Goal: Task Accomplishment & Management: Manage account settings

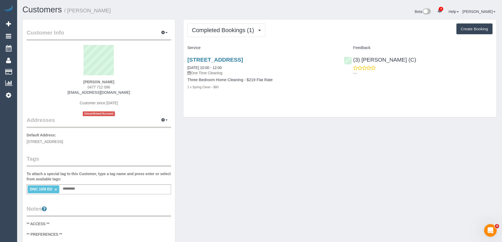
click at [146, 15] on div "Customers / Tom Cahill" at bounding box center [138, 10] width 241 height 11
click at [238, 31] on span "Completed Bookings (1)" at bounding box center [224, 30] width 65 height 7
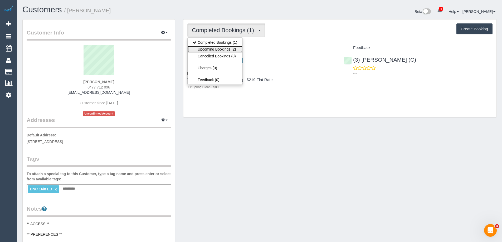
click at [229, 47] on link "Upcoming Bookings (2)" at bounding box center [214, 49] width 55 height 7
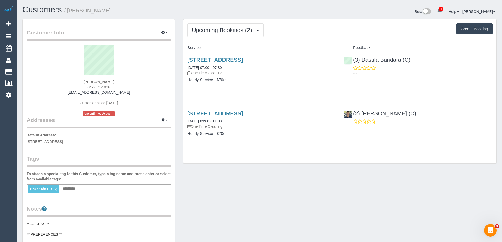
click at [271, 12] on div "Beta 4 Your Notifications You have 0 alerts × You have 1 to charge for 18/08/20…" at bounding box center [379, 12] width 241 height 14
click at [239, 112] on link "[STREET_ADDRESS]" at bounding box center [215, 113] width 56 height 6
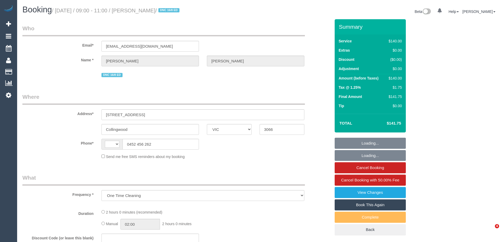
select select "VIC"
select select "string:stripe-pm_1RvpIv2GScqysDRVHrd82KGu"
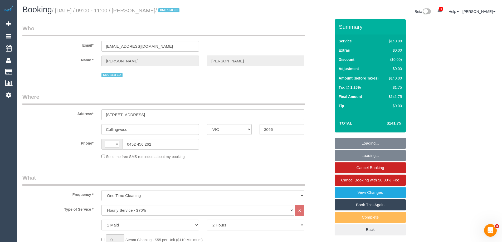
select select "string:AU"
select select "number:27"
select select "number:14"
select select "number:19"
select select "number:25"
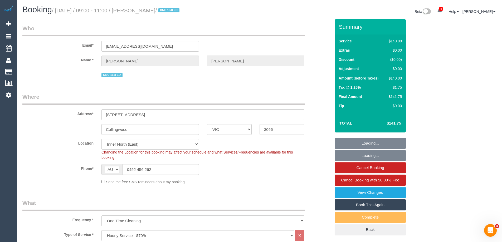
select select "object:1686"
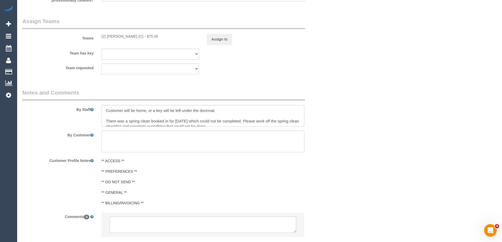
scroll to position [836, 0]
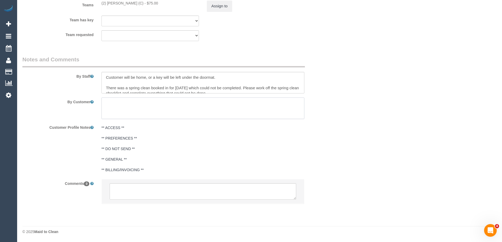
click at [147, 110] on textarea at bounding box center [202, 108] width 203 height 22
paste textarea "please make sure the dog is in the house when you leave. Thank you"
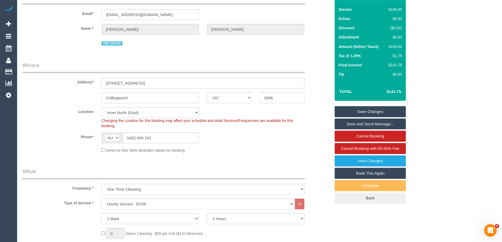
scroll to position [0, 0]
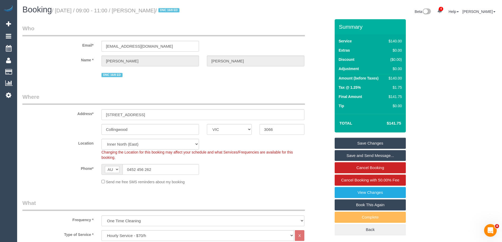
type textarea "please make sure the dog is in the house when you leave. Thank you"
click at [363, 140] on link "Save Changes" at bounding box center [369, 143] width 71 height 11
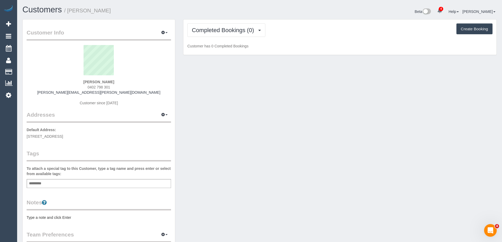
click at [68, 220] on div "Customer Info Edit Contact Info Send Message Email Preferences Special Sales Ta…" at bounding box center [99, 190] width 152 height 342
click at [75, 215] on pre "Type a note and click Enter" at bounding box center [99, 217] width 144 height 5
type textarea "*****"
click at [41, 216] on pre "!head" at bounding box center [99, 217] width 144 height 5
type textarea "******"
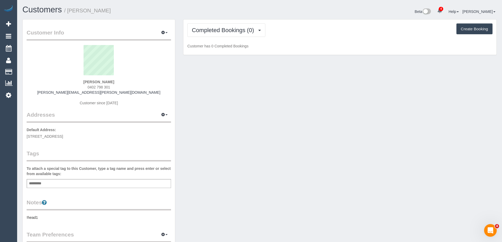
click at [59, 218] on pre "!head1" at bounding box center [99, 217] width 144 height 5
type textarea "*"
type textarea "*********"
click at [58, 218] on pre "!heading1" at bounding box center [99, 217] width 144 height 5
click at [58, 218] on textarea "*********" at bounding box center [99, 242] width 144 height 54
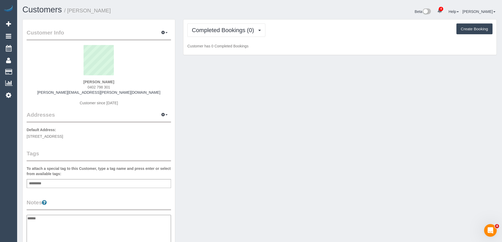
type textarea "******"
click at [67, 213] on div "Notes !heading1 ******" at bounding box center [99, 234] width 144 height 72
click at [65, 219] on pre "!head1" at bounding box center [99, 217] width 144 height 5
click at [79, 217] on textarea "******" at bounding box center [99, 242] width 144 height 54
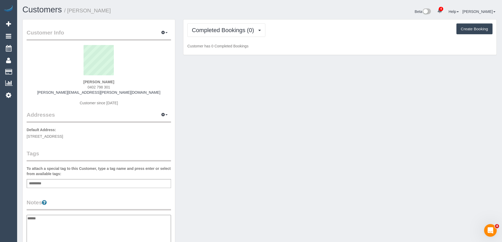
click at [79, 217] on textarea "******" at bounding box center [99, 242] width 144 height 54
drag, startPoint x: 99, startPoint y: 205, endPoint x: 118, endPoint y: 187, distance: 25.7
click at [100, 205] on legend "Notes" at bounding box center [99, 204] width 144 height 12
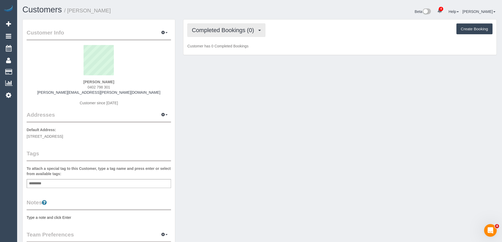
click at [217, 24] on button "Completed Bookings (0)" at bounding box center [226, 29] width 78 height 13
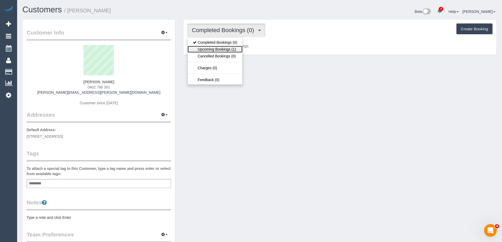
click at [218, 49] on link "Upcoming Bookings (1)" at bounding box center [214, 49] width 55 height 7
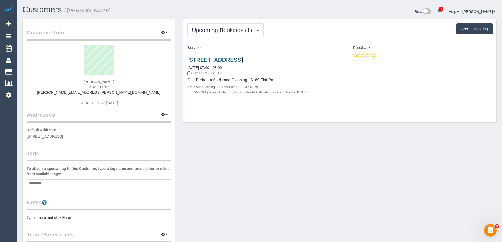
click at [243, 59] on link "805/442 St Kilda Rd, Melbourne, VIC 3004" at bounding box center [215, 60] width 56 height 6
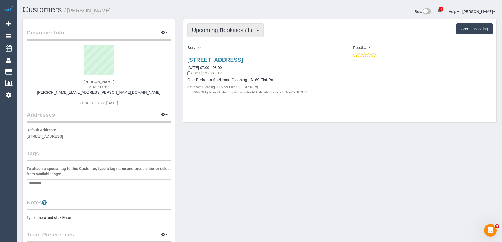
click at [207, 31] on span "Upcoming Bookings (1)" at bounding box center [223, 30] width 63 height 7
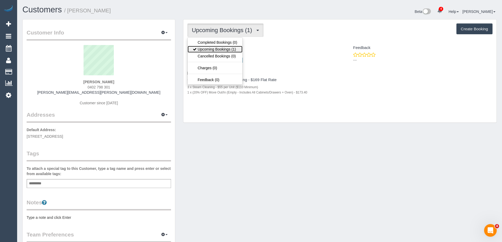
click at [210, 47] on link "Upcoming Bookings (1)" at bounding box center [214, 49] width 55 height 7
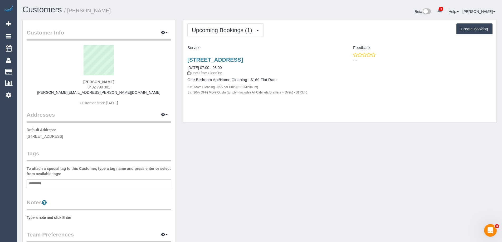
click at [72, 216] on pre "Type a note and click Enter" at bounding box center [99, 217] width 144 height 5
click at [110, 224] on textarea at bounding box center [99, 242] width 144 height 54
type textarea "**********"
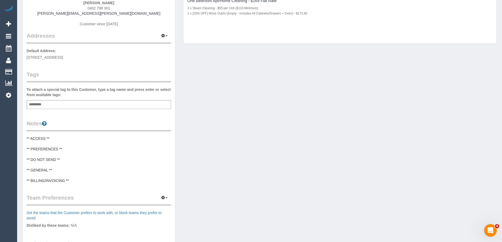
click at [72, 143] on pre "** ACCESS ** ** PREFERENCES ** ** DO NOT SEND ** ** GENERAL ** ** BILLING/INVOI…" at bounding box center [99, 159] width 144 height 47
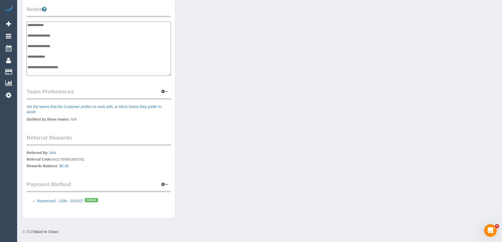
scroll to position [35, 0]
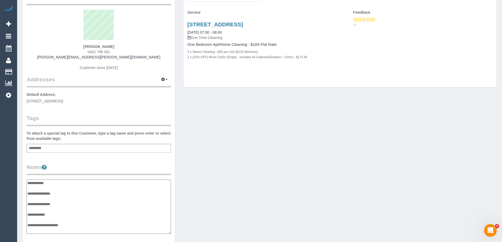
click at [95, 158] on div "Customer Info Edit Contact Info Send Message Email Preferences Special Sales Ta…" at bounding box center [99, 180] width 152 height 392
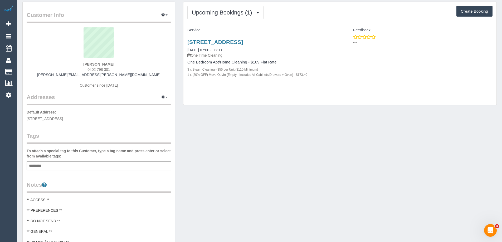
scroll to position [0, 0]
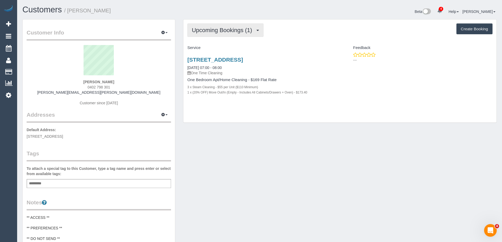
click at [231, 26] on button "Upcoming Bookings (1)" at bounding box center [225, 29] width 76 height 13
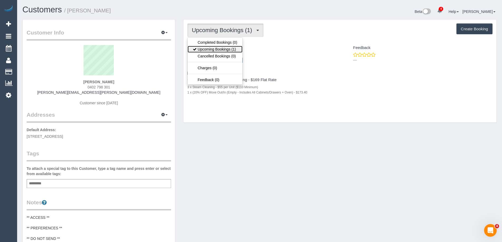
click at [218, 48] on link "Upcoming Bookings (1)" at bounding box center [214, 49] width 55 height 7
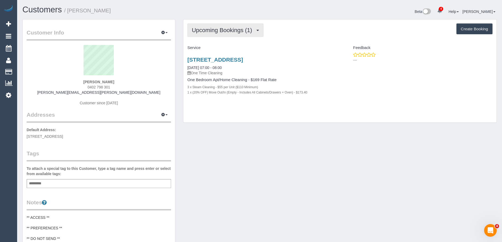
click at [217, 29] on span "Upcoming Bookings (1)" at bounding box center [223, 30] width 63 height 7
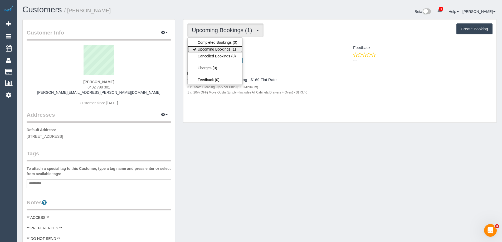
click at [215, 49] on link "Upcoming Bookings (1)" at bounding box center [214, 49] width 55 height 7
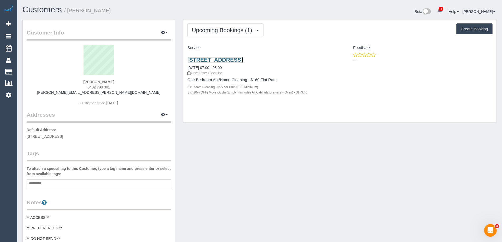
click at [227, 59] on link "805/442 St Kilda Rd, Melbourne, VIC 3004" at bounding box center [215, 60] width 56 height 6
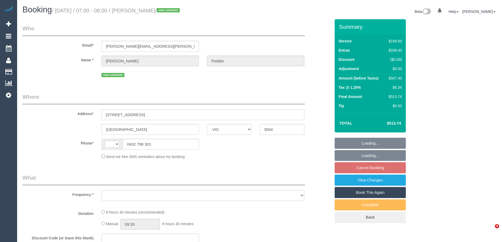
select select "VIC"
select select "object:341"
select select "string:stripe-pm_1RvSJX2GScqysDRVimkhtykN"
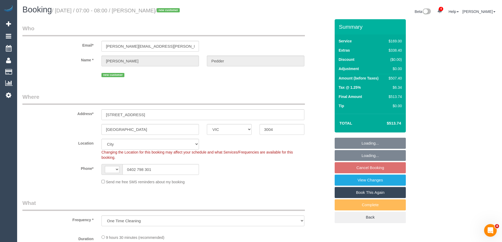
select select "spot1"
select select "number:28"
select select "number:14"
select select "number:18"
select select "number:24"
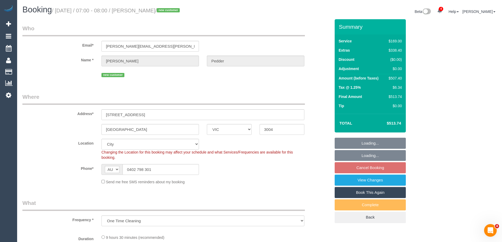
select select "string:AU"
select select "object:499"
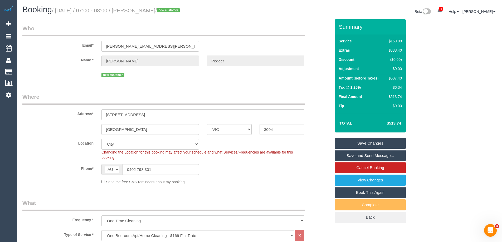
click at [312, 52] on sui-booking-customer "Email* joel.pedder@chillmech.com.au Name * Joel Pedder new customer" at bounding box center [176, 51] width 308 height 54
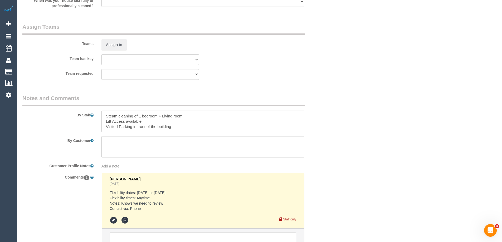
scroll to position [832, 0]
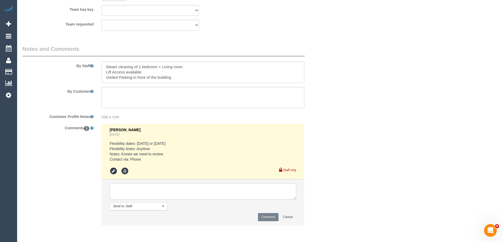
click at [172, 189] on textarea at bounding box center [203, 191] width 186 height 16
click at [177, 186] on textarea at bounding box center [203, 191] width 186 height 16
type textarea "Customer rescheduled from Thu 21/8 to Thu 28/8. Via phone"
click at [270, 217] on button "Comment" at bounding box center [268, 217] width 21 height 8
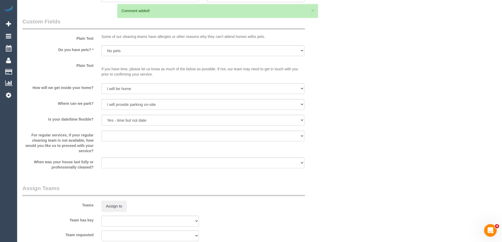
scroll to position [489, 0]
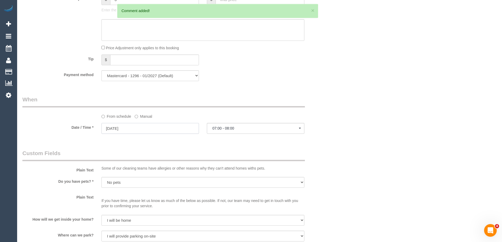
click at [140, 125] on input "21/08/2025" at bounding box center [149, 128] width 97 height 11
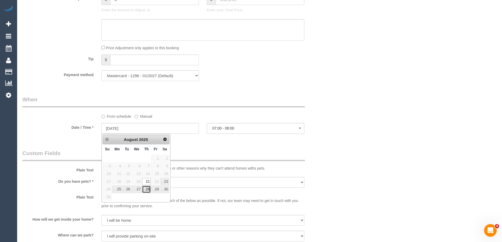
click at [148, 187] on link "28" at bounding box center [146, 189] width 9 height 7
type input "28/08/2025"
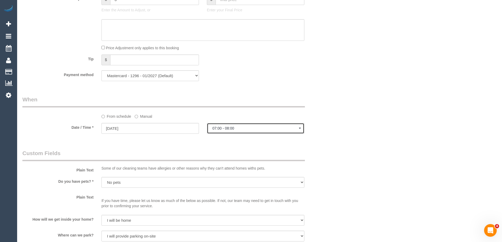
click at [219, 130] on span "07:00 - 08:00" at bounding box center [255, 128] width 86 height 4
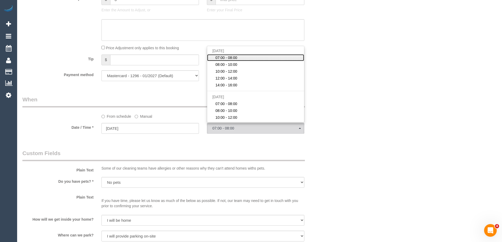
click at [233, 56] on span "07:00 - 08:00" at bounding box center [226, 57] width 22 height 5
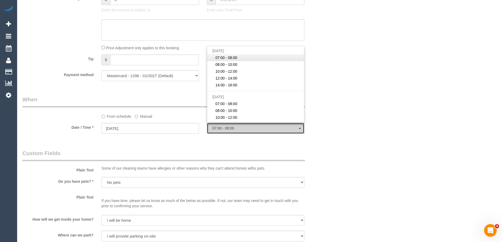
select select "spot16"
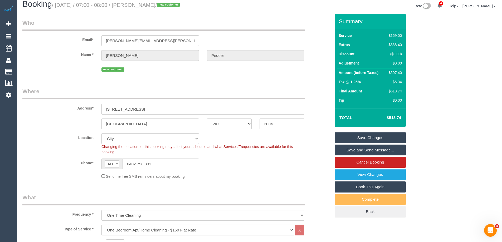
scroll to position [0, 0]
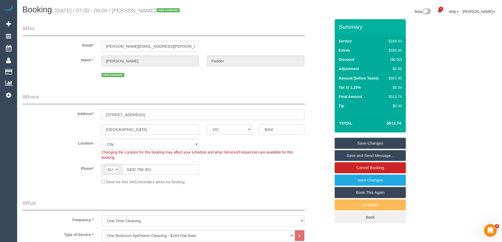
click at [379, 141] on link "Save Changes" at bounding box center [369, 143] width 71 height 11
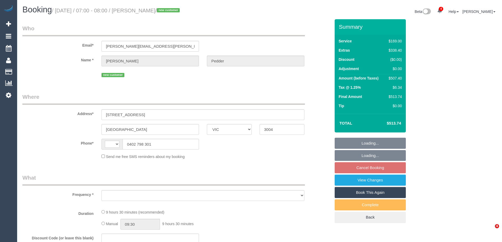
select select "VIC"
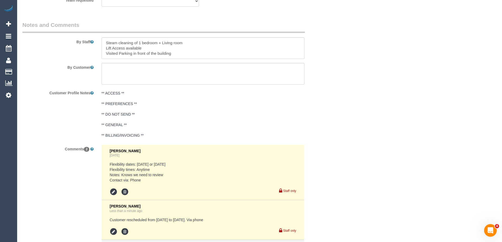
select select "string:stripe-pm_1RvSJX2GScqysDRVimkhtykN"
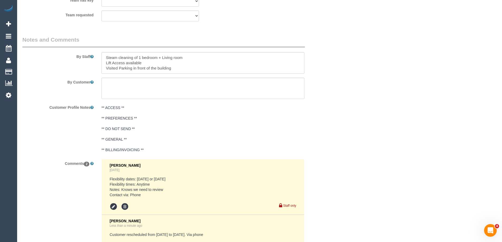
select select "string:AU"
select select "object:709"
select select "spot1"
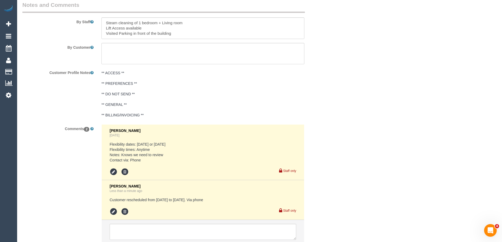
select select "object:1256"
select select "number:28"
select select "number:14"
select select "number:18"
select select "number:24"
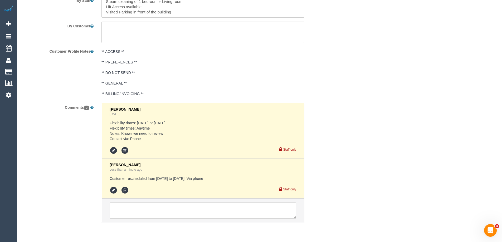
scroll to position [916, 0]
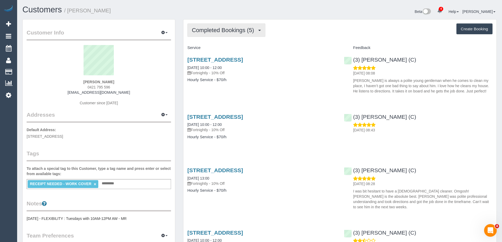
drag, startPoint x: 223, startPoint y: 33, endPoint x: 222, endPoint y: 37, distance: 4.0
click at [223, 33] on span "Completed Bookings (5)" at bounding box center [224, 30] width 65 height 7
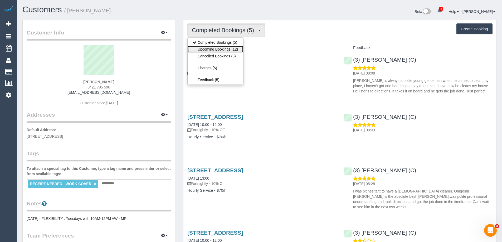
click at [222, 48] on link "Upcoming Bookings (12)" at bounding box center [215, 49] width 56 height 7
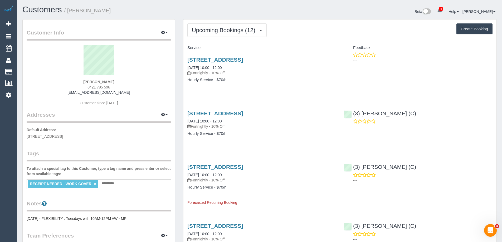
drag, startPoint x: 111, startPoint y: 87, endPoint x: 72, endPoint y: 87, distance: 39.0
click at [72, 87] on div "Margherita Gabriella Capuzzimati 0421 795 596 mgcapuzzimati@gmail.com Customer …" at bounding box center [99, 78] width 144 height 66
copy span "0421 795 596"
click at [26, 218] on div "Customer Info Edit Contact Info Send Message Email Preferences Special Sales Ta…" at bounding box center [99, 190] width 152 height 343
click at [28, 218] on pre "15/07/2024 - FLEXIBILITY : Tuesdays with 10AM-12PM AW - MR" at bounding box center [99, 218] width 144 height 5
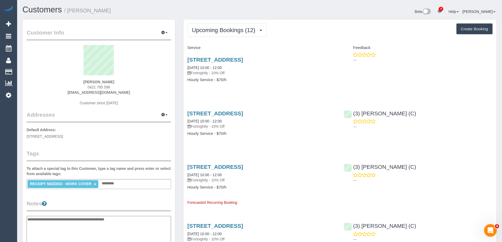
click at [29, 216] on textarea "**********" at bounding box center [99, 243] width 144 height 54
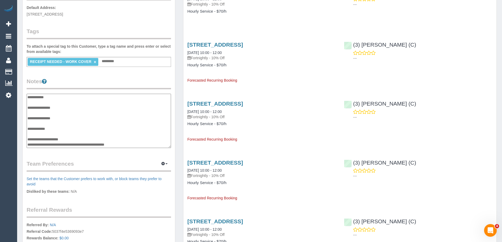
scroll to position [132, 0]
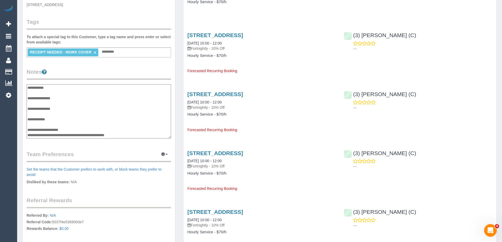
click at [76, 134] on textarea "**********" at bounding box center [99, 111] width 144 height 54
click at [39, 102] on textarea "**********" at bounding box center [99, 111] width 144 height 54
type textarea "**********"
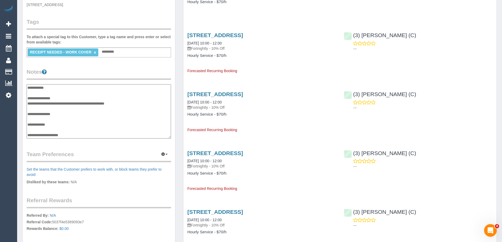
click at [66, 75] on legend "Notes" at bounding box center [99, 74] width 144 height 12
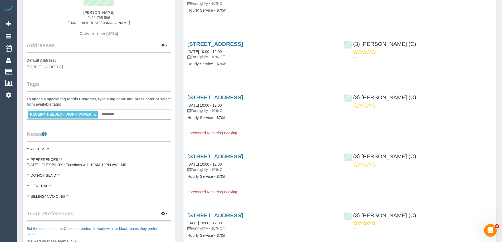
scroll to position [0, 0]
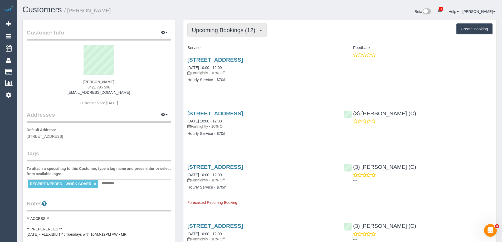
click at [227, 32] on span "Upcoming Bookings (12)" at bounding box center [225, 30] width 66 height 7
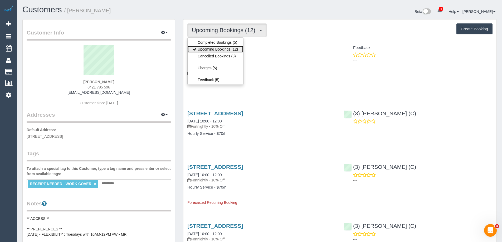
click at [226, 46] on link "Upcoming Bookings (12)" at bounding box center [215, 49] width 56 height 7
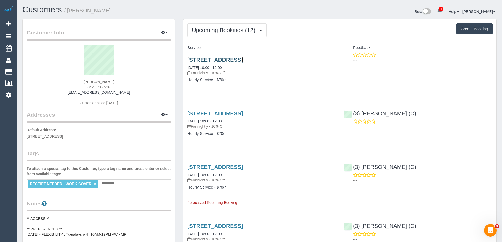
click at [243, 59] on link "9 Egerton Grove, Epping, VIC 3076" at bounding box center [215, 60] width 56 height 6
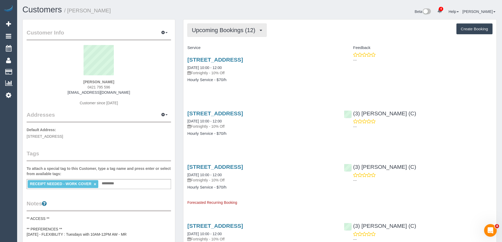
click at [235, 26] on button "Upcoming Bookings (12)" at bounding box center [226, 29] width 79 height 13
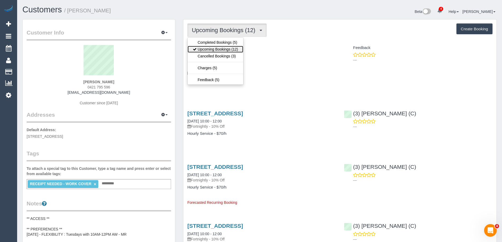
click at [232, 49] on link "Upcoming Bookings (12)" at bounding box center [215, 49] width 56 height 7
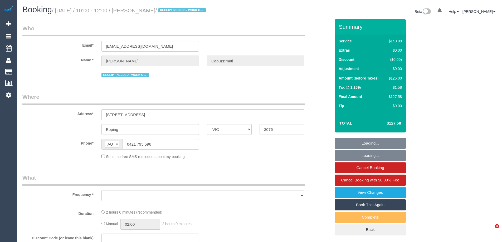
select select "VIC"
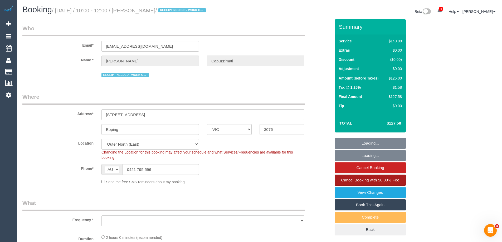
select select "object:594"
select select "number:29"
select select "number:14"
select select "number:18"
select select "number:25"
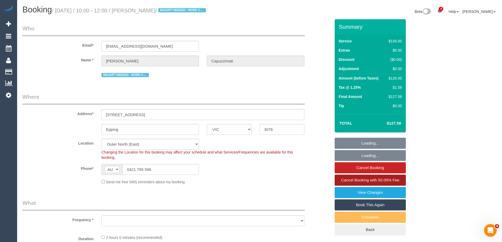
select select "number:34"
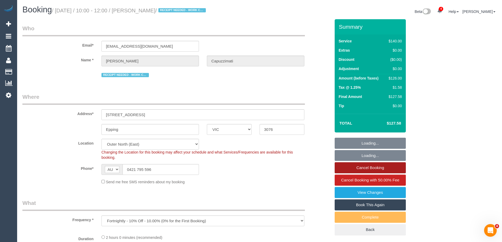
select select "object:1158"
select select "string:stripe-pm_1Pcc3k2GScqysDRV1qz94fUe"
click at [384, 173] on link "Cancel Booking" at bounding box center [369, 167] width 71 height 11
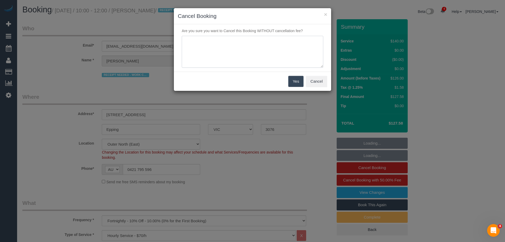
click at [253, 52] on textarea at bounding box center [253, 52] width 142 height 32
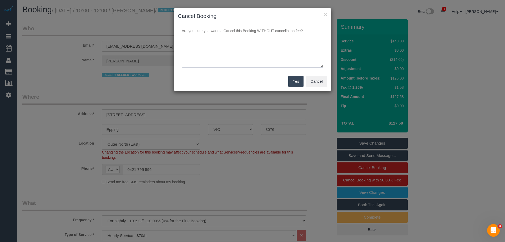
click at [218, 50] on textarea at bounding box center [253, 52] width 142 height 32
type textarea "C"
type textarea "Regular cleaner unavailable and customer also sick herself. Via phone - ED"
click at [298, 81] on button "Yes" at bounding box center [296, 81] width 15 height 11
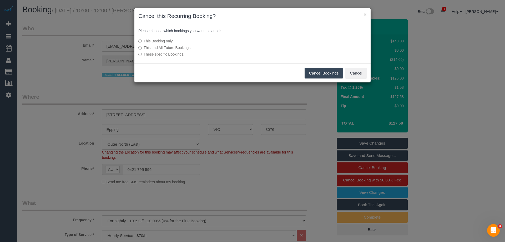
click at [316, 72] on button "Cancel Bookings" at bounding box center [324, 73] width 39 height 11
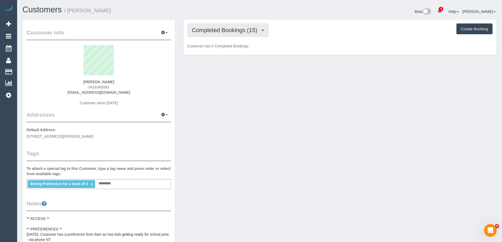
click at [243, 34] on button "Completed Bookings (15)" at bounding box center [227, 29] width 81 height 13
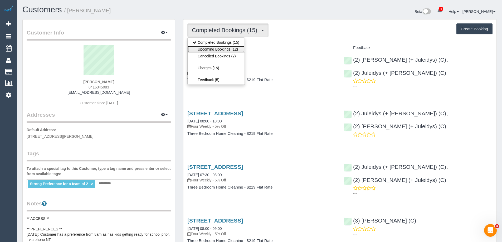
click at [235, 51] on link "Upcoming Bookings (12)" at bounding box center [215, 49] width 57 height 7
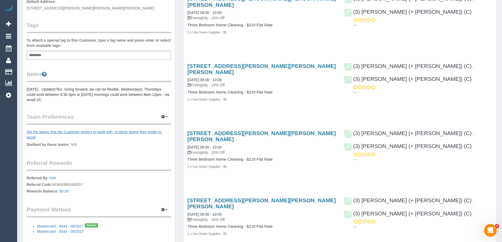
scroll to position [132, 0]
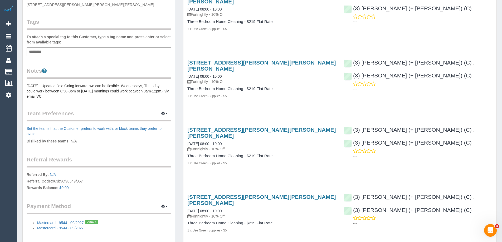
click at [26, 87] on div "Customer Info Edit Contact Info Send Message Email Preferences Special Sales Ta…" at bounding box center [99, 67] width 152 height 358
click at [28, 85] on pre "[DATE] - Updated flex: Going forward, we can be flexible. Wednesdays, Thursdays…" at bounding box center [99, 91] width 144 height 16
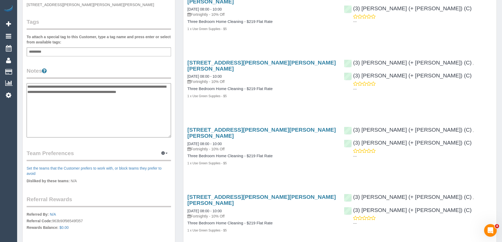
click at [29, 86] on textarea "**********" at bounding box center [99, 110] width 144 height 54
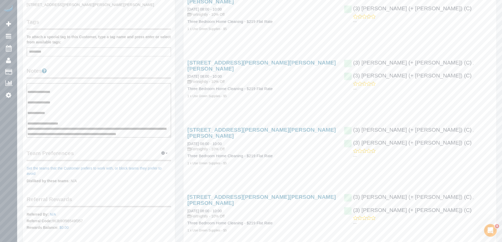
scroll to position [11, 0]
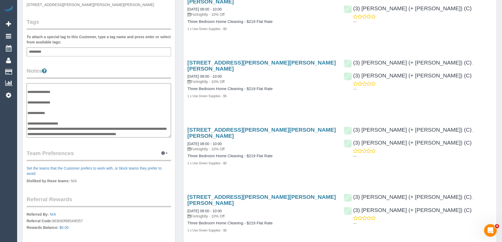
click at [68, 126] on textarea "**********" at bounding box center [99, 110] width 144 height 54
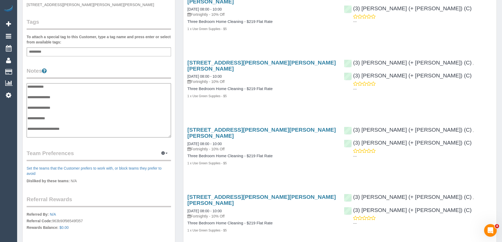
scroll to position [0, 0]
click at [53, 99] on textarea "**********" at bounding box center [99, 110] width 144 height 54
click at [56, 100] on textarea "**********" at bounding box center [99, 110] width 144 height 54
type textarea "**********"
click at [89, 73] on legend "Notes" at bounding box center [99, 73] width 144 height 12
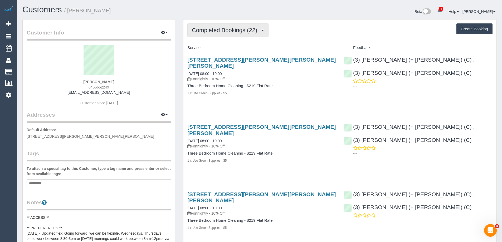
click at [237, 33] on span "Completed Bookings (22)" at bounding box center [226, 30] width 68 height 7
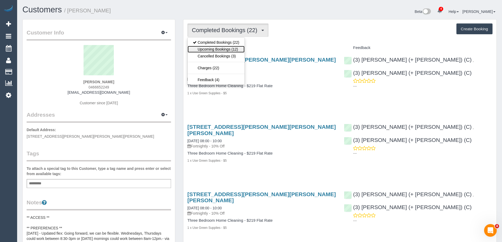
click at [230, 47] on link "Upcoming Bookings (12)" at bounding box center [215, 49] width 57 height 7
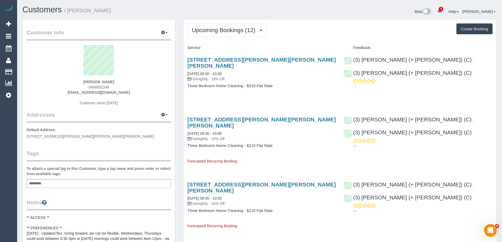
click at [77, 11] on small "/ Allison Howell" at bounding box center [87, 11] width 47 height 6
copy small "[PERSON_NAME]"
click at [170, 116] on button "button" at bounding box center [164, 115] width 13 height 8
click at [158, 122] on button "Manage Addresses" at bounding box center [149, 124] width 43 height 7
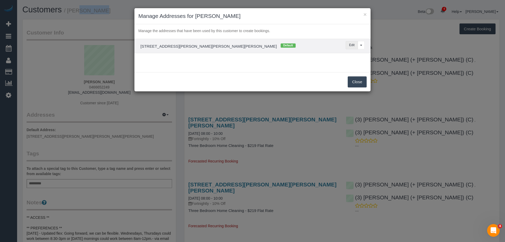
click at [349, 45] on button "Edit" at bounding box center [352, 45] width 12 height 8
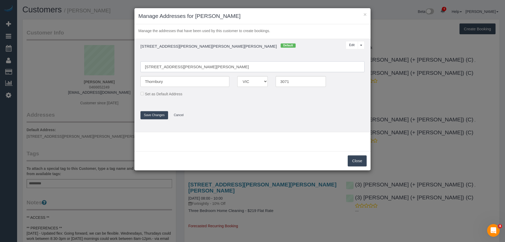
drag, startPoint x: 180, startPoint y: 67, endPoint x: 210, endPoint y: 67, distance: 30.0
click at [210, 67] on input "223A Collins Street, Collins St" at bounding box center [253, 66] width 224 height 11
type input "[STREET_ADDRESS][PERSON_NAME]"
click at [151, 113] on button "Save Changes" at bounding box center [155, 115] width 28 height 8
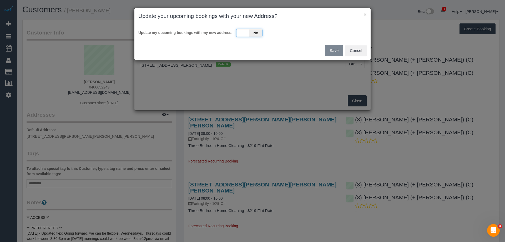
click at [251, 32] on span "No" at bounding box center [256, 32] width 13 height 7
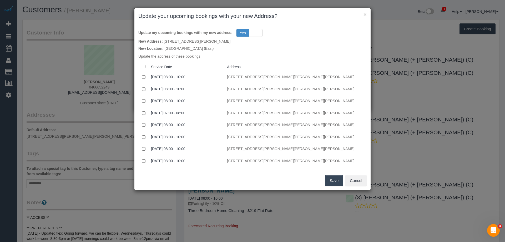
click at [341, 182] on button "Save" at bounding box center [334, 180] width 18 height 11
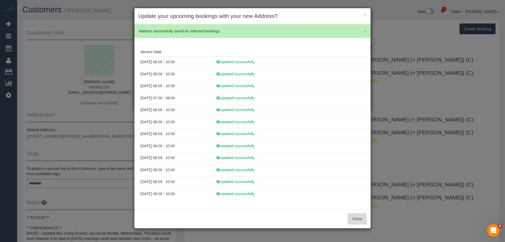
click at [365, 223] on button "Close" at bounding box center [357, 218] width 19 height 11
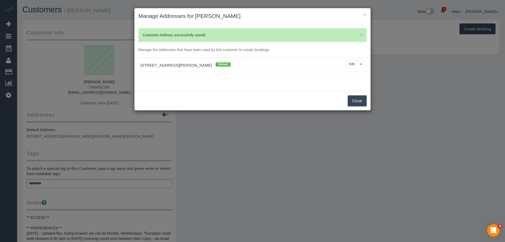
click at [353, 102] on button "Close" at bounding box center [357, 100] width 19 height 11
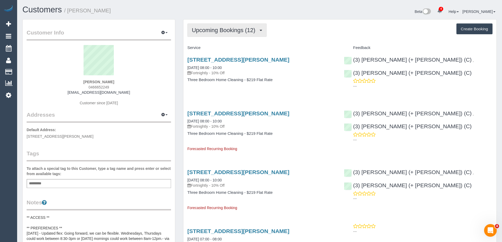
click at [222, 33] on span "Upcoming Bookings (12)" at bounding box center [225, 30] width 66 height 7
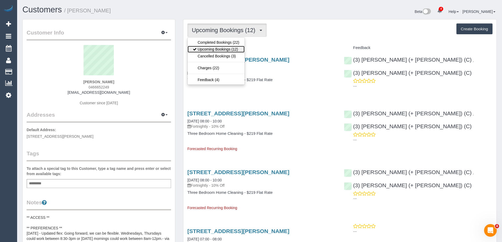
click at [219, 50] on link "Upcoming Bookings (12)" at bounding box center [215, 49] width 57 height 7
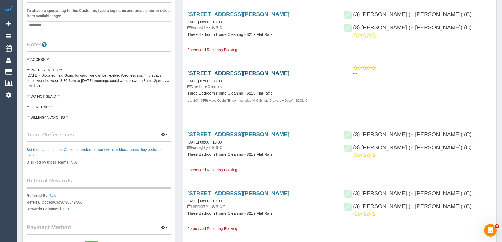
scroll to position [132, 0]
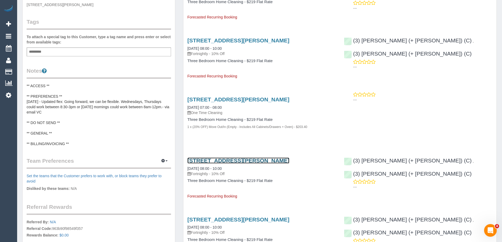
click at [215, 160] on link "223a Collins Street, Thornbury, VIC 3071" at bounding box center [238, 160] width 102 height 6
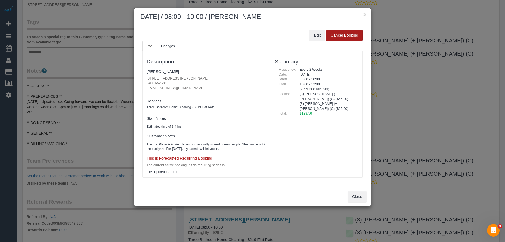
click at [336, 37] on button "Cancel Booking" at bounding box center [344, 35] width 37 height 11
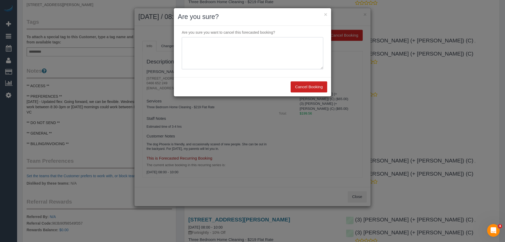
click at [219, 56] on textarea at bounding box center [253, 53] width 142 height 32
type textarea "Customer moving house. Will rebook for new address. Via email - ED"
click at [305, 83] on button "Cancel Booking" at bounding box center [309, 86] width 37 height 11
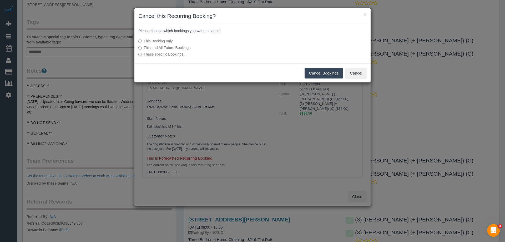
click at [161, 47] on label "This and All Future Bookings" at bounding box center [213, 47] width 150 height 5
click at [311, 71] on button "Cancel Bookings" at bounding box center [324, 73] width 39 height 11
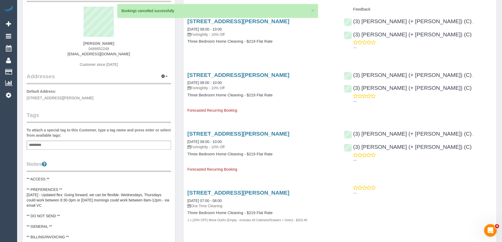
scroll to position [0, 0]
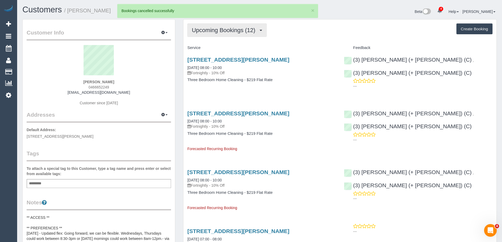
click at [240, 28] on span "Upcoming Bookings (12)" at bounding box center [225, 30] width 66 height 7
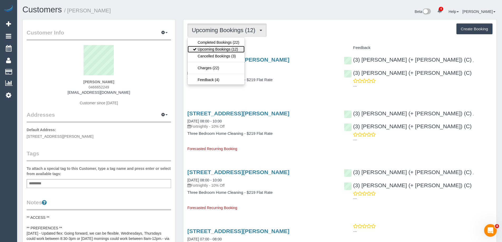
drag, startPoint x: 230, startPoint y: 48, endPoint x: 260, endPoint y: 50, distance: 29.8
click at [230, 48] on link "Upcoming Bookings (12)" at bounding box center [215, 49] width 57 height 7
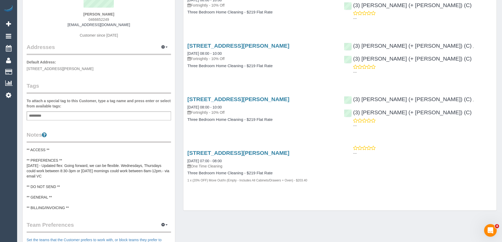
scroll to position [79, 0]
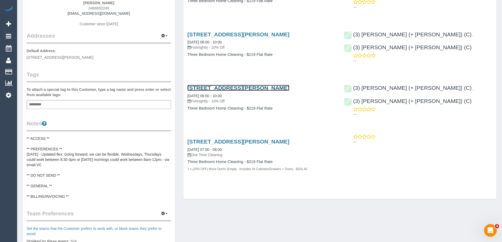
click at [221, 86] on link "223a Collins Street, Thornbury, VIC 3071" at bounding box center [238, 88] width 102 height 6
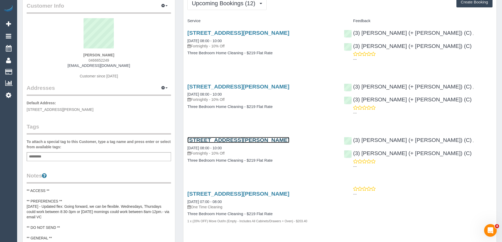
scroll to position [0, 0]
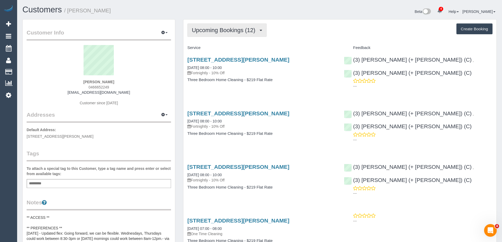
drag, startPoint x: 223, startPoint y: 27, endPoint x: 220, endPoint y: 31, distance: 5.8
click at [223, 27] on button "Upcoming Bookings (12)" at bounding box center [226, 29] width 79 height 13
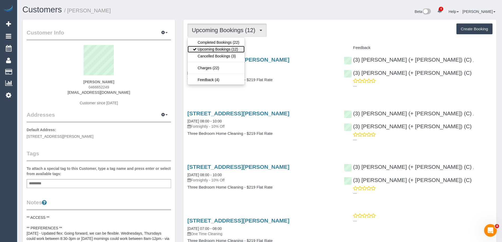
click at [215, 48] on link "Upcoming Bookings (12)" at bounding box center [215, 49] width 57 height 7
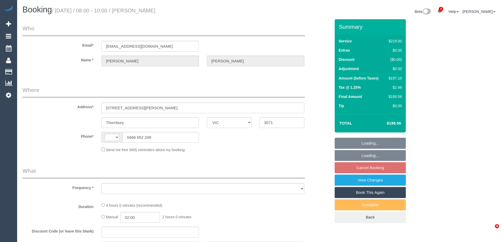
select select "VIC"
select select "string:stripe-pm_1Pxbds2GScqysDRVoxBdRAQn"
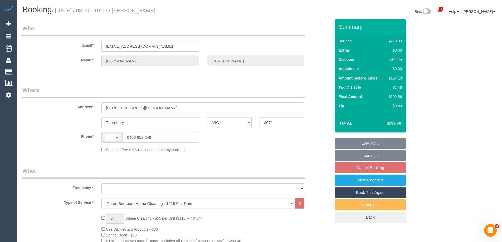
select select "string:AU"
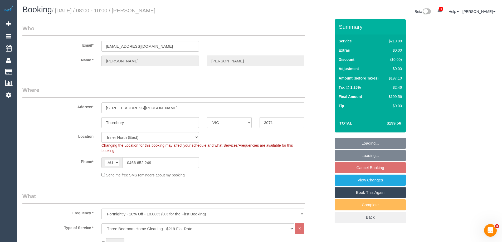
select select "object:821"
select select "number:27"
select select "number:14"
select select "number:18"
select select "number:24"
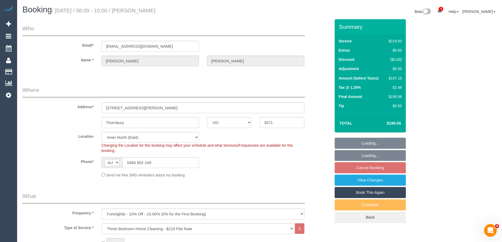
select select "number:34"
select select "number:13"
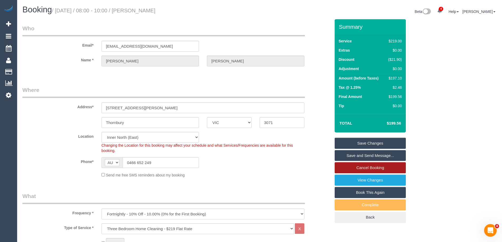
click at [377, 168] on link "Cancel Booking" at bounding box center [369, 167] width 71 height 11
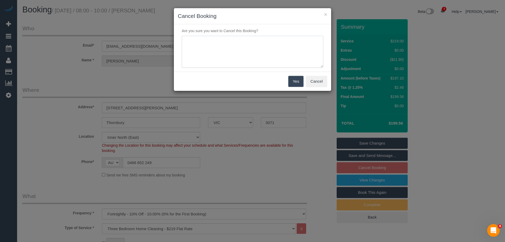
click at [211, 56] on textarea at bounding box center [253, 52] width 142 height 32
type textarea "Not required. Via email - ED"
click at [298, 80] on button "Yes" at bounding box center [296, 81] width 15 height 11
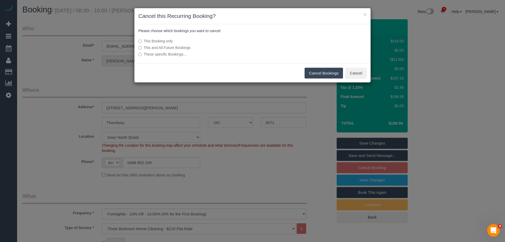
click at [317, 71] on button "Cancel Bookings" at bounding box center [324, 73] width 39 height 11
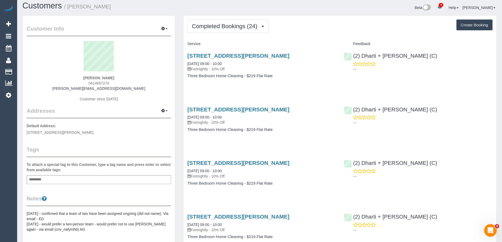
scroll to position [132, 0]
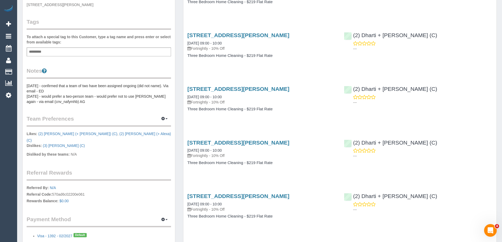
click at [29, 88] on pre "[DATE] - confirmed that a team of two have been assigned ongoing (did not name)…" at bounding box center [99, 93] width 144 height 21
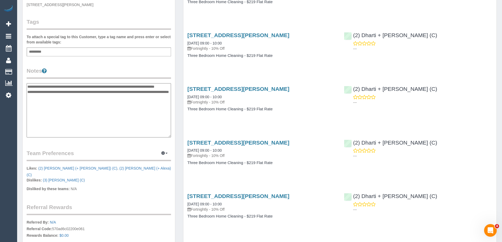
click at [28, 86] on textarea "**********" at bounding box center [99, 110] width 144 height 54
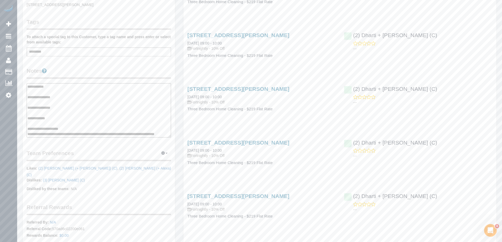
scroll to position [16, 0]
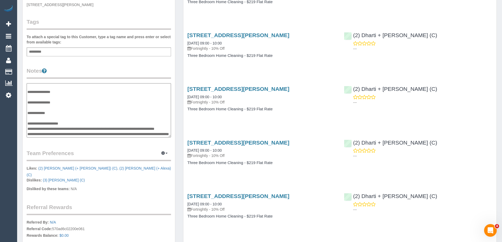
click at [78, 117] on textarea "**********" at bounding box center [99, 110] width 144 height 54
click at [38, 117] on textarea "**********" at bounding box center [99, 110] width 144 height 54
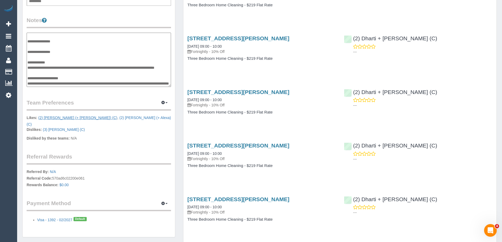
scroll to position [184, 0]
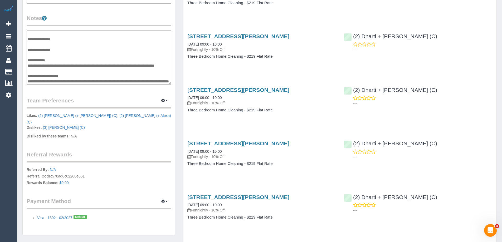
click at [73, 80] on textarea "**********" at bounding box center [99, 58] width 144 height 54
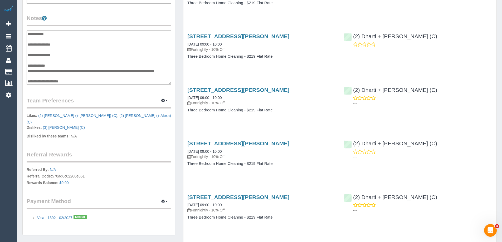
scroll to position [0, 0]
click at [28, 47] on textarea "**********" at bounding box center [99, 58] width 144 height 54
click at [46, 48] on textarea "**********" at bounding box center [99, 58] width 144 height 54
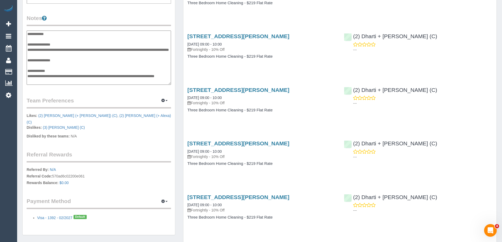
type textarea "**********"
click at [62, 25] on legend "Notes" at bounding box center [99, 20] width 144 height 12
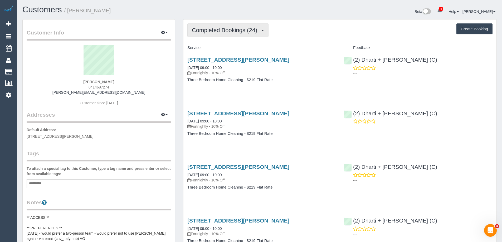
drag, startPoint x: 228, startPoint y: 32, endPoint x: 221, endPoint y: 42, distance: 12.3
click at [228, 32] on span "Completed Bookings (24)" at bounding box center [226, 30] width 68 height 7
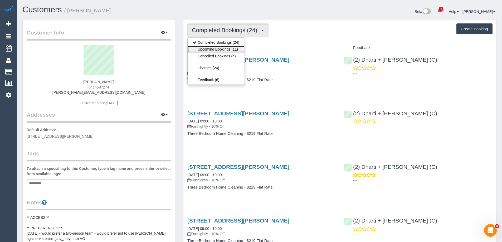
click at [219, 48] on link "Upcoming Bookings (11)" at bounding box center [215, 49] width 57 height 7
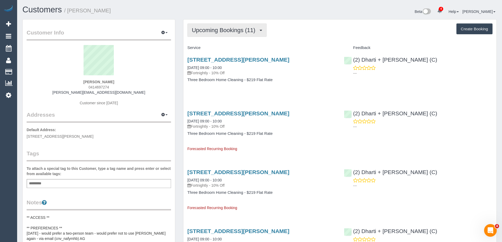
click at [204, 29] on span "Upcoming Bookings (11)" at bounding box center [225, 30] width 66 height 7
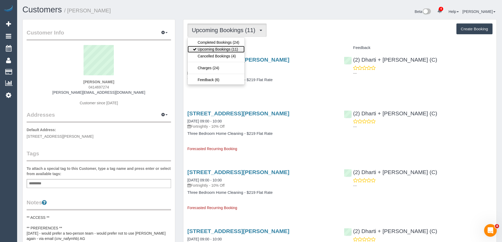
click at [207, 46] on link "Upcoming Bookings (11)" at bounding box center [215, 49] width 57 height 7
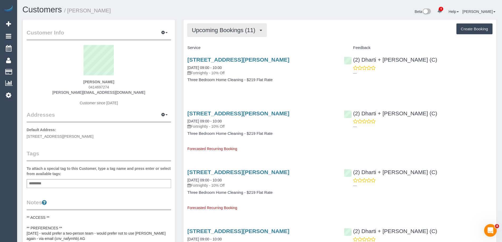
click at [221, 34] on button "Upcoming Bookings (11)" at bounding box center [226, 29] width 79 height 13
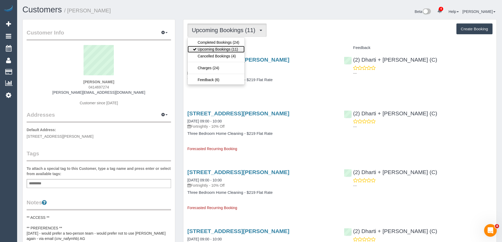
click at [222, 49] on link "Upcoming Bookings (11)" at bounding box center [215, 49] width 57 height 7
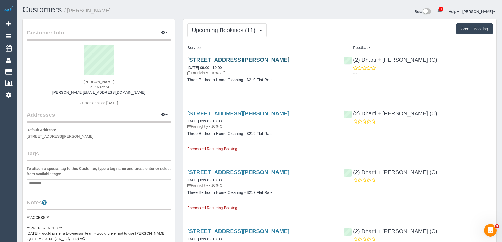
click at [282, 60] on link "1/27 Alpine Grove, Pascoe Vale, VIC 3044" at bounding box center [238, 60] width 102 height 6
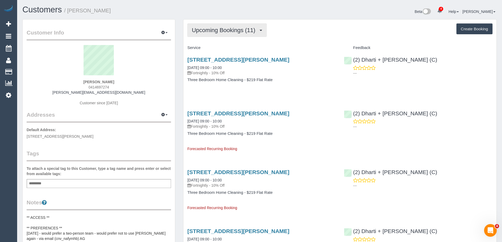
click at [209, 26] on button "Upcoming Bookings (11)" at bounding box center [226, 29] width 79 height 13
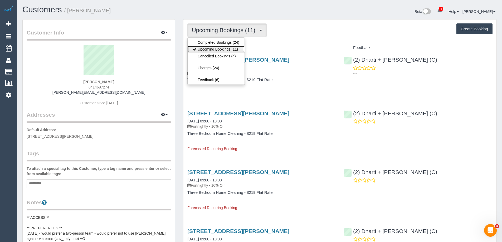
click at [213, 49] on link "Upcoming Bookings (11)" at bounding box center [215, 49] width 57 height 7
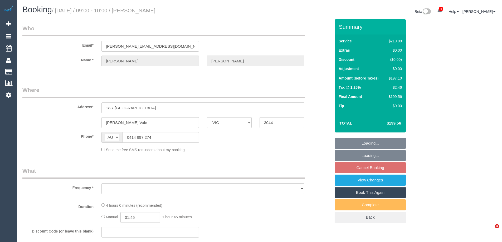
select select "VIC"
select select "object:564"
select select "string:stripe-pm_1PesRG2GScqysDRVp9DUv5tI"
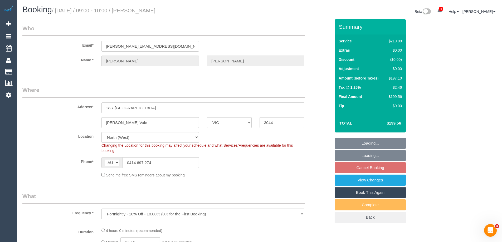
select select "number:27"
select select "number:14"
select select "number:19"
select select "number:22"
select select "number:35"
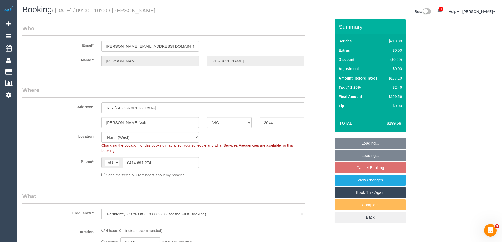
select select "number:26"
select select "object:731"
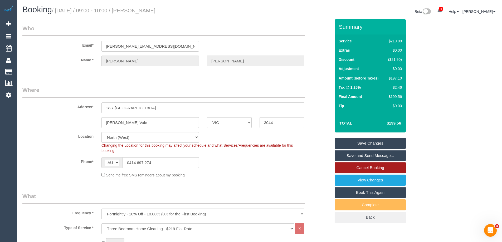
click at [369, 168] on link "Cancel Booking" at bounding box center [369, 167] width 71 height 11
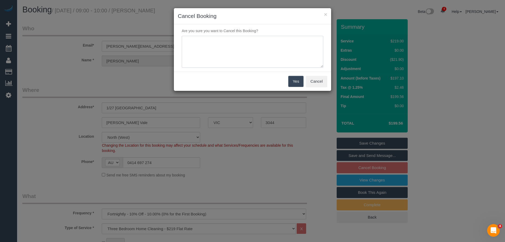
click at [236, 66] on textarea at bounding box center [253, 52] width 142 height 32
type textarea "Not required. Via email - ED"
click at [297, 82] on button "Yes" at bounding box center [296, 81] width 15 height 11
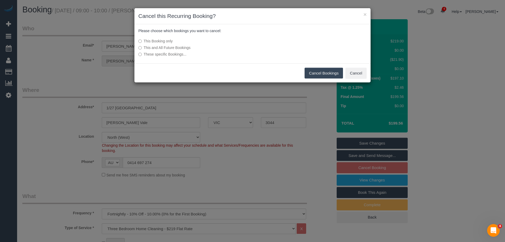
click at [323, 75] on button "Cancel Bookings" at bounding box center [324, 73] width 39 height 11
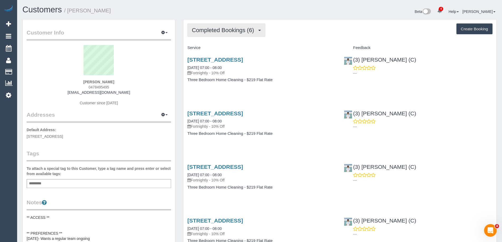
drag, startPoint x: 205, startPoint y: 34, endPoint x: 204, endPoint y: 44, distance: 10.6
click at [205, 34] on button "Completed Bookings (6)" at bounding box center [226, 29] width 78 height 13
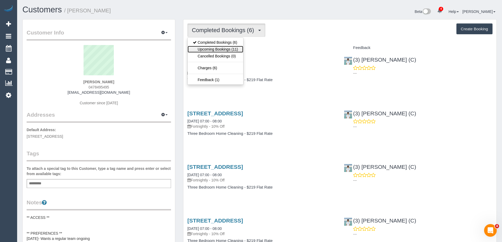
drag, startPoint x: 204, startPoint y: 47, endPoint x: 418, endPoint y: 65, distance: 215.3
click at [204, 47] on link "Upcoming Bookings (11)" at bounding box center [215, 49] width 56 height 7
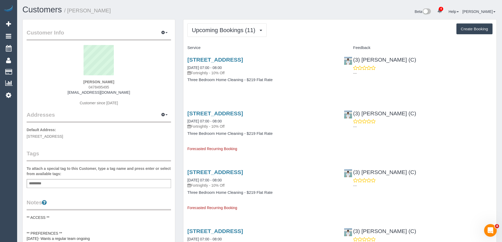
drag, startPoint x: 290, startPoint y: 30, endPoint x: 286, endPoint y: 39, distance: 9.5
click at [290, 30] on div "Upcoming Bookings (11) Completed Bookings (6) Upcoming Bookings (11) Cancelled …" at bounding box center [339, 29] width 305 height 13
click at [243, 57] on link "19/47 Westbank Terrace, Richmond, VIC 3121" at bounding box center [215, 60] width 56 height 6
click at [219, 29] on span "Upcoming Bookings (11)" at bounding box center [225, 30] width 66 height 7
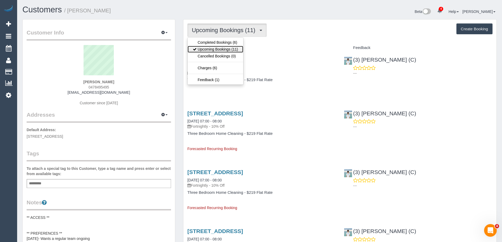
click at [216, 46] on link "Upcoming Bookings (11)" at bounding box center [215, 49] width 56 height 7
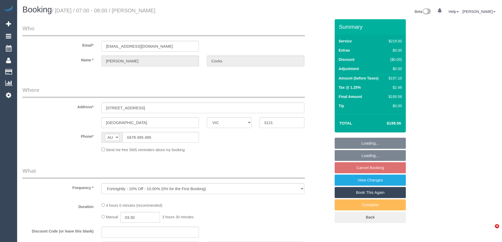
select select "VIC"
select select "number:28"
select select "number:14"
select select "number:18"
select select "number:22"
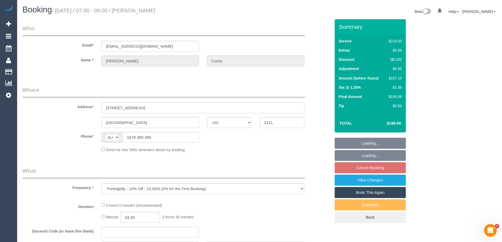
select select "number:34"
select select "number:13"
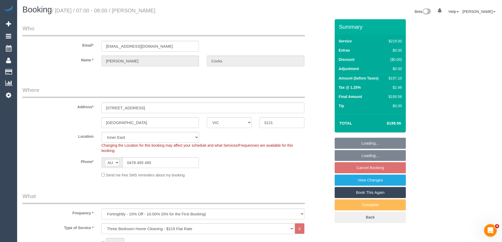
select select "object:813"
select select "string:stripe-pm_1RSq0w2GScqysDRViCcADUUy"
select select "spot1"
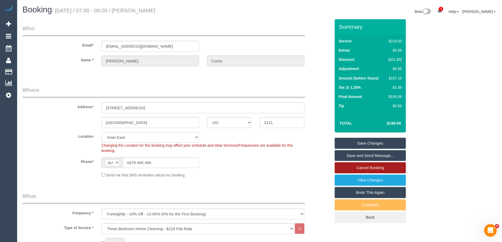
click at [376, 168] on link "Cancel Booking" at bounding box center [369, 167] width 71 height 11
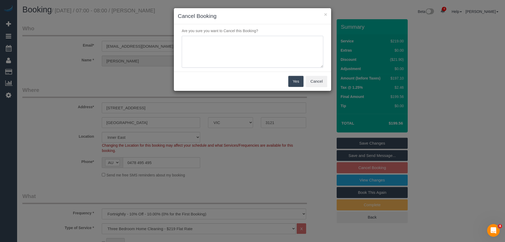
click at [225, 47] on textarea at bounding box center [253, 52] width 142 height 32
type textarea "Will be away. Via email - ED"
click at [301, 80] on button "Yes" at bounding box center [296, 81] width 15 height 11
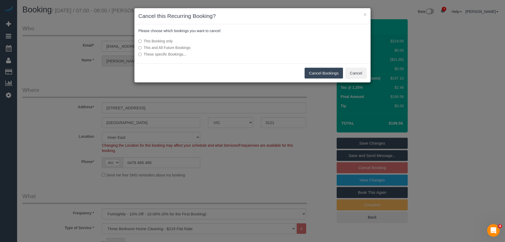
click at [324, 72] on button "Cancel Bookings" at bounding box center [324, 73] width 39 height 11
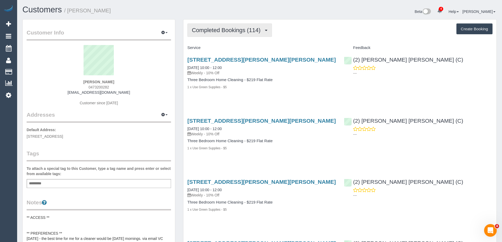
click at [224, 34] on button "Completed Bookings (114)" at bounding box center [229, 29] width 85 height 13
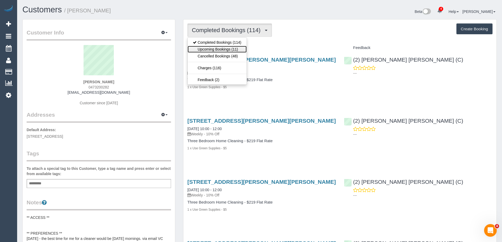
click at [223, 47] on link "Upcoming Bookings (11)" at bounding box center [216, 49] width 59 height 7
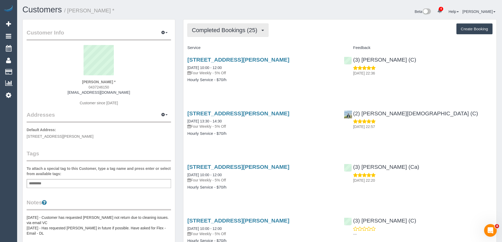
click at [208, 28] on span "Completed Bookings (25)" at bounding box center [226, 30] width 68 height 7
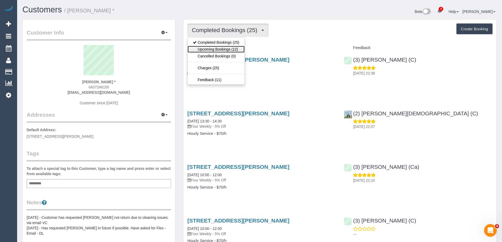
click at [214, 49] on link "Upcoming Bookings (12)" at bounding box center [215, 49] width 57 height 7
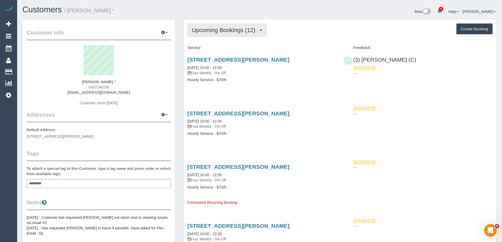
click at [222, 28] on span "Upcoming Bookings (12)" at bounding box center [225, 30] width 66 height 7
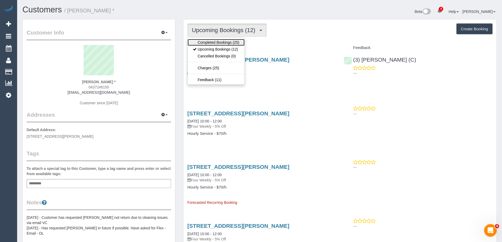
click at [218, 41] on link "Completed Bookings (25)" at bounding box center [215, 42] width 57 height 7
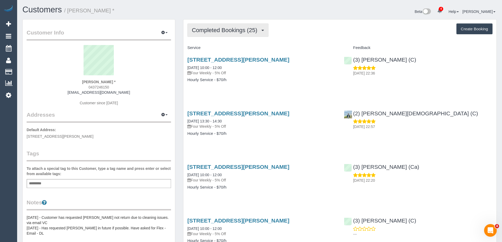
drag, startPoint x: 214, startPoint y: 29, endPoint x: 215, endPoint y: 41, distance: 12.1
click at [214, 30] on span "Completed Bookings (25)" at bounding box center [226, 30] width 68 height 7
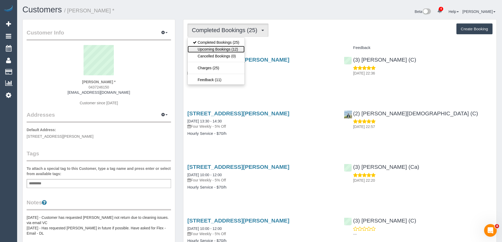
click at [215, 49] on link "Upcoming Bookings (12)" at bounding box center [215, 49] width 57 height 7
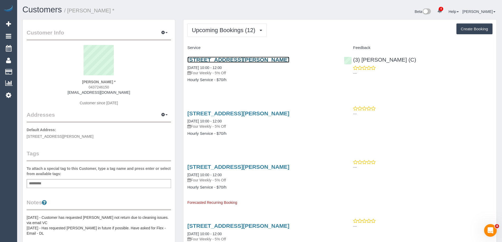
click at [234, 62] on link "Unit 3/ 2 Swift Street, Preston, VIC 3072" at bounding box center [238, 60] width 102 height 6
click at [106, 88] on span "0437246150" at bounding box center [98, 87] width 21 height 4
copy span "0437246150"
click at [369, 27] on div "Upcoming Bookings (12) Completed Bookings (25) Upcoming Bookings (12) Cancelled…" at bounding box center [339, 29] width 305 height 13
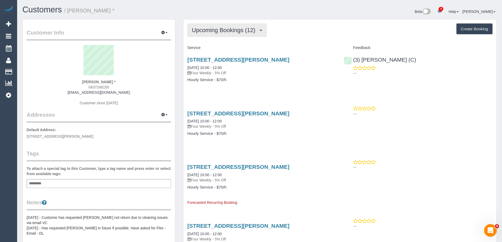
click at [221, 31] on span "Upcoming Bookings (12)" at bounding box center [225, 30] width 66 height 7
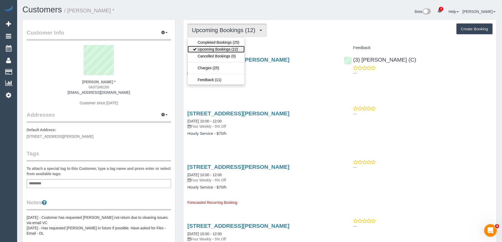
click at [222, 49] on link "Upcoming Bookings (12)" at bounding box center [215, 49] width 57 height 7
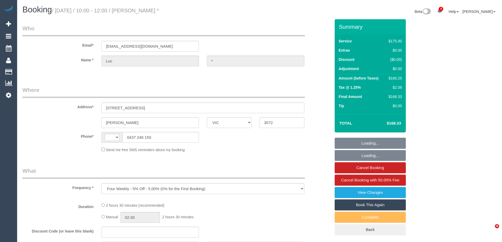
select select "VIC"
select select "string:stripe-pm_1OtSel2GScqysDRVJOMzeboB"
select select "number:29"
select select "number:14"
select select "number:19"
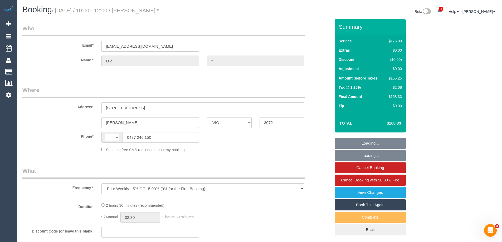
select select "number:24"
select select "number:33"
select select "number:26"
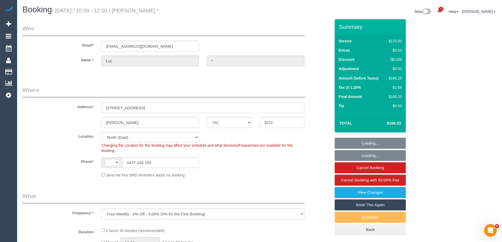
select select "object:924"
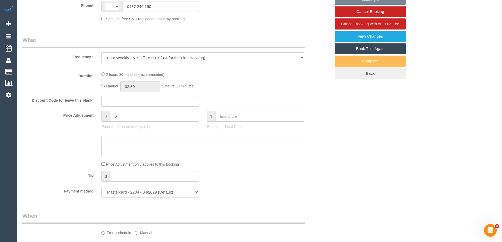
select select "string:AU"
select select "150"
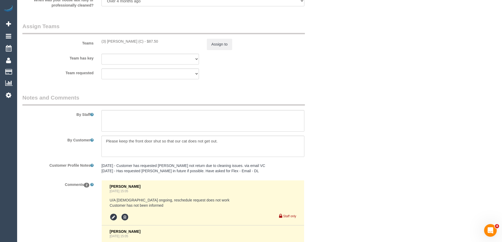
scroll to position [891, 0]
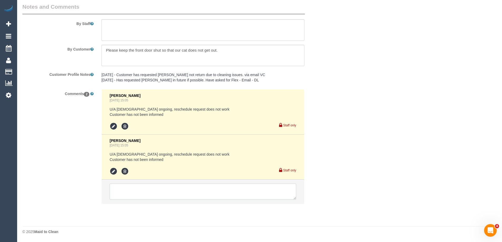
click at [156, 191] on textarea at bounding box center [203, 191] width 186 height 16
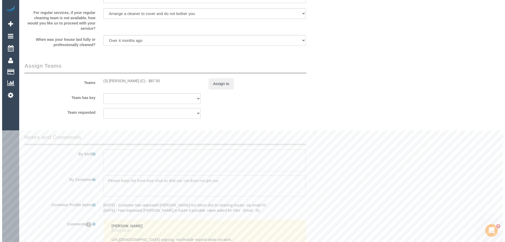
scroll to position [759, 0]
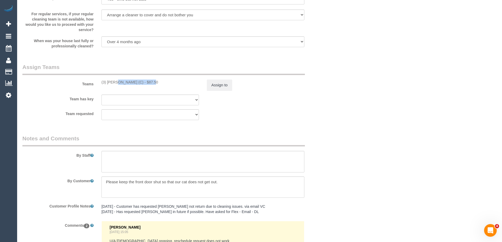
copy div "(3) [PERSON_NAME] (C)"
drag, startPoint x: 100, startPoint y: 82, endPoint x: 135, endPoint y: 85, distance: 35.6
click at [135, 85] on div "Teams (3) Afzaal Ahmad (C) - $87.50 Assign to" at bounding box center [176, 76] width 316 height 27
click at [216, 84] on button "Assign to" at bounding box center [219, 85] width 25 height 11
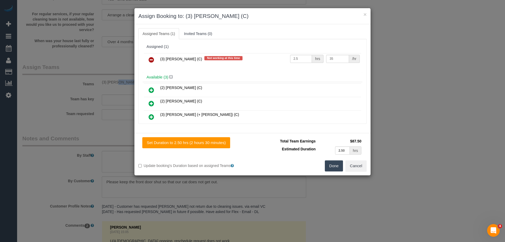
click at [155, 60] on link at bounding box center [151, 60] width 12 height 11
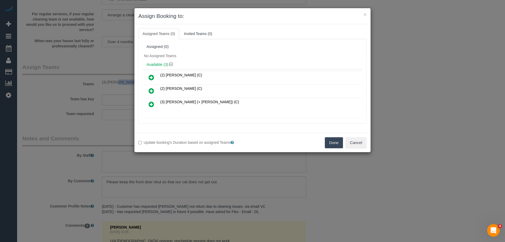
click at [335, 144] on button "Done" at bounding box center [334, 142] width 18 height 11
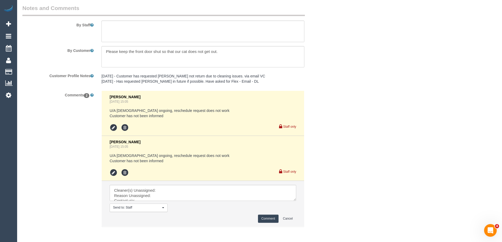
scroll to position [912, 0]
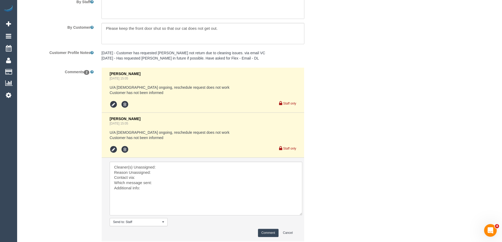
drag, startPoint x: 294, startPoint y: 176, endPoint x: 181, endPoint y: 181, distance: 113.8
click at [301, 215] on textarea at bounding box center [206, 189] width 192 height 54
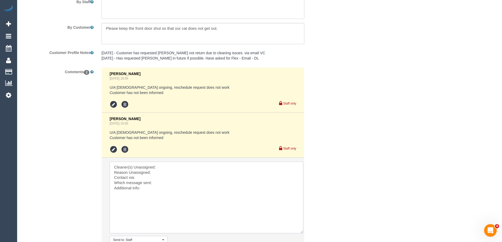
click at [171, 164] on textarea at bounding box center [206, 198] width 193 height 72
paste textarea "(3) Afzaal Ahmad (C)"
click at [166, 172] on textarea at bounding box center [206, 198] width 193 height 72
click at [165, 181] on textarea at bounding box center [206, 198] width 193 height 72
click at [176, 186] on textarea at bounding box center [206, 198] width 193 height 72
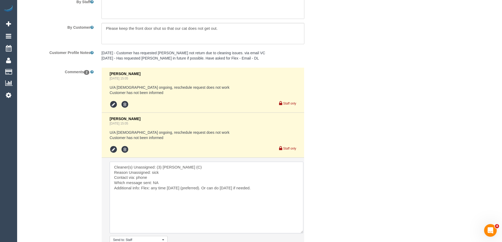
click at [175, 188] on textarea at bounding box center [206, 198] width 193 height 72
click at [183, 170] on textarea at bounding box center [206, 198] width 193 height 72
drag, startPoint x: 222, startPoint y: 187, endPoint x: 241, endPoint y: 187, distance: 19.2
click at [241, 187] on textarea at bounding box center [206, 198] width 193 height 72
click at [175, 186] on textarea at bounding box center [206, 198] width 193 height 72
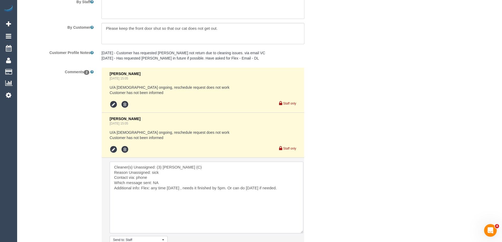
click at [162, 188] on textarea at bounding box center [206, 198] width 193 height 72
drag, startPoint x: 158, startPoint y: 185, endPoint x: 161, endPoint y: 187, distance: 3.4
click at [161, 187] on textarea at bounding box center [206, 198] width 193 height 72
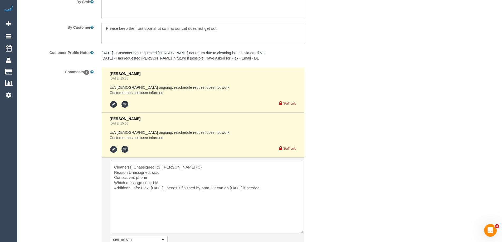
paste textarea "(preferred)"
click at [287, 187] on textarea at bounding box center [206, 198] width 193 height 72
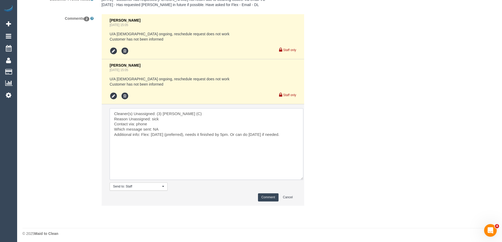
scroll to position [968, 0]
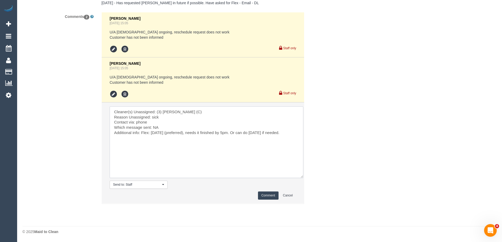
type textarea "Cleaner(s) Unassigned: (3) Afzaal Ahmad (C) Reason Unassigned: sick Contact via…"
click at [265, 197] on button "Comment" at bounding box center [268, 195] width 21 height 8
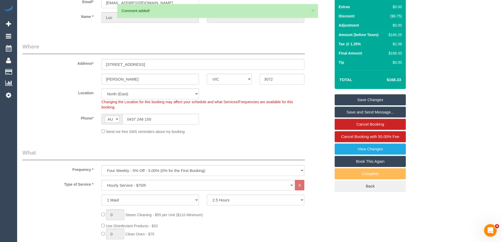
scroll to position [0, 0]
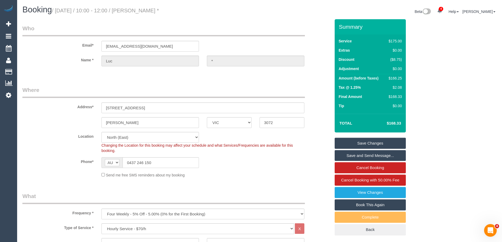
click at [355, 145] on link "Save Changes" at bounding box center [369, 143] width 71 height 11
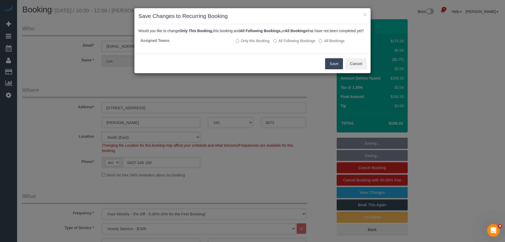
click at [330, 68] on button "Save" at bounding box center [334, 63] width 18 height 11
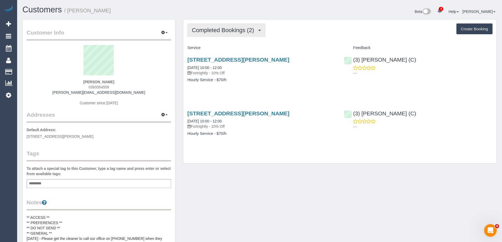
click at [214, 29] on span "Completed Bookings (2)" at bounding box center [224, 30] width 65 height 7
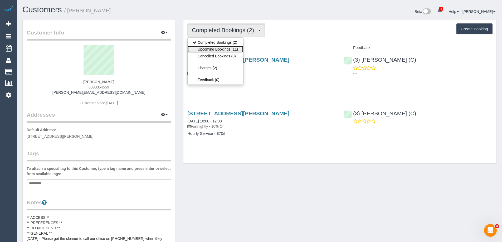
click at [221, 48] on link "Upcoming Bookings (11)" at bounding box center [215, 49] width 56 height 7
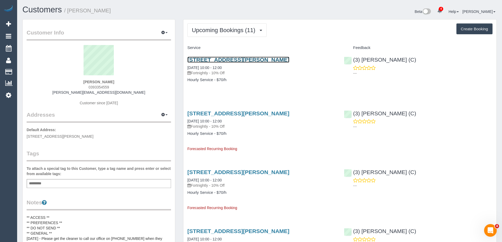
click at [222, 61] on link "Unit 1b 8 Mace Way, Melbourne Airport, VIC 3045" at bounding box center [238, 60] width 102 height 6
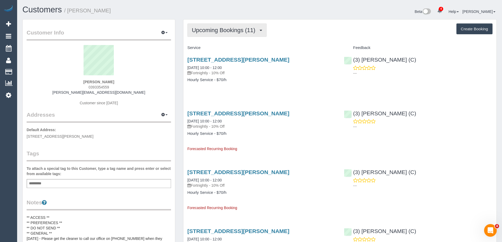
click at [220, 25] on button "Upcoming Bookings (11)" at bounding box center [226, 29] width 79 height 13
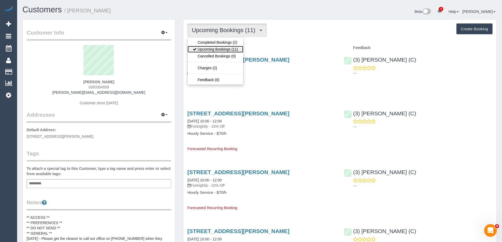
click at [221, 46] on link "Upcoming Bookings (11)" at bounding box center [215, 49] width 56 height 7
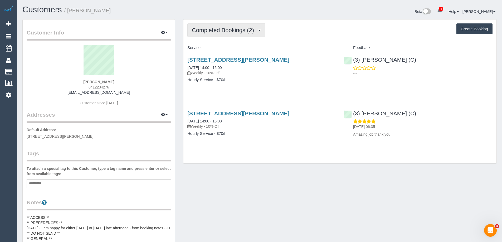
click at [235, 33] on span "Completed Bookings (2)" at bounding box center [224, 30] width 65 height 7
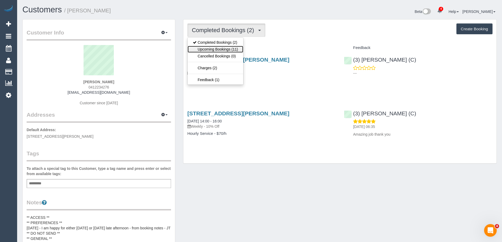
click at [229, 48] on link "Upcoming Bookings (11)" at bounding box center [215, 49] width 56 height 7
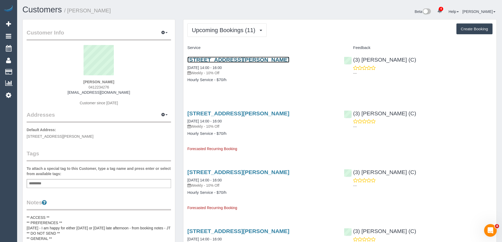
click at [250, 59] on link "[STREET_ADDRESS][PERSON_NAME]" at bounding box center [238, 60] width 102 height 6
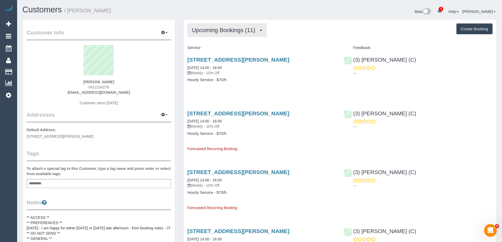
click at [196, 35] on button "Upcoming Bookings (11)" at bounding box center [226, 29] width 79 height 13
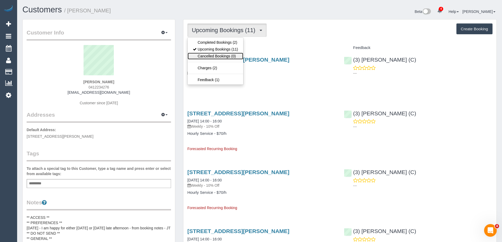
click at [202, 53] on link "Cancelled Bookings (0)" at bounding box center [215, 56] width 56 height 7
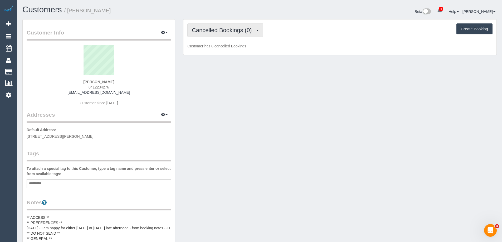
click at [215, 31] on span "Cancelled Bookings (0)" at bounding box center [223, 30] width 62 height 7
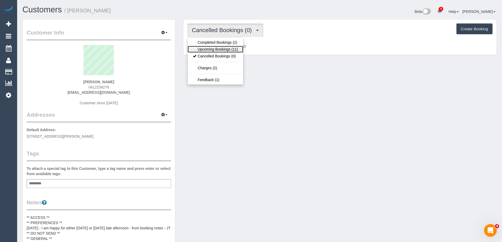
click at [215, 48] on link "Upcoming Bookings (11)" at bounding box center [215, 49] width 56 height 7
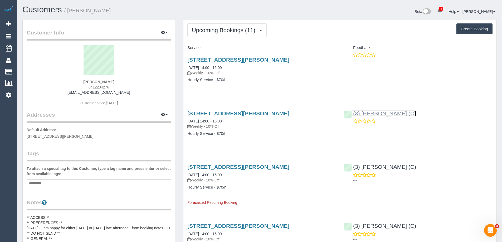
click at [378, 115] on link "(3) [PERSON_NAME] (C)" at bounding box center [380, 113] width 72 height 6
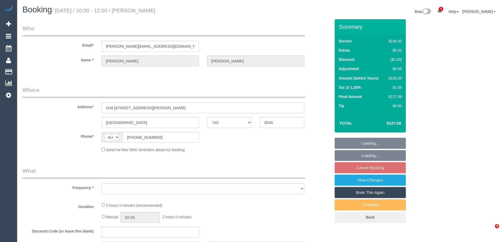
select select "VIC"
select select "string:stripe-pm_1RlNl62GScqysDRVp3C03BVm"
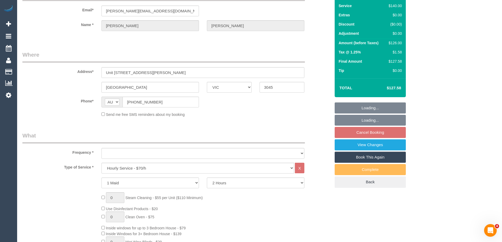
select select "object:749"
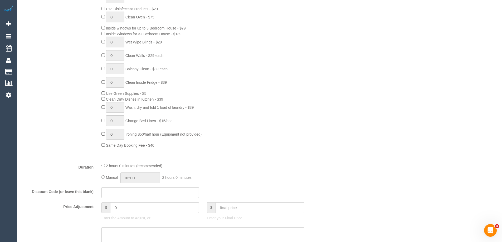
select select "number:28"
select select "number:17"
select select "number:21"
select select "number:23"
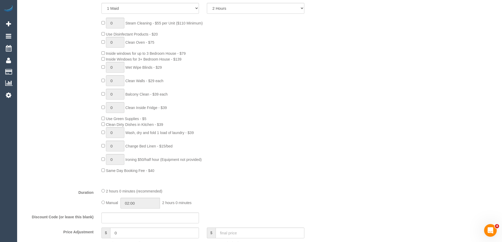
select select "object:1659"
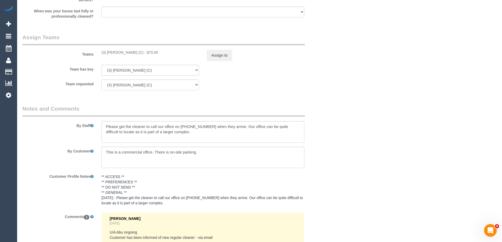
scroll to position [858, 0]
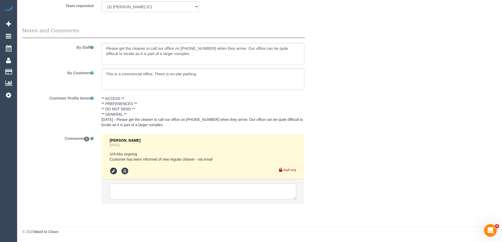
click at [151, 191] on textarea at bounding box center [203, 191] width 186 height 16
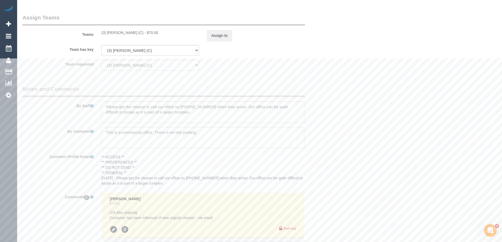
scroll to position [726, 0]
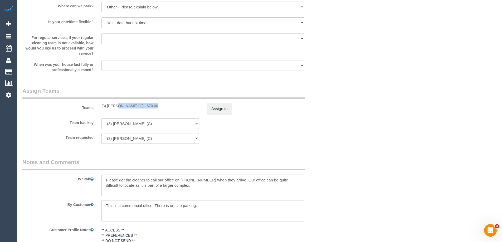
copy div "(3) Afzaal Ahmad (C)"
drag, startPoint x: 101, startPoint y: 107, endPoint x: 136, endPoint y: 107, distance: 35.5
click at [136, 107] on div "(3) Afzaal Ahmad (C) - $70.00" at bounding box center [149, 105] width 105 height 5
click at [203, 109] on div "Assign to" at bounding box center [255, 108] width 105 height 11
click at [210, 109] on button "Assign to" at bounding box center [219, 108] width 25 height 11
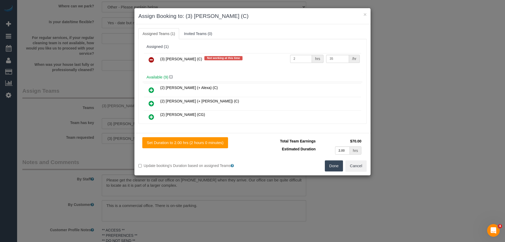
click at [152, 60] on icon at bounding box center [152, 60] width 6 height 6
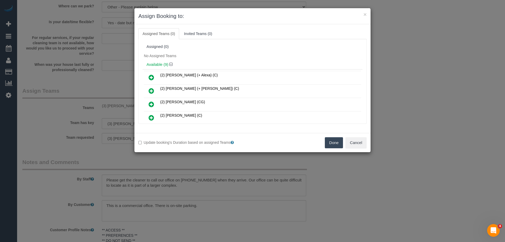
click at [335, 142] on button "Done" at bounding box center [334, 142] width 18 height 11
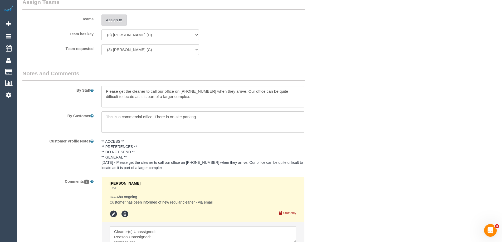
scroll to position [879, 0]
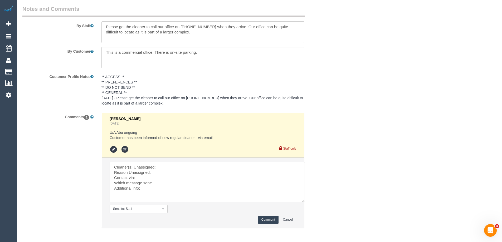
drag, startPoint x: 292, startPoint y: 176, endPoint x: 201, endPoint y: 181, distance: 92.0
click at [305, 202] on textarea at bounding box center [207, 182] width 195 height 41
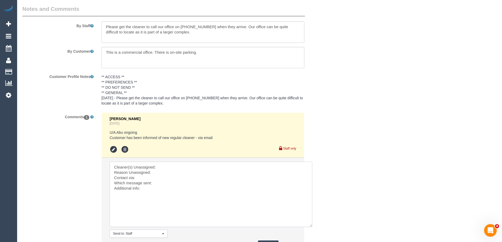
click at [180, 170] on textarea at bounding box center [211, 194] width 202 height 65
click at [186, 167] on textarea at bounding box center [211, 194] width 202 height 65
paste textarea "(3) Afzaal Ahmad (C)"
click at [176, 180] on textarea at bounding box center [211, 194] width 202 height 65
click at [175, 182] on textarea at bounding box center [211, 194] width 202 height 65
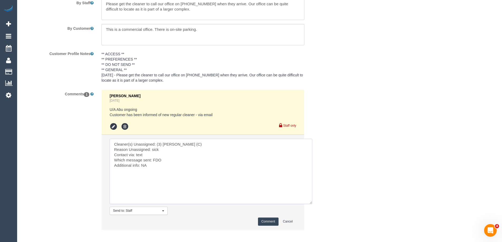
scroll to position [928, 0]
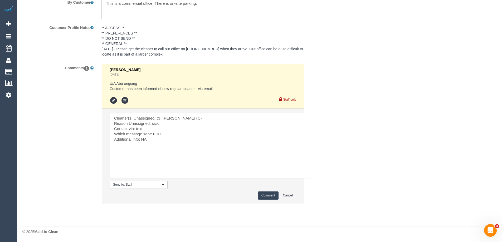
type textarea "Cleaner(s) Unassigned: (3) Afzaal Ahmad (C) Reason Unassigned: sick Contact via…"
click at [271, 195] on button "Comment" at bounding box center [268, 195] width 21 height 8
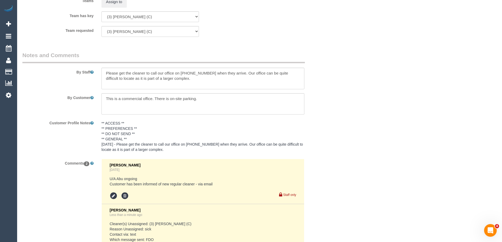
scroll to position [921, 0]
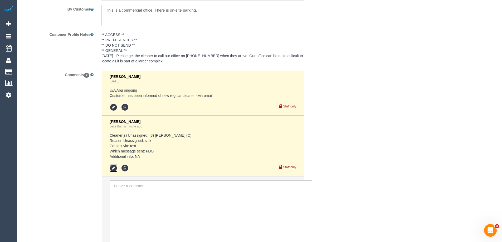
click at [112, 167] on icon at bounding box center [114, 168] width 8 height 8
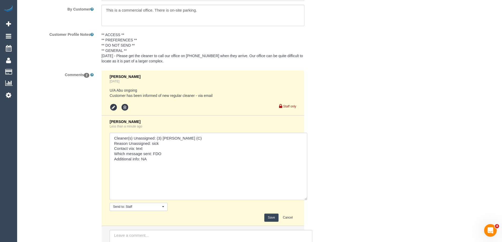
drag, startPoint x: 292, startPoint y: 146, endPoint x: 304, endPoint y: 197, distance: 52.3
click at [304, 197] on textarea at bounding box center [208, 166] width 197 height 67
click at [185, 155] on textarea at bounding box center [208, 166] width 197 height 67
type textarea "Cleaner(s) Unassigned: (3) Afzaal Ahmad (C) Reason Unassigned: sick Contact via…"
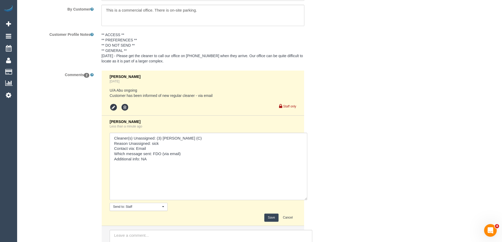
click at [271, 218] on button "Save" at bounding box center [271, 218] width 14 height 8
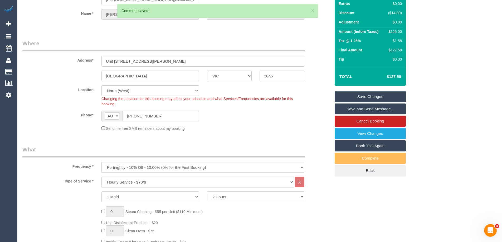
scroll to position [0, 0]
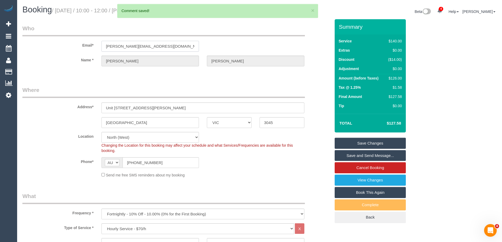
click at [159, 49] on input "ryan@ecandf.com.au" at bounding box center [149, 46] width 97 height 11
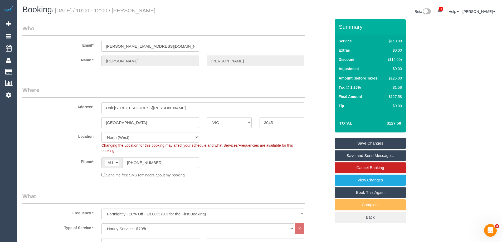
click at [369, 138] on link "Save Changes" at bounding box center [369, 143] width 71 height 11
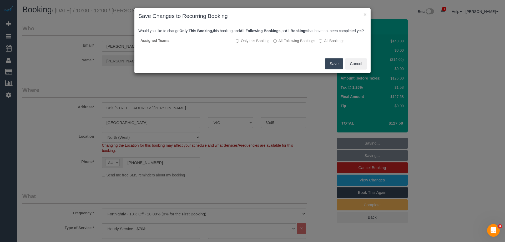
click at [332, 69] on button "Save" at bounding box center [334, 63] width 18 height 11
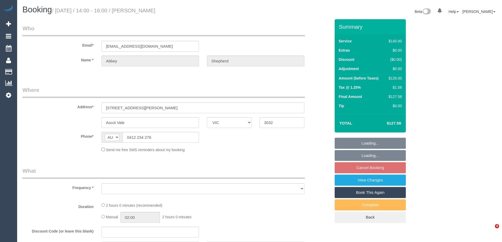
select select "VIC"
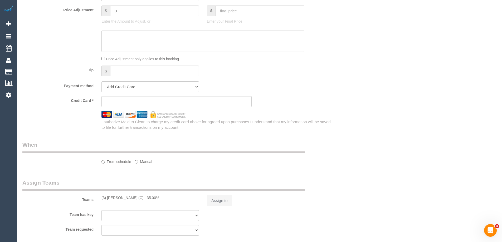
select select "string:stripe-pm_1RrXzx2GScqysDRVVE0cZmos"
select select "number:29"
select select "number:14"
select select "number:19"
select select "number:36"
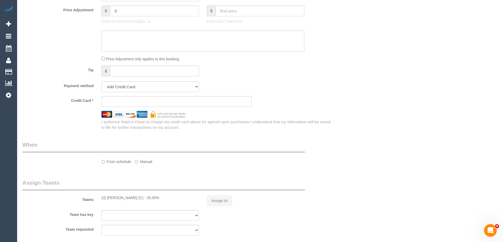
select select "number:34"
select select "number:13"
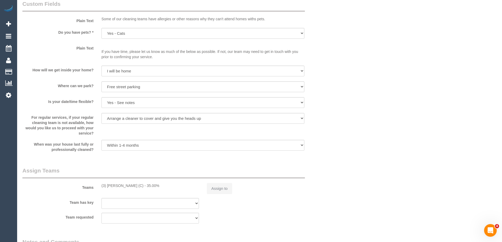
select select "object:881"
select select "spot1"
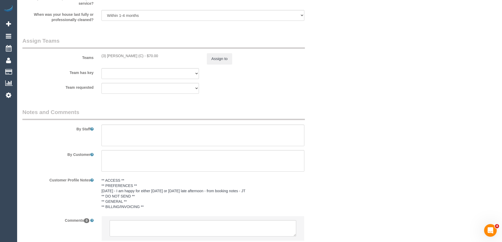
scroll to position [784, 0]
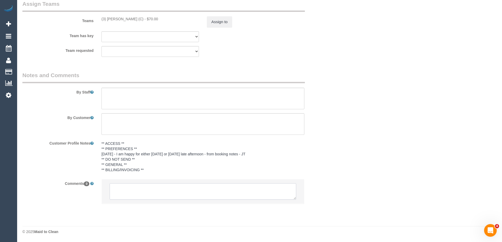
click at [154, 189] on textarea at bounding box center [203, 191] width 186 height 16
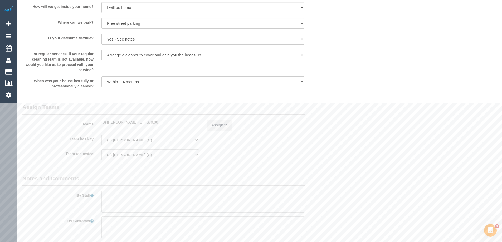
scroll to position [679, 0]
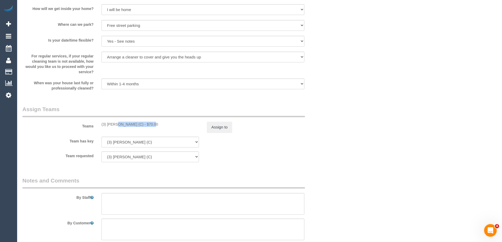
copy div "(3) [PERSON_NAME] (C)"
drag, startPoint x: 101, startPoint y: 125, endPoint x: 136, endPoint y: 125, distance: 35.3
click at [136, 125] on div "(3) [PERSON_NAME] (C) - $70.00" at bounding box center [149, 124] width 105 height 5
click at [221, 126] on button "Assign to" at bounding box center [219, 127] width 25 height 11
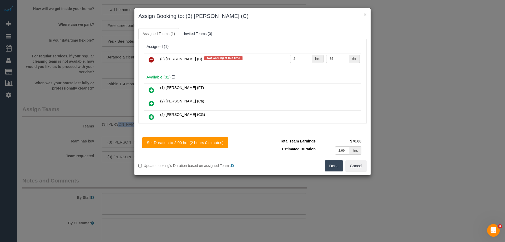
click at [150, 61] on icon at bounding box center [152, 60] width 6 height 6
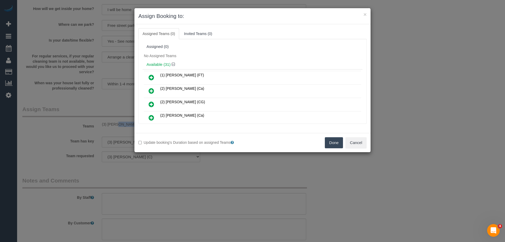
click at [335, 139] on button "Done" at bounding box center [334, 142] width 18 height 11
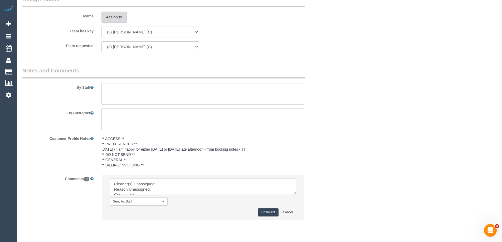
scroll to position [806, 0]
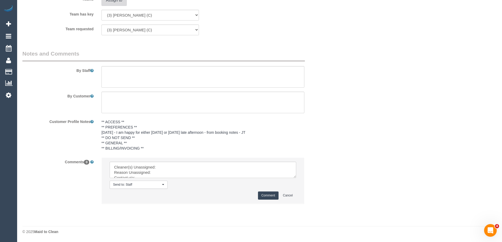
drag, startPoint x: 293, startPoint y: 176, endPoint x: 320, endPoint y: 224, distance: 55.6
click at [296, 178] on textarea at bounding box center [203, 170] width 186 height 16
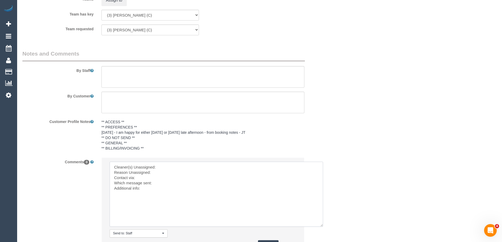
click at [177, 167] on textarea at bounding box center [216, 194] width 213 height 65
paste textarea "(3) Afzaal Ahmad (C)"
click at [167, 177] on textarea at bounding box center [216, 194] width 213 height 65
click at [167, 176] on textarea at bounding box center [216, 194] width 213 height 65
click at [170, 173] on textarea at bounding box center [216, 194] width 213 height 65
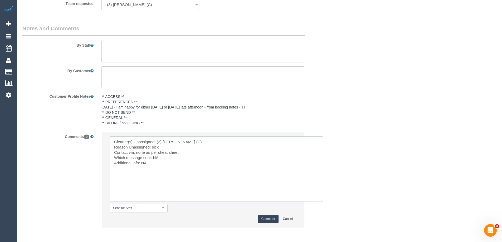
scroll to position [854, 0]
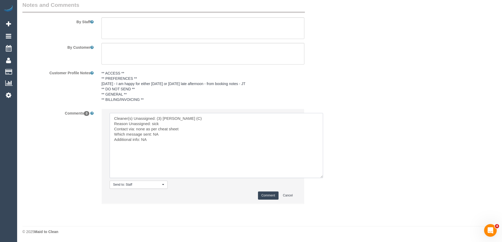
type textarea "Cleaner(s) Unassigned: (3) Afzaal Ahmad (C) Reason Unassigned: sick Contact via…"
click at [263, 197] on button "Comment" at bounding box center [268, 195] width 21 height 8
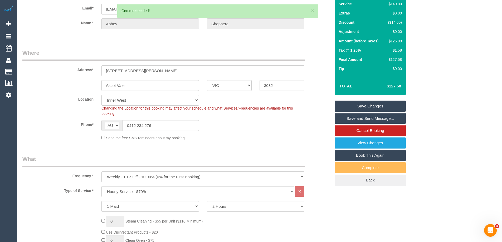
scroll to position [0, 0]
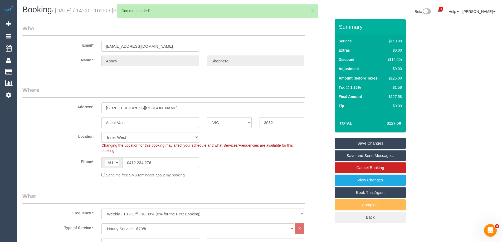
click at [360, 142] on link "Save Changes" at bounding box center [369, 143] width 71 height 11
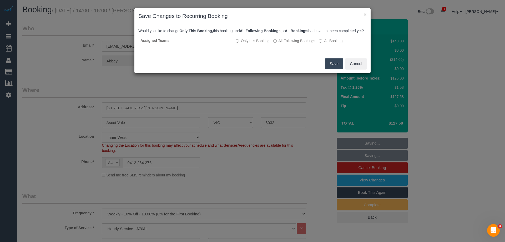
click at [337, 69] on button "Save" at bounding box center [334, 63] width 18 height 11
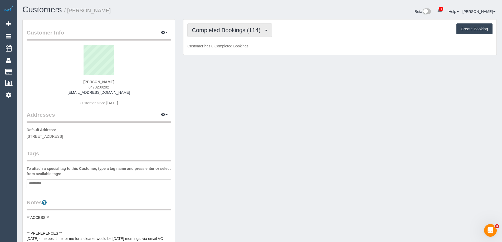
click at [229, 32] on span "Completed Bookings (114)" at bounding box center [227, 30] width 71 height 7
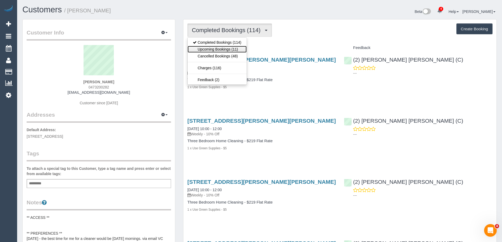
click at [230, 50] on link "Upcoming Bookings (11)" at bounding box center [216, 49] width 59 height 7
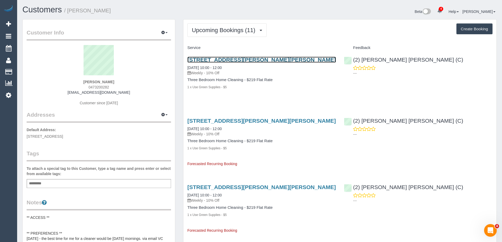
click at [255, 58] on link "8/122 Roseneath Street, Clifton Hill, VIC 3068" at bounding box center [261, 60] width 148 height 6
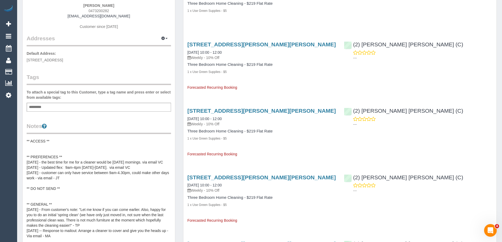
scroll to position [79, 0]
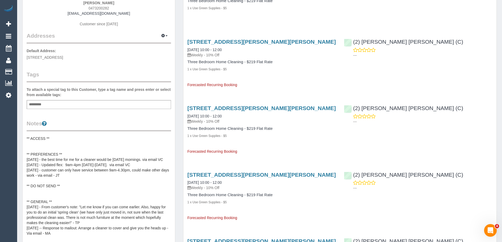
click at [53, 140] on pre "** ACCESS ** ** PREFERENCES ** 07/03/25 - the best time for me for a cleaner wo…" at bounding box center [99, 188] width 144 height 105
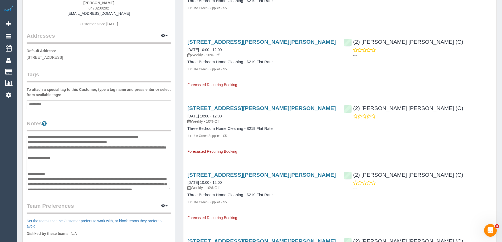
scroll to position [0, 0]
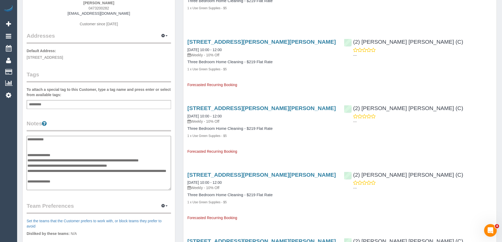
click at [40, 146] on textarea "**********" at bounding box center [99, 163] width 144 height 54
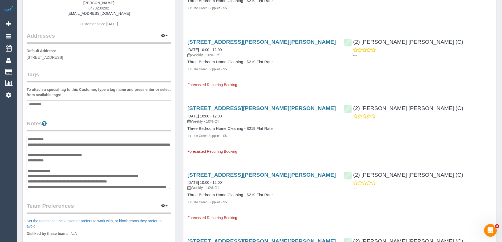
click at [82, 150] on textarea "**********" at bounding box center [99, 163] width 144 height 54
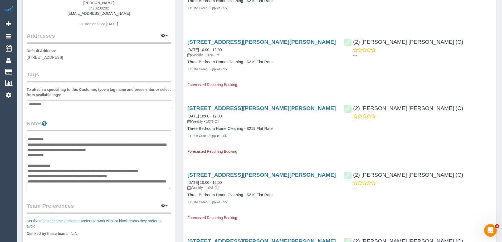
click at [27, 155] on textarea "**********" at bounding box center [99, 163] width 144 height 54
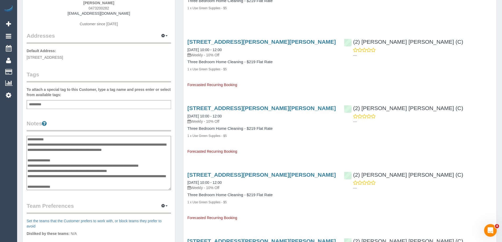
click at [163, 150] on textarea "**********" at bounding box center [99, 163] width 144 height 54
type textarea "**********"
click at [142, 116] on div "Customer Info Edit Contact Info Send Message Email Preferences Special Sales Ta…" at bounding box center [99, 137] width 152 height 392
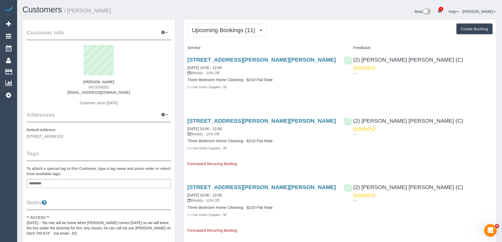
click at [168, 10] on h1 "Customers / Celia Romaniuk" at bounding box center [138, 9] width 233 height 9
click at [207, 27] on span "Upcoming Bookings (11)" at bounding box center [225, 30] width 66 height 7
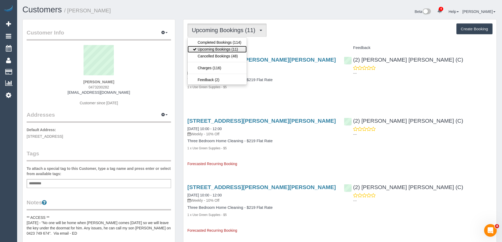
click at [211, 47] on link "Upcoming Bookings (11)" at bounding box center [216, 49] width 59 height 7
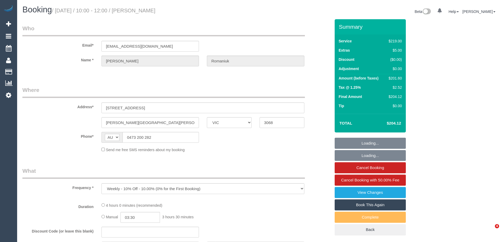
select select "VIC"
select select "string:stripe-pm_1MqVMo2GScqysDRVqxzZox7f"
select select "number:28"
select select "number:14"
select select "number:18"
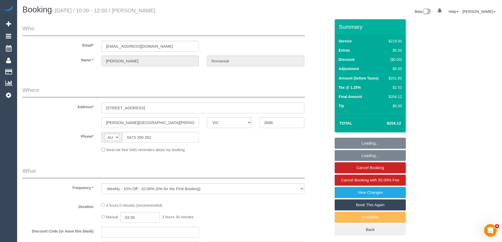
select select "number:22"
select select "number:34"
select select "number:13"
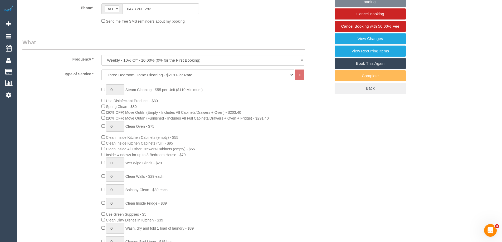
select select "object:1611"
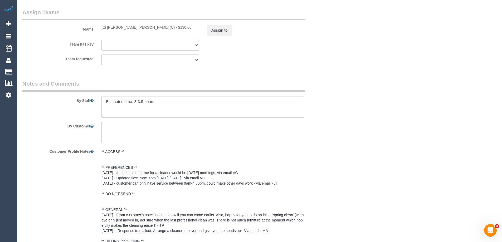
scroll to position [895, 0]
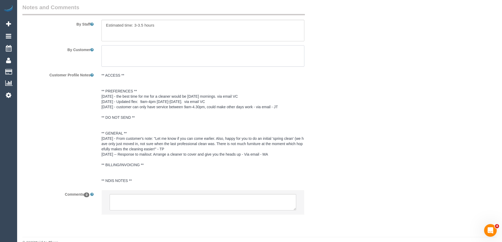
click at [146, 58] on textarea at bounding box center [202, 56] width 203 height 22
paste textarea "No one will be home when [PERSON_NAME] comes [DATE] so we will leave the key un…"
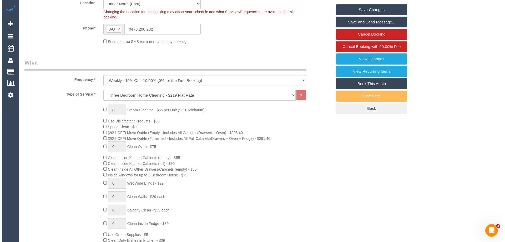
scroll to position [0, 0]
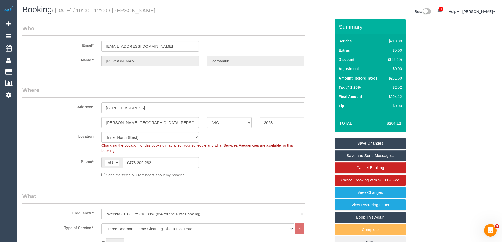
type textarea "No one will be home when [PERSON_NAME] comes [DATE] so we will leave the key un…"
click at [381, 145] on link "Save Changes" at bounding box center [369, 143] width 71 height 11
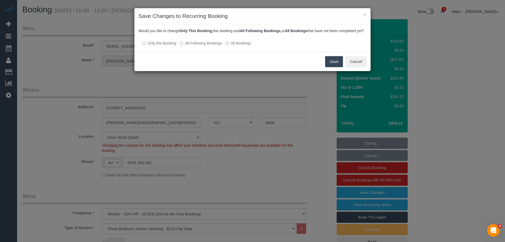
click at [329, 66] on button "Save" at bounding box center [334, 61] width 18 height 11
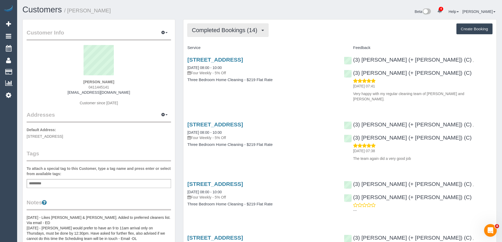
click at [241, 27] on span "Completed Bookings (14)" at bounding box center [226, 30] width 68 height 7
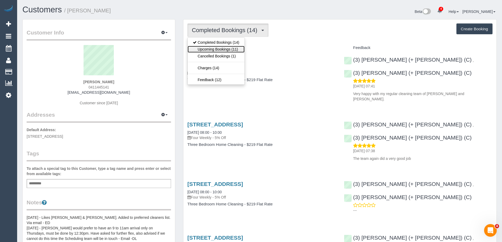
click at [231, 48] on link "Upcoming Bookings (11)" at bounding box center [215, 49] width 57 height 7
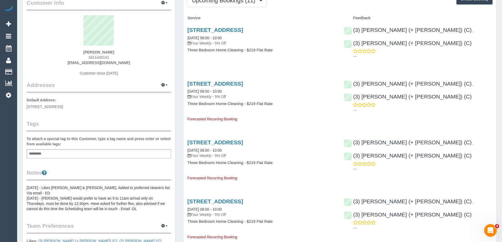
scroll to position [79, 0]
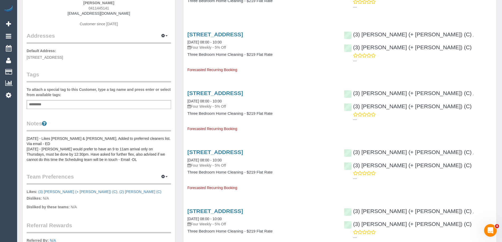
click at [56, 143] on pre "[DATE] - Likes [PERSON_NAME] & [PERSON_NAME]. Added to preferred cleaners list.…" at bounding box center [99, 149] width 144 height 26
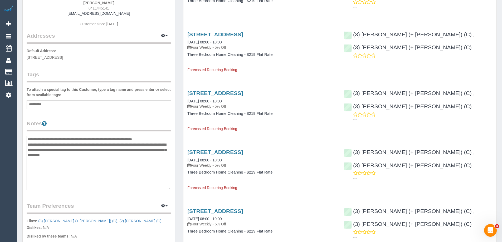
click at [27, 140] on textarea "**********" at bounding box center [99, 163] width 144 height 54
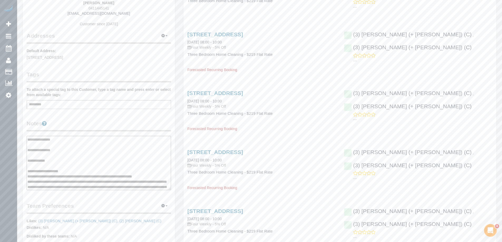
scroll to position [16, 0]
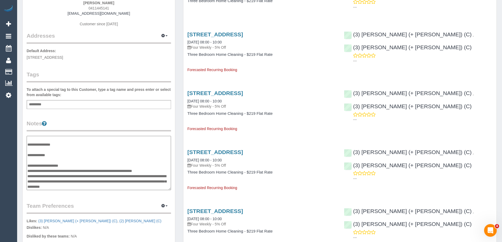
click at [71, 172] on textarea "**********" at bounding box center [99, 163] width 144 height 54
click at [68, 144] on textarea "**********" at bounding box center [99, 163] width 144 height 54
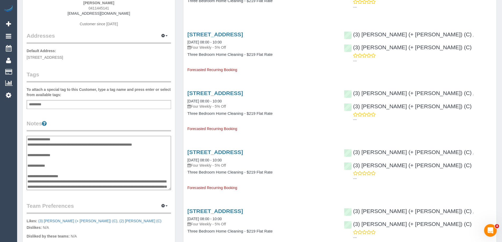
scroll to position [16, 0]
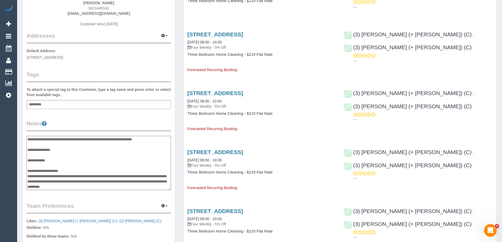
click at [86, 177] on textarea "**********" at bounding box center [99, 163] width 144 height 54
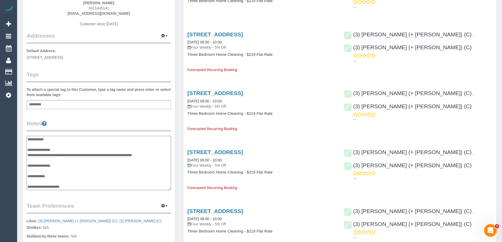
scroll to position [4, 0]
click at [61, 156] on textarea "**********" at bounding box center [99, 163] width 144 height 54
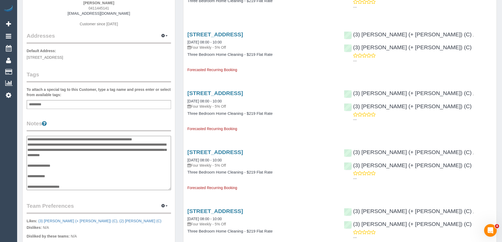
type textarea "**********"
click at [106, 122] on legend "Notes" at bounding box center [99, 126] width 144 height 12
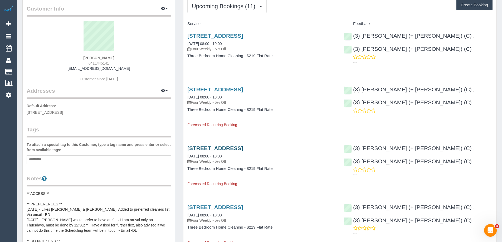
scroll to position [0, 0]
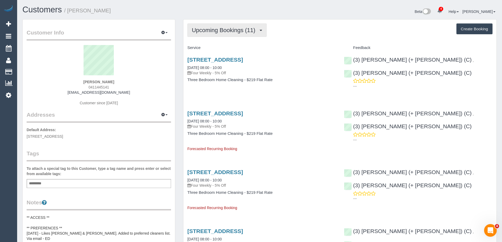
click at [224, 31] on span "Upcoming Bookings (11)" at bounding box center [225, 30] width 66 height 7
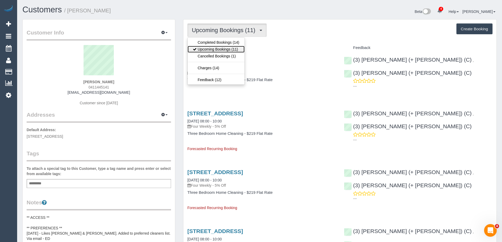
click at [222, 48] on link "Upcoming Bookings (11)" at bounding box center [215, 49] width 57 height 7
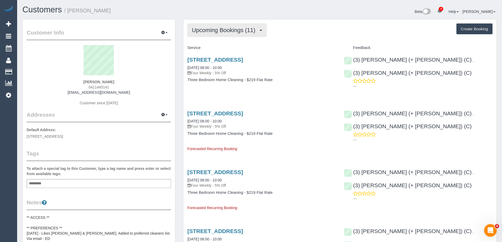
click at [236, 31] on span "Upcoming Bookings (11)" at bounding box center [225, 30] width 66 height 7
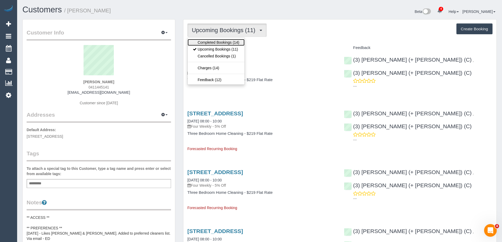
click at [226, 39] on link "Completed Bookings (14)" at bounding box center [215, 42] width 57 height 7
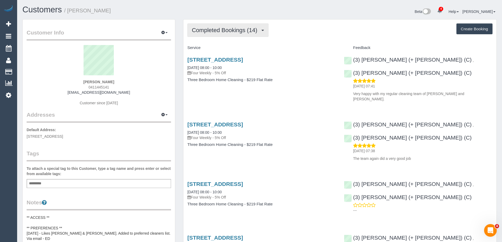
click at [235, 27] on button "Completed Bookings (14)" at bounding box center [227, 29] width 81 height 13
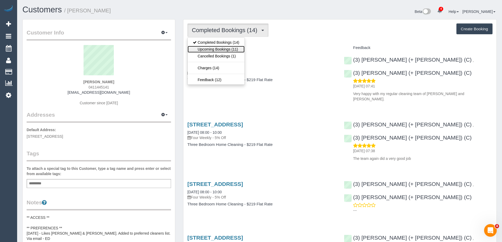
click at [226, 49] on link "Upcoming Bookings (11)" at bounding box center [215, 49] width 57 height 7
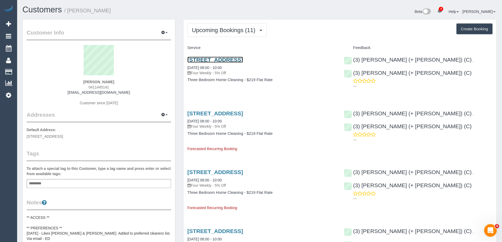
click at [231, 58] on link "[STREET_ADDRESS]" at bounding box center [215, 60] width 56 height 6
copy small "[PERSON_NAME]"
drag, startPoint x: 129, startPoint y: 10, endPoint x: 68, endPoint y: 12, distance: 61.4
click at [68, 12] on h1 "Customers / [PERSON_NAME]" at bounding box center [138, 9] width 233 height 9
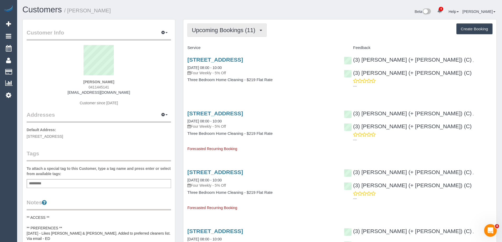
click at [227, 24] on button "Upcoming Bookings (11)" at bounding box center [226, 29] width 79 height 13
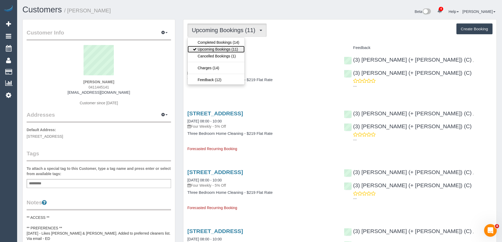
click at [223, 47] on link "Upcoming Bookings (11)" at bounding box center [215, 49] width 57 height 7
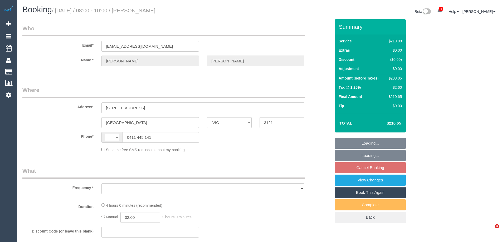
select select "VIC"
select select "string:stripe-pm_1PJtSv2GScqysDRVYMdumP6c"
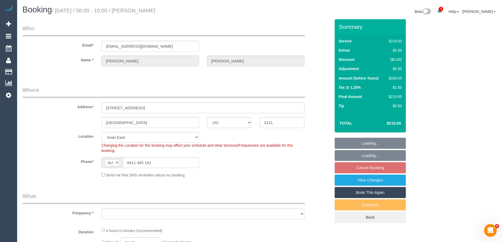
select select "string:AU"
select select "object:1422"
select select "number:27"
select select "number:14"
select select "number:19"
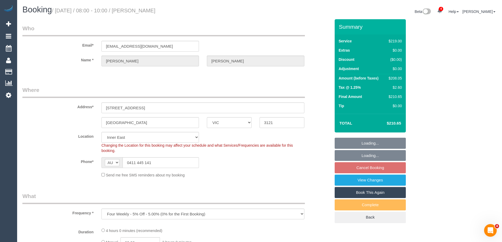
select select "number:24"
select select "number:34"
select select "number:12"
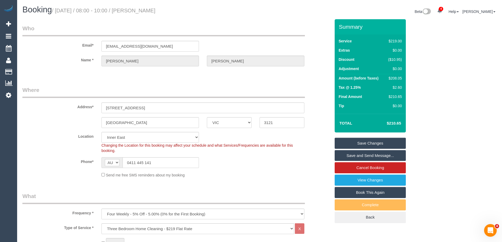
click at [322, 64] on div "Name * Kevin Fitzpatrick" at bounding box center [176, 61] width 316 height 11
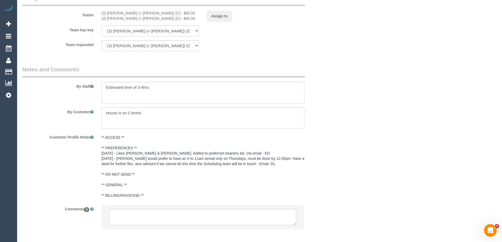
scroll to position [858, 0]
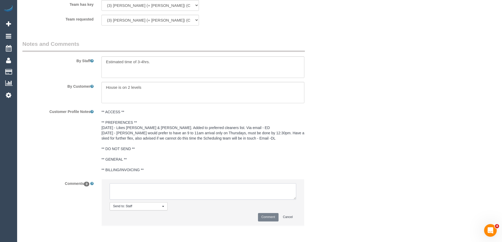
click at [148, 186] on textarea at bounding box center [203, 191] width 186 height 16
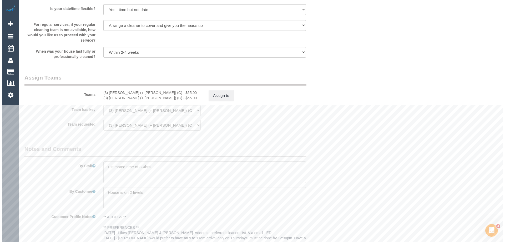
scroll to position [648, 0]
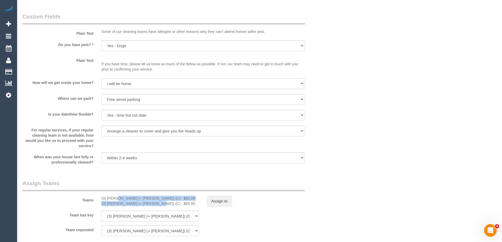
drag, startPoint x: 101, startPoint y: 198, endPoint x: 136, endPoint y: 206, distance: 36.6
click at [136, 206] on div "(3) Jay (+ Smruti) (C) - $65.00 (3) Smruti (+ Jay) (C) - $65.00" at bounding box center [149, 201] width 105 height 11
copy div "(3) Jay (+ Smruti) (C) - $65.00 (3) Smruti (+ Jay) (C)"
click at [224, 205] on button "Assign to" at bounding box center [219, 201] width 25 height 11
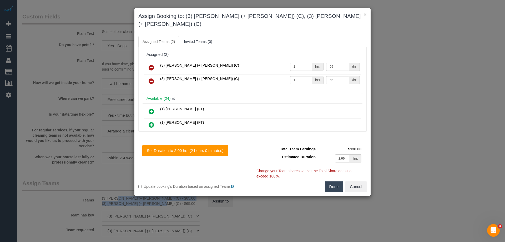
click at [151, 64] on icon at bounding box center [152, 67] width 6 height 6
click at [151, 78] on icon at bounding box center [152, 81] width 6 height 6
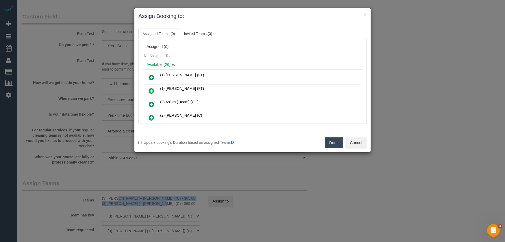
click at [336, 140] on button "Done" at bounding box center [334, 142] width 18 height 11
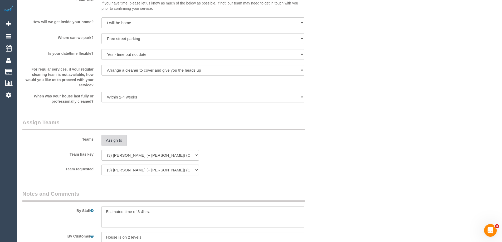
scroll to position [880, 0]
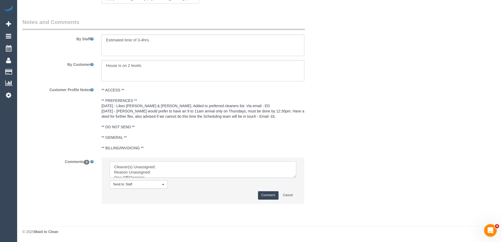
drag, startPoint x: 291, startPoint y: 176, endPoint x: 294, endPoint y: 178, distance: 3.9
click at [294, 178] on li "Send to: Staff Nothing selected Send to: Staff Send to: Customer Send to: Team …" at bounding box center [203, 180] width 202 height 46
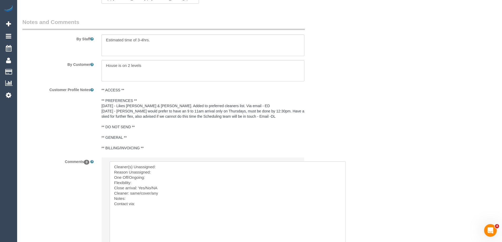
drag, startPoint x: 295, startPoint y: 175, endPoint x: 224, endPoint y: 187, distance: 72.3
click at [201, 168] on textarea at bounding box center [227, 206] width 234 height 91
paste textarea "(3) Jay (+ Smruti) (C) - $65.00 (3) Smruti (+ Jay) (C)"
drag, startPoint x: 194, startPoint y: 166, endPoint x: 271, endPoint y: 163, distance: 77.2
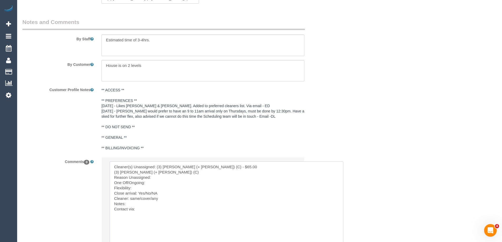
click at [271, 166] on textarea at bounding box center [227, 206] width 234 height 91
click at [252, 165] on textarea at bounding box center [227, 206] width 234 height 91
drag, startPoint x: 140, startPoint y: 192, endPoint x: 246, endPoint y: 184, distance: 106.1
click at [247, 190] on textarea at bounding box center [227, 206] width 234 height 91
click at [206, 190] on textarea at bounding box center [227, 206] width 234 height 91
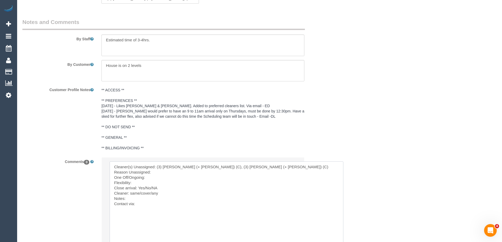
drag, startPoint x: 167, startPoint y: 196, endPoint x: 140, endPoint y: 193, distance: 27.2
click at [140, 193] on textarea at bounding box center [227, 206] width 234 height 91
click at [168, 192] on textarea at bounding box center [227, 206] width 234 height 91
drag, startPoint x: 168, startPoint y: 192, endPoint x: 147, endPoint y: 191, distance: 20.8
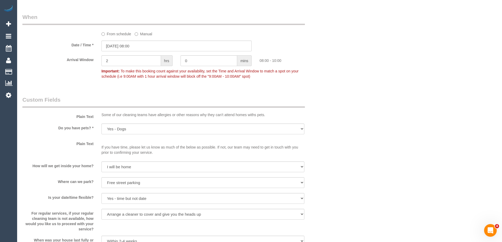
scroll to position [538, 0]
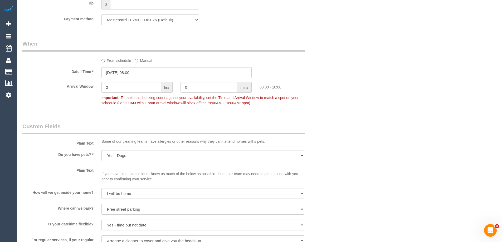
type textarea "Cleaner(s) Unassigned: (3) Jay (+ Smruti) (C), (3) Smruti (+ Jay) (C) Reason Un…"
click at [111, 60] on label "From schedule" at bounding box center [116, 59] width 30 height 7
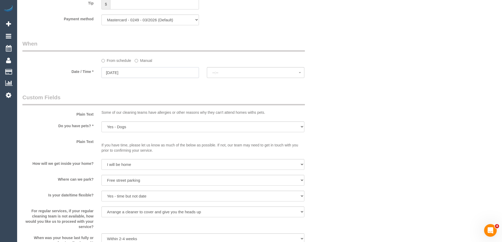
click at [122, 72] on input "20/08/2025" at bounding box center [149, 72] width 97 height 11
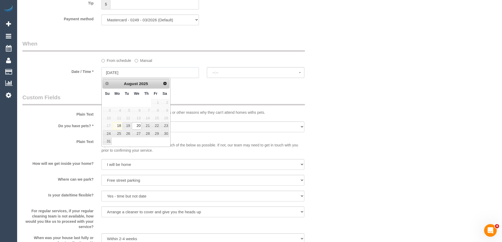
select select "spot12"
click at [138, 132] on link "27" at bounding box center [137, 133] width 10 height 7
type input "27/08/2025"
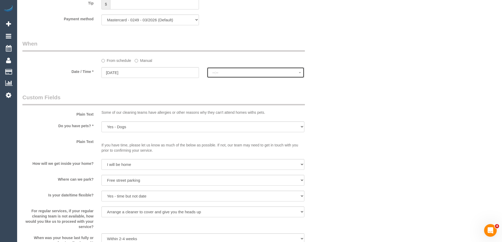
click at [229, 70] on button "--:--" at bounding box center [255, 72] width 97 height 11
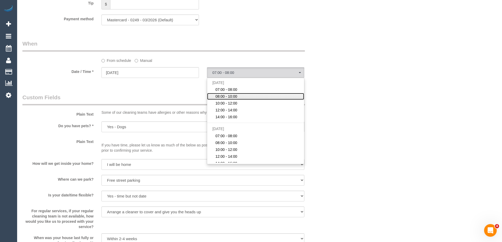
click at [232, 96] on span "08:00 - 10:00" at bounding box center [226, 96] width 22 height 5
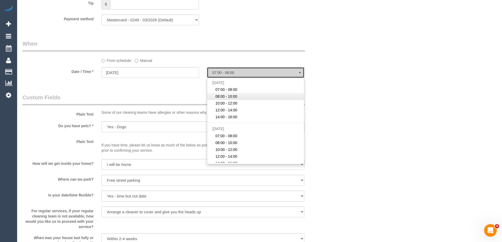
select select "spot24"
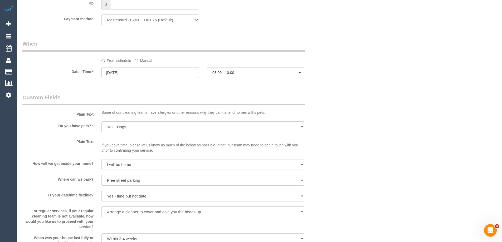
click at [343, 75] on div "Who Email* kevinfitzpatrick27@bigpond.com Name * Kevin Fitzpatrick Where Addres…" at bounding box center [259, 46] width 474 height 1130
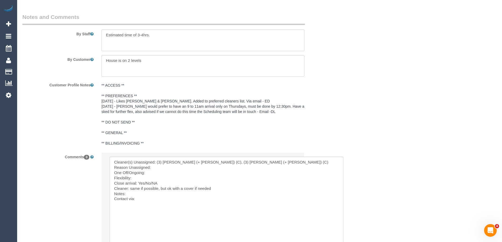
scroll to position [926, 0]
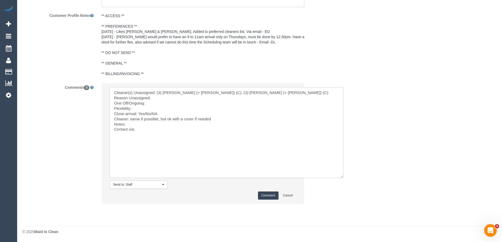
click at [157, 97] on textarea at bounding box center [227, 132] width 234 height 91
click at [152, 104] on textarea at bounding box center [227, 132] width 234 height 91
click at [140, 106] on textarea at bounding box center [227, 132] width 234 height 91
click at [166, 95] on textarea at bounding box center [227, 132] width 234 height 91
click at [168, 97] on textarea at bounding box center [227, 132] width 234 height 91
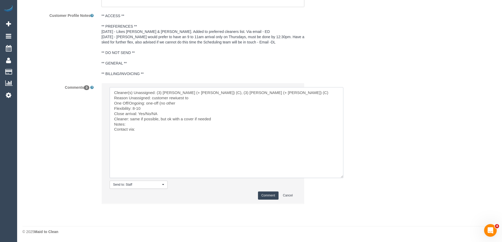
drag, startPoint x: 177, startPoint y: 97, endPoint x: 175, endPoint y: 100, distance: 3.4
click at [175, 100] on textarea at bounding box center [227, 132] width 234 height 91
click at [193, 99] on textarea at bounding box center [227, 132] width 234 height 91
click at [193, 96] on textarea at bounding box center [227, 132] width 234 height 91
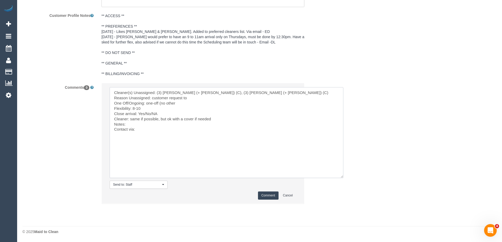
click at [237, 91] on textarea at bounding box center [227, 132] width 234 height 91
click at [193, 100] on textarea at bounding box center [227, 132] width 234 height 91
click at [197, 99] on textarea at bounding box center [227, 132] width 234 height 91
click at [242, 92] on textarea at bounding box center [227, 132] width 234 height 91
click at [195, 101] on textarea at bounding box center [227, 132] width 234 height 91
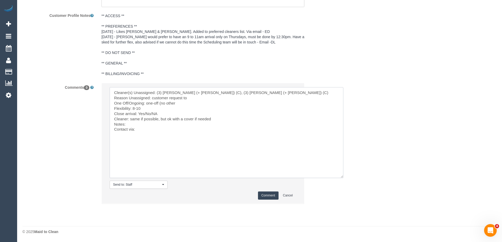
click at [209, 98] on textarea at bounding box center [227, 132] width 234 height 91
click at [184, 106] on textarea at bounding box center [227, 132] width 234 height 91
click at [190, 103] on textarea at bounding box center [227, 132] width 234 height 91
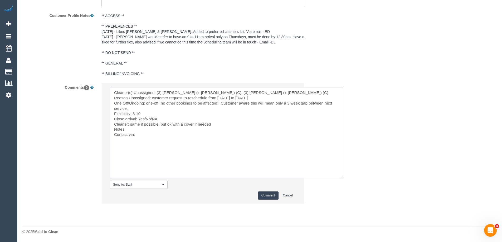
click at [141, 113] on textarea at bounding box center [227, 132] width 234 height 91
click at [247, 92] on textarea at bounding box center [227, 132] width 234 height 91
click at [167, 108] on textarea at bounding box center [227, 132] width 234 height 91
click at [273, 96] on textarea at bounding box center [227, 132] width 234 height 91
click at [146, 107] on textarea at bounding box center [227, 132] width 234 height 91
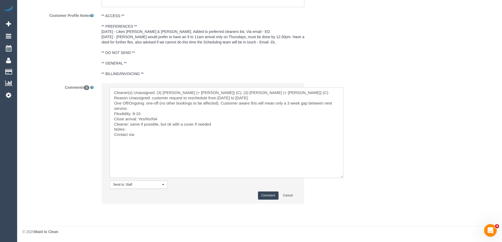
click at [148, 114] on textarea at bounding box center [227, 132] width 234 height 91
click at [162, 115] on textarea at bounding box center [227, 132] width 234 height 91
drag, startPoint x: 138, startPoint y: 118, endPoint x: 152, endPoint y: 119, distance: 13.7
click at [152, 119] on textarea at bounding box center [227, 132] width 234 height 91
click at [143, 134] on textarea at bounding box center [227, 132] width 234 height 91
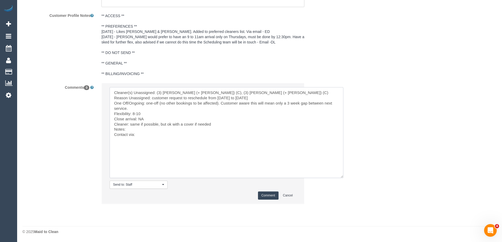
click at [148, 131] on textarea at bounding box center [227, 132] width 234 height 91
click at [157, 135] on textarea at bounding box center [227, 132] width 234 height 91
click at [153, 124] on textarea at bounding box center [227, 132] width 234 height 91
click at [146, 128] on textarea at bounding box center [227, 132] width 234 height 91
click at [158, 132] on textarea at bounding box center [227, 132] width 234 height 91
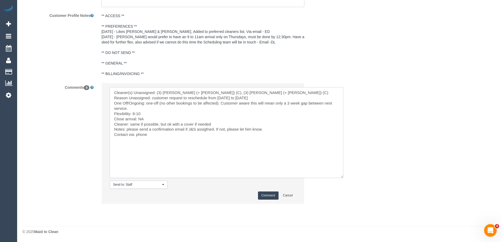
click at [191, 128] on textarea at bounding box center [227, 132] width 234 height 91
click at [277, 128] on textarea at bounding box center [227, 132] width 234 height 91
click at [211, 115] on textarea at bounding box center [227, 132] width 234 height 91
click at [270, 92] on textarea at bounding box center [227, 132] width 234 height 91
click at [152, 109] on textarea at bounding box center [227, 132] width 234 height 91
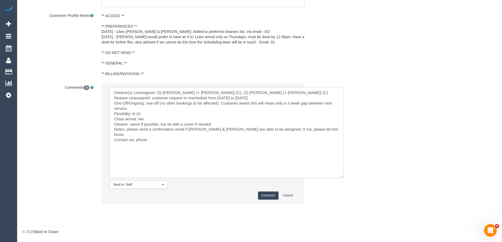
drag, startPoint x: 240, startPoint y: 96, endPoint x: 260, endPoint y: 96, distance: 20.0
click at [260, 96] on textarea at bounding box center [227, 132] width 234 height 91
click at [132, 112] on textarea at bounding box center [227, 132] width 234 height 91
paste textarea "Wed 27/8"
click at [175, 117] on textarea at bounding box center [227, 132] width 234 height 91
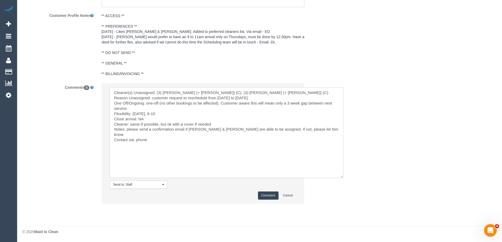
drag, startPoint x: 207, startPoint y: 123, endPoint x: 212, endPoint y: 124, distance: 4.8
click at [208, 123] on textarea at bounding box center [227, 132] width 234 height 91
click at [217, 124] on textarea at bounding box center [227, 132] width 234 height 91
type textarea "Cleaner(s) Unassigned: (3) Jay (+ Smruti) (C), (3) Smruti (+ Jay) (C) Reason Un…"
click at [272, 196] on button "Comment" at bounding box center [268, 195] width 21 height 8
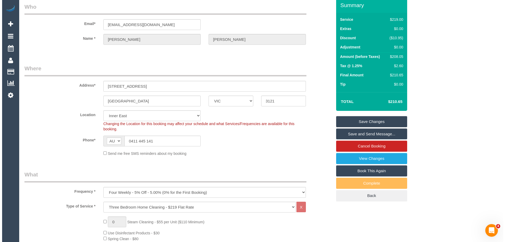
scroll to position [0, 0]
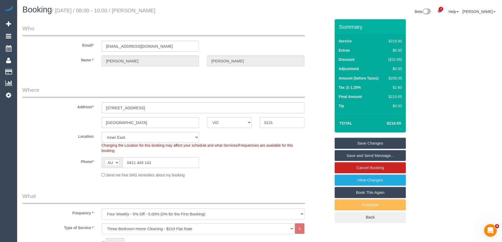
click at [368, 141] on link "Save Changes" at bounding box center [369, 143] width 71 height 11
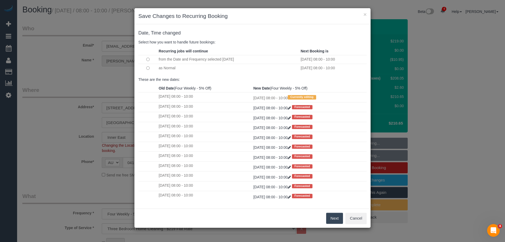
click at [334, 219] on button "Next" at bounding box center [334, 218] width 17 height 11
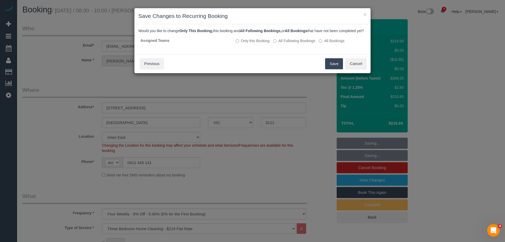
click at [327, 69] on button "Save" at bounding box center [334, 63] width 18 height 11
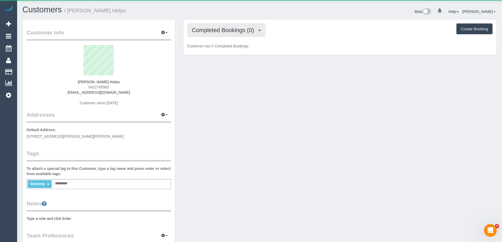
click at [219, 31] on span "Completed Bookings (0)" at bounding box center [224, 30] width 65 height 7
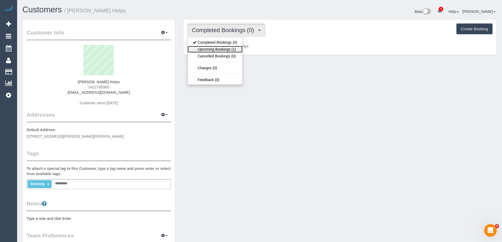
click at [225, 47] on link "Upcoming Bookings (1)" at bounding box center [214, 49] width 55 height 7
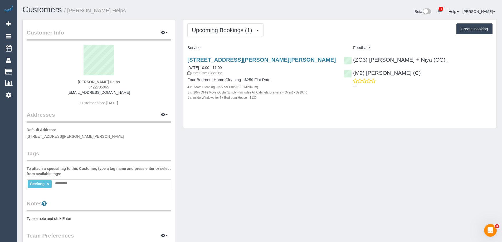
click at [82, 217] on pre "Type a note and click Enter" at bounding box center [99, 218] width 144 height 5
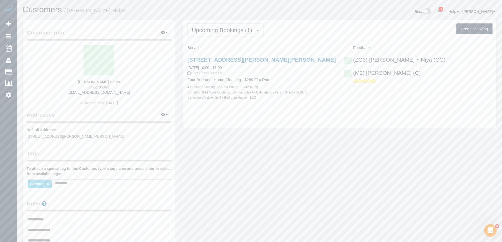
type textarea "**********"
click at [86, 197] on div "Customer Info Edit Contact Info Send Message Email Preferences Special Sales Ta…" at bounding box center [99, 215] width 152 height 393
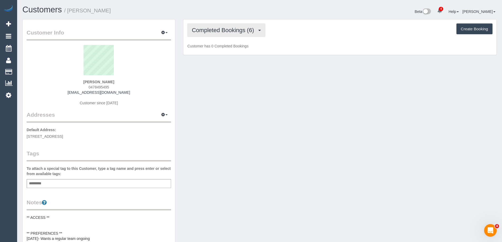
click at [230, 28] on span "Completed Bookings (6)" at bounding box center [224, 30] width 65 height 7
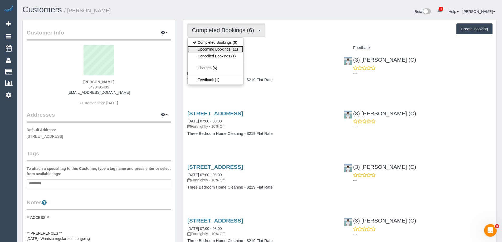
click at [229, 49] on link "Upcoming Bookings (11)" at bounding box center [215, 49] width 56 height 7
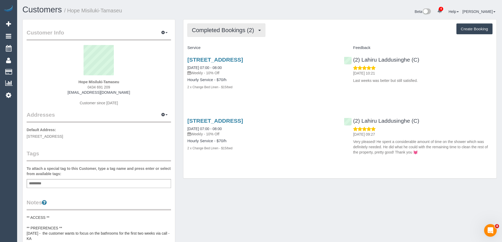
click at [232, 34] on button "Completed Bookings (2)" at bounding box center [226, 29] width 78 height 13
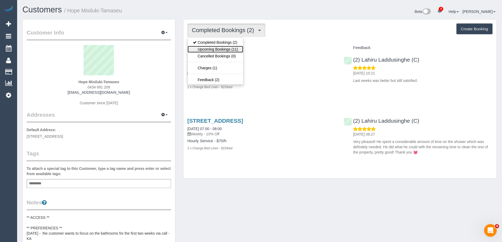
click at [230, 47] on link "Upcoming Bookings (11)" at bounding box center [215, 49] width 56 height 7
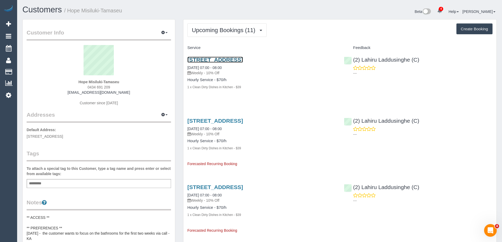
click at [243, 58] on link "[STREET_ADDRESS]" at bounding box center [215, 60] width 56 height 6
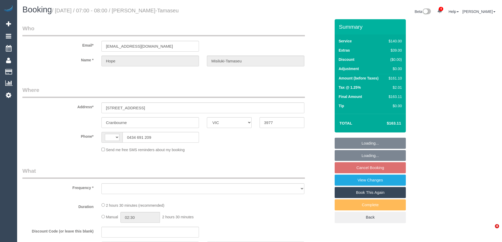
select select "VIC"
select select "string:stripe-pm_1RrblE2GScqysDRVh7ANm5dw"
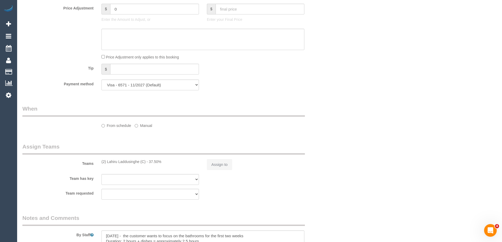
select select "string:AU"
select select "object:712"
select select "number:27"
select select "number:17"
select select "number:19"
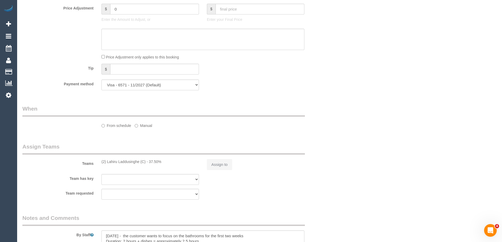
select select "number:24"
select select "number:34"
select select "number:26"
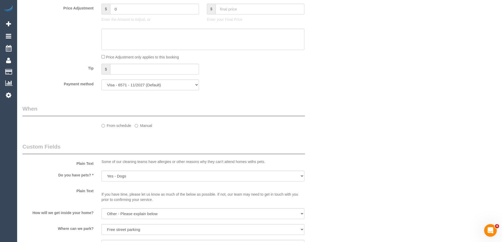
select select "object:717"
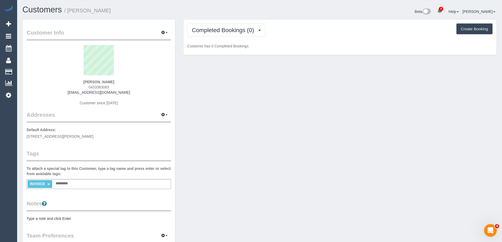
click at [51, 217] on pre "Type a note and click Enter" at bounding box center [99, 218] width 144 height 5
type textarea "**********"
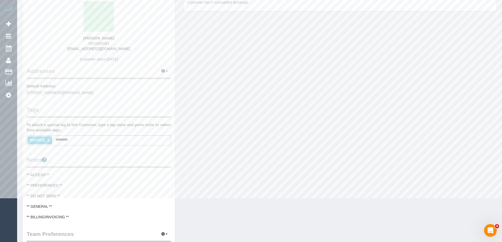
scroll to position [105, 0]
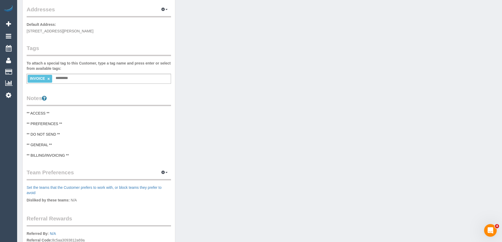
click at [93, 102] on legend "Notes" at bounding box center [99, 100] width 144 height 12
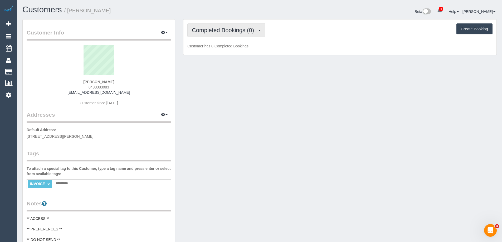
click at [231, 32] on span "Completed Bookings (0)" at bounding box center [224, 30] width 65 height 7
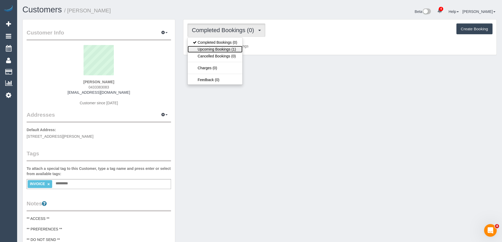
click at [225, 46] on link "Upcoming Bookings (1)" at bounding box center [214, 49] width 55 height 7
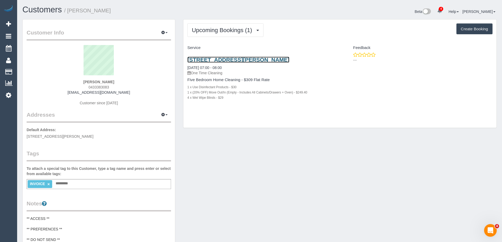
click at [244, 61] on link "[STREET_ADDRESS][PERSON_NAME]" at bounding box center [238, 60] width 102 height 6
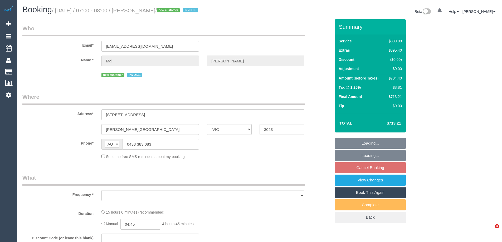
select select "VIC"
select select "object:592"
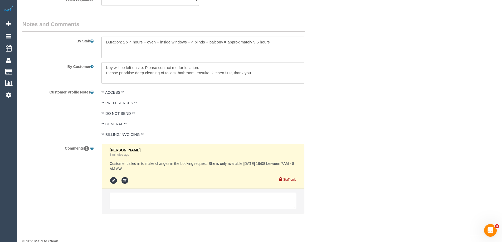
select select "string:stripe-pm_1RwVLP2GScqysDRVXUIkPe0F"
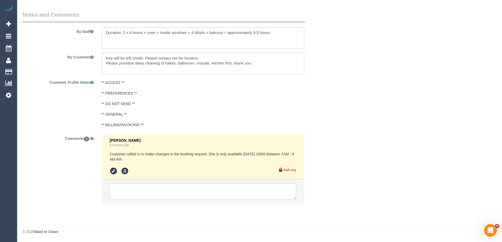
select select "object:599"
select select "number:28"
select select "number:15"
select select "number:18"
select select "number:25"
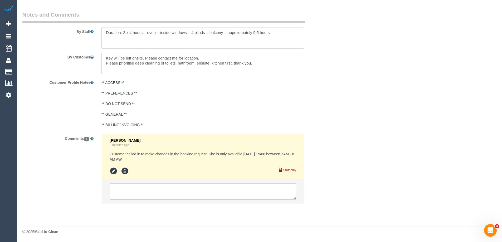
select select "number:26"
select select "spot1"
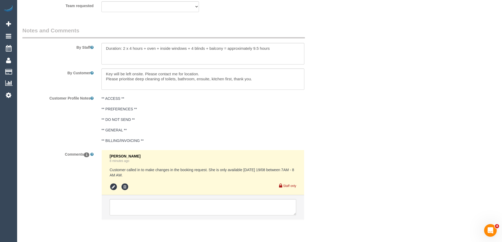
scroll to position [866, 0]
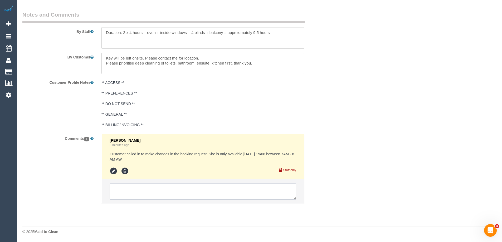
click at [170, 188] on textarea at bounding box center [203, 191] width 186 height 16
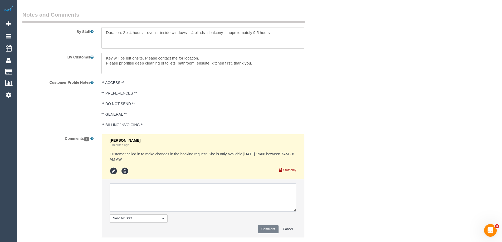
drag, startPoint x: 295, startPoint y: 197, endPoint x: 295, endPoint y: 209, distance: 12.1
click at [295, 209] on textarea at bounding box center [203, 197] width 186 height 28
click at [252, 203] on textarea at bounding box center [203, 197] width 186 height 28
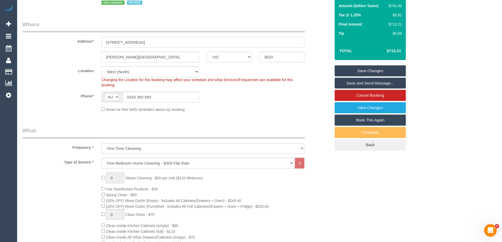
scroll to position [0, 0]
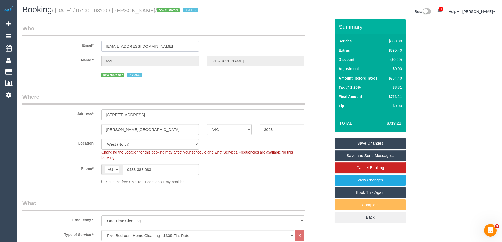
click at [162, 47] on input "annelach676@gmail.com" at bounding box center [149, 46] width 97 height 11
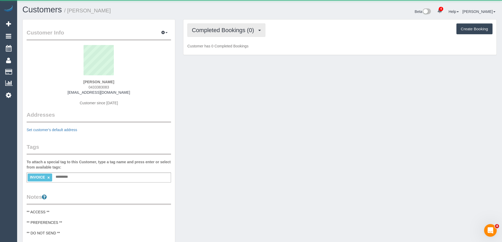
click at [228, 30] on span "Completed Bookings (0)" at bounding box center [224, 30] width 65 height 7
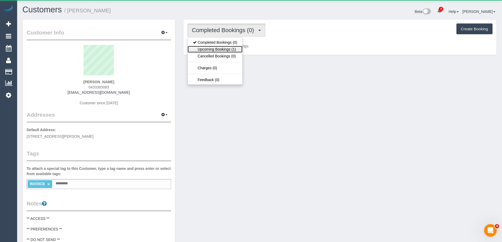
click at [222, 50] on link "Upcoming Bookings (1)" at bounding box center [214, 49] width 55 height 7
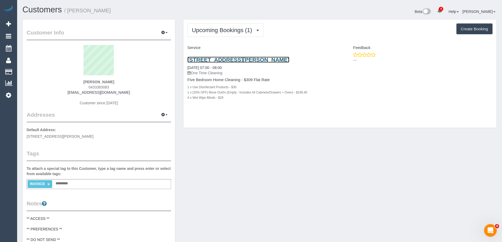
click at [270, 60] on link "[STREET_ADDRESS][PERSON_NAME]" at bounding box center [238, 60] width 102 height 6
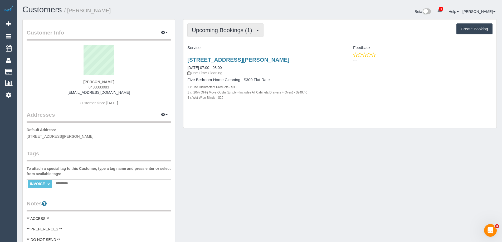
click at [209, 26] on button "Upcoming Bookings (1)" at bounding box center [225, 29] width 76 height 13
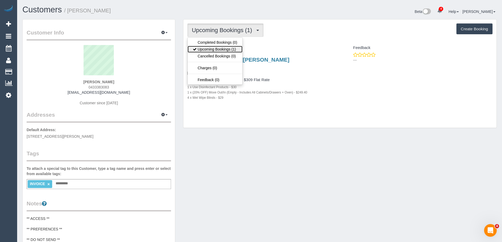
click at [209, 48] on link "Upcoming Bookings (1)" at bounding box center [214, 49] width 55 height 7
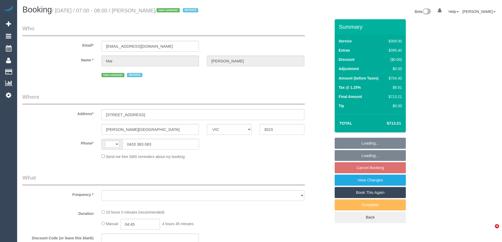
select select "VIC"
select select "string:stripe-pm_1RwVLP2GScqysDRVXUIkPe0F"
select select "number:28"
select select "number:15"
select select "number:18"
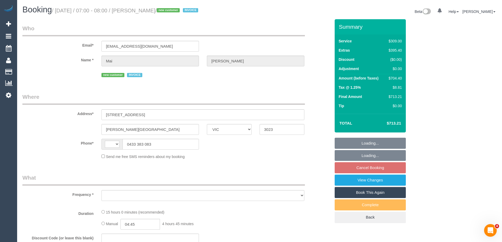
select select "number:25"
select select "number:26"
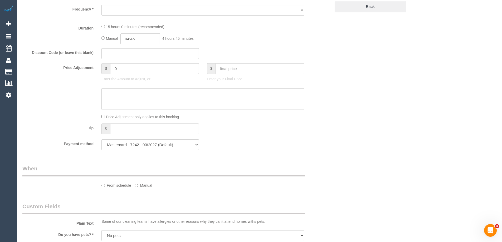
select select "string:AU"
select select "object:841"
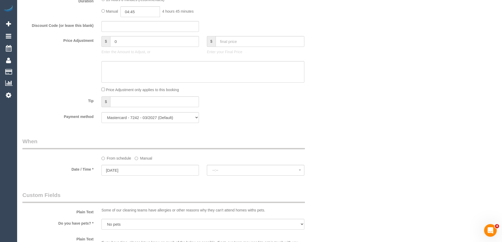
select select "spot1"
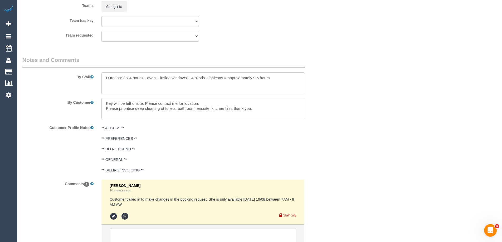
scroll to position [866, 0]
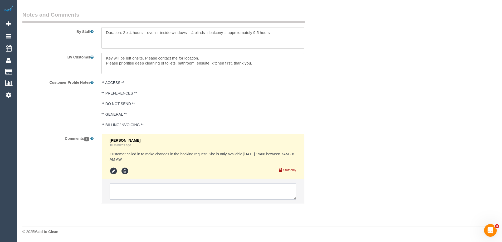
click at [157, 190] on textarea at bounding box center [203, 191] width 186 height 16
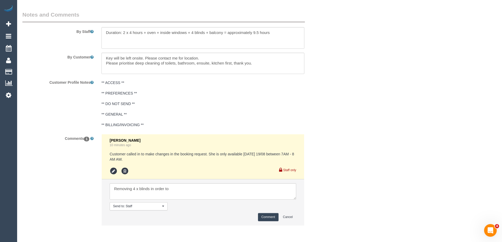
click at [296, 198] on li "Send to: Staff Nothing selected Send to: Staff Send to: Customer Send to: Team …" at bounding box center [203, 202] width 202 height 46
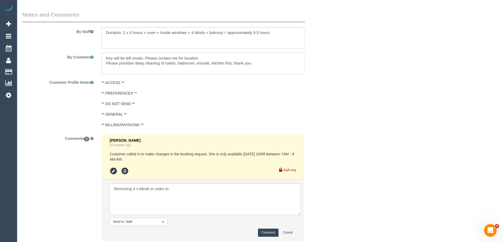
drag, startPoint x: 294, startPoint y: 198, endPoint x: 298, endPoint y: 214, distance: 16.2
click at [298, 214] on textarea at bounding box center [205, 199] width 191 height 32
click at [234, 198] on textarea at bounding box center [205, 199] width 191 height 32
type textarea "Removing 4 x blinds in order to Removalisits wmoving fitninrure in atr 12pm."
click at [175, 185] on textarea at bounding box center [205, 199] width 191 height 32
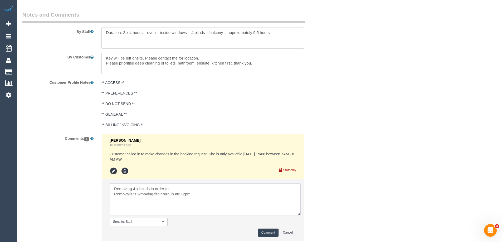
drag, startPoint x: 129, startPoint y: 193, endPoint x: 128, endPoint y: 199, distance: 5.4
click at [121, 203] on textarea at bounding box center [205, 199] width 191 height 32
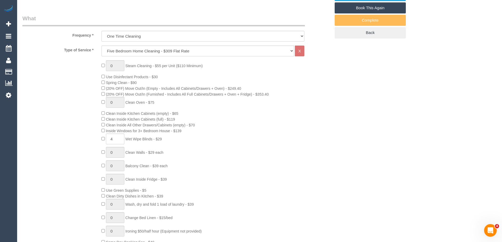
scroll to position [181, 0]
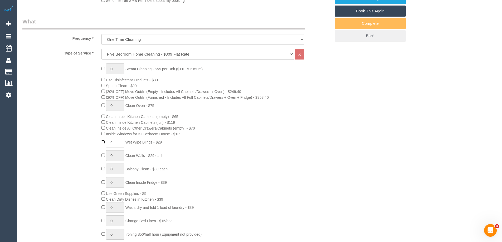
type input "0"
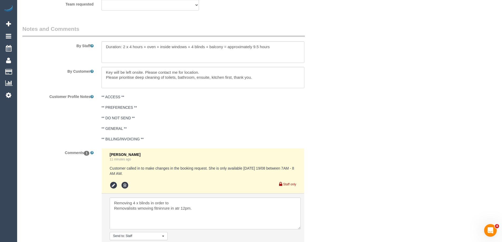
scroll to position [903, 0]
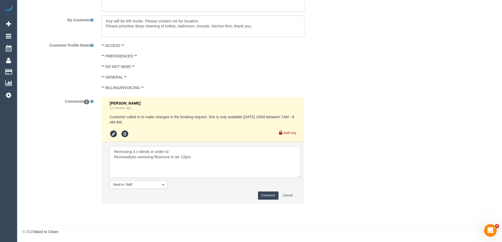
drag, startPoint x: 213, startPoint y: 164, endPoint x: 215, endPoint y: 156, distance: 8.4
click at [214, 163] on textarea at bounding box center [205, 162] width 191 height 32
click at [122, 156] on textarea at bounding box center [205, 162] width 191 height 32
drag, startPoint x: 122, startPoint y: 156, endPoint x: 114, endPoint y: 155, distance: 8.2
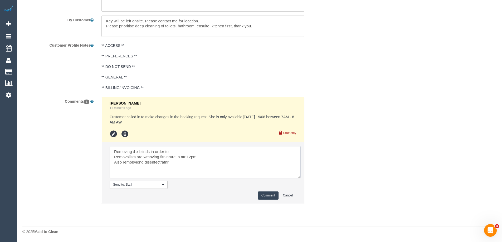
drag, startPoint x: 114, startPoint y: 155, endPoint x: 133, endPoint y: 166, distance: 22.3
click at [133, 166] on textarea at bounding box center [205, 162] width 191 height 32
click at [150, 156] on textarea at bounding box center [205, 162] width 191 height 32
click at [164, 156] on textarea at bounding box center [205, 162] width 191 height 32
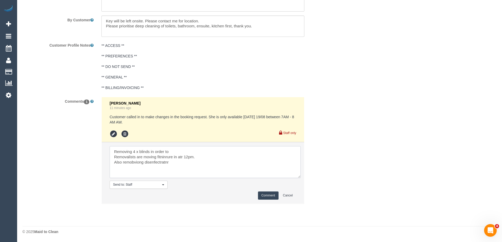
click at [164, 156] on textarea at bounding box center [205, 162] width 191 height 32
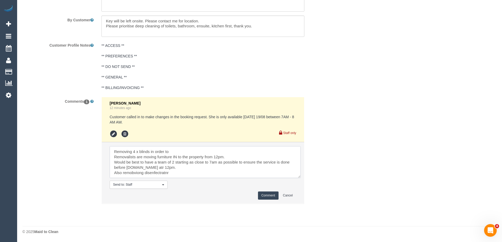
click at [157, 171] on textarea at bounding box center [205, 162] width 191 height 32
click at [161, 167] on textarea at bounding box center [205, 162] width 191 height 32
click at [182, 151] on textarea at bounding box center [205, 162] width 191 height 32
click at [150, 151] on textarea at bounding box center [205, 162] width 191 height 32
click at [248, 145] on li "Send to: Staff Nothing selected Send to: Staff Send to: Customer Send to: Team …" at bounding box center [203, 172] width 202 height 61
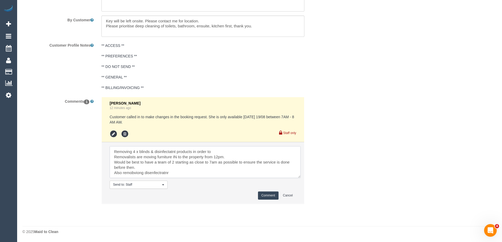
click at [244, 150] on textarea at bounding box center [205, 162] width 191 height 32
click at [147, 173] on textarea at bounding box center [205, 162] width 191 height 32
click at [111, 175] on textarea at bounding box center [205, 162] width 191 height 32
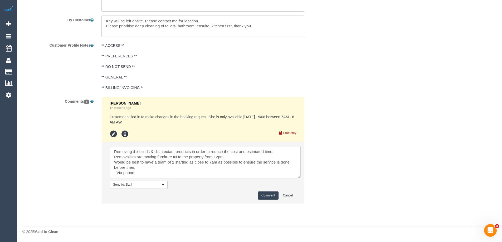
click at [276, 151] on textarea at bounding box center [205, 162] width 191 height 32
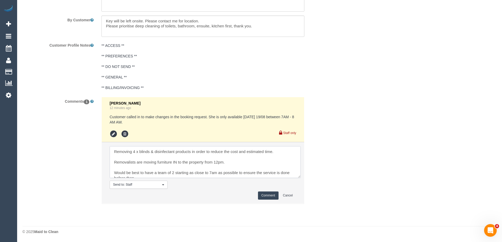
scroll to position [11, 0]
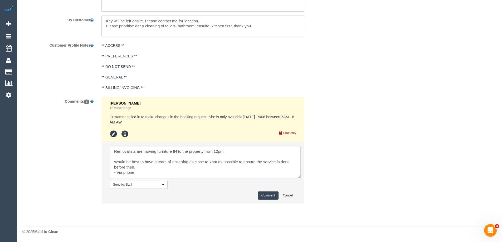
type textarea "Removing 4 x blinds & disinfectant products in order to reduce the cost and est…"
click at [269, 195] on button "Comment" at bounding box center [268, 195] width 21 height 8
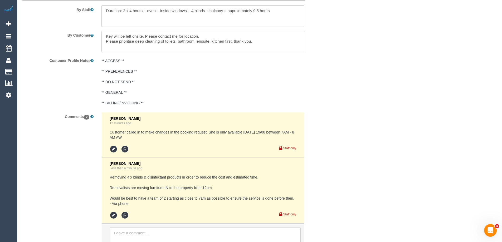
scroll to position [842, 0]
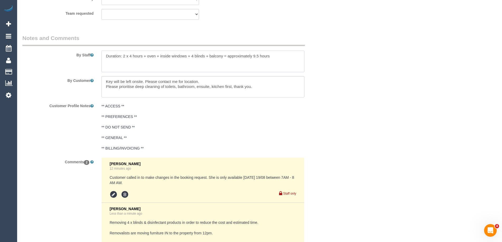
click at [191, 56] on textarea at bounding box center [202, 62] width 203 height 22
type textarea "Duration: 2 x 4 hours + oven + inside windows + 4 blinds + balcony = approximat…"
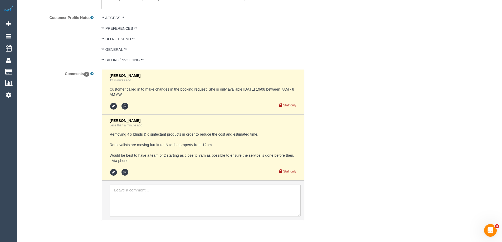
scroll to position [921, 0]
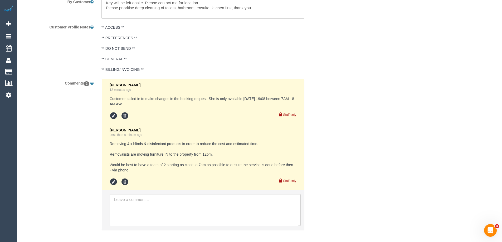
click at [142, 152] on pre "Removing 4 x blinds & disinfectant products in order to reduce the cost and est…" at bounding box center [203, 157] width 186 height 32
copy pre "Removalists are moving furniture IN to the property from 12pm."
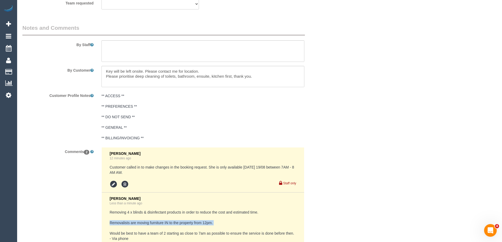
scroll to position [842, 0]
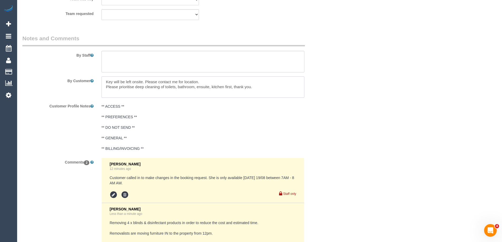
click at [269, 83] on textarea at bounding box center [202, 87] width 203 height 22
click at [270, 88] on textarea at bounding box center [202, 87] width 203 height 22
paste textarea "Removalists are moving furniture IN to the property from 12pm."
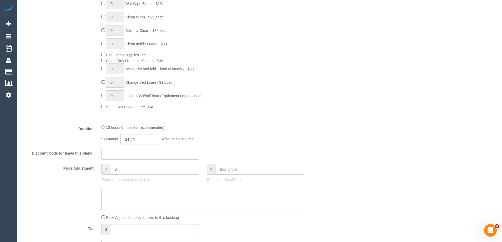
scroll to position [316, 0]
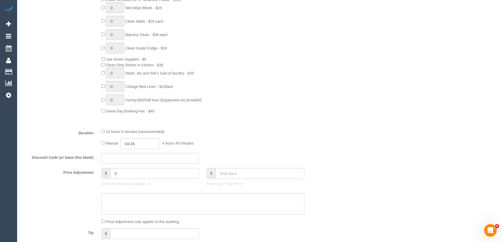
type textarea "Key will be left onsite. Please contact me for location. Please prioritise deep…"
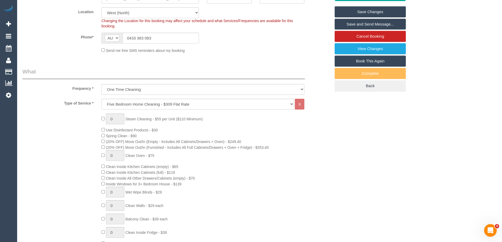
select select "spot12"
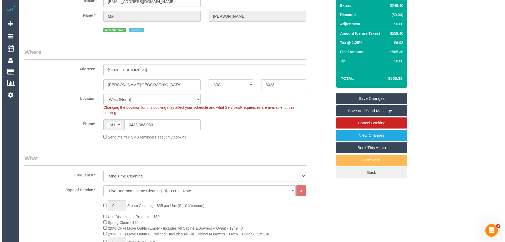
scroll to position [0, 0]
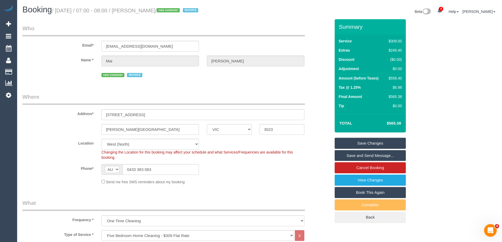
click at [362, 137] on div "Summary Service $309.00 Extras $249.40 Discount ($0.00) Adjustment $0.00 Amount…" at bounding box center [369, 121] width 71 height 204
click at [363, 140] on link "Save Changes" at bounding box center [369, 143] width 71 height 11
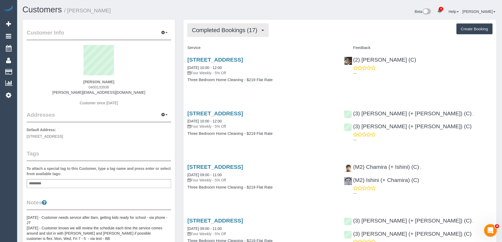
click at [238, 31] on span "Completed Bookings (17)" at bounding box center [226, 30] width 68 height 7
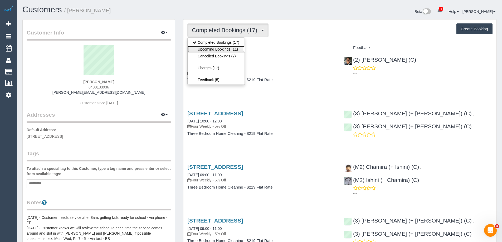
click at [234, 48] on link "Upcoming Bookings (11)" at bounding box center [215, 49] width 57 height 7
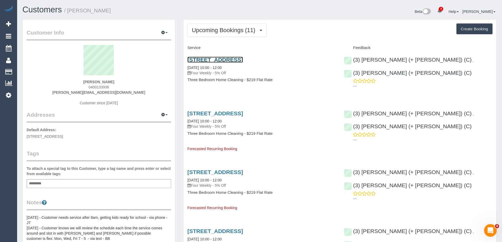
click at [243, 59] on link "[STREET_ADDRESS]" at bounding box center [215, 60] width 56 height 6
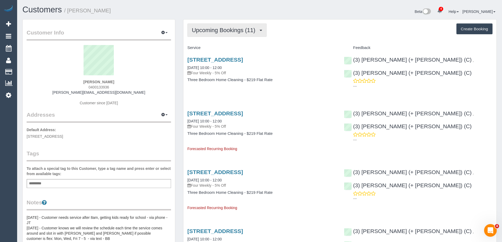
click at [229, 34] on button "Upcoming Bookings (11)" at bounding box center [226, 29] width 79 height 13
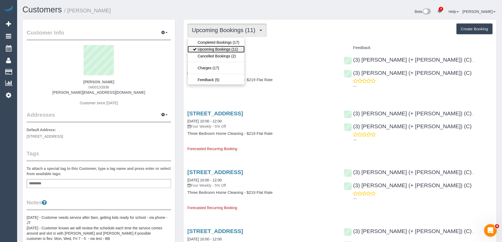
click at [224, 48] on link "Upcoming Bookings (11)" at bounding box center [215, 49] width 57 height 7
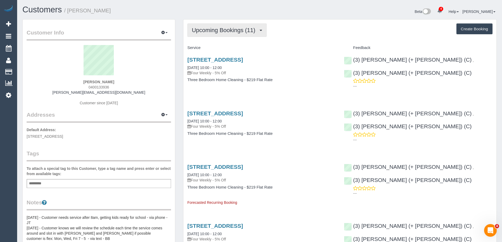
click at [217, 33] on span "Upcoming Bookings (11)" at bounding box center [225, 30] width 66 height 7
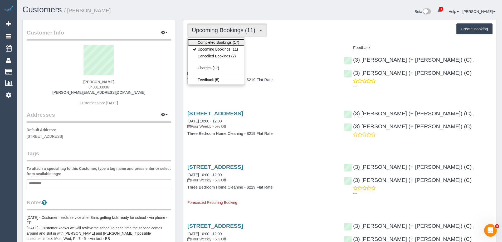
click at [214, 42] on link "Completed Bookings (17)" at bounding box center [215, 42] width 57 height 7
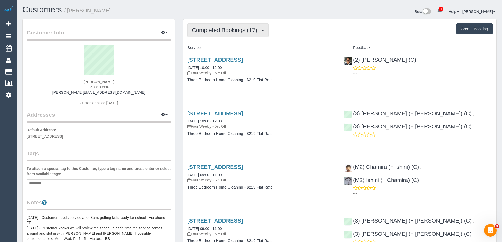
click at [225, 31] on span "Completed Bookings (17)" at bounding box center [226, 30] width 68 height 7
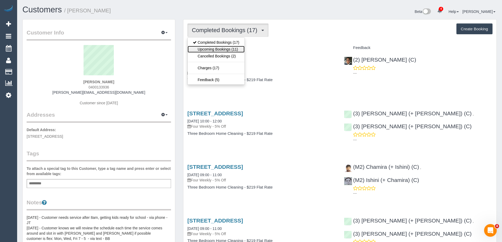
click at [225, 47] on link "Upcoming Bookings (11)" at bounding box center [215, 49] width 57 height 7
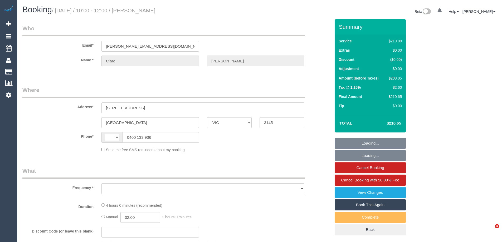
select select "VIC"
select select "object:325"
select select "string:stripe-pm_1P2gkZ2GScqysDRVxP0ko0gA"
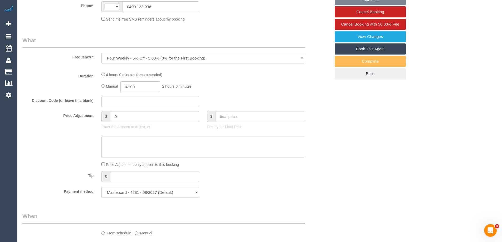
select select "string:AU"
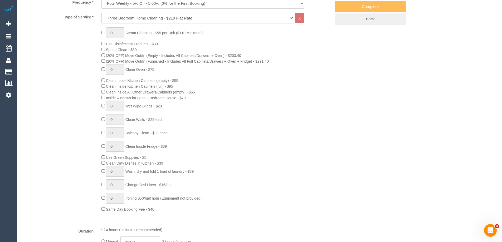
select select "object:821"
select select "number:27"
select select "number:14"
select select "number:18"
select select "number:22"
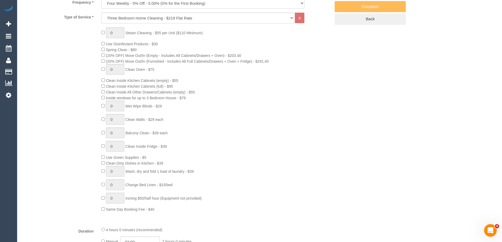
select select "number:34"
select select "number:12"
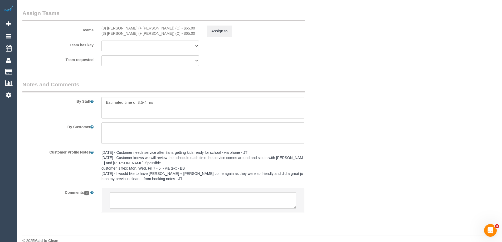
scroll to position [827, 0]
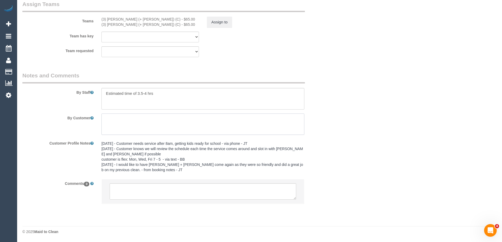
drag, startPoint x: 140, startPoint y: 127, endPoint x: 150, endPoint y: 126, distance: 10.3
click at [140, 127] on textarea at bounding box center [202, 124] width 203 height 22
paste textarea "I have a clean scheduled this morning at 10-12. Usually I am home but have had …"
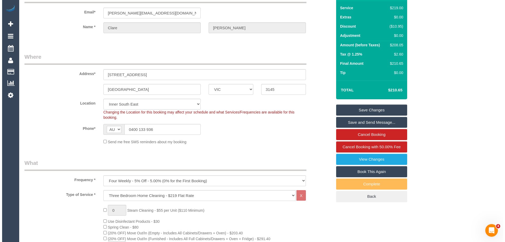
scroll to position [0, 0]
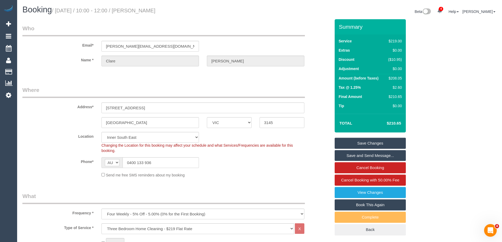
type textarea "I have a clean scheduled this morning at 10-12. Usually I am home but have had …"
click at [378, 141] on link "Save Changes" at bounding box center [369, 143] width 71 height 11
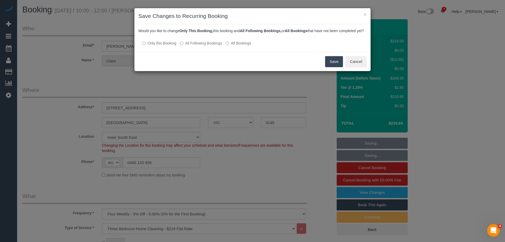
click at [331, 66] on button "Save" at bounding box center [334, 61] width 18 height 11
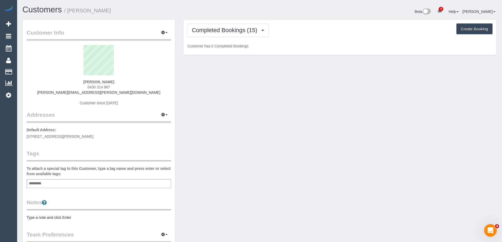
click at [74, 216] on pre "Type a note and click Enter" at bounding box center [99, 217] width 144 height 5
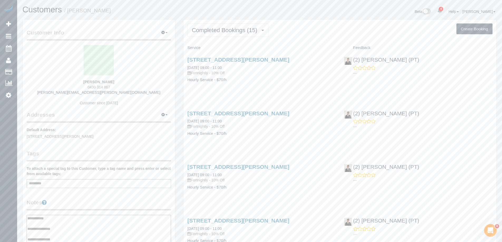
type textarea "**********"
click at [93, 198] on div "Customer Info Edit Contact Info Send Message Email Preferences Special Sales Ta…" at bounding box center [99, 215] width 152 height 392
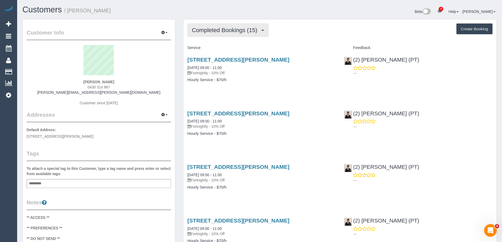
click at [231, 29] on span "Completed Bookings (15)" at bounding box center [226, 30] width 68 height 7
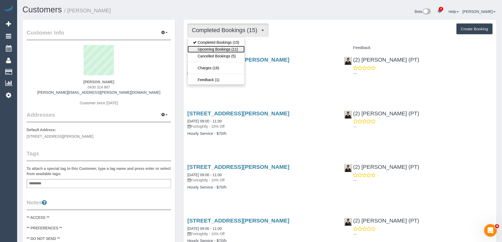
click at [229, 47] on link "Upcoming Bookings (11)" at bounding box center [215, 49] width 57 height 7
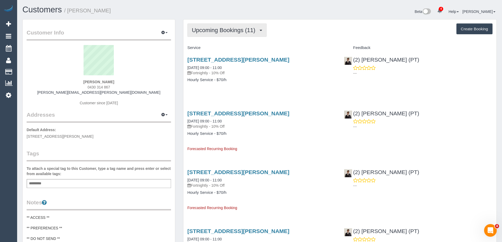
click at [234, 32] on span "Upcoming Bookings (11)" at bounding box center [225, 30] width 66 height 7
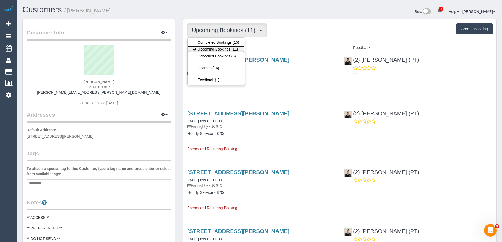
click at [230, 49] on link "Upcoming Bookings (11)" at bounding box center [215, 49] width 57 height 7
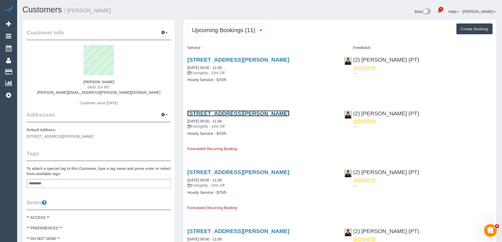
click at [234, 112] on link "18 Hoff Boulevard, 2506, Southbank, VIC 3006" at bounding box center [238, 113] width 102 height 6
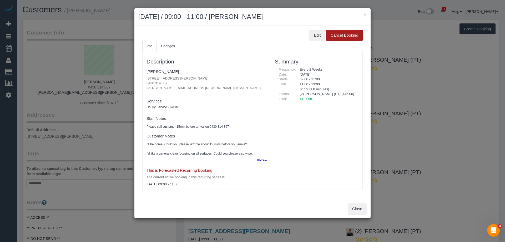
click at [351, 35] on button "Cancel Booking" at bounding box center [344, 35] width 37 height 11
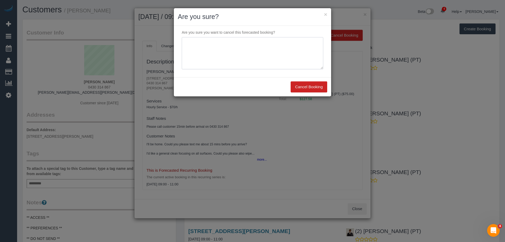
click at [265, 51] on textarea at bounding box center [253, 53] width 142 height 32
type textarea "Not required 26/8 & 9/9. Via email - ED"
click at [310, 87] on button "Cancel Booking" at bounding box center [309, 86] width 37 height 11
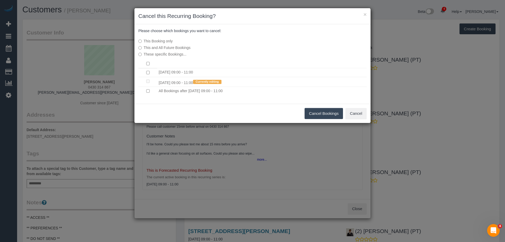
click at [315, 112] on button "Cancel Bookings" at bounding box center [324, 113] width 39 height 11
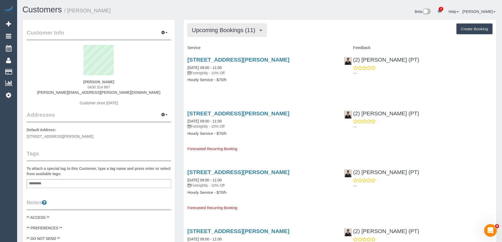
click at [216, 30] on span "Upcoming Bookings (11)" at bounding box center [225, 30] width 66 height 7
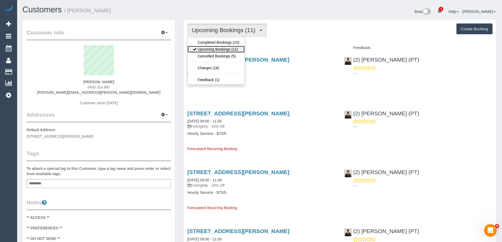
click at [216, 48] on link "Upcoming Bookings (11)" at bounding box center [215, 49] width 57 height 7
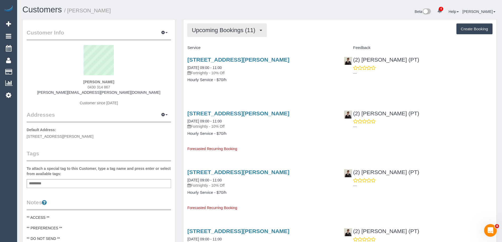
click at [202, 30] on span "Upcoming Bookings (11)" at bounding box center [225, 30] width 66 height 7
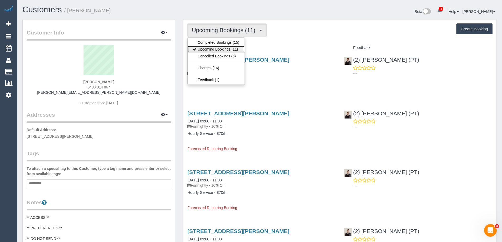
click at [208, 48] on link "Upcoming Bookings (11)" at bounding box center [215, 49] width 57 height 7
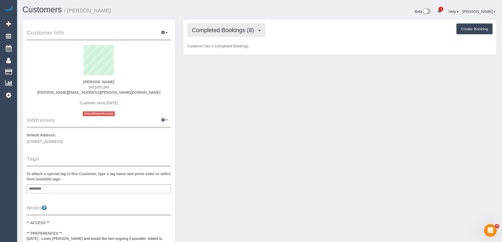
click at [241, 33] on span "Completed Bookings (8)" at bounding box center [224, 30] width 65 height 7
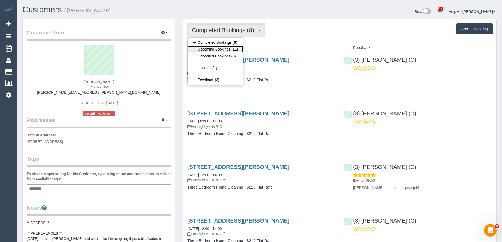
click at [239, 49] on link "Upcoming Bookings (11)" at bounding box center [215, 49] width 56 height 7
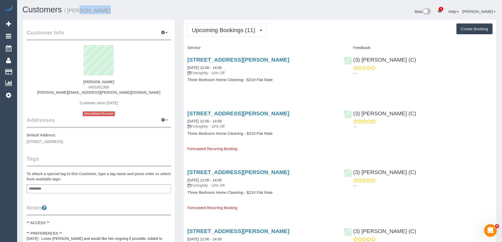
copy small "[PERSON_NAME]"
drag, startPoint x: 109, startPoint y: 10, endPoint x: 69, endPoint y: 11, distance: 40.0
click at [69, 11] on h1 "Customers / [PERSON_NAME]" at bounding box center [138, 9] width 233 height 9
click at [214, 25] on button "Upcoming Bookings (11)" at bounding box center [226, 29] width 79 height 13
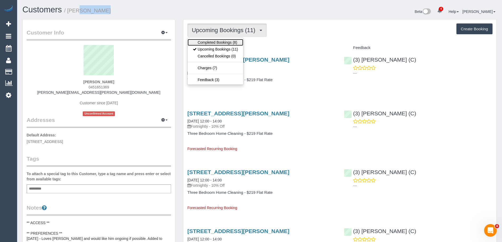
click at [218, 44] on link "Completed Bookings (8)" at bounding box center [215, 42] width 56 height 7
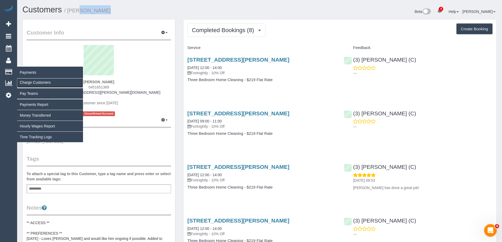
click at [32, 82] on link "Charge Customers" at bounding box center [50, 82] width 66 height 11
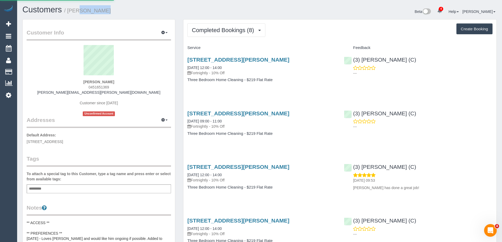
select select
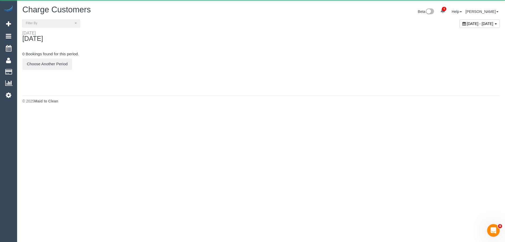
click at [467, 24] on span "[DATE] - [DATE]" at bounding box center [480, 24] width 27 height 4
type input "**********"
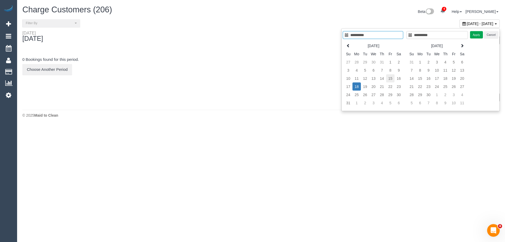
type input "**********"
click at [391, 81] on td "15" at bounding box center [390, 78] width 8 height 8
click at [395, 80] on td "16" at bounding box center [399, 78] width 8 height 8
type input "**********"
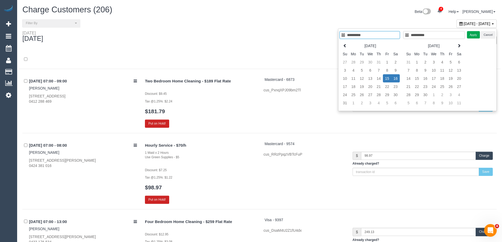
type input "**********"
click at [384, 79] on td "15" at bounding box center [387, 78] width 8 height 8
type input "**********"
click at [386, 79] on td "15" at bounding box center [387, 78] width 8 height 8
type input "**********"
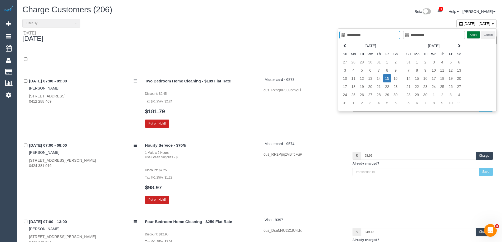
click at [469, 36] on button "Apply" at bounding box center [472, 35] width 13 height 8
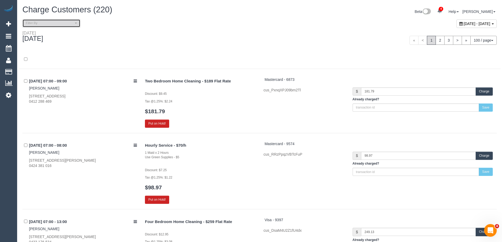
click at [63, 26] on button "Filter By" at bounding box center [51, 23] width 58 height 8
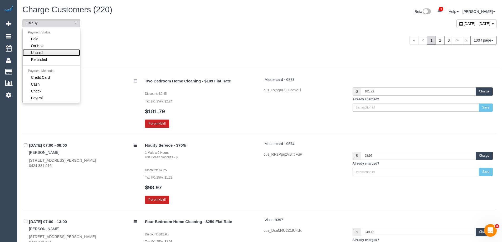
click at [55, 50] on link "Unpaid" at bounding box center [51, 52] width 57 height 7
select select "******"
click at [177, 44] on div "Friday August 15, 2025" at bounding box center [138, 38] width 241 height 14
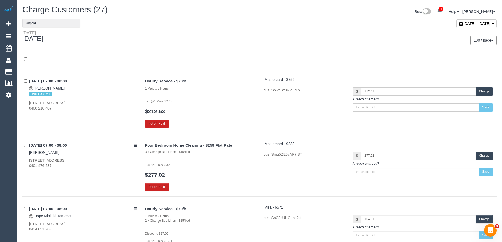
scroll to position [849, 0]
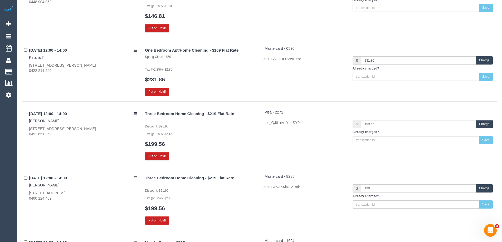
click at [485, 124] on button "Charge" at bounding box center [483, 124] width 17 height 8
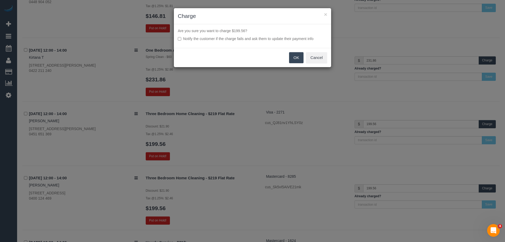
click at [294, 55] on button "OK" at bounding box center [296, 57] width 15 height 11
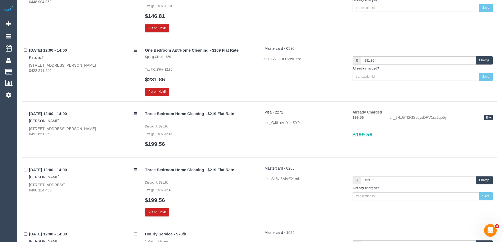
drag, startPoint x: 49, startPoint y: 121, endPoint x: 29, endPoint y: 121, distance: 20.3
click at [29, 121] on div "15/08/2025 12:00 - 14:00 Serena Li 8 Battersea Street, Hadfield, VIC 3046 0451 …" at bounding box center [81, 123] width 118 height 27
copy link "Serena Li"
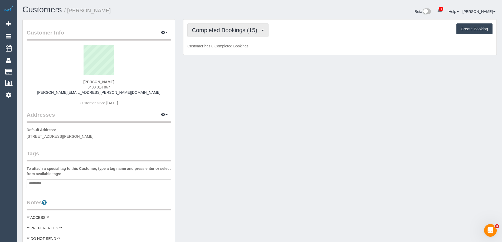
click at [224, 34] on button "Completed Bookings (15)" at bounding box center [227, 29] width 81 height 13
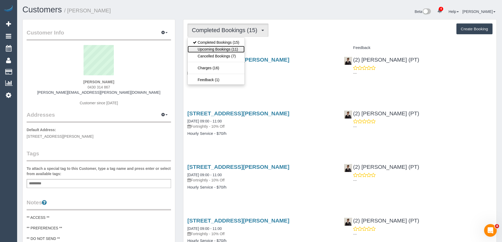
click at [224, 48] on link "Upcoming Bookings (11)" at bounding box center [215, 49] width 57 height 7
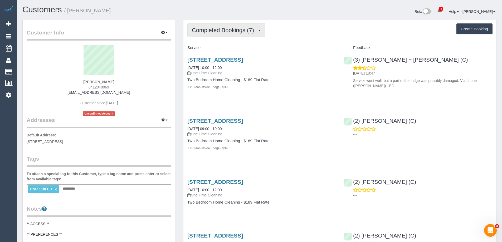
click at [235, 31] on span "Completed Bookings (7)" at bounding box center [224, 30] width 65 height 7
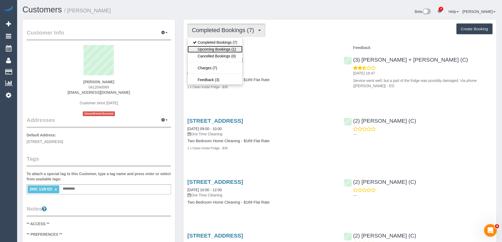
click at [226, 46] on link "Upcoming Bookings (1)" at bounding box center [214, 49] width 55 height 7
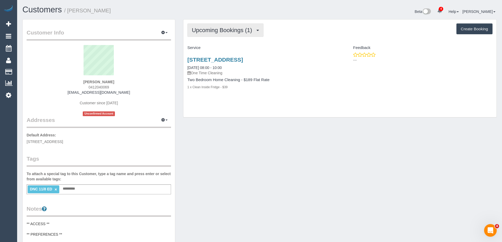
click at [227, 30] on span "Upcoming Bookings (1)" at bounding box center [223, 30] width 63 height 7
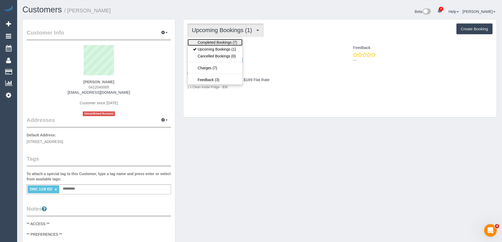
click at [224, 41] on link "Completed Bookings (7)" at bounding box center [214, 42] width 55 height 7
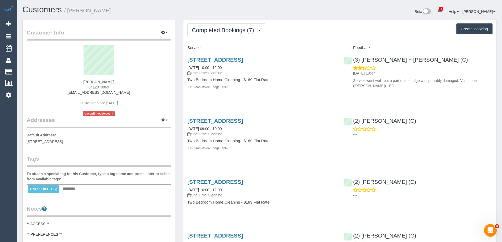
copy small "[PERSON_NAME]"
drag, startPoint x: 121, startPoint y: 8, endPoint x: 70, endPoint y: 12, distance: 51.2
click at [70, 12] on h1 "Customers / [PERSON_NAME]" at bounding box center [138, 9] width 233 height 9
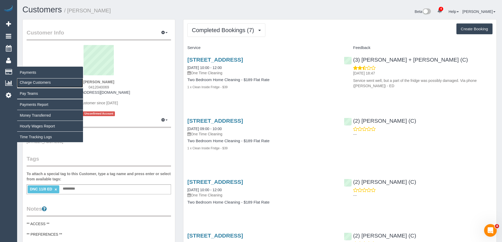
click at [38, 80] on link "Charge Customers" at bounding box center [50, 82] width 66 height 11
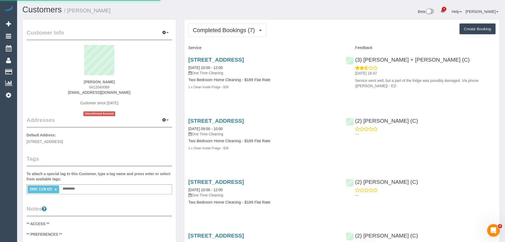
select select
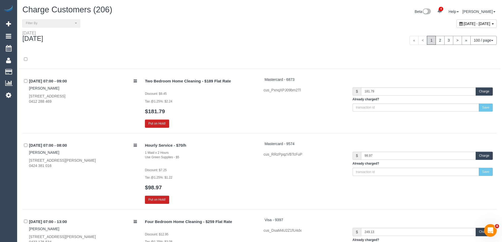
click at [463, 23] on span "August 18, 2025 - August 18, 2025" at bounding box center [476, 24] width 27 height 4
type input "**********"
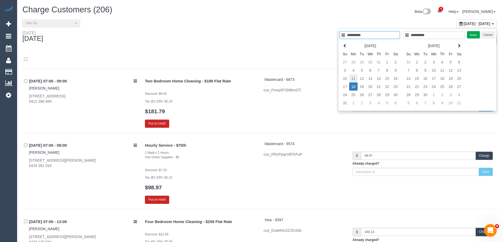
type input "**********"
click at [354, 79] on td "11" at bounding box center [353, 78] width 8 height 8
type input "**********"
click at [354, 79] on td "11" at bounding box center [353, 78] width 8 height 8
type input "**********"
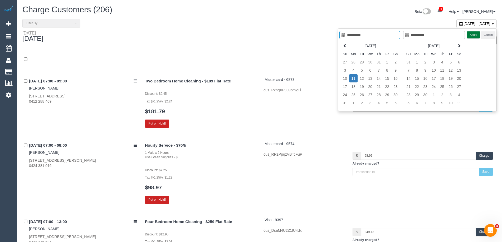
click at [474, 33] on button "Apply" at bounding box center [472, 35] width 13 height 8
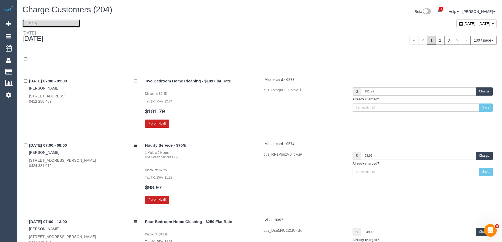
click at [42, 22] on span "Filter By" at bounding box center [50, 23] width 48 height 4
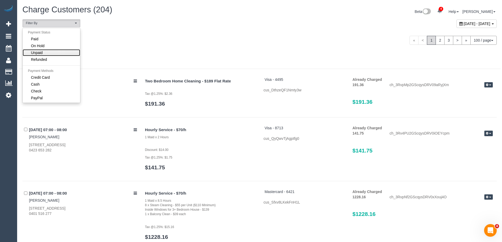
click at [44, 51] on link "Unpaid" at bounding box center [51, 52] width 57 height 7
select select "******"
click at [146, 40] on div "Monday August 11, 2025" at bounding box center [138, 38] width 241 height 14
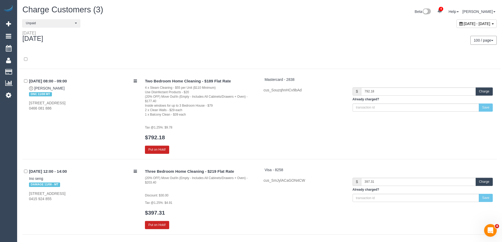
click at [365, 39] on div "100 / page 10 / page 20 / page 30 / page 40 / page 50 / page 100 / page" at bounding box center [379, 40] width 233 height 9
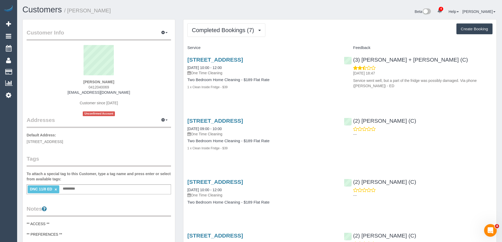
drag, startPoint x: 133, startPoint y: 11, endPoint x: 80, endPoint y: 13, distance: 53.2
click at [80, 13] on h1 "Customers / [PERSON_NAME]" at bounding box center [138, 9] width 233 height 9
click at [226, 8] on h1 "Customers / [PERSON_NAME]" at bounding box center [138, 9] width 233 height 9
click at [217, 29] on span "Completed Bookings (7)" at bounding box center [224, 30] width 65 height 7
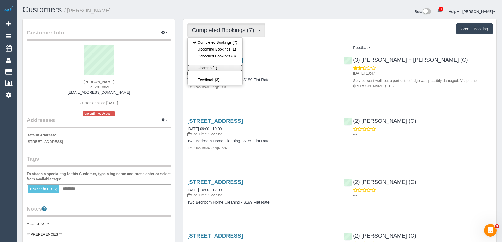
click at [218, 67] on link "Charges (7)" at bounding box center [214, 67] width 55 height 7
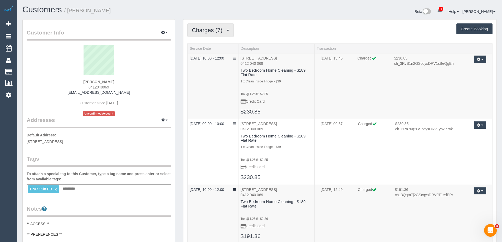
click at [201, 25] on button "Charges (7)" at bounding box center [210, 29] width 46 height 13
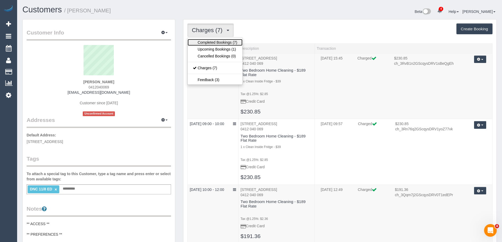
click at [202, 40] on link "Completed Bookings (7)" at bounding box center [214, 42] width 55 height 7
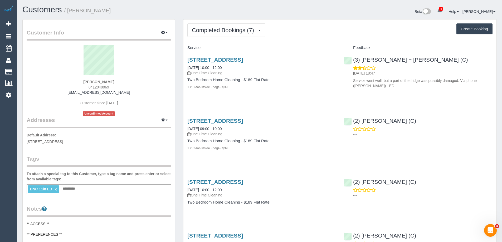
click at [56, 188] on link "×" at bounding box center [55, 189] width 2 height 4
drag, startPoint x: 138, startPoint y: 10, endPoint x: 69, endPoint y: 11, distance: 69.5
click at [69, 11] on h1 "Customers / [PERSON_NAME]" at bounding box center [138, 9] width 233 height 9
click at [154, 10] on h1 "Customers / [PERSON_NAME]" at bounding box center [138, 9] width 233 height 9
click at [123, 13] on h1 "Customers / [PERSON_NAME]" at bounding box center [138, 9] width 233 height 9
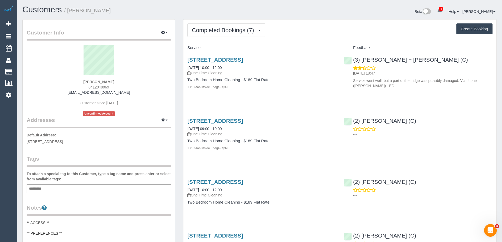
copy small "[PERSON_NAME]"
drag, startPoint x: 125, startPoint y: 11, endPoint x: 68, endPoint y: 11, distance: 56.9
click at [68, 11] on h1 "Customers / [PERSON_NAME]" at bounding box center [138, 9] width 233 height 9
copy link "[PERSON_NAME] + [PERSON_NAME] (C)"
drag, startPoint x: 413, startPoint y: 60, endPoint x: 360, endPoint y: 61, distance: 53.2
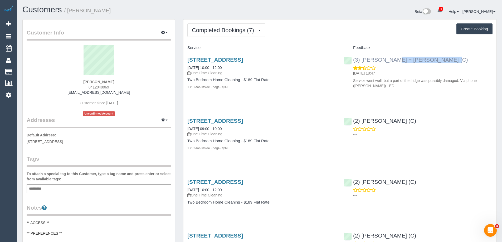
click at [360, 61] on div "(3) [PERSON_NAME] + [PERSON_NAME] (C) [DATE] 18:47 Service went well, but a par…" at bounding box center [418, 71] width 156 height 39
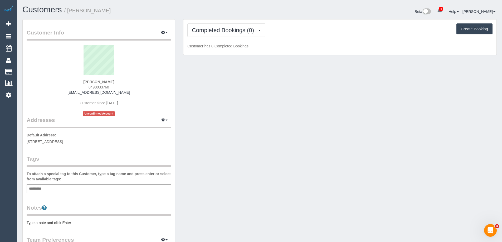
click at [54, 224] on pre "Type a note and click Enter" at bounding box center [99, 222] width 144 height 5
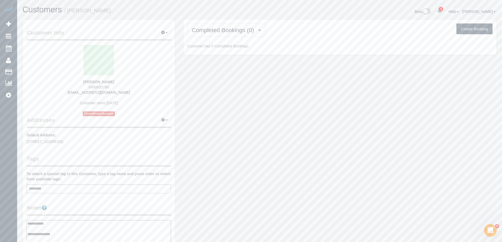
type textarea "**********"
click at [99, 211] on legend "Notes" at bounding box center [99, 210] width 144 height 12
click at [246, 30] on span "Completed Bookings (0)" at bounding box center [224, 30] width 65 height 7
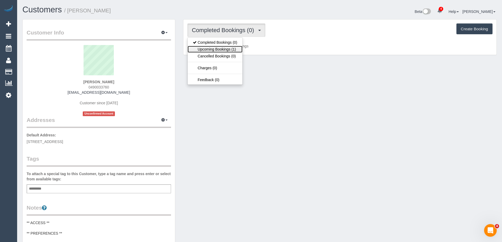
click at [233, 50] on link "Upcoming Bookings (1)" at bounding box center [214, 49] width 55 height 7
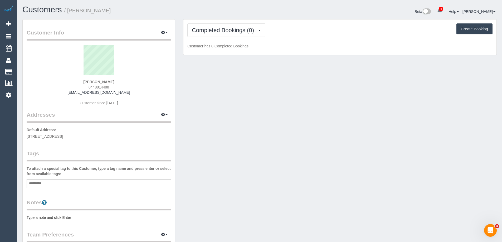
click at [76, 215] on pre "Type a note and click Enter" at bounding box center [99, 217] width 144 height 5
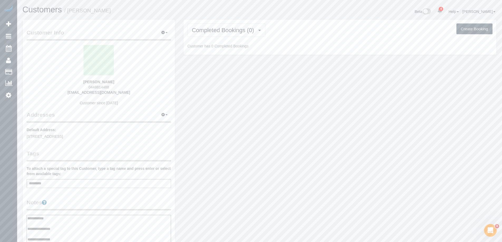
type textarea "**********"
click at [87, 191] on div "Customer Info Edit Contact Info Send Message Email Preferences Special Sales Ta…" at bounding box center [99, 215] width 152 height 392
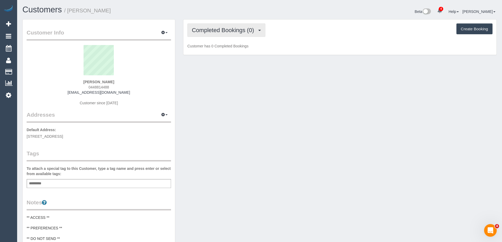
click at [234, 31] on span "Completed Bookings (0)" at bounding box center [224, 30] width 65 height 7
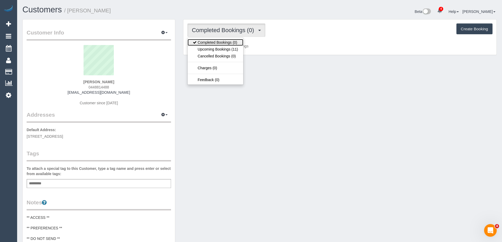
click at [232, 45] on link "Completed Bookings (0)" at bounding box center [215, 42] width 56 height 7
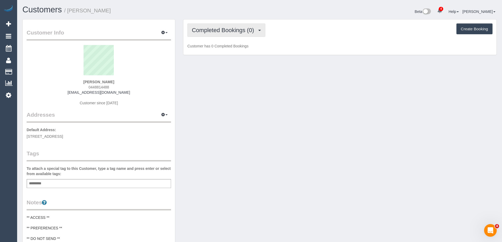
click at [233, 35] on button "Completed Bookings (0)" at bounding box center [226, 29] width 78 height 13
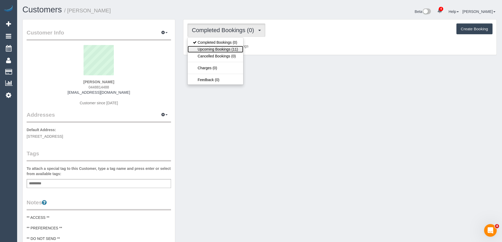
click at [226, 48] on link "Upcoming Bookings (11)" at bounding box center [215, 49] width 56 height 7
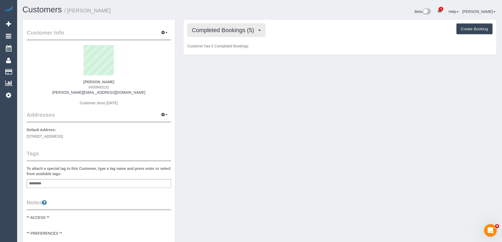
click at [204, 26] on button "Completed Bookings (5)" at bounding box center [226, 29] width 78 height 13
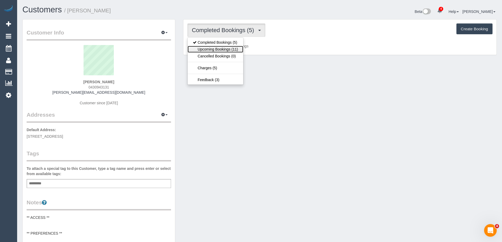
click at [221, 52] on link "Upcoming Bookings (11)" at bounding box center [215, 49] width 56 height 7
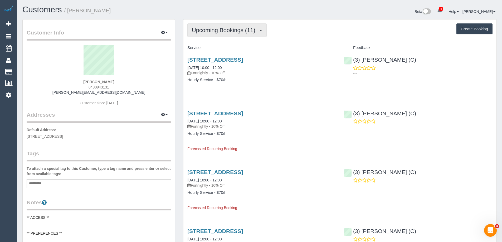
click at [213, 28] on span "Upcoming Bookings (11)" at bounding box center [225, 30] width 66 height 7
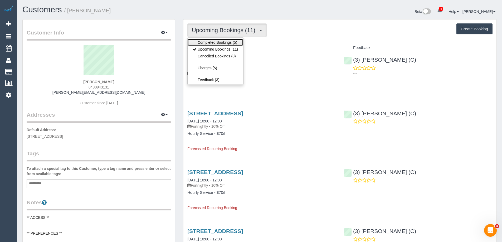
click at [214, 42] on link "Completed Bookings (5)" at bounding box center [215, 42] width 56 height 7
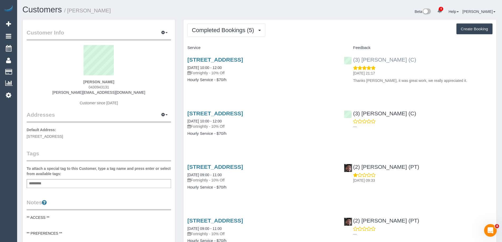
drag, startPoint x: 410, startPoint y: 59, endPoint x: 353, endPoint y: 61, distance: 57.7
click at [353, 61] on div "(3) Jahidul Islam (C) 16/08/2025 21:17 Thanks Jahidul Islam, it was great work,…" at bounding box center [418, 68] width 156 height 33
copy link "(3) [PERSON_NAME] (C)"
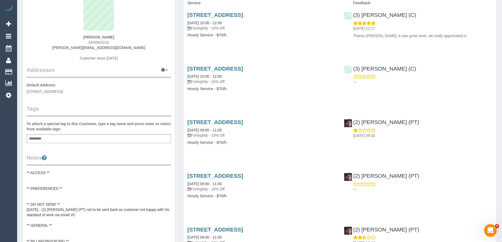
scroll to position [132, 0]
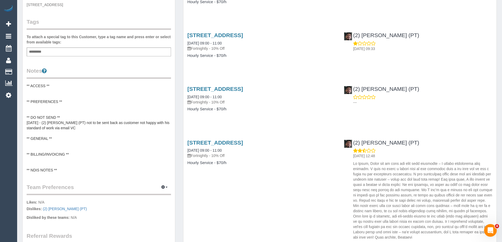
click at [43, 97] on pre "** ACCESS ** ** PREFERENCES ** ** DO NOT SEND ** 23/07/25 - (2) Reggy Cogulet (…" at bounding box center [99, 128] width 144 height 90
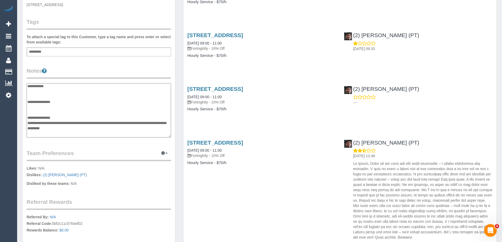
scroll to position [0, 0]
click at [42, 110] on textarea "**********" at bounding box center [99, 110] width 144 height 54
click at [63, 107] on textarea "**********" at bounding box center [99, 110] width 144 height 54
paste textarea "**********"
click at [59, 107] on textarea "**********" at bounding box center [99, 110] width 144 height 54
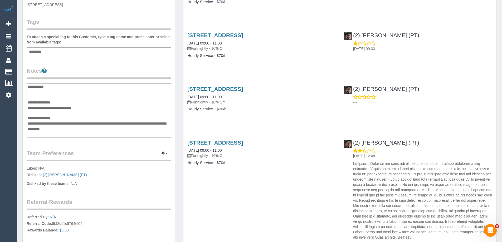
drag, startPoint x: 97, startPoint y: 103, endPoint x: 95, endPoint y: 105, distance: 3.4
click at [96, 104] on textarea "**********" at bounding box center [99, 110] width 144 height 54
click at [90, 110] on textarea "**********" at bounding box center [99, 110] width 144 height 54
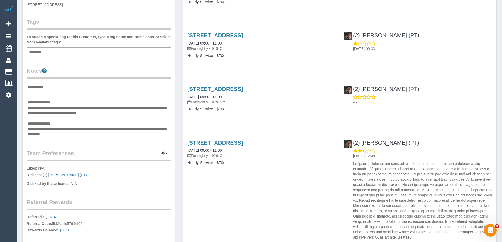
type textarea "**********"
click at [126, 60] on div "Customer Info Edit Contact Info Send Message Email Preferences Special Sales Ta…" at bounding box center [99, 85] width 152 height 395
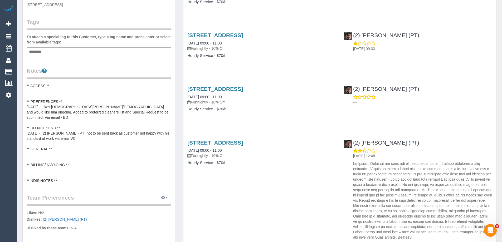
click at [165, 194] on button "button" at bounding box center [164, 198] width 13 height 8
click at [156, 204] on link "Manage Preferences" at bounding box center [148, 207] width 45 height 7
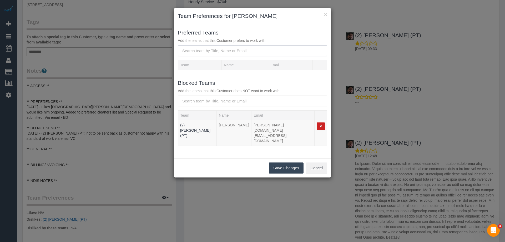
click at [215, 49] on input "text" at bounding box center [253, 50] width 150 height 11
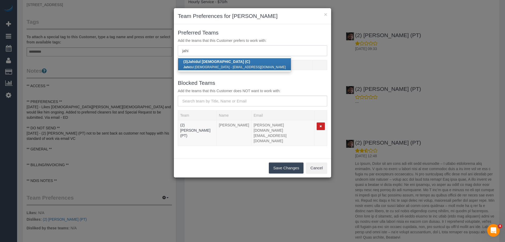
type input "jahi"
click at [207, 64] on link "(3) Jahi dul Islam (C) Jahi dul Islam - ji569308@gmail.com" at bounding box center [234, 64] width 113 height 12
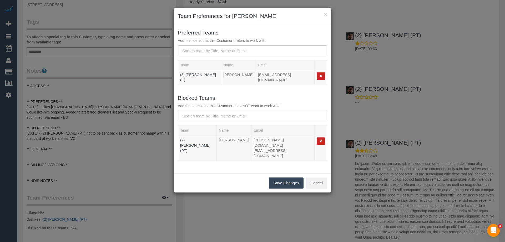
click at [279, 177] on button "Save Changes" at bounding box center [286, 182] width 35 height 11
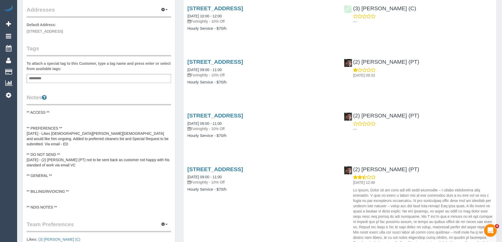
scroll to position [105, 0]
click at [59, 116] on pre "** ACCESS ** ** PREFERENCES ** 18/8/25 - Likes Jahidul Islam and would like him…" at bounding box center [99, 160] width 144 height 100
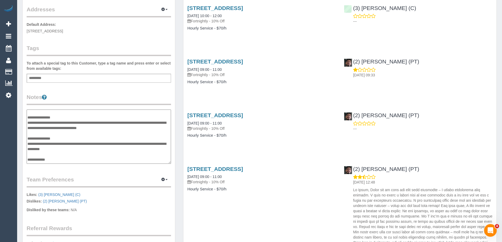
scroll to position [0, 0]
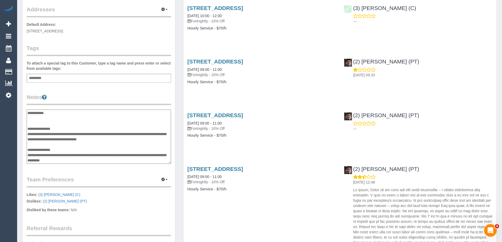
click at [42, 122] on textarea "**********" at bounding box center [99, 137] width 144 height 54
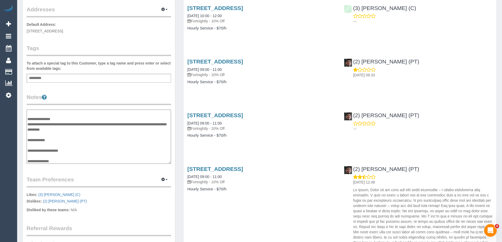
scroll to position [26, 0]
click at [68, 159] on textarea "**********" at bounding box center [99, 137] width 144 height 54
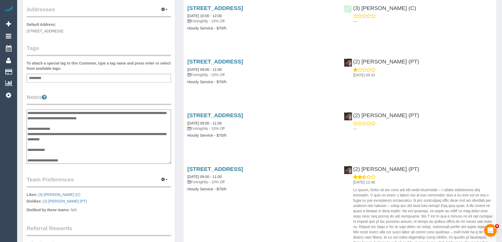
scroll to position [16, 0]
type textarea "**********"
click at [94, 95] on legend "Notes" at bounding box center [99, 99] width 144 height 12
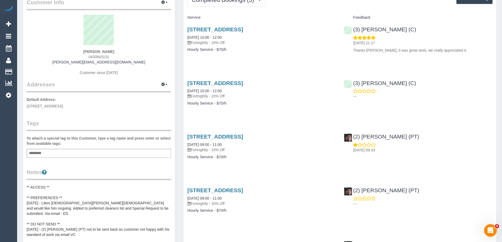
scroll to position [0, 0]
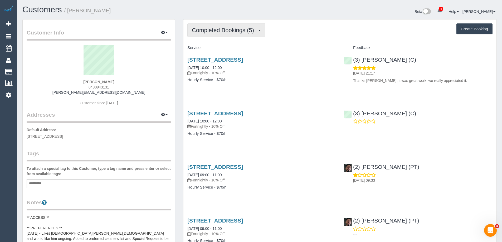
drag, startPoint x: 226, startPoint y: 31, endPoint x: 224, endPoint y: 42, distance: 11.3
click at [226, 31] on span "Completed Bookings (5)" at bounding box center [224, 30] width 65 height 7
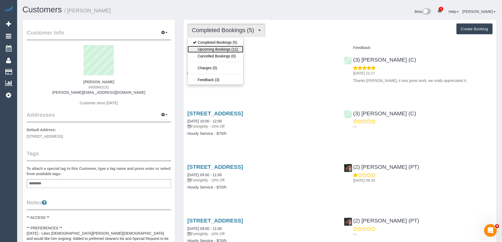
click at [222, 50] on link "Upcoming Bookings (11)" at bounding box center [215, 49] width 56 height 7
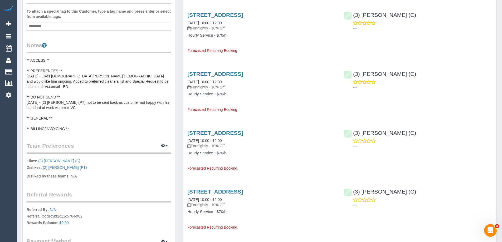
scroll to position [158, 0]
click at [133, 82] on pre "** ACCESS ** ** PREFERENCES ** 18/8/25 - Likes Jahidul Islam and would like him…" at bounding box center [99, 94] width 144 height 74
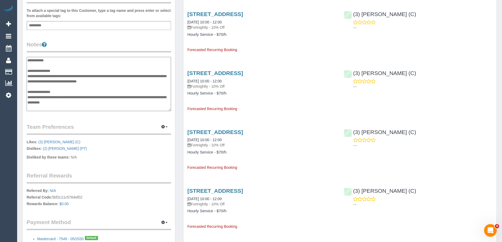
scroll to position [16, 0]
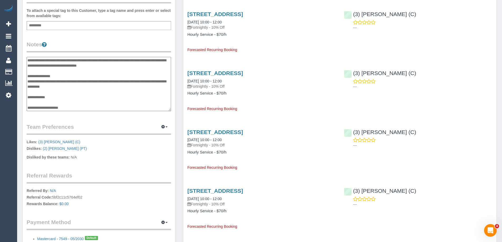
click at [108, 64] on textarea "**********" at bounding box center [99, 84] width 144 height 54
type textarea "**********"
click at [149, 41] on legend "Notes" at bounding box center [99, 47] width 144 height 12
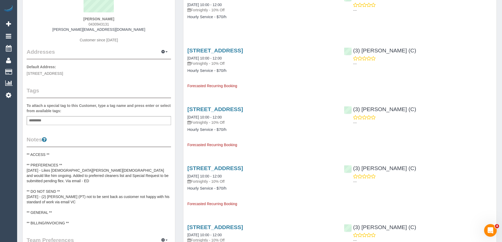
scroll to position [0, 0]
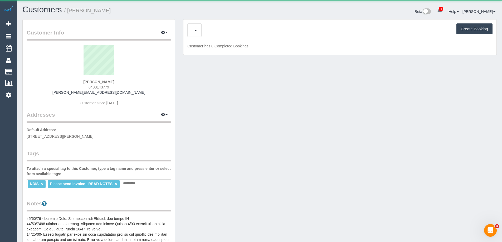
scroll to position [503, 502]
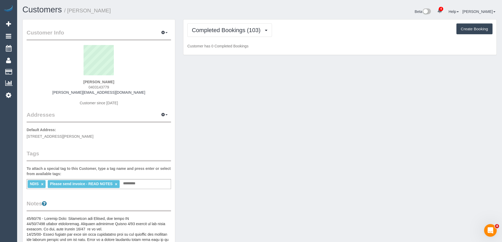
click at [99, 86] on span "0403143779" at bounding box center [98, 87] width 21 height 4
copy span "0403143779"
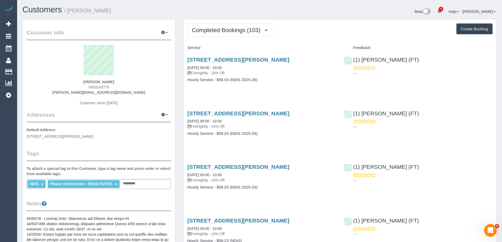
scroll to position [1420, 502]
click at [233, 31] on span "Completed Bookings (103)" at bounding box center [227, 30] width 71 height 7
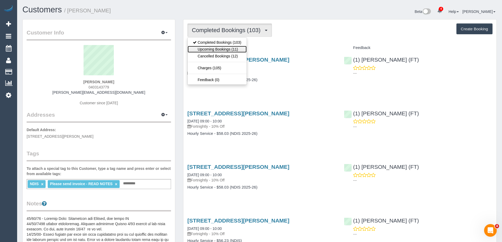
click at [229, 48] on link "Upcoming Bookings (11)" at bounding box center [216, 49] width 59 height 7
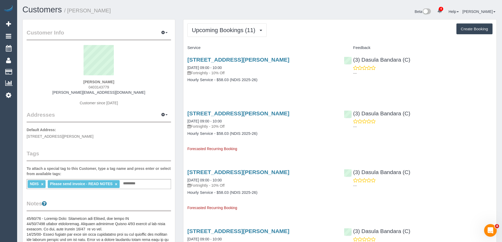
scroll to position [722, 502]
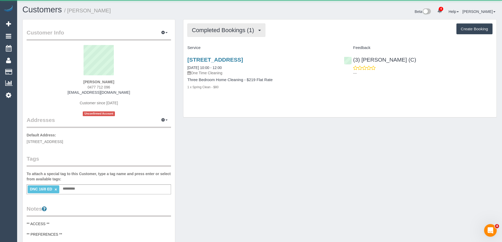
click at [204, 29] on span "Completed Bookings (1)" at bounding box center [224, 30] width 65 height 7
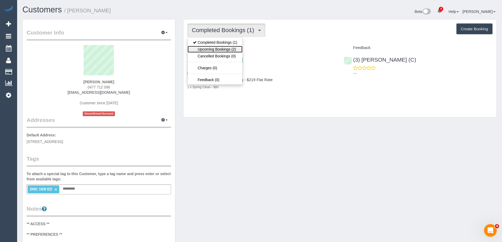
click at [209, 47] on link "Upcoming Bookings (2)" at bounding box center [214, 49] width 55 height 7
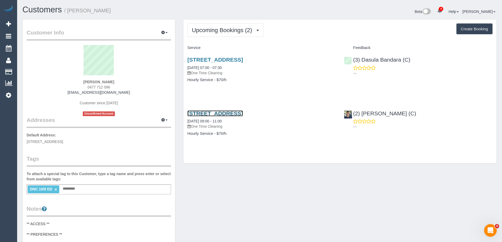
click at [243, 115] on link "52 Gipps St, Collingwood, VIC 3066" at bounding box center [215, 113] width 56 height 6
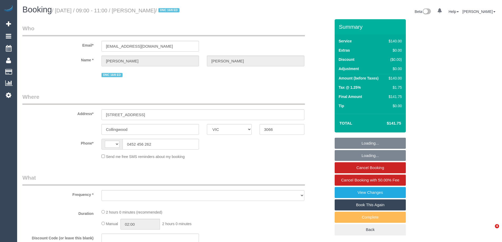
select select "VIC"
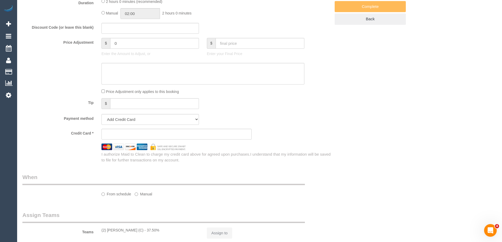
select select "string:AU"
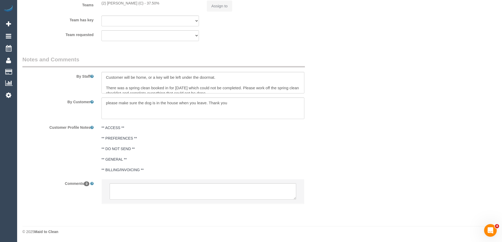
select select "object:579"
select select "string:stripe-pm_1RvpIv2GScqysDRVHrd82KGu"
select select "number:27"
select select "number:14"
select select "number:19"
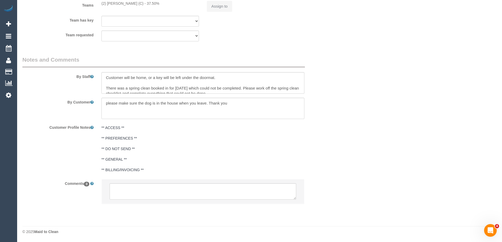
select select "number:25"
select select "object:894"
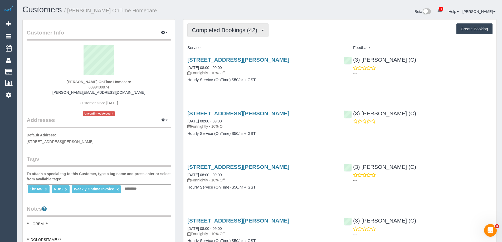
click at [232, 29] on span "Completed Bookings (42)" at bounding box center [226, 30] width 68 height 7
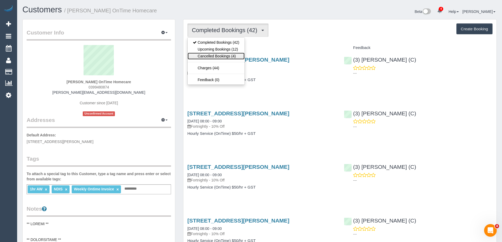
click at [222, 53] on link "Cancelled Bookings (4)" at bounding box center [215, 56] width 57 height 7
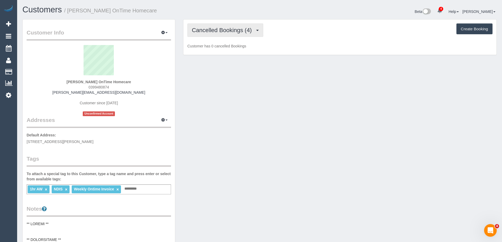
click at [224, 36] on button "Cancelled Bookings (4)" at bounding box center [225, 29] width 76 height 13
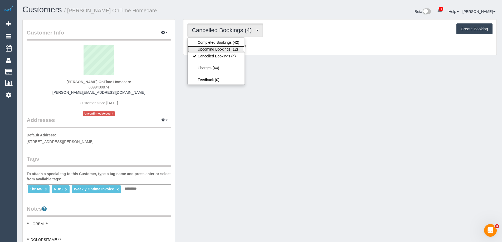
click at [221, 47] on link "Upcoming Bookings (12)" at bounding box center [215, 49] width 57 height 7
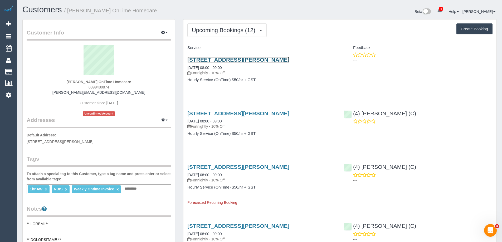
click at [241, 61] on link "[STREET_ADDRESS][PERSON_NAME]" at bounding box center [238, 60] width 102 height 6
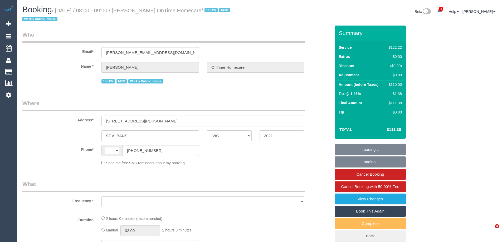
select select "VIC"
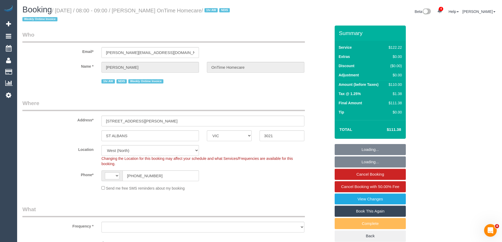
select select "string:AU"
select select "object:647"
select select "number:28"
select select "number:14"
select select "number:19"
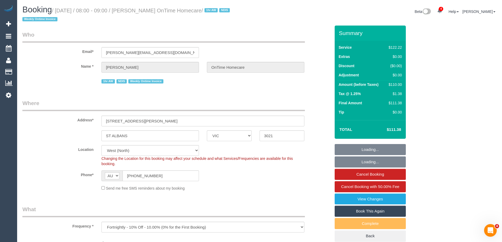
select select "number:22"
select select "number:35"
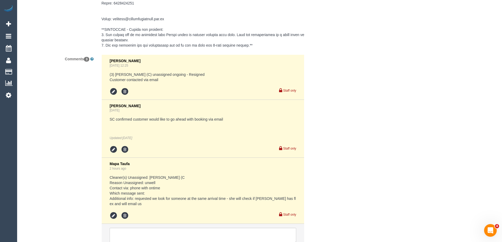
scroll to position [1018, 0]
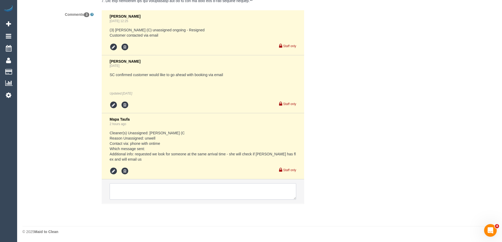
click at [155, 190] on textarea at bounding box center [203, 191] width 186 height 16
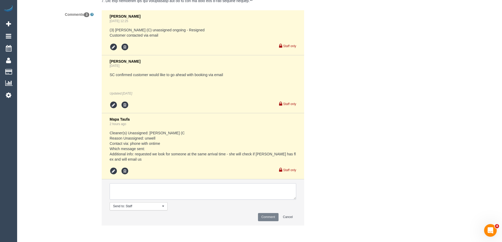
type textarea """
paste textarea "Kenneth Hovenga has availability any day, just not between 11:30 -2:00pm. Pleas…"
click at [224, 193] on textarea at bounding box center [203, 191] width 186 height 16
paste textarea "cnv_q6zw2vj"
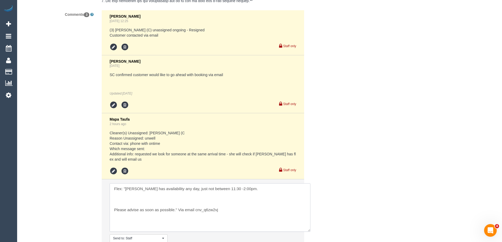
scroll to position [0, 0]
drag, startPoint x: 294, startPoint y: 198, endPoint x: 295, endPoint y: 166, distance: 32.7
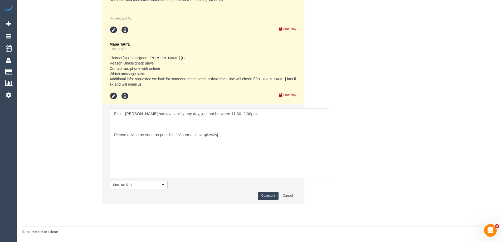
scroll to position [1093, 0]
click at [160, 127] on textarea at bounding box center [219, 143] width 219 height 70
click at [198, 125] on textarea at bounding box center [219, 143] width 219 height 70
type textarea "Flex: "Kenneth Hovenga has availability any day, just not between 11:30 -2:00pm…"
click at [264, 195] on button "Comment" at bounding box center [268, 195] width 21 height 8
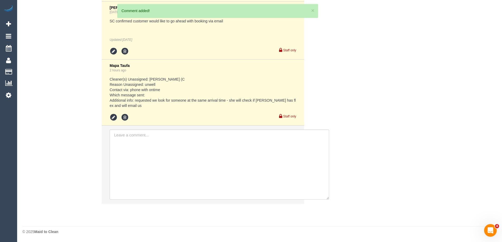
scroll to position [1116, 0]
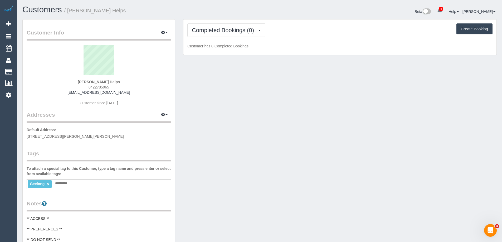
scroll to position [428, 502]
click at [244, 31] on span "Completed Bookings (0)" at bounding box center [224, 30] width 65 height 7
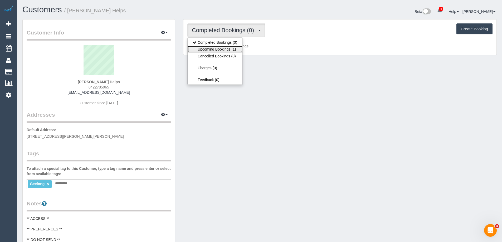
click at [232, 49] on link "Upcoming Bookings (1)" at bounding box center [214, 49] width 55 height 7
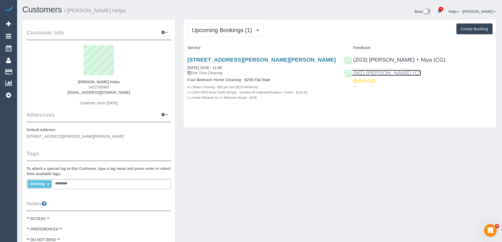
click at [383, 74] on link "(M2) [PERSON_NAME] (C)" at bounding box center [382, 73] width 77 height 6
click at [432, 63] on div "(ZG3) [PERSON_NAME] + Niya (CG) , (M2) [PERSON_NAME] (C) ---" at bounding box center [418, 71] width 156 height 39
copy link "(M2) [PERSON_NAME] (C)"
drag, startPoint x: 429, startPoint y: 76, endPoint x: 352, endPoint y: 74, distance: 76.4
click at [352, 74] on div "(ZG3) Suneeth + Niya (CG) , (M2) Joseph Tshibangu (C) ---" at bounding box center [418, 71] width 156 height 39
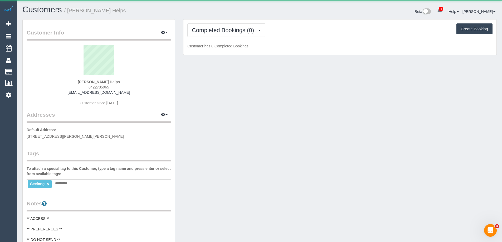
scroll to position [428, 502]
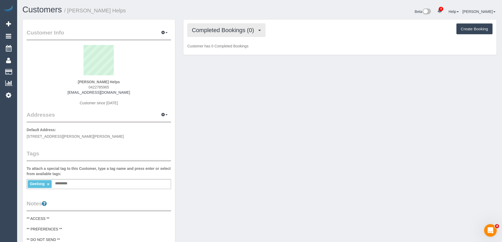
click at [242, 32] on span "Completed Bookings (0)" at bounding box center [224, 30] width 65 height 7
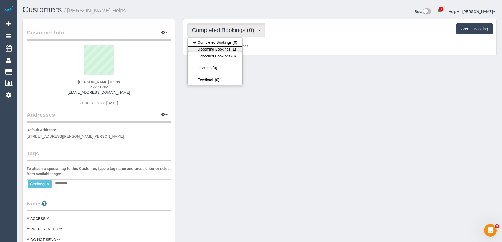
click at [229, 48] on link "Upcoming Bookings (1)" at bounding box center [214, 49] width 55 height 7
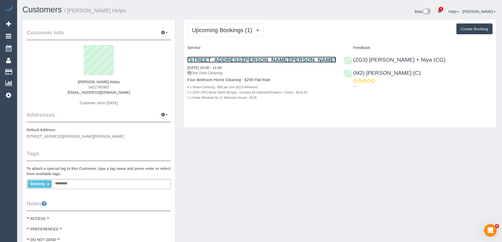
click at [233, 60] on link "2 Hutton Close, Armstrong Creek, VIC 3217" at bounding box center [261, 60] width 148 height 6
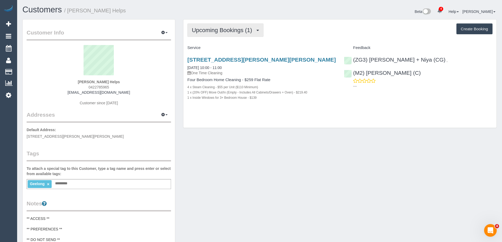
click at [225, 27] on button "Upcoming Bookings (1)" at bounding box center [225, 29] width 76 height 13
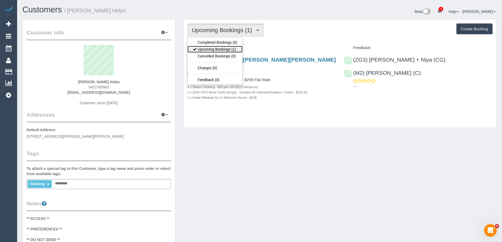
click at [225, 49] on link "Upcoming Bookings (1)" at bounding box center [214, 49] width 55 height 7
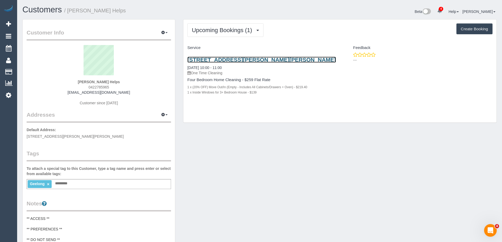
click at [226, 60] on link "2 Hutton Close, Armstrong Creek, VIC 3217" at bounding box center [261, 60] width 148 height 6
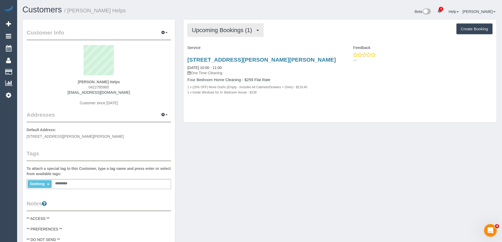
click at [239, 30] on span "Upcoming Bookings (1)" at bounding box center [223, 30] width 63 height 7
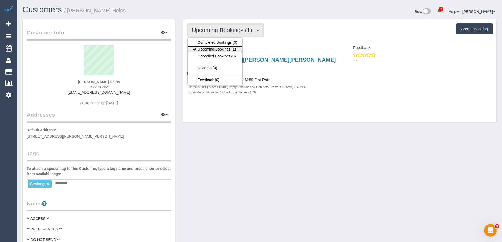
click at [230, 48] on link "Upcoming Bookings (1)" at bounding box center [214, 49] width 55 height 7
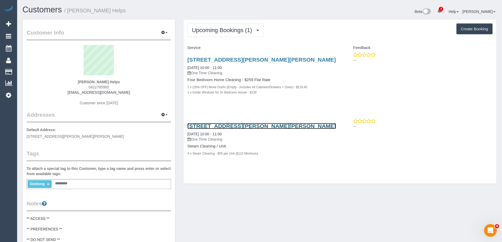
click at [256, 126] on link "2 Hutton Close, Armstrong Creek, VIC 3217" at bounding box center [261, 126] width 148 height 6
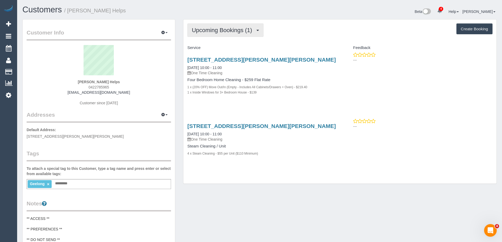
click at [226, 32] on span "Upcoming Bookings (1)" at bounding box center [223, 30] width 63 height 7
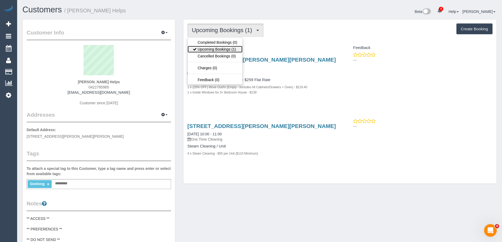
click at [220, 48] on link "Upcoming Bookings (1)" at bounding box center [214, 49] width 55 height 7
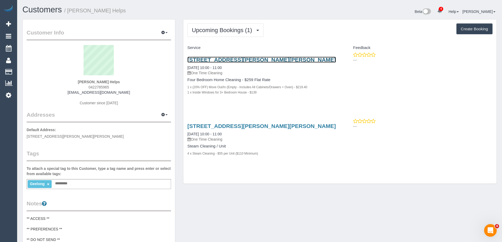
click at [220, 59] on link "2 Hutton Close, Armstrong Creek, VIC 3217" at bounding box center [261, 60] width 148 height 6
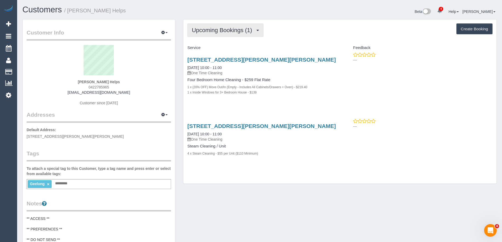
click at [228, 32] on span "Upcoming Bookings (1)" at bounding box center [223, 30] width 63 height 7
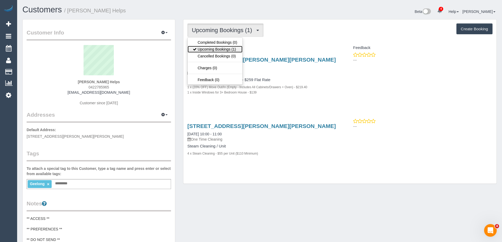
click at [225, 46] on link "Upcoming Bookings (1)" at bounding box center [214, 49] width 55 height 7
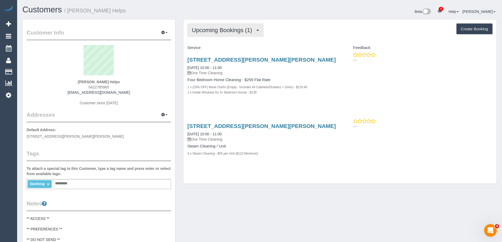
drag, startPoint x: 244, startPoint y: 33, endPoint x: 237, endPoint y: 44, distance: 13.4
click at [244, 33] on span "Upcoming Bookings (1)" at bounding box center [223, 30] width 63 height 7
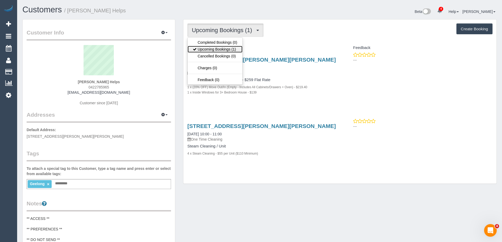
click at [236, 48] on link "Upcoming Bookings (1)" at bounding box center [214, 49] width 55 height 7
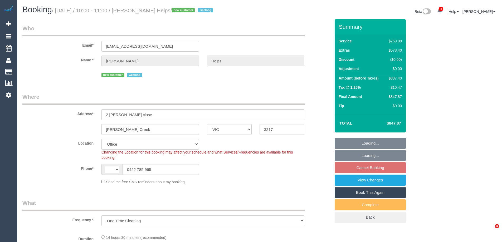
select select "VIC"
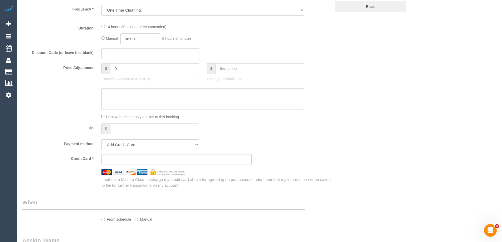
select select "string:stripe-pm_1RuRpc2GScqysDRVkztFHtLl"
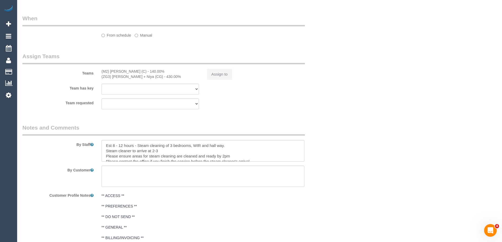
select select "string:AU"
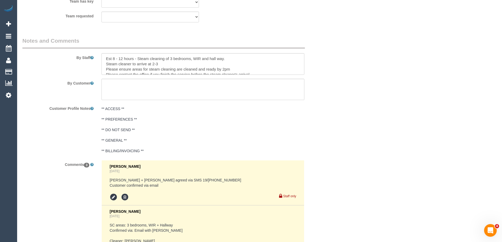
select select "object:887"
select select "number:28"
select select "number:14"
select select "number:18"
select select "number:24"
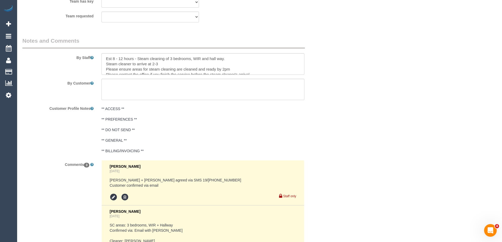
select select "number:26"
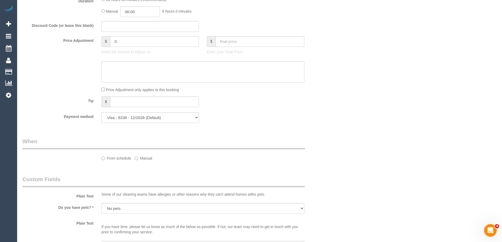
scroll to position [1006, 0]
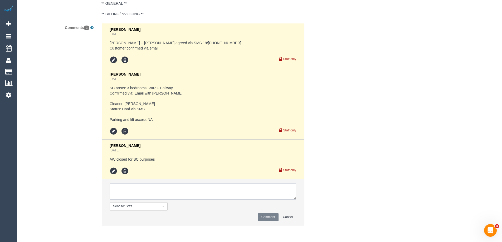
click at [140, 193] on textarea at bounding box center [203, 191] width 186 height 16
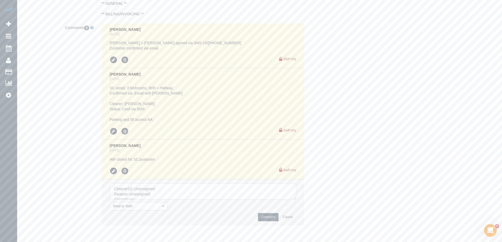
scroll to position [821, 0]
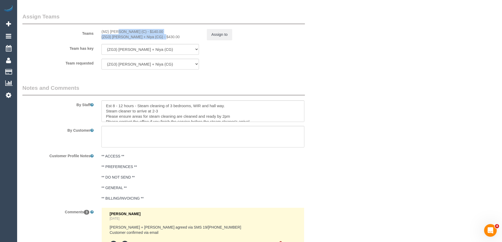
copy div "(M2) [PERSON_NAME] (C) - $140.00 (ZG3) [PERSON_NAME] + Niya (CG)"
drag, startPoint x: 115, startPoint y: 34, endPoint x: 147, endPoint y: 39, distance: 32.0
click at [147, 39] on div "(M2) [PERSON_NAME] (C) - $140.00 (ZG3) [PERSON_NAME] + Niya (CG) - $430.00" at bounding box center [149, 34] width 105 height 11
click at [223, 34] on button "Assign to" at bounding box center [219, 34] width 25 height 11
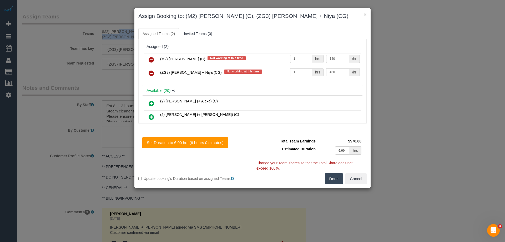
click at [150, 61] on icon at bounding box center [152, 60] width 6 height 6
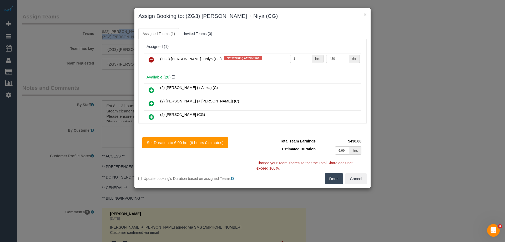
click at [150, 61] on icon at bounding box center [152, 60] width 6 height 6
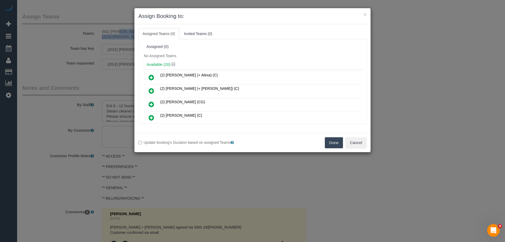
click at [333, 141] on button "Done" at bounding box center [334, 142] width 18 height 11
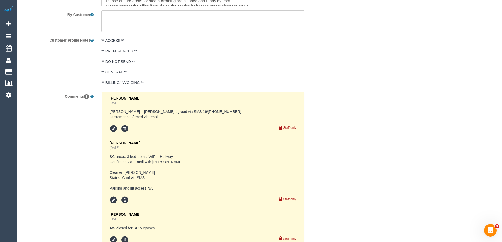
scroll to position [1027, 0]
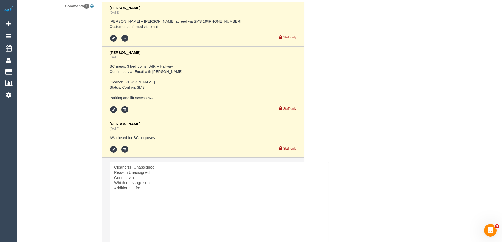
drag, startPoint x: 292, startPoint y: 175, endPoint x: 326, endPoint y: 246, distance: 78.4
click at [190, 166] on textarea at bounding box center [220, 205] width 220 height 87
paste textarea "(M2) [PERSON_NAME] (C) - $140.00 (ZG3) [PERSON_NAME] + Niya (CG)"
drag, startPoint x: 205, startPoint y: 166, endPoint x: 245, endPoint y: 160, distance: 40.9
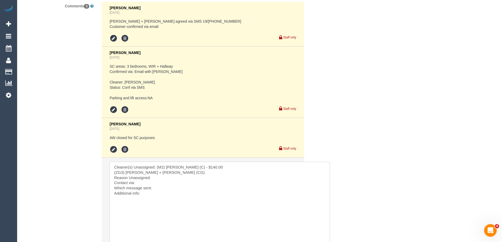
click at [246, 166] on textarea at bounding box center [220, 205] width 220 height 87
click at [265, 166] on textarea at bounding box center [220, 205] width 220 height 87
click at [157, 173] on textarea at bounding box center [220, 205] width 220 height 87
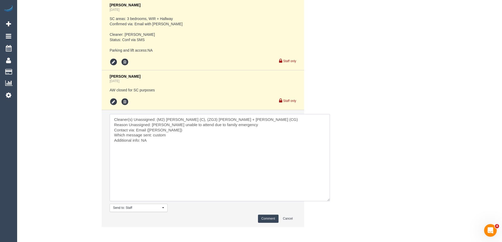
scroll to position [1080, 0]
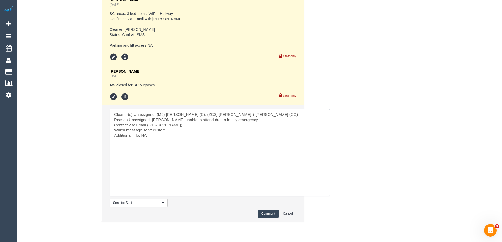
click at [247, 118] on textarea at bounding box center [220, 152] width 220 height 87
click at [176, 135] on textarea at bounding box center [220, 152] width 220 height 87
click at [271, 134] on textarea at bounding box center [220, 152] width 220 height 87
type textarea "Cleaner(s) Unassigned: (M2) [PERSON_NAME] (C), (ZG3) [PERSON_NAME] + [PERSON_NA…"
drag, startPoint x: 265, startPoint y: 211, endPoint x: 281, endPoint y: 210, distance: 16.3
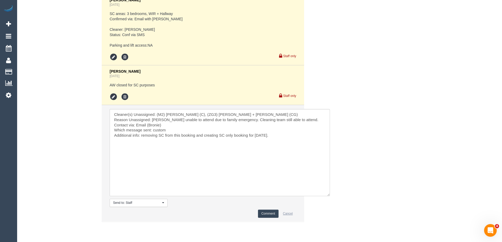
click at [265, 211] on button "Comment" at bounding box center [268, 214] width 21 height 8
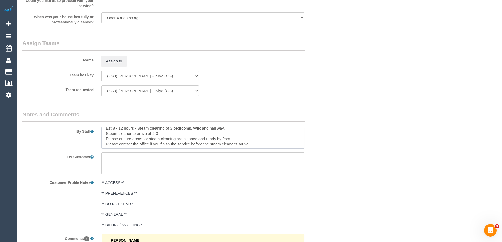
scroll to position [5, 0]
drag, startPoint x: 137, startPoint y: 132, endPoint x: 257, endPoint y: 144, distance: 120.7
click at [257, 144] on textarea at bounding box center [202, 138] width 203 height 22
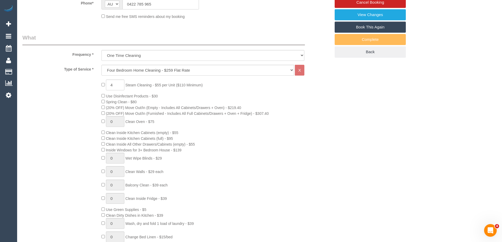
scroll to position [163, 0]
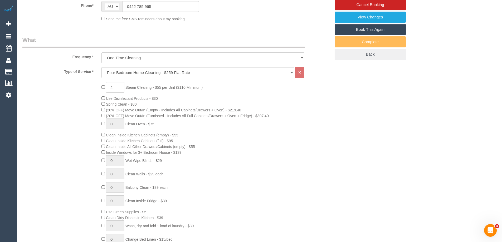
type textarea "Est 8 - 12 hours"
type input "0"
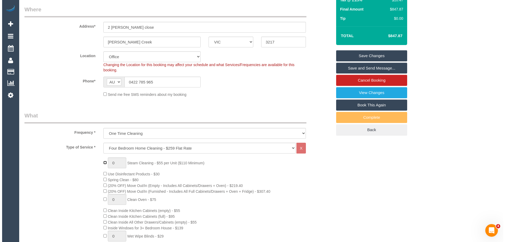
scroll to position [0, 0]
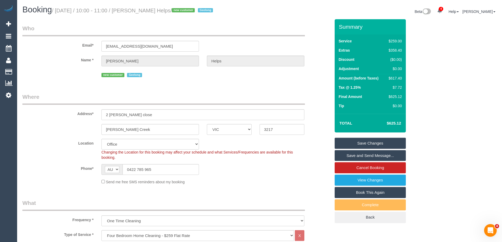
click at [362, 141] on link "Save Changes" at bounding box center [369, 143] width 71 height 11
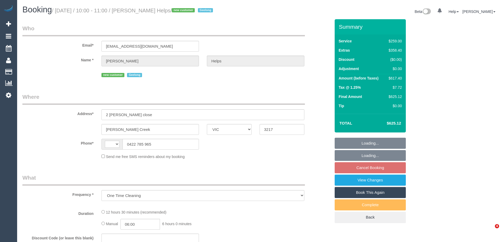
select select "VIC"
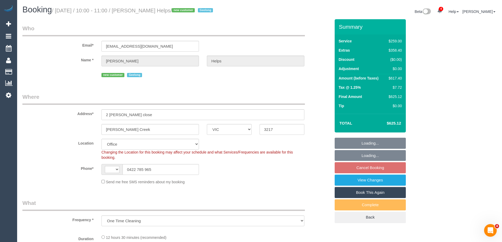
select select "object:799"
select select "string:AU"
select select "number:28"
select select "number:14"
select select "number:18"
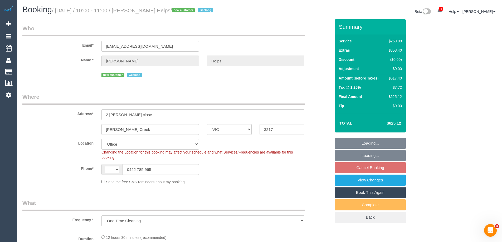
select select "number:24"
select select "number:26"
select select "string:stripe-pm_1RuRpc2GScqysDRVkztFHtLl"
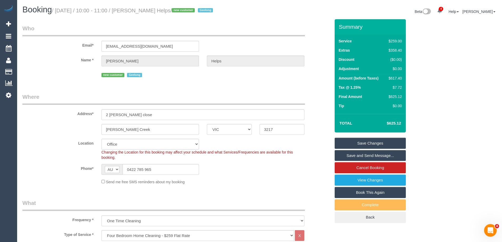
click at [373, 191] on link "Book This Again" at bounding box center [369, 192] width 71 height 11
select select "VIC"
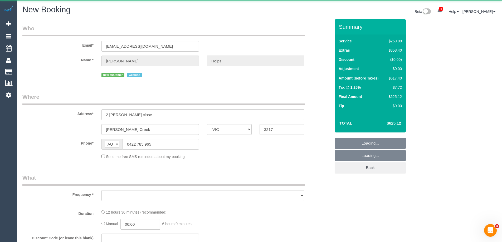
select select "string:stripe-pm_1RuRpc2GScqysDRVkztFHtLl"
select select "number:28"
select select "number:14"
select select "number:18"
select select "number:24"
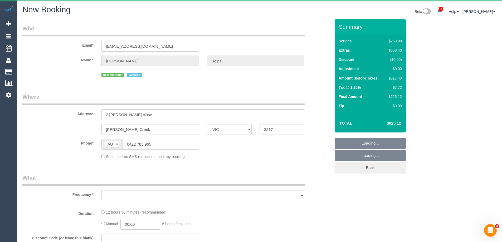
select select "number:26"
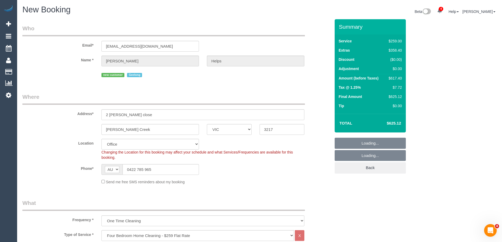
select select "object:5195"
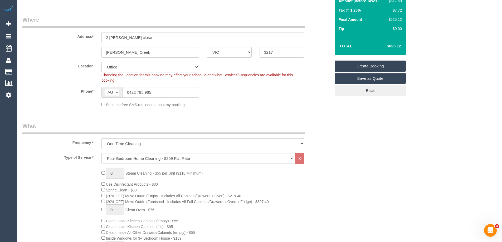
scroll to position [132, 0]
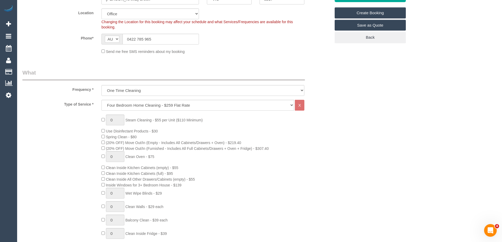
select select "124"
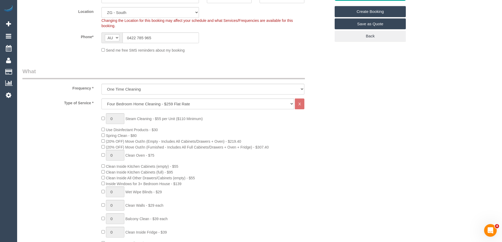
select select "object:5200"
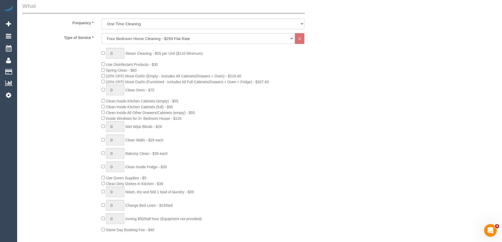
scroll to position [184, 0]
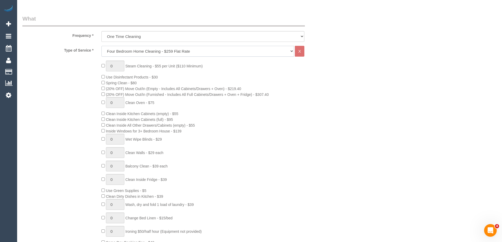
click at [133, 54] on select "Hourly Service - $70/h Hourly Service - $65/h Hourly Service - $60/h Hourly Ser…" at bounding box center [197, 51] width 192 height 11
select select "29"
click at [101, 46] on select "Hourly Service - $70/h Hourly Service - $65/h Hourly Service - $60/h Hourly Ser…" at bounding box center [197, 51] width 192 height 11
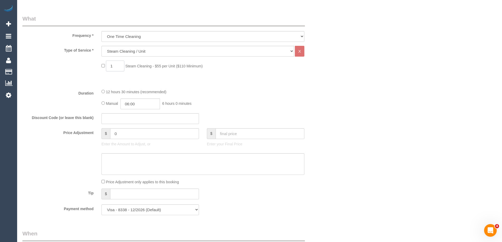
click at [112, 66] on input "1" at bounding box center [115, 66] width 18 height 11
type input "4"
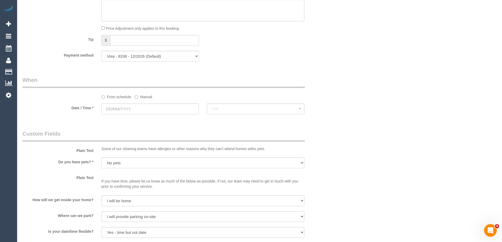
scroll to position [342, 0]
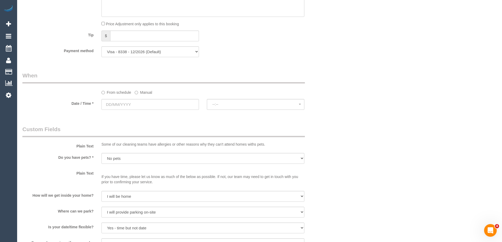
click at [142, 93] on label "Manual" at bounding box center [143, 91] width 17 height 7
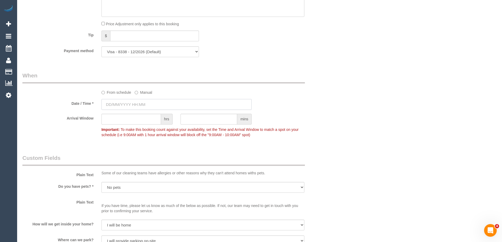
click at [138, 104] on input "text" at bounding box center [176, 104] width 150 height 11
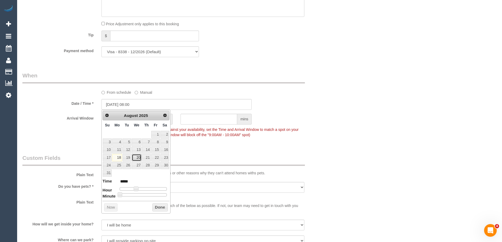
click at [136, 158] on link "20" at bounding box center [137, 157] width 10 height 7
type input "20/08/2025 09:00"
type input "*****"
type input "20/08/2025 10:00"
type input "*****"
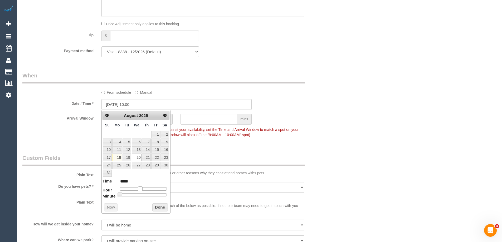
drag, startPoint x: 137, startPoint y: 188, endPoint x: 142, endPoint y: 188, distance: 4.7
click at [142, 188] on span at bounding box center [140, 188] width 5 height 5
click at [159, 207] on button "Done" at bounding box center [160, 207] width 16 height 8
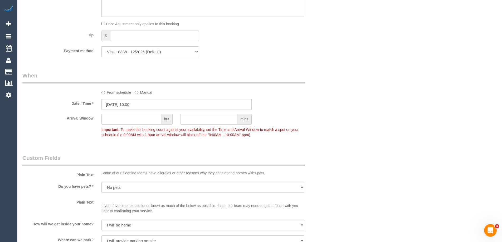
click at [134, 122] on input "text" at bounding box center [130, 119] width 59 height 11
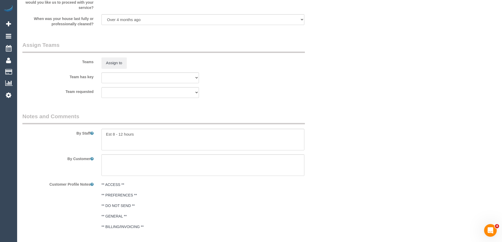
scroll to position [645, 0]
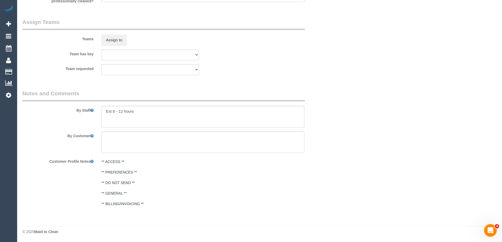
type input "1"
click at [148, 116] on textarea at bounding box center [202, 117] width 203 height 22
paste textarea "Steam cleaning of 3 bedrooms, WIR and hall way. Steam cleaner to arrive at 2-3 …"
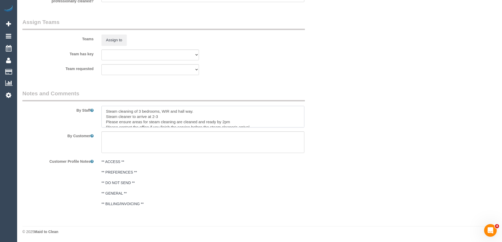
scroll to position [5, 0]
drag, startPoint x: 103, startPoint y: 116, endPoint x: 265, endPoint y: 123, distance: 162.3
click at [265, 123] on textarea at bounding box center [202, 117] width 203 height 22
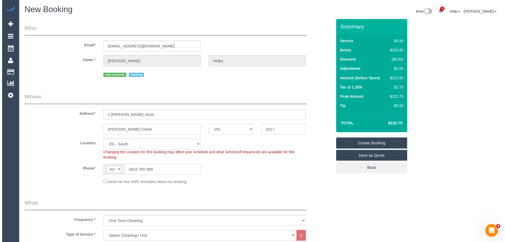
scroll to position [0, 0]
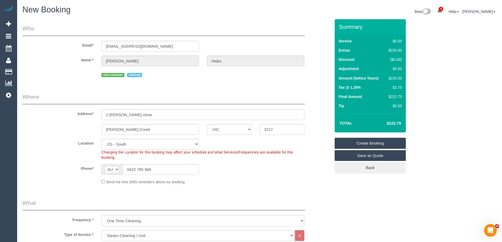
type textarea "Steam cleaning of 3 bedrooms, WIR and hall way."
click at [356, 141] on link "Create Booking" at bounding box center [369, 143] width 71 height 11
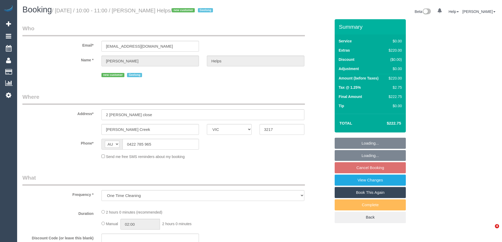
select select "VIC"
select select "string:stripe-pm_1RuRpc2GScqysDRVkztFHtLl"
select select "number:28"
select select "number:14"
select select "number:18"
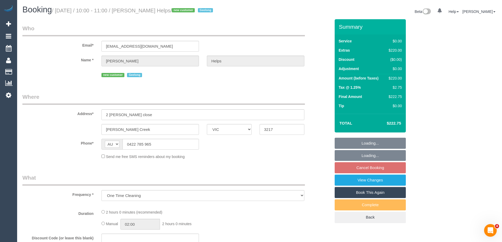
select select "number:24"
select select "number:26"
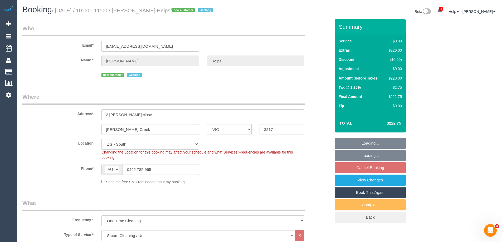
select select "object:747"
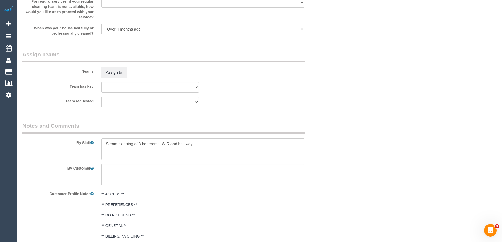
scroll to position [679, 0]
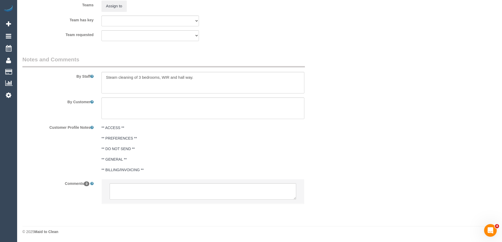
click at [148, 182] on li at bounding box center [203, 191] width 202 height 24
click at [140, 191] on textarea at bounding box center [203, 191] width 186 height 16
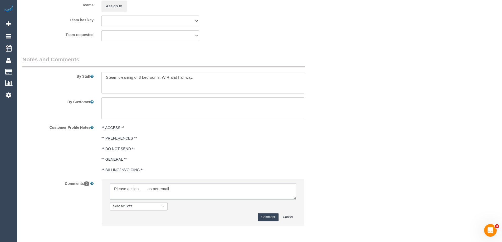
paste textarea "cnv_q6zm39r"
click at [142, 189] on textarea at bounding box center [203, 191] width 186 height 16
paste textarea "(M2) Joseph Tshibangu (C)"
type textarea "Please assign (M2) Joseph Tshibangu (C) as per email cnv_q6zm39r"
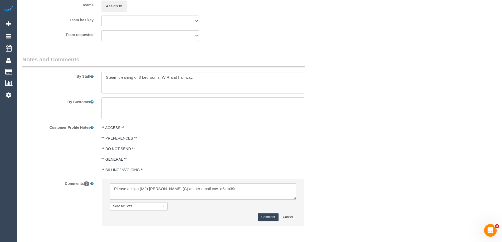
click at [264, 214] on button "Comment" at bounding box center [268, 217] width 21 height 8
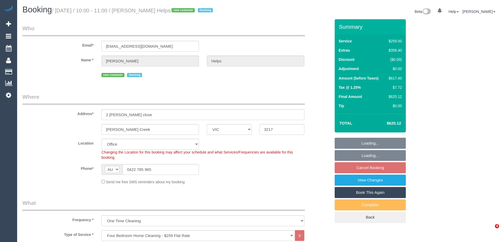
select select "VIC"
select select "number:28"
select select "number:14"
select select "number:18"
select select "number:24"
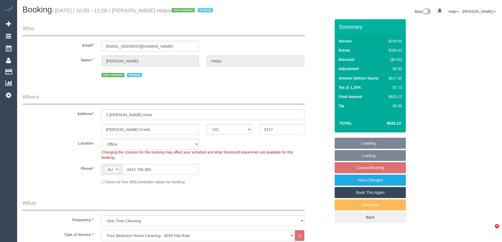
select select "number:26"
select select "object:895"
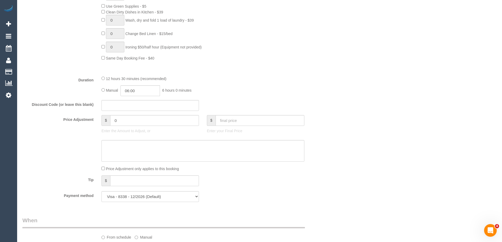
scroll to position [158, 0]
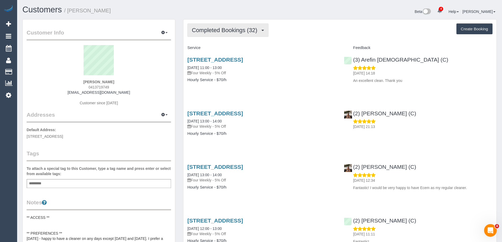
click at [230, 32] on span "Completed Bookings (32)" at bounding box center [226, 30] width 68 height 7
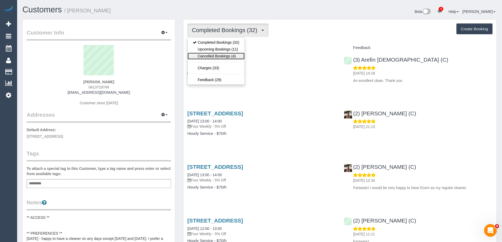
click at [226, 54] on link "Cancelled Bookings (4)" at bounding box center [215, 56] width 57 height 7
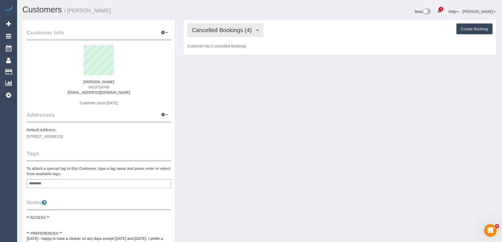
click at [229, 31] on span "Cancelled Bookings (4)" at bounding box center [223, 30] width 62 height 7
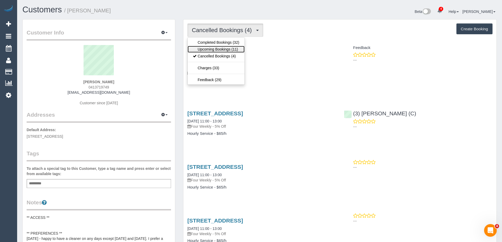
click at [223, 47] on link "Upcoming Bookings (11)" at bounding box center [215, 49] width 57 height 7
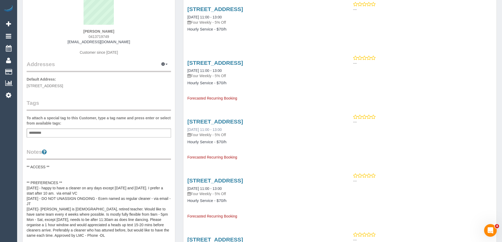
scroll to position [53, 0]
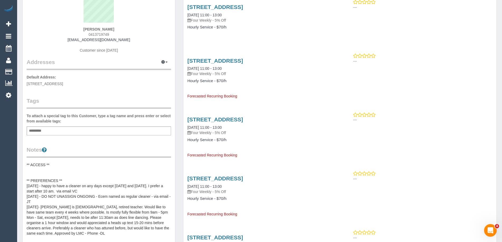
click at [88, 179] on pre "** ACCESS ** ** PREFERENCES ** [DATE] - happy to have a cleaner on any days exc…" at bounding box center [99, 214] width 144 height 105
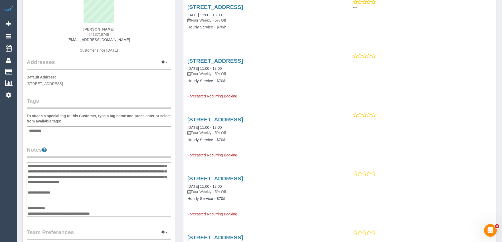
scroll to position [0, 0]
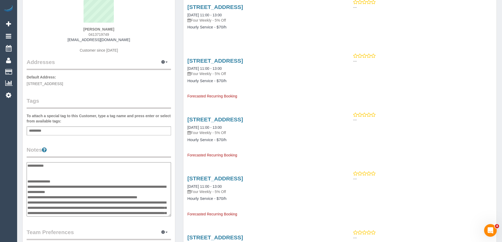
click at [70, 181] on textarea "**********" at bounding box center [99, 189] width 144 height 54
type textarea "**********"
click at [98, 150] on legend "Notes" at bounding box center [99, 152] width 144 height 12
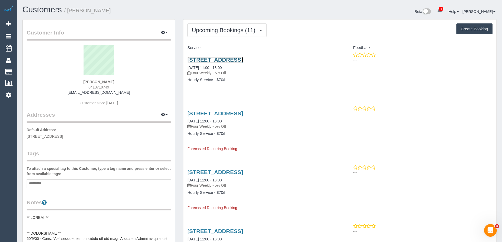
click at [233, 57] on link "[STREET_ADDRESS]" at bounding box center [215, 60] width 56 height 6
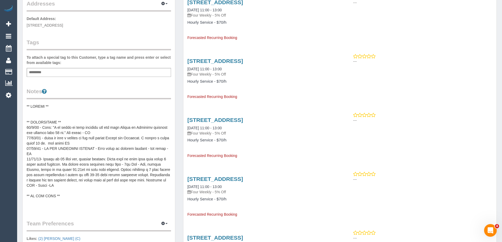
scroll to position [132, 0]
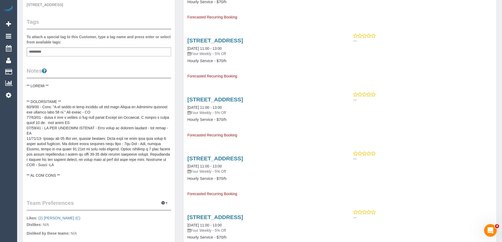
click at [62, 102] on pre at bounding box center [99, 135] width 144 height 105
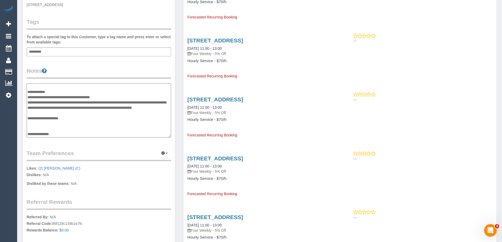
scroll to position [0, 0]
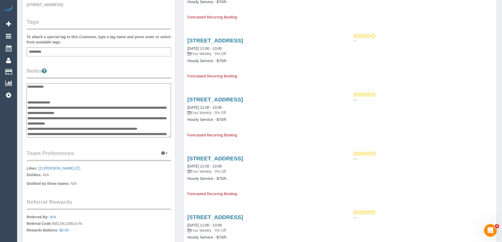
click at [46, 96] on textarea at bounding box center [99, 110] width 144 height 54
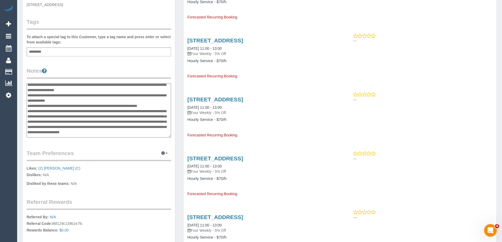
scroll to position [100, 0]
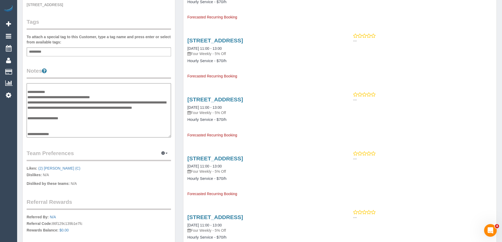
click at [50, 125] on textarea at bounding box center [99, 110] width 144 height 54
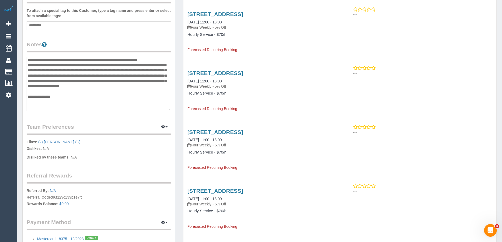
scroll to position [95, 0]
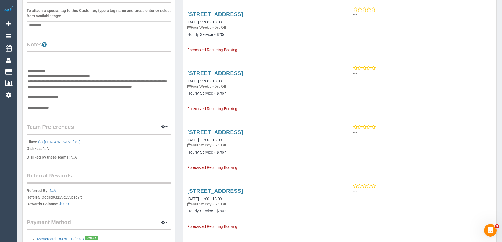
click at [63, 107] on textarea at bounding box center [99, 84] width 144 height 54
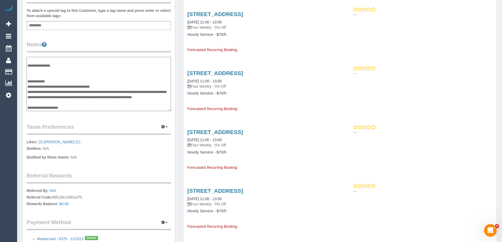
scroll to position [84, 0]
type textarea "**********"
click at [102, 39] on div "Customer Info Edit Contact Info Send Message Email Preferences Special Sales Ta…" at bounding box center [99, 59] width 152 height 395
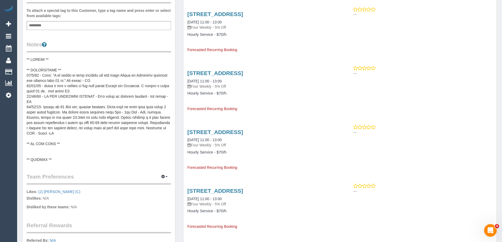
click at [83, 134] on pre at bounding box center [99, 109] width 144 height 105
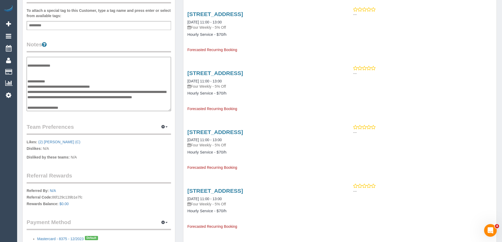
drag, startPoint x: 43, startPoint y: 71, endPoint x: 50, endPoint y: 69, distance: 7.0
click at [43, 71] on textarea at bounding box center [99, 84] width 144 height 54
type textarea "**********"
click at [85, 38] on div "Customer Info Edit Contact Info Send Message Email Preferences Special Sales Ta…" at bounding box center [99, 59] width 152 height 395
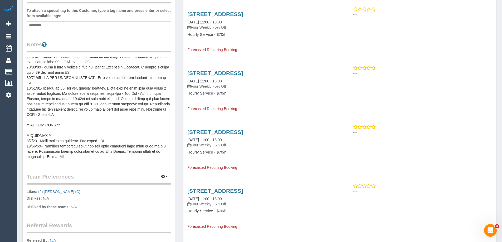
scroll to position [26, 0]
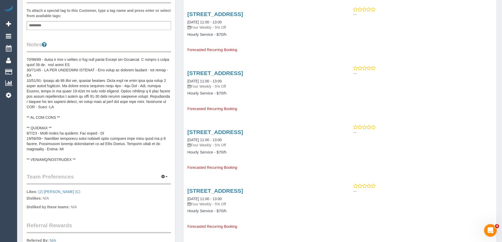
click at [125, 41] on legend "Notes" at bounding box center [99, 47] width 144 height 12
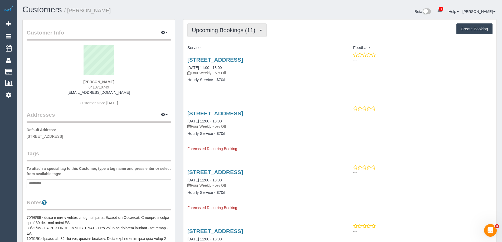
click at [222, 31] on span "Upcoming Bookings (11)" at bounding box center [225, 30] width 66 height 7
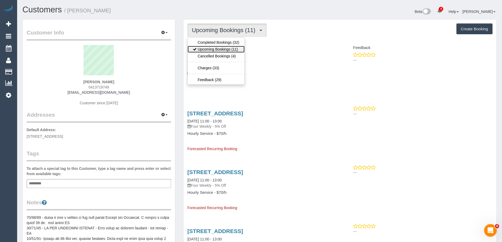
click at [215, 47] on link "Upcoming Bookings (11)" at bounding box center [215, 49] width 57 height 7
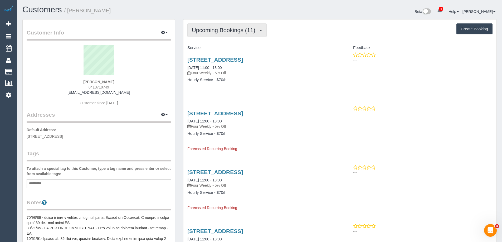
click at [215, 26] on button "Upcoming Bookings (11)" at bounding box center [226, 29] width 79 height 13
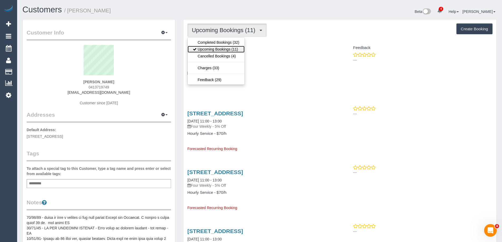
click at [217, 48] on link "Upcoming Bookings (11)" at bounding box center [215, 49] width 57 height 7
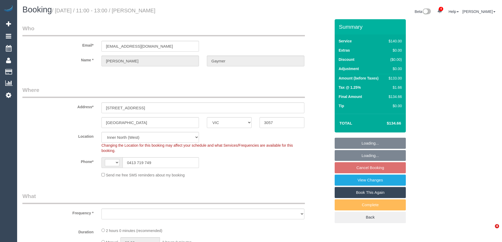
select select "VIC"
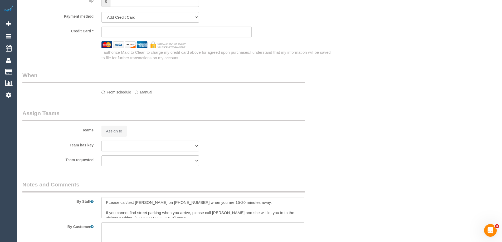
select select "string:AU"
select select "string:stripe-pm_1MQQEO2GScqysDRVNc2EcqT1"
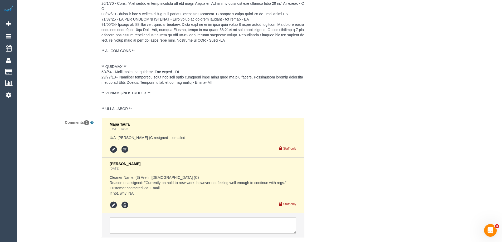
select select "object:604"
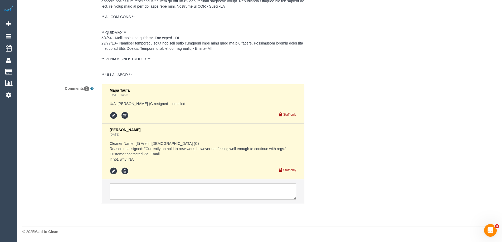
select select "number:28"
select select "number:14"
select select "number:19"
select select "number:22"
select select "number:34"
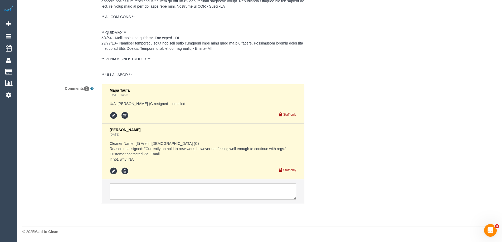
select select "spot5"
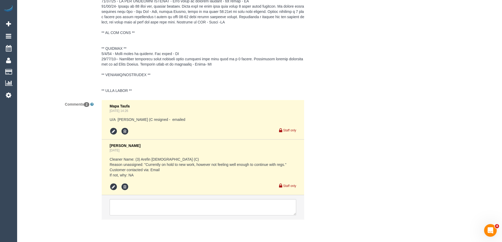
scroll to position [979, 0]
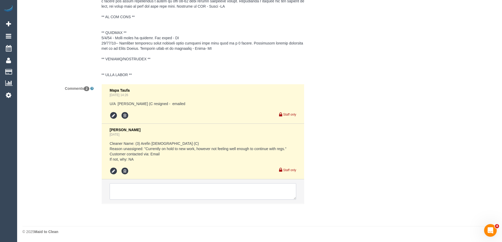
click at [185, 191] on textarea at bounding box center [203, 191] width 186 height 16
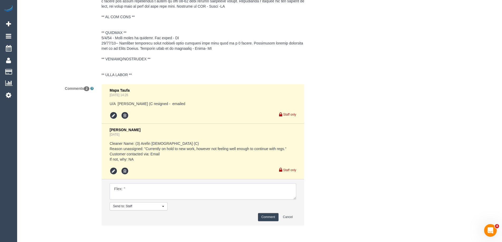
paste textarea "I am happy to have cleaning any day from Monday to Thursday starting not earlie…"
type textarea "Flex: "I am happy to have cleaning any day from Monday to Thursday starting not…"
click at [275, 217] on button "Comment" at bounding box center [268, 217] width 21 height 8
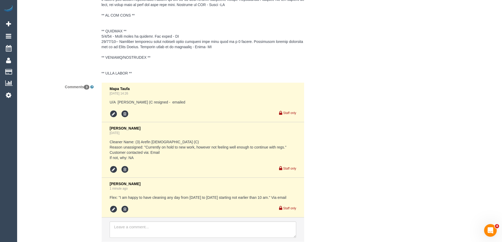
scroll to position [1019, 0]
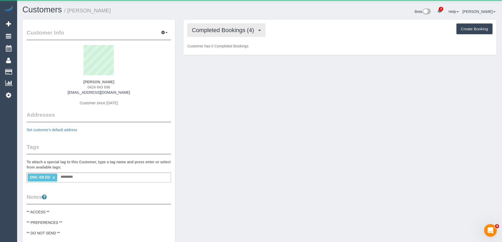
click at [204, 26] on button "Completed Bookings (4)" at bounding box center [226, 29] width 78 height 13
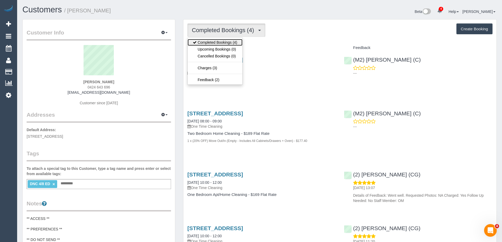
click at [224, 39] on link "Completed Bookings (4)" at bounding box center [214, 42] width 55 height 7
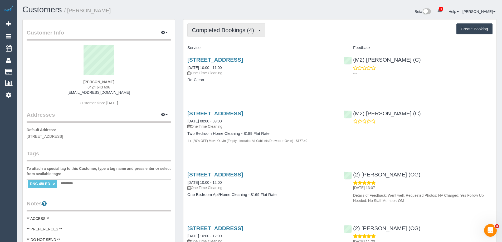
click at [229, 29] on span "Completed Bookings (4)" at bounding box center [224, 30] width 65 height 7
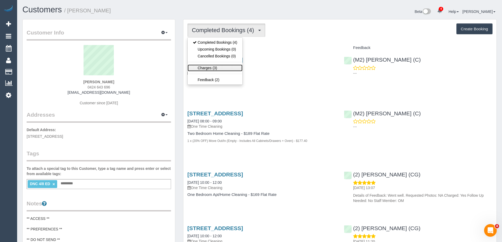
click at [227, 67] on link "Charges (3)" at bounding box center [214, 67] width 55 height 7
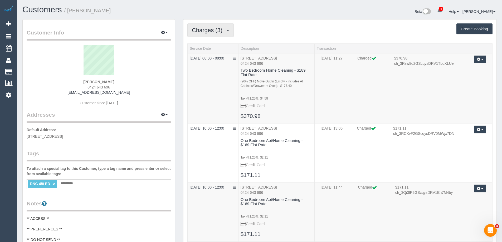
click at [207, 26] on button "Charges (3)" at bounding box center [210, 29] width 46 height 13
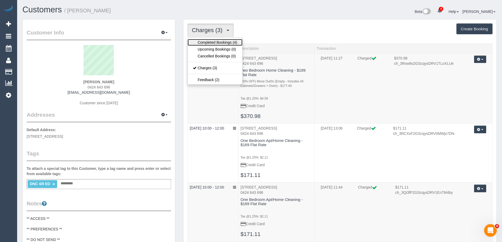
click at [208, 40] on link "Completed Bookings (4)" at bounding box center [214, 42] width 55 height 7
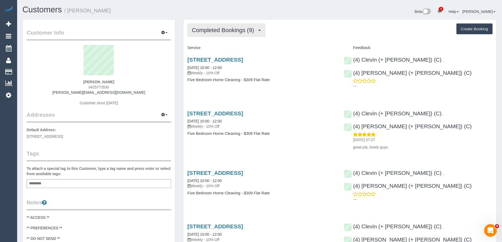
click at [225, 36] on button "Completed Bookings (9)" at bounding box center [226, 29] width 78 height 13
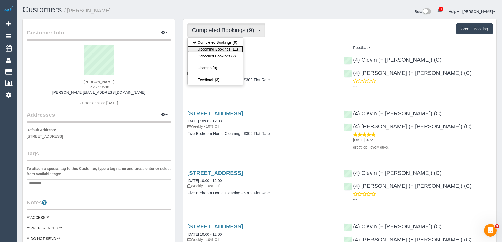
click at [227, 52] on link "Upcoming Bookings (11)" at bounding box center [215, 49] width 56 height 7
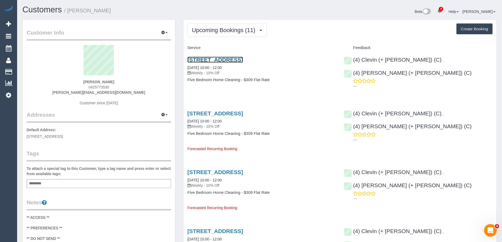
click at [232, 61] on link "[STREET_ADDRESS]" at bounding box center [215, 60] width 56 height 6
click at [100, 88] on span "0425773530" at bounding box center [98, 87] width 21 height 4
copy span "0425773530"
click at [75, 8] on small "/ [PERSON_NAME]" at bounding box center [87, 11] width 47 height 6
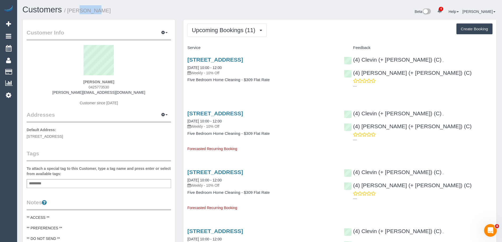
click at [75, 8] on small "/ [PERSON_NAME]" at bounding box center [87, 11] width 47 height 6
copy small "[PERSON_NAME]"
drag, startPoint x: 236, startPoint y: 29, endPoint x: 234, endPoint y: 34, distance: 5.1
click at [236, 29] on span "Upcoming Bookings (11)" at bounding box center [225, 30] width 66 height 7
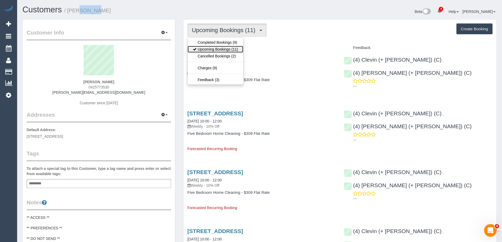
click at [225, 48] on link "Upcoming Bookings (11)" at bounding box center [215, 49] width 56 height 7
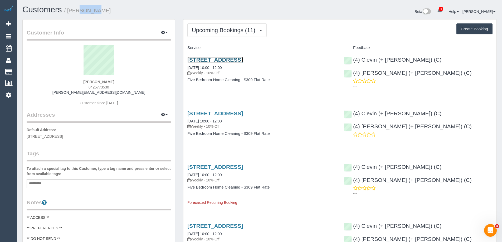
click at [236, 58] on link "[STREET_ADDRESS]" at bounding box center [215, 60] width 56 height 6
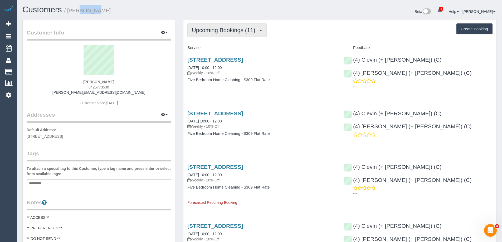
drag, startPoint x: 217, startPoint y: 30, endPoint x: 215, endPoint y: 43, distance: 12.7
click at [217, 30] on span "Upcoming Bookings (11)" at bounding box center [225, 30] width 66 height 7
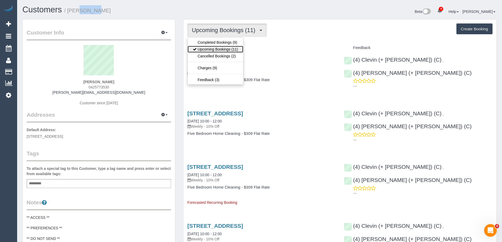
click at [216, 47] on link "Upcoming Bookings (11)" at bounding box center [215, 49] width 56 height 7
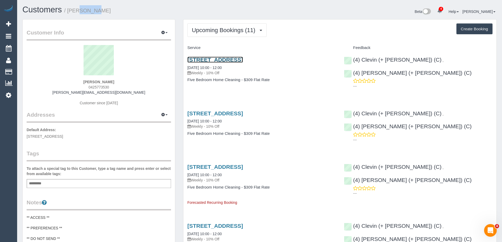
click at [220, 59] on link "[STREET_ADDRESS]" at bounding box center [215, 60] width 56 height 6
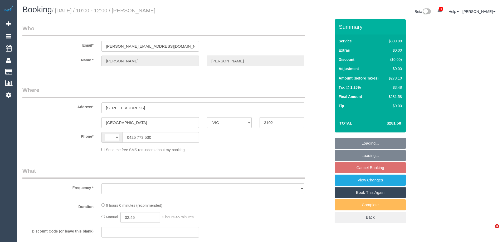
select select "VIC"
select select "string:AU"
select select "object:568"
select select "string:stripe-pm_1RTa5x2GScqysDRVX2Np95wZ"
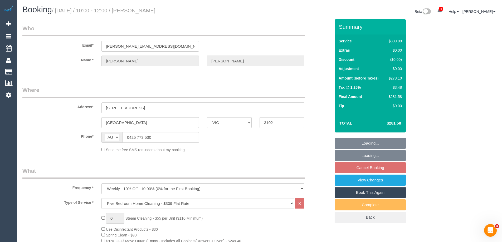
select select "number:28"
select select "number:14"
select select "number:19"
select select "number:22"
select select "number:34"
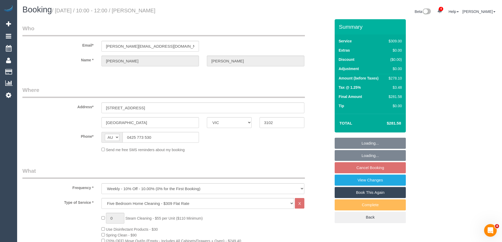
select select "number:12"
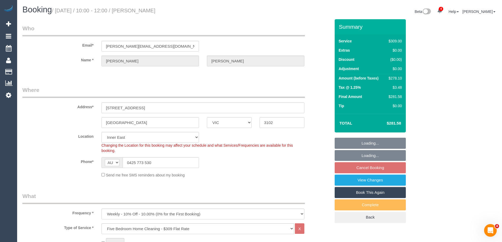
select select "object:1436"
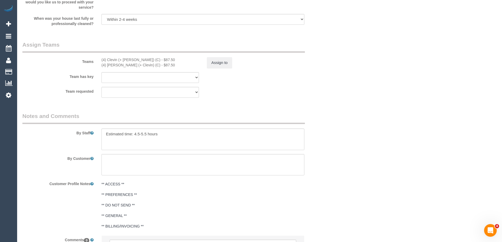
scroll to position [843, 0]
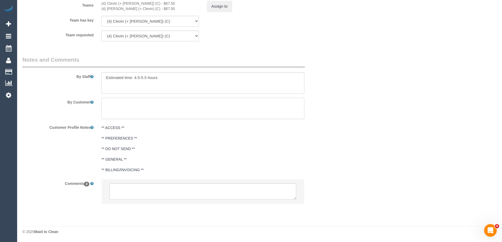
click at [186, 110] on textarea at bounding box center [202, 109] width 203 height 22
paste textarea "[DATE] I need to leave around 11:15am to take my daughter to an appointment. If…"
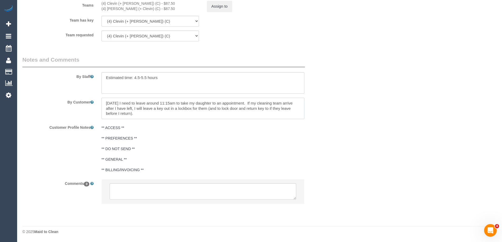
type textarea "[DATE] I need to leave around 11:15am to take my daughter to an appointment. If…"
click at [211, 198] on textarea at bounding box center [203, 191] width 186 height 16
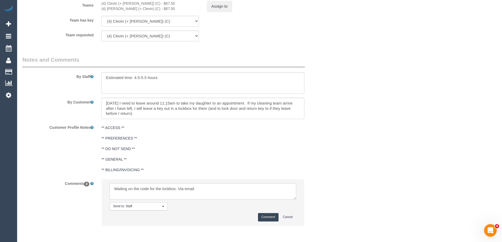
click at [115, 187] on textarea at bounding box center [203, 191] width 186 height 16
click at [254, 189] on textarea at bounding box center [203, 191] width 186 height 16
click at [215, 193] on textarea at bounding box center [203, 191] width 186 height 16
paste textarea "msg_1h34yiof"
type textarea "Waiting on the code for the lockbox. Via email msg_1h34yiof"
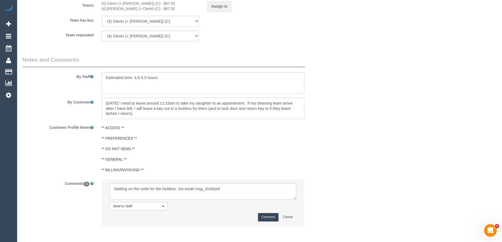
click at [269, 217] on button "Comment" at bounding box center [268, 217] width 21 height 8
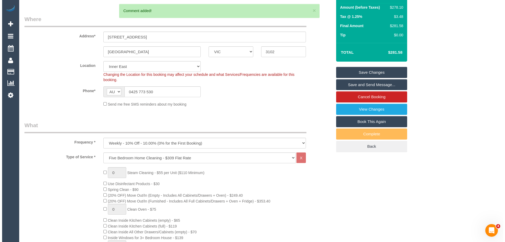
scroll to position [0, 0]
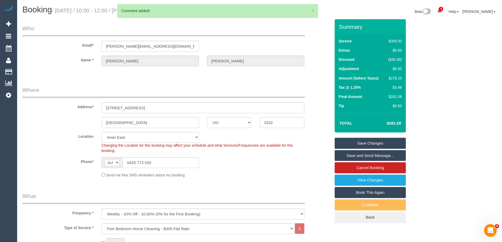
click at [353, 141] on link "Save Changes" at bounding box center [369, 143] width 71 height 11
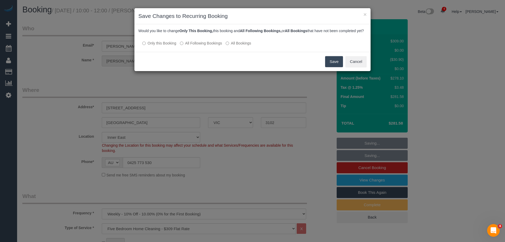
click at [334, 67] on button "Save" at bounding box center [334, 61] width 18 height 11
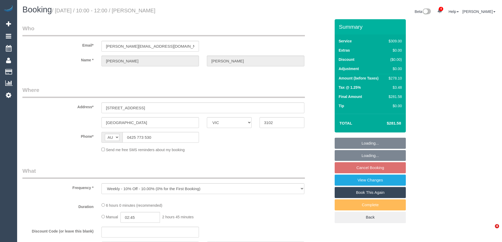
select select "VIC"
select select "string:stripe-pm_1RTa5x2GScqysDRVX2Np95wZ"
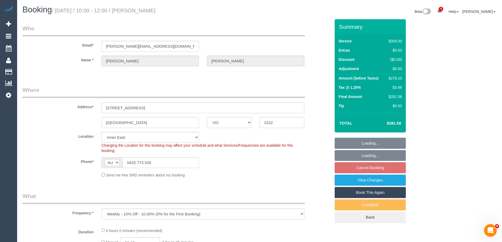
select select "object:838"
select select "number:28"
select select "number:14"
select select "number:19"
select select "number:22"
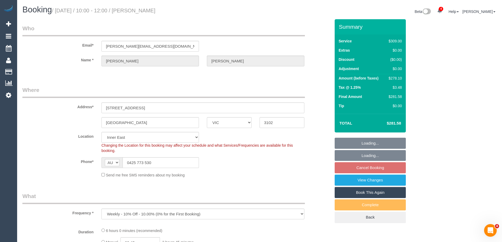
select select "number:34"
select select "number:12"
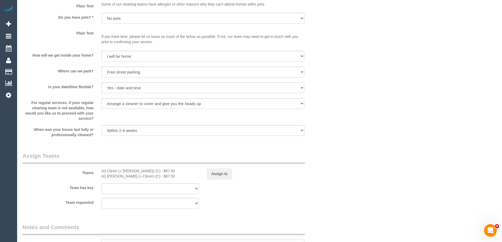
scroll to position [892, 0]
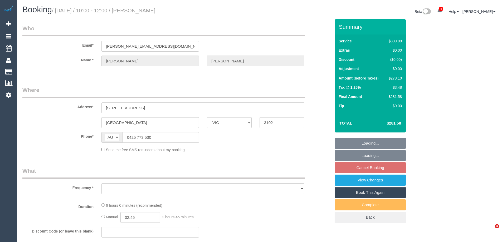
select select "VIC"
select select "string:stripe-pm_1RTa5x2GScqysDRVX2Np95wZ"
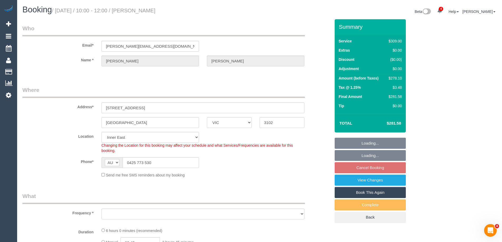
select select "object:605"
select select "number:28"
select select "number:14"
select select "number:19"
select select "number:22"
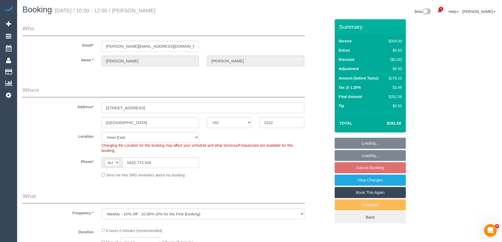
select select "number:34"
select select "number:12"
select select "object:1460"
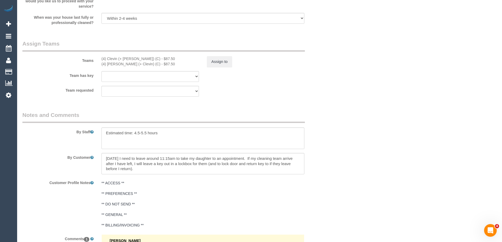
scroll to position [869, 0]
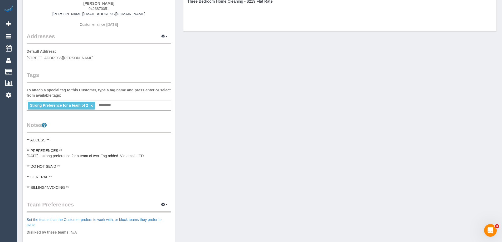
scroll to position [79, 0]
click at [128, 103] on div "Strong Preference for a team of 2 × Add a tag" at bounding box center [99, 105] width 144 height 10
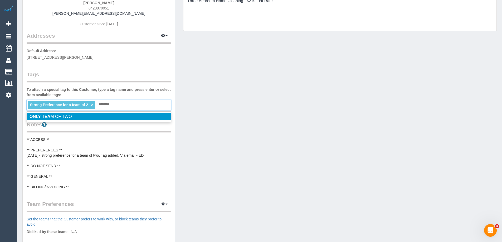
type input "********"
click at [78, 116] on li "ONLY TEA M OF TWO" at bounding box center [99, 116] width 144 height 7
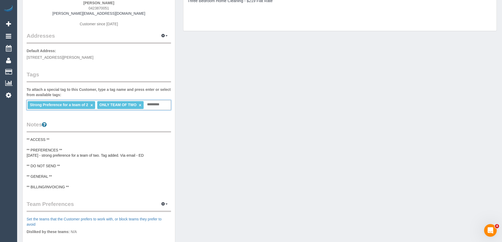
click at [92, 104] on link "×" at bounding box center [91, 105] width 2 height 4
click at [94, 147] on pre "** ACCESS ** ** PREFERENCES ** 16/8/25 - strong preference for a team of two. T…" at bounding box center [99, 163] width 144 height 53
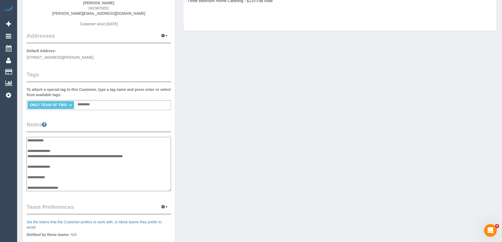
drag, startPoint x: 43, startPoint y: 155, endPoint x: 100, endPoint y: 156, distance: 57.1
click at [100, 156] on textarea "**********" at bounding box center [99, 164] width 144 height 54
click at [46, 155] on textarea "**********" at bounding box center [99, 164] width 144 height 54
click at [121, 155] on textarea "**********" at bounding box center [99, 164] width 144 height 54
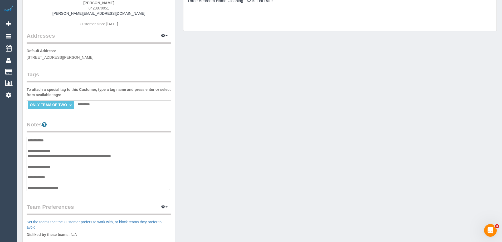
click at [31, 155] on textarea "**********" at bounding box center [99, 164] width 144 height 54
click at [108, 154] on textarea "**********" at bounding box center [99, 164] width 144 height 54
paste textarea "**********"
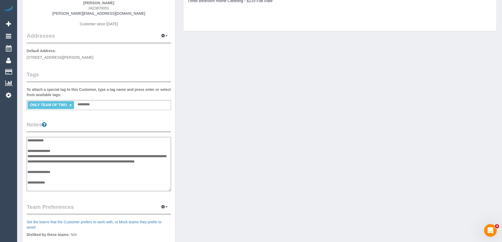
type textarea "**********"
click at [105, 124] on legend "Notes" at bounding box center [99, 127] width 144 height 12
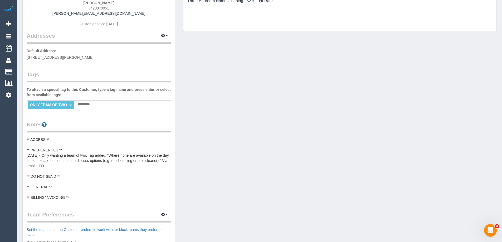
scroll to position [0, 0]
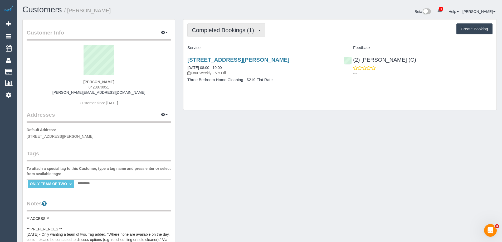
click at [211, 29] on span "Completed Bookings (1)" at bounding box center [224, 30] width 65 height 7
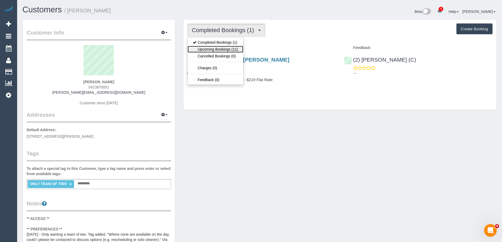
click at [211, 48] on link "Upcoming Bookings (11)" at bounding box center [215, 49] width 56 height 7
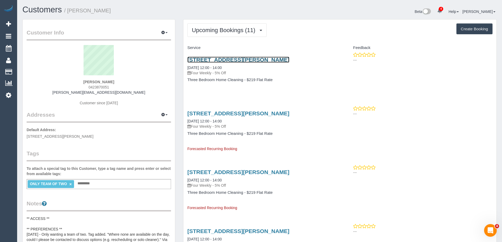
click at [250, 60] on link "4 Hilda St, Malvern East, VIC 3145" at bounding box center [238, 60] width 102 height 6
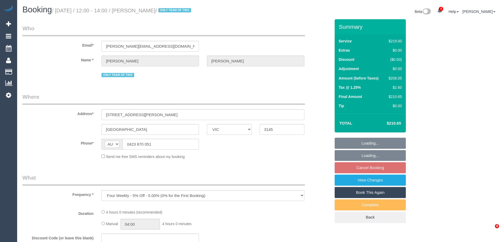
select select "VIC"
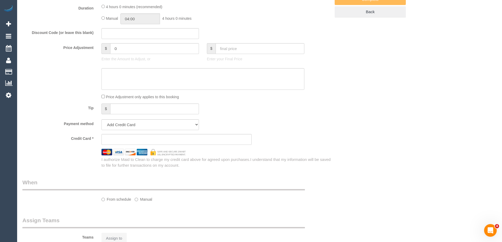
scroll to position [237, 0]
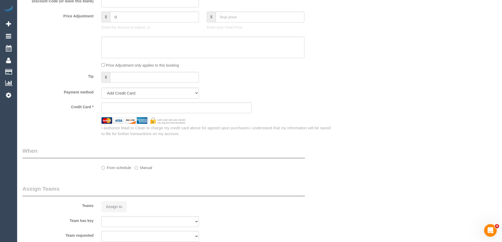
select select "string:stripe-pm_1RtRVU2GScqysDRVtxDDunYG"
select select "number:28"
select select "number:14"
select select "number:19"
select select "number:24"
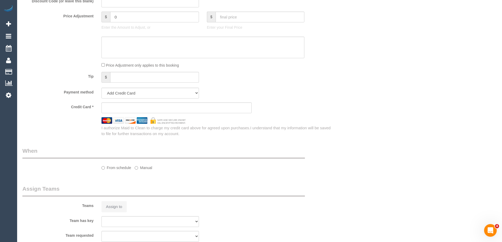
select select "number:35"
select select "number:12"
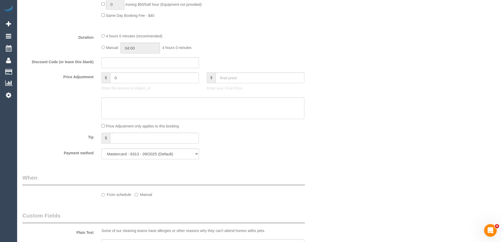
select select "spot4"
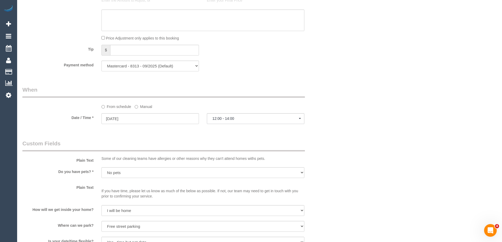
select select "object:1403"
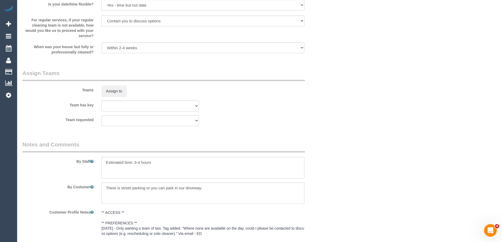
scroll to position [908, 0]
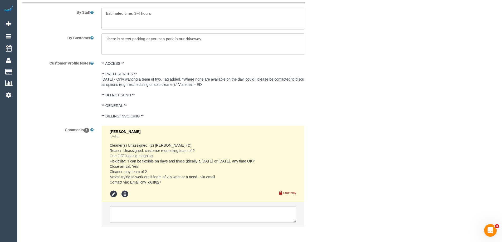
select select "spot25"
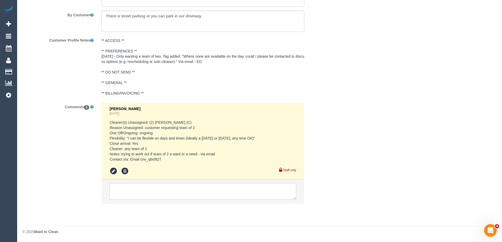
click at [157, 191] on textarea at bounding box center [203, 191] width 186 height 16
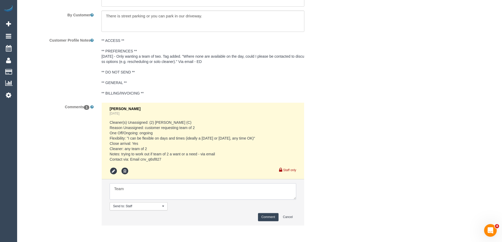
type textarea "Team"
click at [157, 191] on textarea at bounding box center [203, 191] width 186 height 16
click at [165, 187] on textarea at bounding box center [203, 191] width 186 height 16
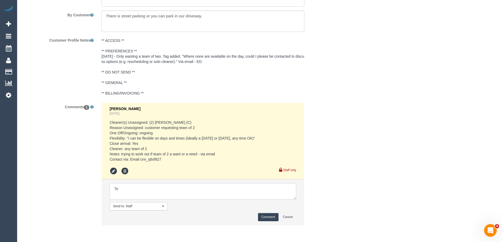
type textarea "T"
click at [123, 186] on textarea at bounding box center [203, 191] width 186 height 16
type textarea "R"
type textarea "i"
paste textarea "Where none are available on the day, could I please be contacted to discuss opt…"
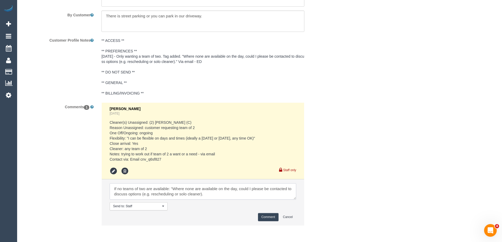
drag, startPoint x: 173, startPoint y: 188, endPoint x: 239, endPoint y: 186, distance: 65.8
click at [239, 186] on textarea at bounding box center [203, 191] width 186 height 16
click at [216, 195] on textarea at bounding box center [203, 191] width 186 height 16
type textarea "If no teams of two are available: "could I please be contacted to discuss optio…"
click at [267, 214] on button "Comment" at bounding box center [268, 217] width 21 height 8
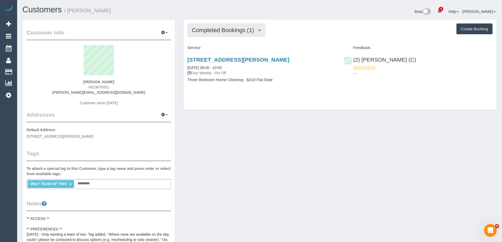
click at [217, 35] on button "Completed Bookings (1)" at bounding box center [226, 29] width 78 height 13
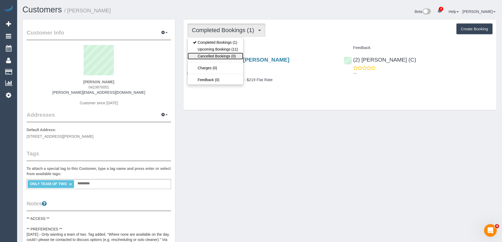
click at [217, 53] on link "Cancelled Bookings (0)" at bounding box center [215, 56] width 56 height 7
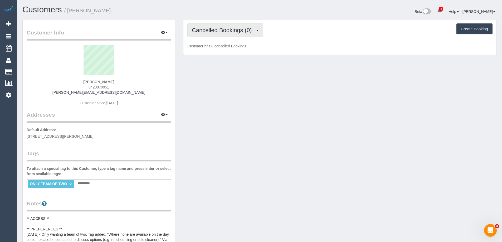
click at [219, 33] on span "Cancelled Bookings (0)" at bounding box center [223, 30] width 62 height 7
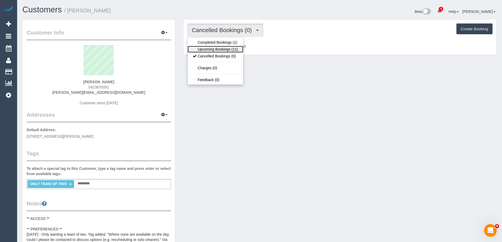
click at [213, 46] on link "Upcoming Bookings (11)" at bounding box center [215, 49] width 56 height 7
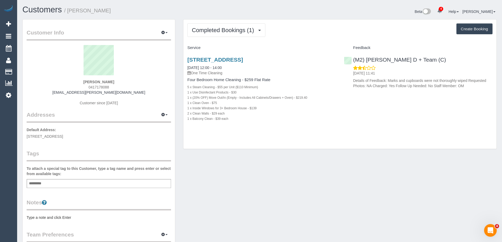
click at [68, 214] on div "Notes Type a note and click Enter" at bounding box center [99, 209] width 144 height 22
click at [71, 218] on pre "Type a note and click Enter" at bounding box center [99, 217] width 144 height 5
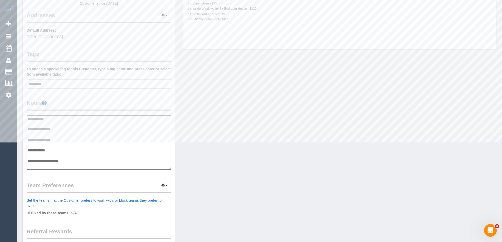
scroll to position [105, 0]
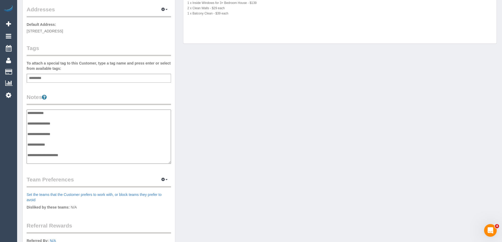
type textarea "**********"
click at [114, 98] on legend "Notes" at bounding box center [99, 99] width 144 height 12
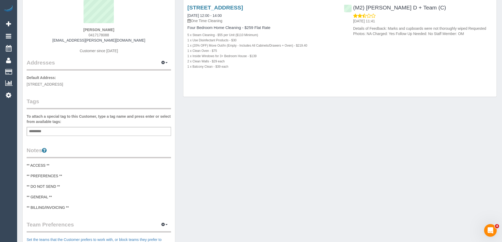
scroll to position [0, 0]
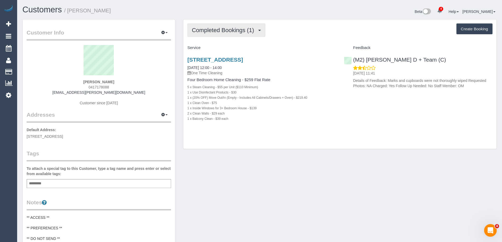
click at [212, 31] on span "Completed Bookings (1)" at bounding box center [224, 30] width 65 height 7
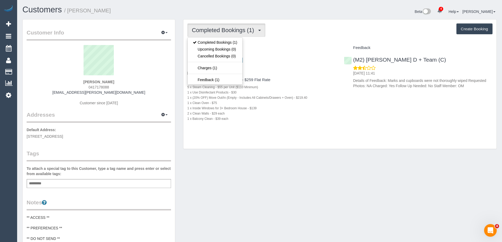
click at [315, 30] on div "Completed Bookings (1) Completed Bookings (1) Upcoming Bookings (0) Cancelled B…" at bounding box center [339, 29] width 305 height 13
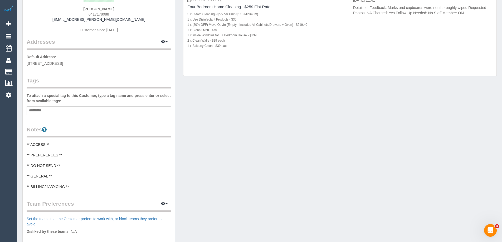
scroll to position [79, 0]
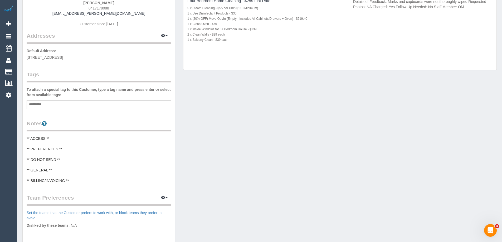
click at [89, 101] on div "Add a tag" at bounding box center [99, 104] width 144 height 9
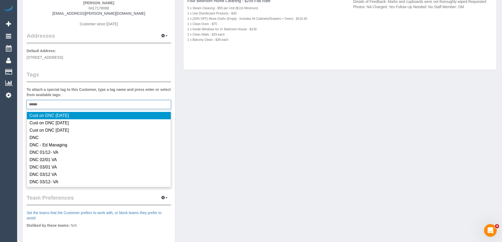
type input "*******"
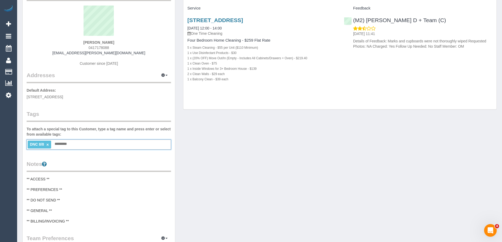
scroll to position [0, 0]
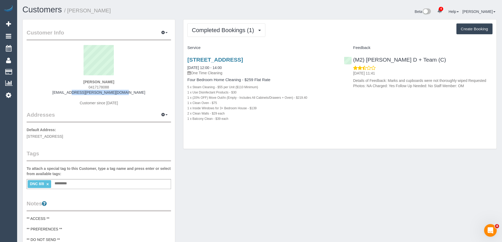
drag, startPoint x: 129, startPoint y: 91, endPoint x: 72, endPoint y: 90, distance: 56.6
click at [72, 90] on div "[PERSON_NAME] 0417178088 [PERSON_NAME][EMAIL_ADDRESS][PERSON_NAME][DOMAIN_NAME]…" at bounding box center [99, 78] width 144 height 66
copy link "[EMAIL_ADDRESS][PERSON_NAME][DOMAIN_NAME]"
click at [174, 72] on div "Customer Info Edit Contact Info Send Message Email Preferences Special Sales Ta…" at bounding box center [99, 211] width 152 height 385
click at [237, 31] on span "Completed Bookings (1)" at bounding box center [224, 30] width 65 height 7
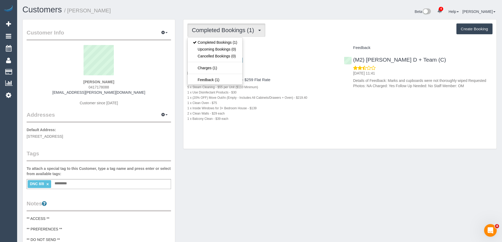
click at [237, 31] on span "Completed Bookings (1)" at bounding box center [224, 30] width 65 height 7
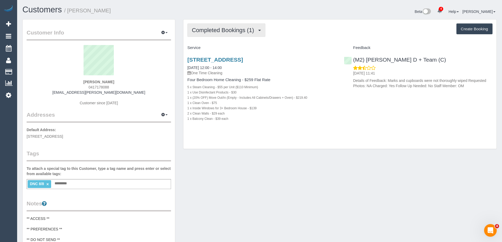
drag, startPoint x: 217, startPoint y: 32, endPoint x: 214, endPoint y: 37, distance: 6.0
click at [217, 32] on span "Completed Bookings (1)" at bounding box center [224, 30] width 65 height 7
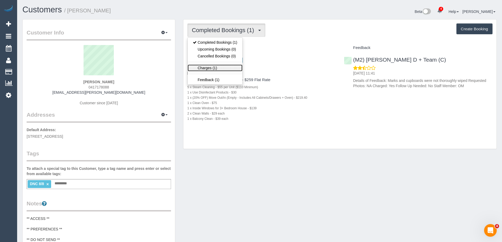
click at [209, 68] on link "Charges (1)" at bounding box center [214, 67] width 55 height 7
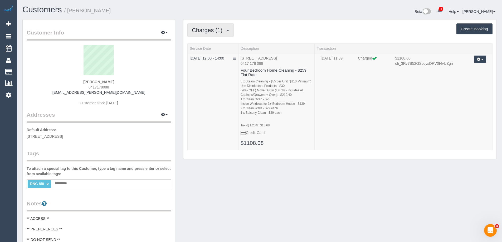
click at [218, 31] on span "Charges (1)" at bounding box center [208, 30] width 33 height 7
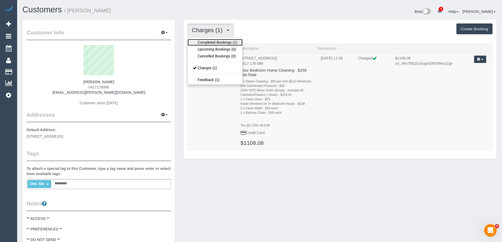
click at [218, 40] on link "Completed Bookings (1)" at bounding box center [214, 42] width 55 height 7
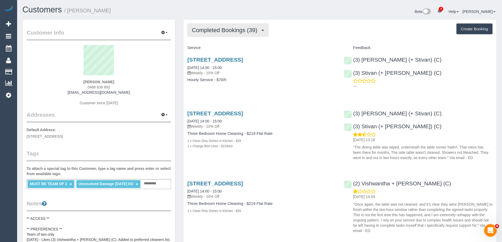
click at [226, 32] on span "Completed Bookings (39)" at bounding box center [226, 30] width 68 height 7
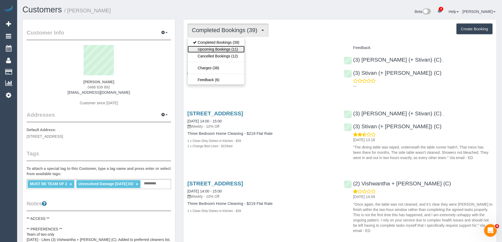
click at [224, 47] on link "Upcoming Bookings (11)" at bounding box center [215, 49] width 57 height 7
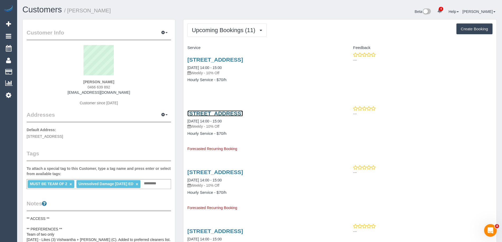
click at [221, 112] on link "3/728 Doncaster Rd, Doncaster, VIC 3108" at bounding box center [215, 113] width 56 height 6
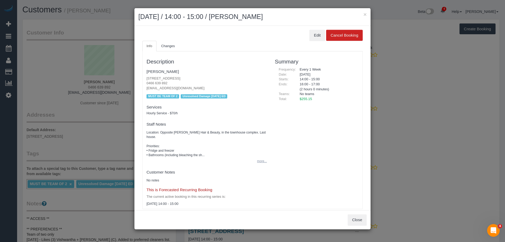
click at [257, 158] on button "more..." at bounding box center [260, 161] width 13 height 8
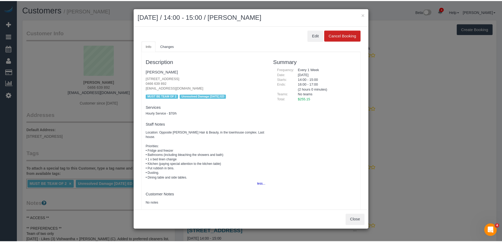
scroll to position [26, 0]
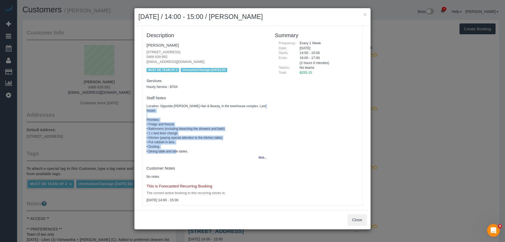
copy pre "Priorities: • Fridge and freezer • Bathrooms (including bleaching the showers a…"
drag, startPoint x: 193, startPoint y: 147, endPoint x: 147, endPoint y: 115, distance: 56.7
click at [147, 115] on pre "Location: Opposite Lisa Hair & Beauty, in the townhouse complex. Last house. Pr…" at bounding box center [207, 129] width 121 height 50
click at [364, 13] on button "×" at bounding box center [365, 15] width 3 height 6
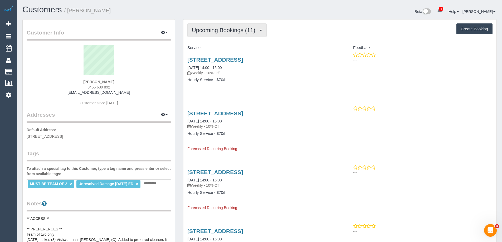
click at [213, 26] on button "Upcoming Bookings (11)" at bounding box center [226, 29] width 79 height 13
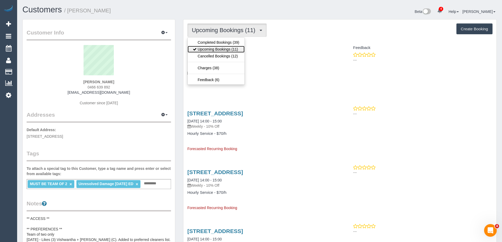
click at [212, 51] on link "Upcoming Bookings (11)" at bounding box center [215, 49] width 57 height 7
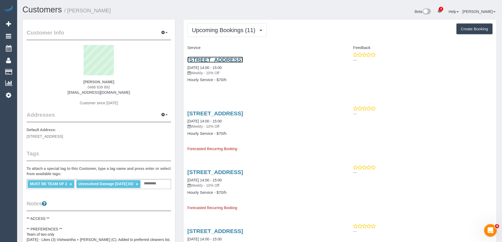
click at [203, 58] on link "3/728 Doncaster Rd, Doncaster, VIC 3108" at bounding box center [215, 60] width 56 height 6
click at [229, 113] on link "3/728 Doncaster Rd, Doncaster, VIC 3108" at bounding box center [215, 113] width 56 height 6
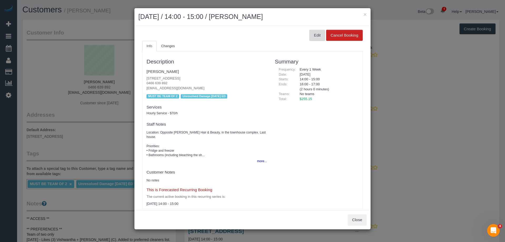
click at [313, 37] on button "Edit" at bounding box center [318, 35] width 16 height 11
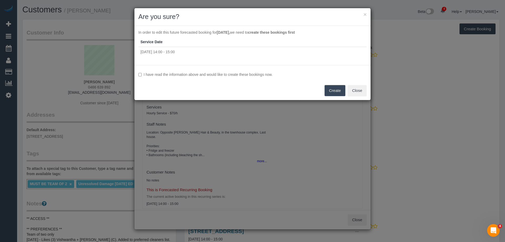
click at [246, 75] on label "I have read the information above and would like to create these bookings now." at bounding box center [252, 74] width 229 height 5
click at [328, 87] on button "Create" at bounding box center [335, 90] width 21 height 11
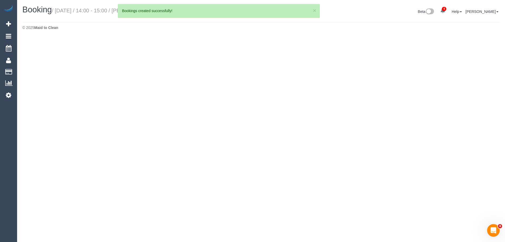
select select "VIC"
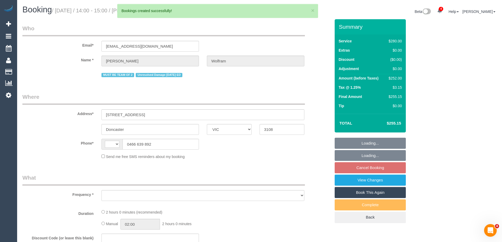
select select "object:2522"
select select "string:AU"
select select "string:stripe-pm_1QyhYY2GScqysDRVoCbMWQdV"
select select "2"
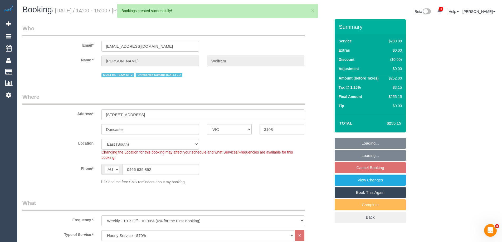
select select "number:27"
select select "number:14"
select select "number:18"
select select "number:22"
select select "number:35"
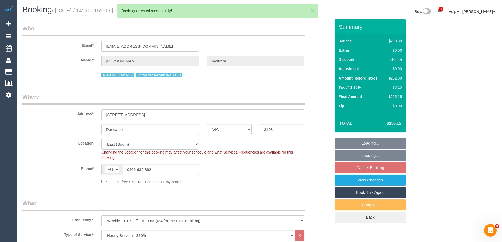
select select "number:12"
select select "object:3086"
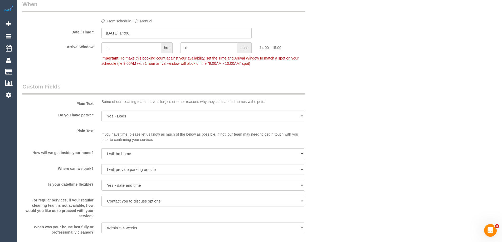
scroll to position [458, 0]
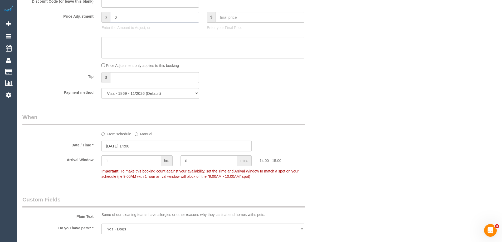
click at [131, 23] on input "0" at bounding box center [154, 17] width 89 height 11
type input "-30"
click at [121, 45] on textarea at bounding box center [202, 48] width 203 height 22
click at [163, 48] on textarea at bounding box center [202, 48] width 203 height 22
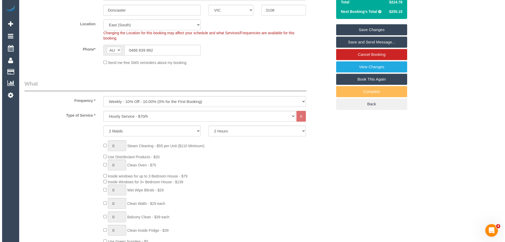
scroll to position [0, 0]
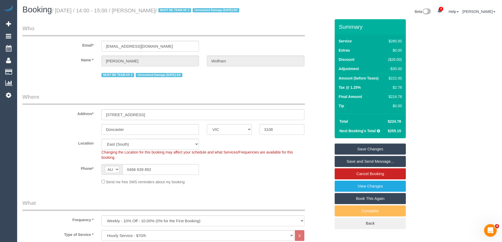
type textarea "$30 discount applied for damage. (Not to affect the cleaner's earnings.) Via em…"
click at [371, 155] on link "Save Changes" at bounding box center [369, 148] width 71 height 11
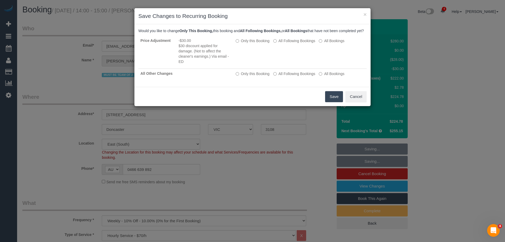
click at [329, 102] on button "Save" at bounding box center [334, 96] width 18 height 11
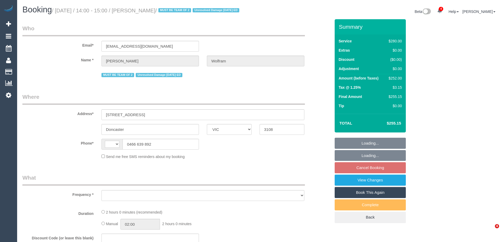
select select "VIC"
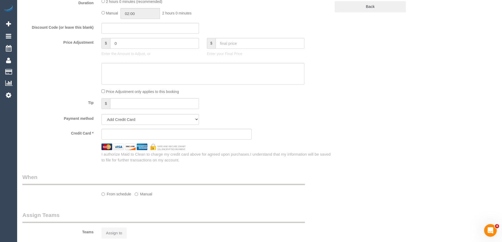
select select "object:324"
select select "number:27"
select select "number:14"
select select "number:18"
select select "number:22"
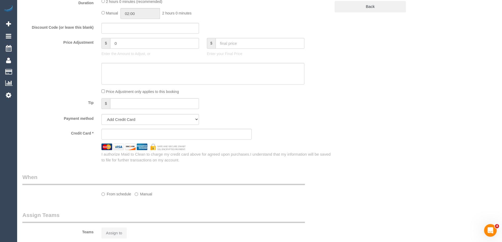
select select "number:35"
select select "number:12"
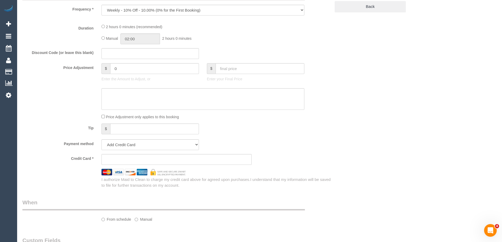
select select "object:748"
select select "string:AU"
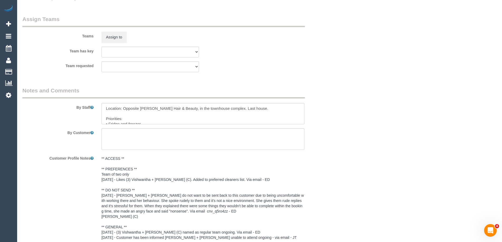
select select "string:stripe-pm_1QyhYY2GScqysDRVoCbMWQdV"
select select "2"
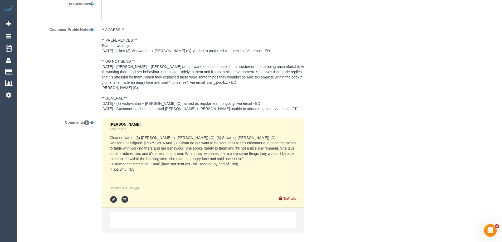
scroll to position [969, 0]
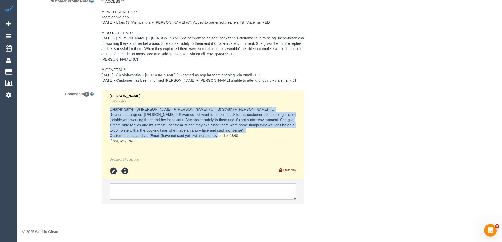
drag, startPoint x: 142, startPoint y: 142, endPoint x: 109, endPoint y: 111, distance: 45.8
click at [109, 111] on li "Eleni Diacos 4 hours ago Cleaner Name: (3) Krunal (+ Stivan) (C), (3) Stivan (+…" at bounding box center [203, 135] width 202 height 90
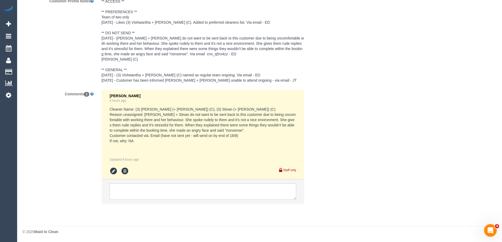
drag, startPoint x: 420, startPoint y: 96, endPoint x: 443, endPoint y: 91, distance: 22.9
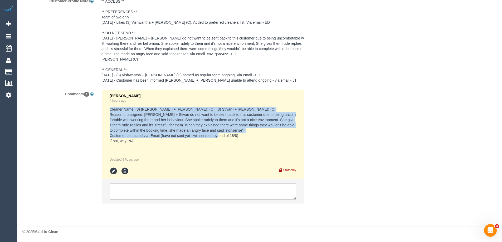
copy pre "Cleaner Name: (3) Krunal (+ Stivan) (C), (3) Stivan (+ Krunal) (C) Reason unass…"
drag, startPoint x: 135, startPoint y: 140, endPoint x: 108, endPoint y: 110, distance: 40.5
click at [108, 110] on li "Eleni Diacos 4 hours ago Cleaner Name: (3) Krunal (+ Stivan) (C), (3) Stivan (+…" at bounding box center [203, 135] width 202 height 90
click at [139, 142] on pre "Cleaner Name: (3) Krunal (+ Stivan) (C), (3) Stivan (+ Krunal) (C) Reason unass…" at bounding box center [203, 125] width 186 height 37
copy pre "Cleaner Name: (3) Krunal (+ Stivan) (C), (3) Stivan (+ Krunal) (C) Reason unass…"
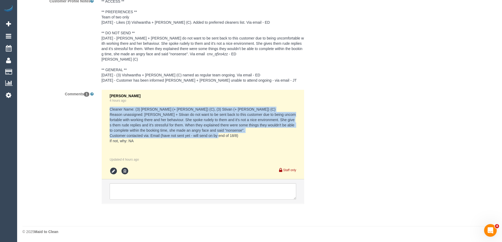
drag, startPoint x: 140, startPoint y: 141, endPoint x: 111, endPoint y: 108, distance: 44.2
click at [111, 108] on pre "Cleaner Name: (3) Krunal (+ Stivan) (C), (3) Stivan (+ Krunal) (C) Reason unass…" at bounding box center [203, 125] width 186 height 37
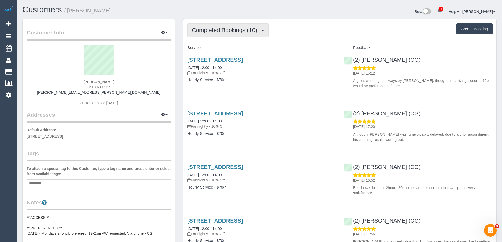
click at [228, 31] on span "Completed Bookings (10)" at bounding box center [226, 30] width 68 height 7
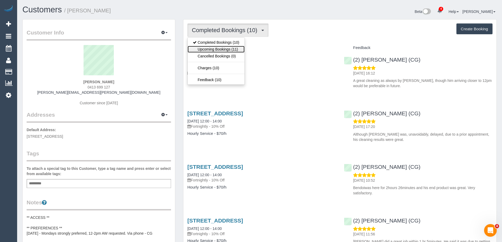
click at [218, 50] on link "Upcoming Bookings (11)" at bounding box center [215, 49] width 57 height 7
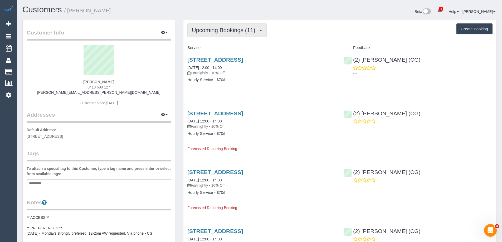
click at [219, 33] on span "Upcoming Bookings (11)" at bounding box center [225, 30] width 66 height 7
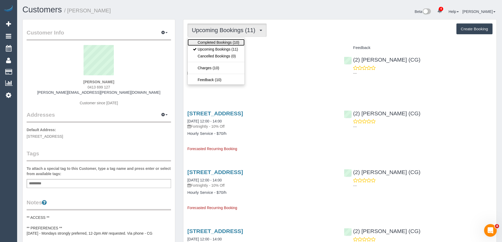
click at [218, 40] on link "Completed Bookings (10)" at bounding box center [215, 42] width 57 height 7
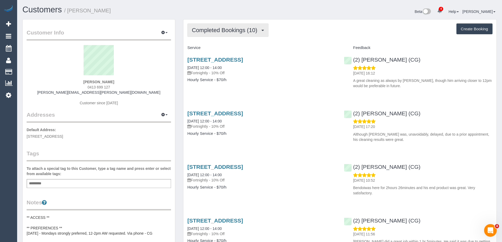
click at [224, 27] on span "Completed Bookings (10)" at bounding box center [226, 30] width 68 height 7
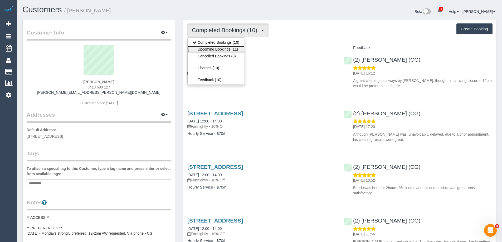
click at [225, 47] on link "Upcoming Bookings (11)" at bounding box center [215, 49] width 57 height 7
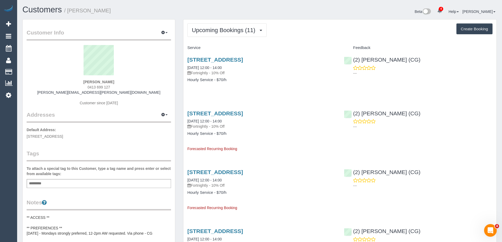
click at [279, 45] on div "Service" at bounding box center [261, 47] width 156 height 9
click at [308, 32] on div "Upcoming Bookings (11) Completed Bookings (10) Upcoming Bookings (11) Cancelled…" at bounding box center [339, 29] width 305 height 13
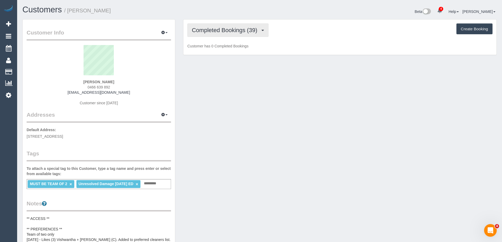
click at [227, 25] on button "Completed Bookings (39)" at bounding box center [227, 29] width 81 height 13
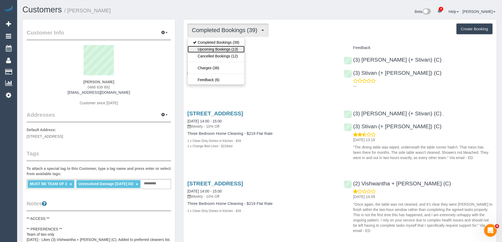
click at [226, 47] on link "Upcoming Bookings (13)" at bounding box center [215, 49] width 57 height 7
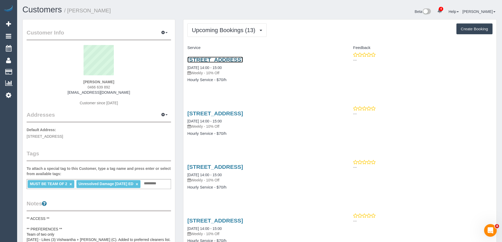
click at [232, 62] on link "3/728 Doncaster Rd, Doncaster, VIC 3108" at bounding box center [215, 60] width 56 height 6
click at [216, 113] on link "3/728 Doncaster Rd, Doncaster, VIC 3108" at bounding box center [215, 113] width 56 height 6
click at [207, 58] on link "3/728 Doncaster Rd, Doncaster, VIC 3108" at bounding box center [215, 60] width 56 height 6
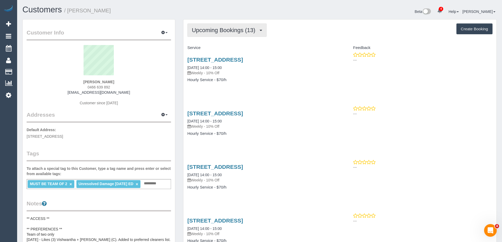
click at [226, 33] on button "Upcoming Bookings (13)" at bounding box center [226, 29] width 79 height 13
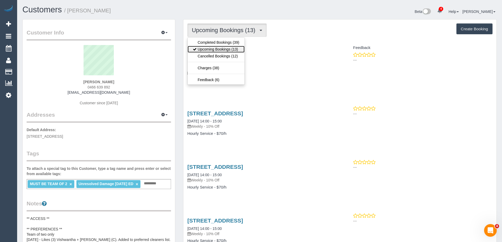
click at [223, 51] on link "Upcoming Bookings (13)" at bounding box center [215, 49] width 57 height 7
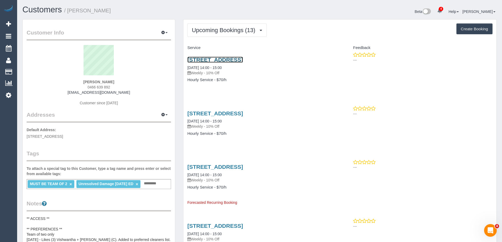
click at [243, 58] on link "3/728 Doncaster Rd, Doncaster, VIC 3108" at bounding box center [215, 60] width 56 height 6
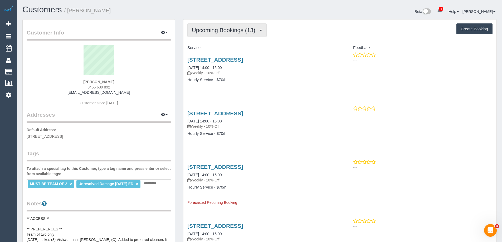
click at [226, 30] on span "Upcoming Bookings (13)" at bounding box center [225, 30] width 66 height 7
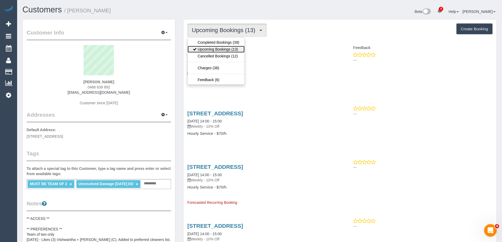
click at [225, 48] on link "Upcoming Bookings (13)" at bounding box center [215, 49] width 57 height 7
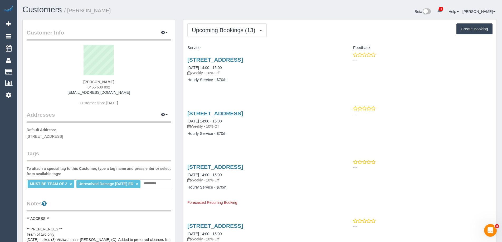
click at [137, 185] on link "×" at bounding box center [137, 184] width 2 height 4
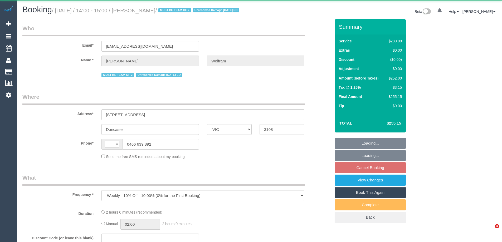
select select "VIC"
select select "2"
select select "number:27"
select select "number:14"
select select "number:18"
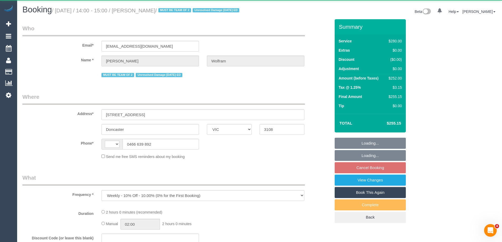
select select "number:22"
select select "number:35"
select select "number:12"
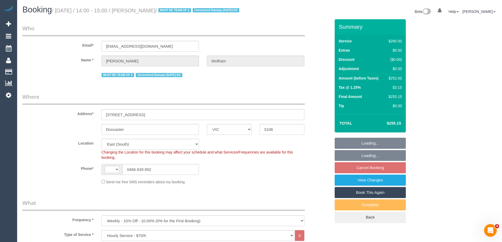
select select "object:912"
select select "string:AU"
select select "string:stripe-pm_1QyhYY2GScqysDRVoCbMWQdV"
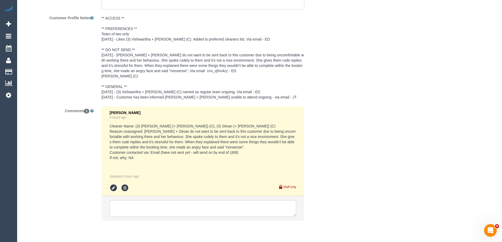
scroll to position [978, 0]
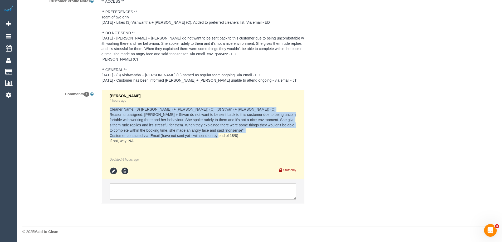
copy pre "Cleaner Name: (3) [PERSON_NAME] (+ [PERSON_NAME]) (C), (3) Stivan (+ [PERSON_NA…"
drag, startPoint x: 136, startPoint y: 141, endPoint x: 105, endPoint y: 111, distance: 43.0
click at [105, 111] on li "[PERSON_NAME] 4 hours ago Cleaner Name: (3) [PERSON_NAME] (+ Stivan) (C), (3) S…" at bounding box center [203, 135] width 202 height 90
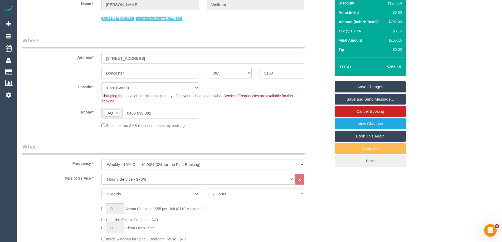
scroll to position [0, 0]
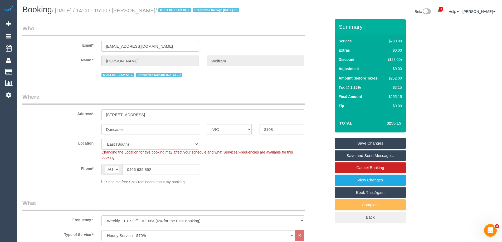
click at [374, 148] on link "Save Changes" at bounding box center [369, 143] width 71 height 11
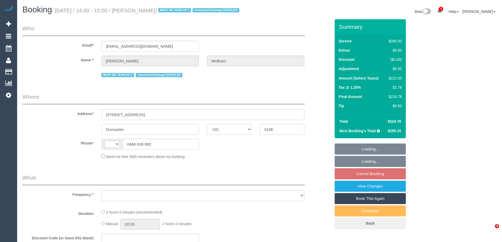
select select "VIC"
select select "number:27"
select select "number:14"
select select "number:18"
select select "number:22"
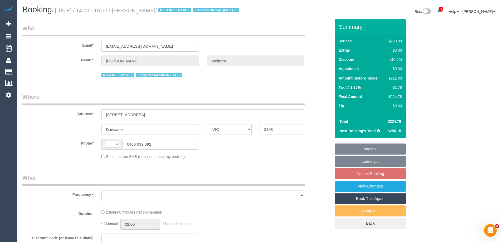
select select "number:35"
select select "number:12"
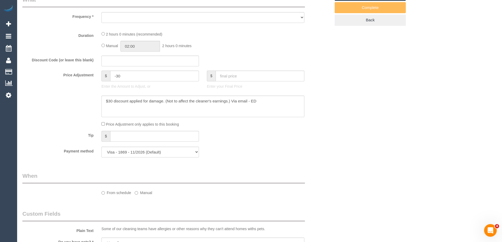
select select "string:stripe-pm_1QyhYY2GScqysDRVoCbMWQdV"
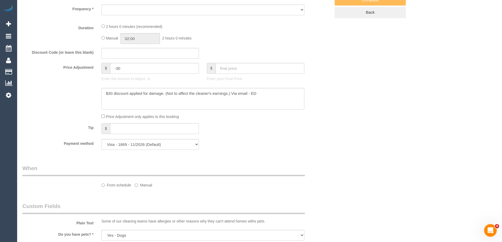
select select "string:AU"
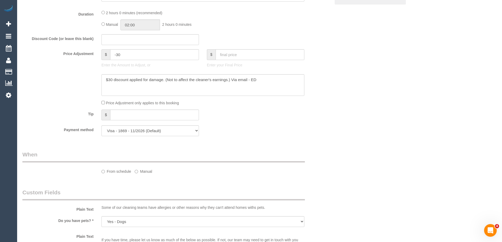
select select "object:1331"
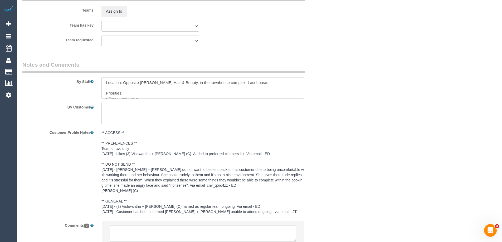
select select "2"
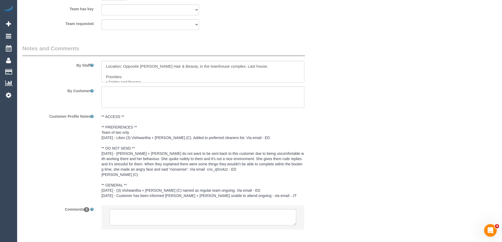
scroll to position [888, 0]
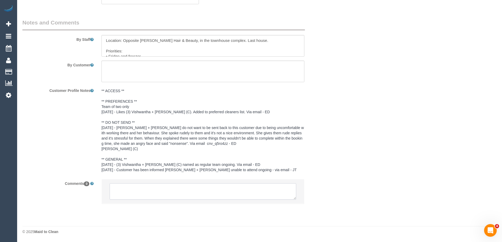
click at [150, 193] on textarea at bounding box center [203, 191] width 186 height 16
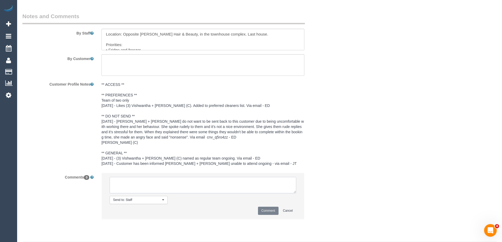
paste textarea "Cleaner Name: (3) [PERSON_NAME] (+ [PERSON_NAME]) (C), (3) Stivan (+ [PERSON_NA…"
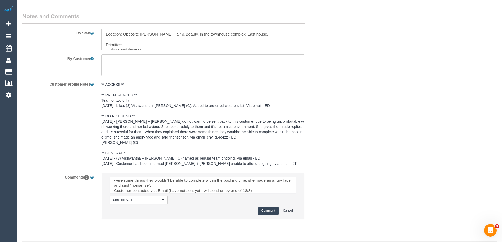
scroll to position [0, 0]
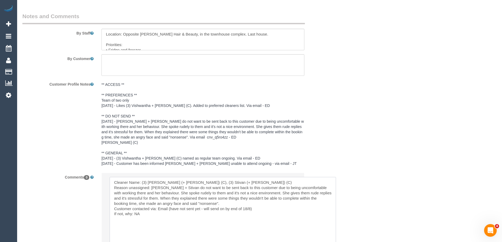
drag, startPoint x: 294, startPoint y: 197, endPoint x: 332, endPoint y: 193, distance: 38.1
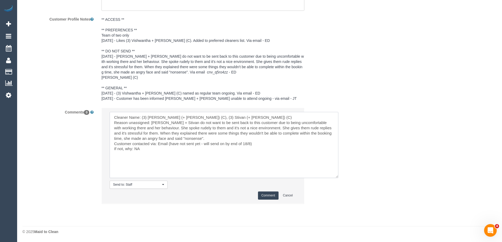
scroll to position [959, 0]
type textarea "Cleaner Name: (3) [PERSON_NAME] (+ [PERSON_NAME]) (C), (3) Stivan (+ [PERSON_NA…"
click at [264, 196] on button "Comment" at bounding box center [268, 195] width 21 height 8
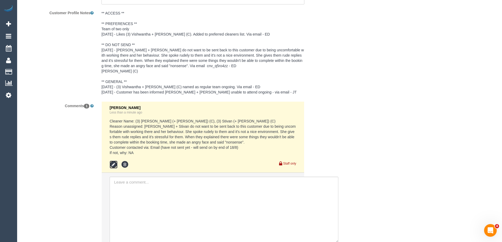
click at [111, 168] on icon at bounding box center [114, 165] width 8 height 8
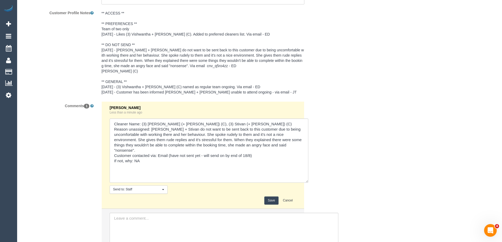
drag, startPoint x: 295, startPoint y: 153, endPoint x: 305, endPoint y: 188, distance: 36.3
click at [305, 183] on textarea at bounding box center [209, 150] width 198 height 64
click at [222, 162] on textarea at bounding box center [209, 150] width 198 height 64
type textarea "Cleaner Name: (3) Krunal (+ Stivan) (C), (3) Stivan (+ Krunal) (C) Reason unass…"
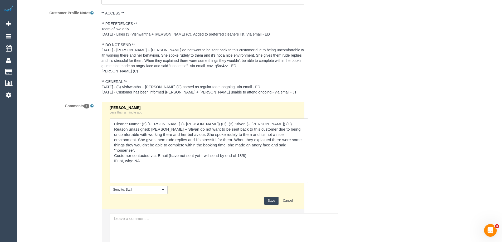
click at [269, 205] on button "Save" at bounding box center [271, 201] width 14 height 8
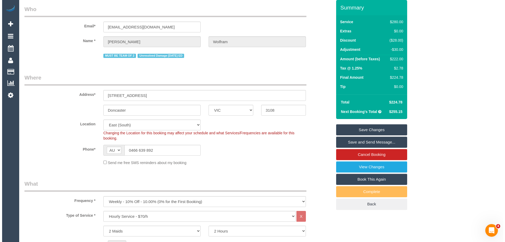
scroll to position [0, 0]
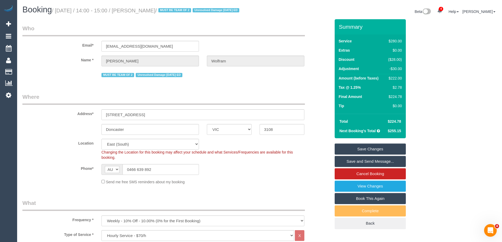
click at [373, 155] on link "Save Changes" at bounding box center [369, 148] width 71 height 11
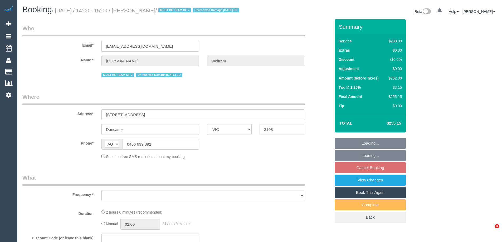
select select "VIC"
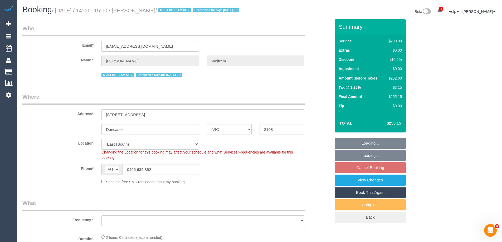
select select "object:597"
select select "string:stripe-pm_1QyhYY2GScqysDRVoCbMWQdV"
select select "object:752"
select select "2"
select select "number:27"
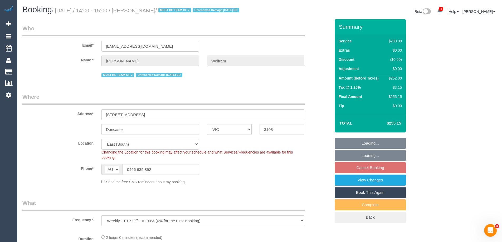
select select "number:14"
select select "number:18"
select select "number:22"
select select "number:35"
select select "number:12"
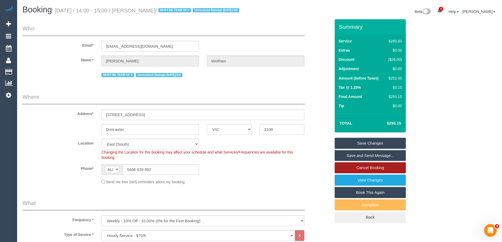
click at [380, 173] on link "Cancel Booking" at bounding box center [369, 167] width 71 height 11
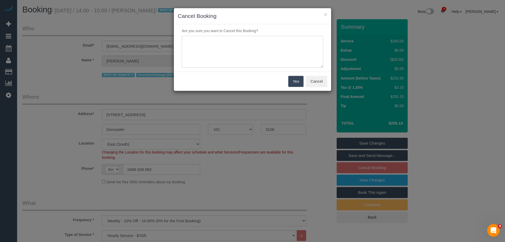
click at [232, 49] on textarea at bounding box center [253, 52] width 142 height 32
click at [184, 41] on textarea at bounding box center [253, 52] width 142 height 32
click at [185, 41] on textarea at bounding box center [253, 52] width 142 height 32
type textarea "Has a specialist appointment. Via email - ED"
click at [296, 82] on button "Yes" at bounding box center [296, 81] width 15 height 11
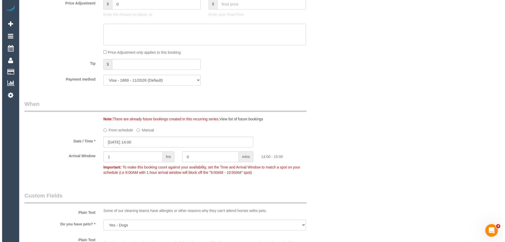
scroll to position [652, 0]
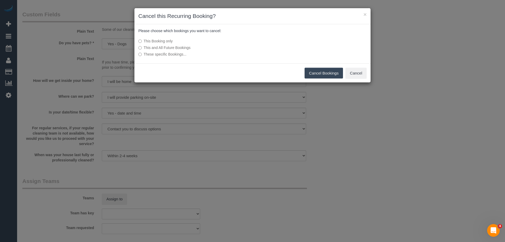
click at [315, 71] on button "Cancel Bookings" at bounding box center [324, 73] width 39 height 11
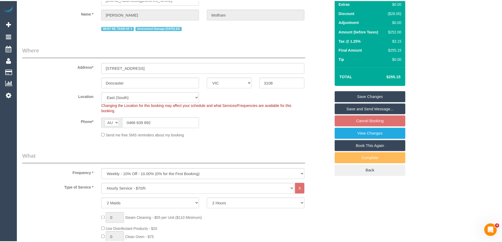
scroll to position [53, 0]
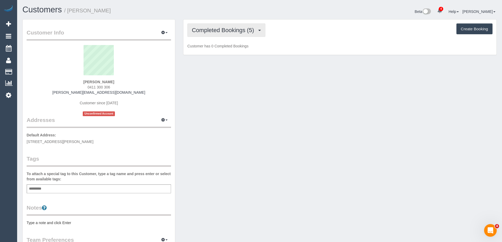
click at [232, 30] on span "Completed Bookings (5)" at bounding box center [224, 30] width 65 height 7
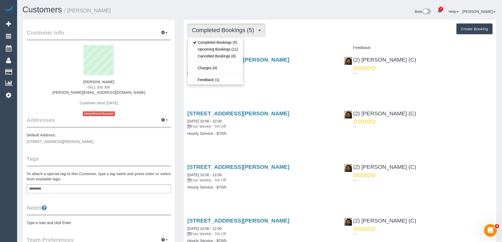
click at [351, 28] on div "Completed Bookings (5) Completed Bookings (5) Upcoming Bookings (11) Cancelled …" at bounding box center [339, 29] width 305 height 13
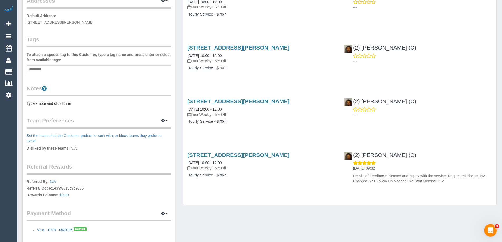
scroll to position [148, 0]
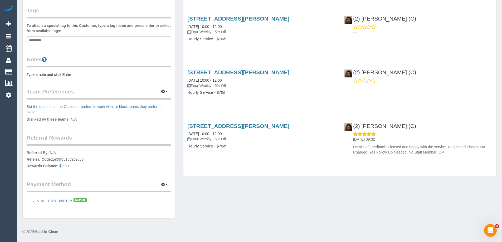
click at [49, 72] on pre "Type a note and click Enter" at bounding box center [99, 74] width 144 height 5
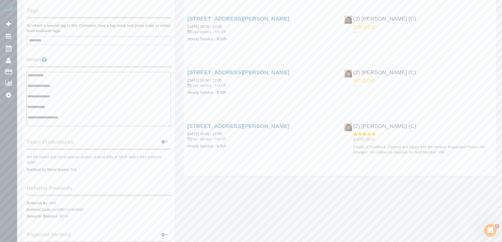
type textarea "**********"
click at [86, 57] on legend "Notes" at bounding box center [99, 62] width 144 height 12
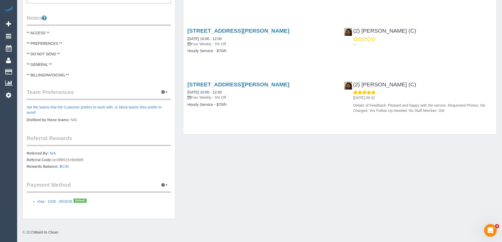
scroll to position [190, 0]
click at [164, 183] on icon "button" at bounding box center [163, 184] width 4 height 3
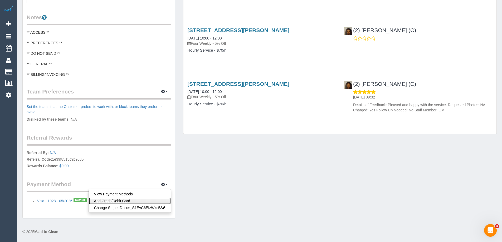
click at [152, 200] on link "Add Credit/Debit Card" at bounding box center [130, 200] width 82 height 7
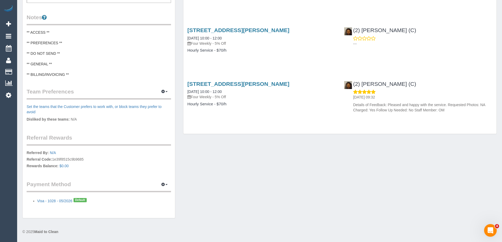
scroll to position [185, 0]
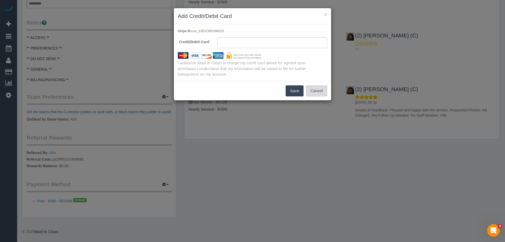
click at [316, 91] on button "Cancel" at bounding box center [316, 90] width 21 height 11
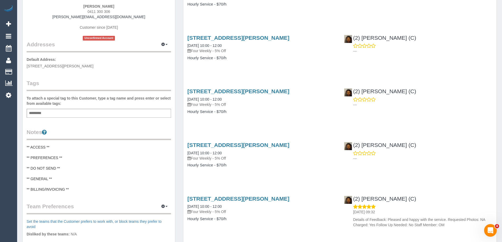
scroll to position [1, 0]
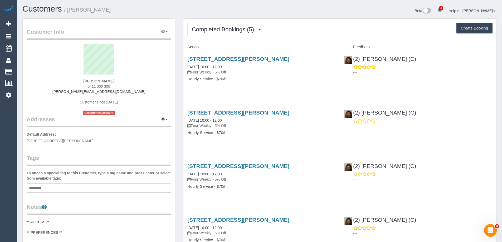
click at [163, 32] on icon "button" at bounding box center [163, 31] width 4 height 3
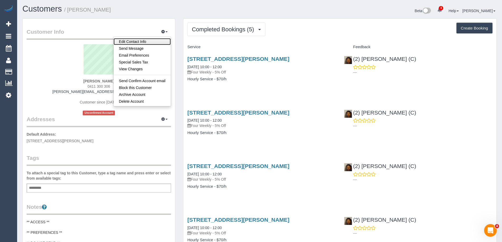
click at [141, 39] on link "Edit Contact Info" at bounding box center [141, 41] width 57 height 7
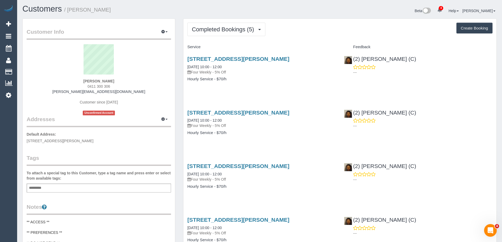
select select "VIC"
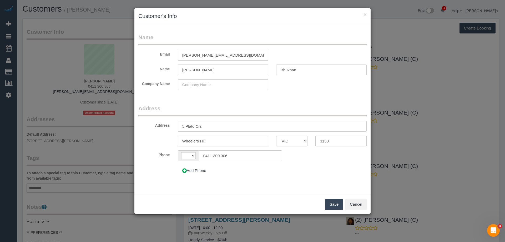
select select "string:AU"
click at [185, 172] on icon at bounding box center [184, 171] width 4 height 4
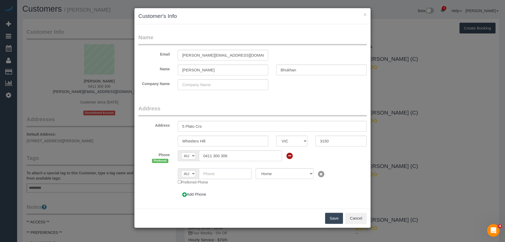
click at [211, 171] on input "text" at bounding box center [225, 173] width 53 height 11
paste input "61 431 121 911"
drag, startPoint x: 208, startPoint y: 172, endPoint x: 188, endPoint y: 168, distance: 20.5
click at [191, 171] on div "AF AL DZ AD AO AI AQ AG AR AM AW AU AT AZ BS BH BD BB BY BE BZ BJ BM BT BO BA B…" at bounding box center [215, 173] width 74 height 11
type input "0431 121 911"
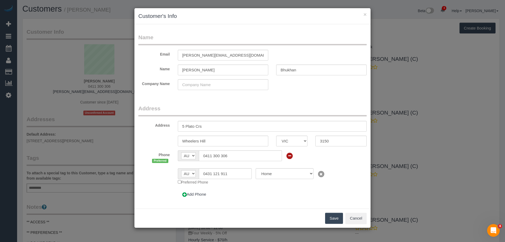
click at [333, 218] on button "Save" at bounding box center [334, 218] width 18 height 11
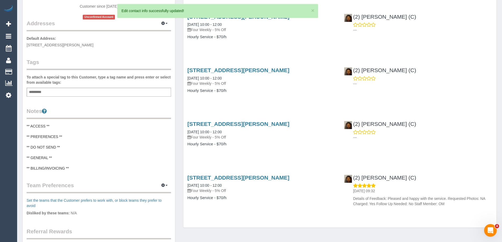
scroll to position [106, 0]
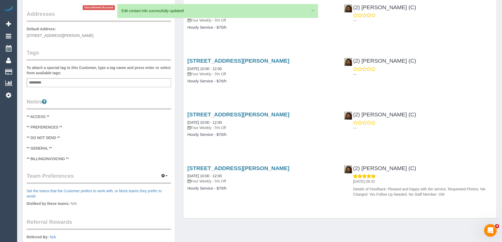
click at [57, 117] on pre "** ACCESS ** ** PREFERENCES ** ** DO NOT SEND ** ** GENERAL ** ** BILLING/INVOI…" at bounding box center [99, 137] width 144 height 47
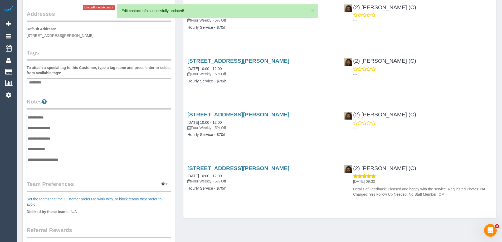
click at [27, 117] on textarea "**********" at bounding box center [99, 141] width 144 height 54
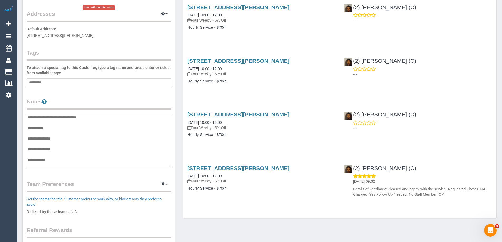
click at [75, 117] on textarea "**********" at bounding box center [99, 141] width 144 height 54
type textarea "**********"
click at [93, 94] on div "Customer Info Edit Contact Info Send Message Email Preferences Special Sales Ta…" at bounding box center [99, 111] width 152 height 397
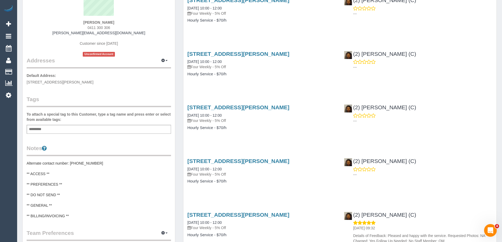
scroll to position [0, 0]
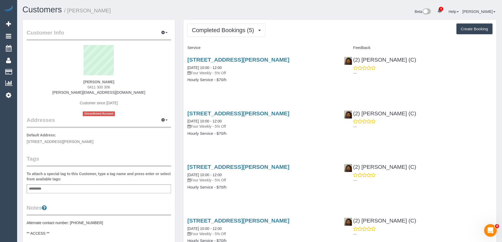
copy small "Chandrakant Bhukhan"
drag, startPoint x: 122, startPoint y: 9, endPoint x: 70, endPoint y: 11, distance: 51.6
click at [70, 11] on h1 "Customers / Chandrakant Bhukhan" at bounding box center [138, 9] width 233 height 9
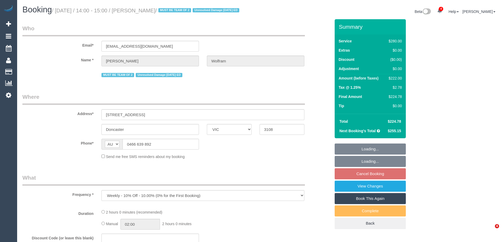
select select "VIC"
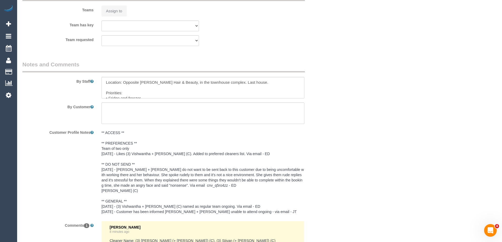
select select "2"
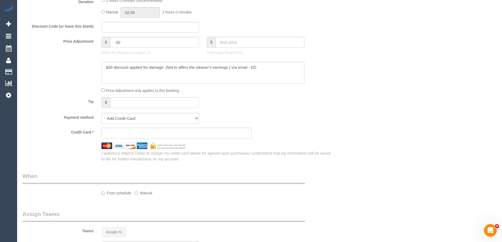
select select "object:769"
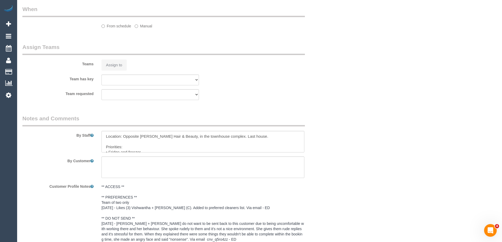
select select "string:stripe-pm_1QyhYY2GScqysDRVoCbMWQdV"
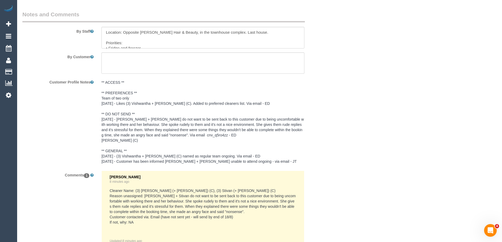
select select "number:27"
select select "number:14"
select select "number:18"
select select "number:22"
select select "number:35"
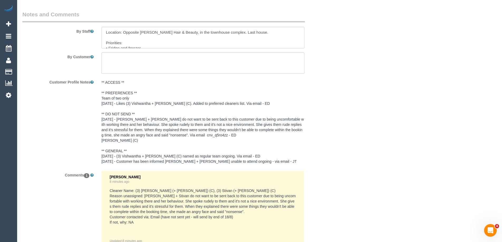
select select "number:12"
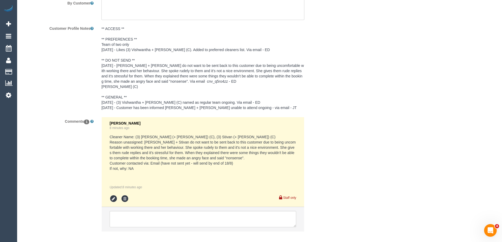
scroll to position [977, 0]
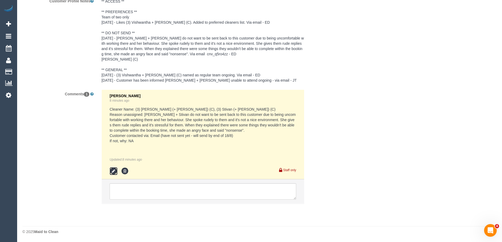
click at [115, 170] on icon at bounding box center [114, 171] width 8 height 8
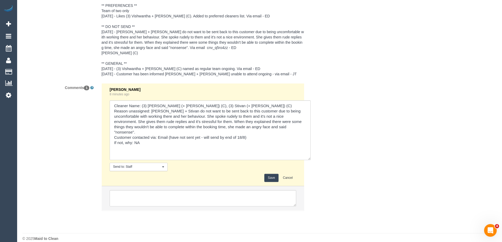
drag, startPoint x: 294, startPoint y: 152, endPoint x: 308, endPoint y: 196, distance: 45.8
click at [308, 196] on div "Comments 1 Eleni Diacos 8 minutes ago Send to: Staff Nothing selected Send to: …" at bounding box center [176, 149] width 316 height 133
click at [221, 139] on textarea at bounding box center [210, 130] width 201 height 60
type textarea "Cleaner Name: (3) Krunal (+ Stivan) (C), (3) Stivan (+ Krunal) (C) Reason unass…"
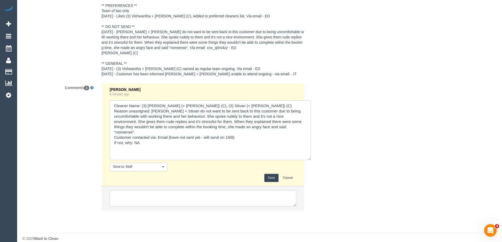
click at [271, 182] on button "Save" at bounding box center [271, 178] width 14 height 8
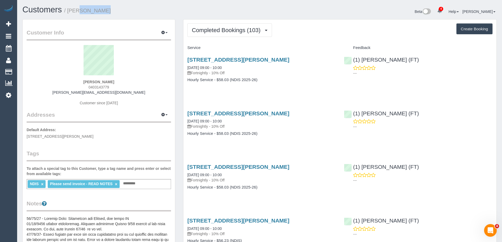
click at [69, 12] on h1 "Customers / [PERSON_NAME]" at bounding box center [138, 9] width 233 height 9
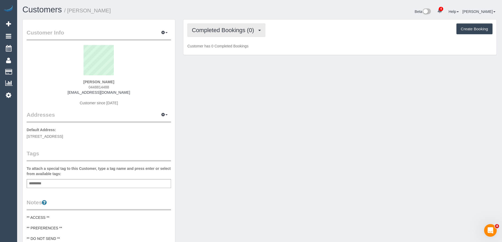
click at [229, 33] on span "Completed Bookings (0)" at bounding box center [224, 30] width 65 height 7
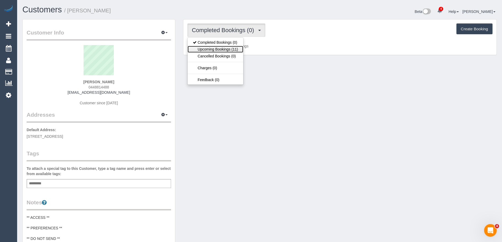
click at [225, 47] on link "Upcoming Bookings (11)" at bounding box center [215, 49] width 56 height 7
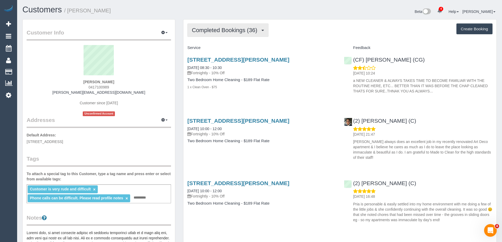
click at [211, 32] on span "Completed Bookings (36)" at bounding box center [226, 30] width 68 height 7
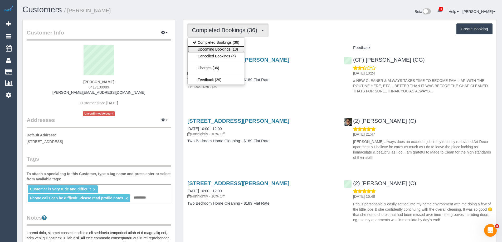
click at [213, 47] on link "Upcoming Bookings (13)" at bounding box center [215, 49] width 57 height 7
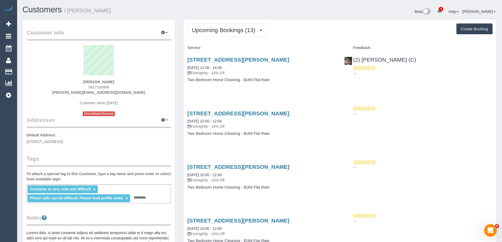
click at [101, 86] on span "0417100989" at bounding box center [98, 87] width 21 height 4
copy span "0417100989"
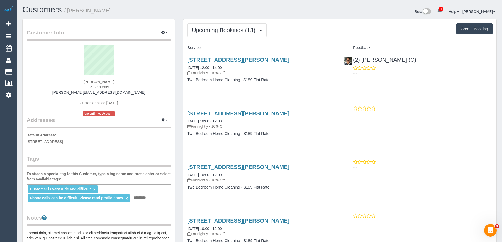
click at [328, 34] on div "Upcoming Bookings (13) Completed Bookings (36) Upcoming Bookings (13) Cancelled…" at bounding box center [339, 29] width 305 height 13
click at [314, 51] on div "Service" at bounding box center [261, 47] width 156 height 9
drag, startPoint x: 307, startPoint y: 35, endPoint x: 303, endPoint y: 39, distance: 5.8
click at [307, 35] on div "Upcoming Bookings (13) Completed Bookings (36) Upcoming Bookings (13) Cancelled…" at bounding box center [339, 29] width 305 height 13
click at [259, 58] on link "[STREET_ADDRESS][PERSON_NAME]" at bounding box center [238, 60] width 102 height 6
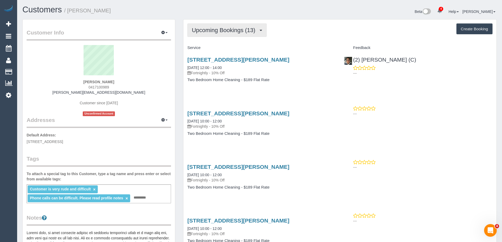
click at [218, 31] on span "Upcoming Bookings (13)" at bounding box center [225, 30] width 66 height 7
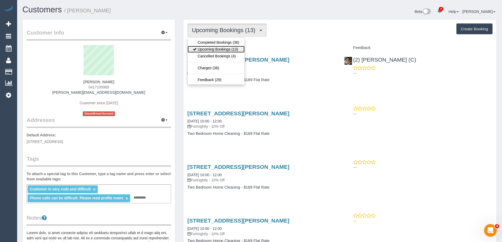
drag, startPoint x: 217, startPoint y: 46, endPoint x: 229, endPoint y: 50, distance: 12.5
click at [217, 46] on link "Upcoming Bookings (13)" at bounding box center [215, 49] width 57 height 7
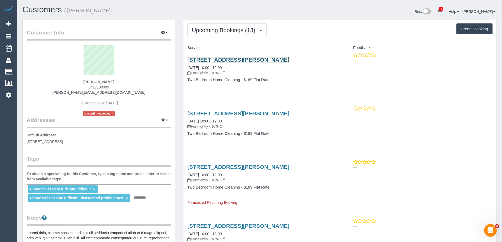
click at [241, 60] on link "[STREET_ADDRESS][PERSON_NAME]" at bounding box center [238, 60] width 102 height 6
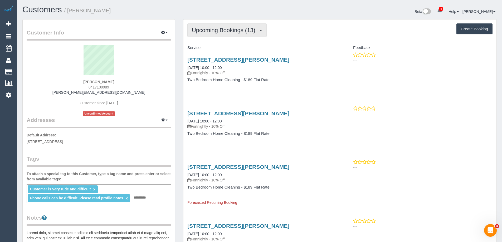
click at [216, 31] on span "Upcoming Bookings (13)" at bounding box center [225, 30] width 66 height 7
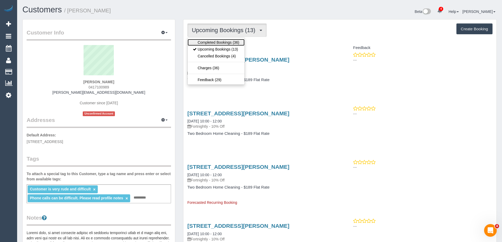
click at [220, 41] on link "Completed Bookings (36)" at bounding box center [215, 42] width 57 height 7
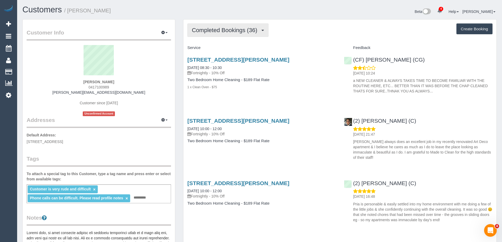
click at [213, 26] on button "Completed Bookings (36)" at bounding box center [227, 29] width 81 height 13
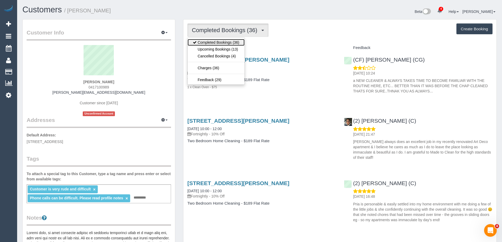
click at [218, 45] on link "Completed Bookings (36)" at bounding box center [215, 42] width 57 height 7
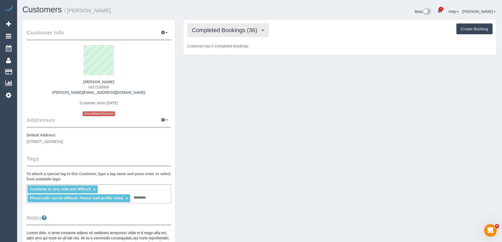
click at [226, 28] on span "Completed Bookings (36)" at bounding box center [226, 30] width 68 height 7
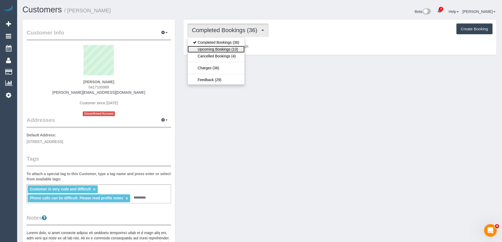
click at [222, 48] on link "Upcoming Bookings (13)" at bounding box center [215, 49] width 57 height 7
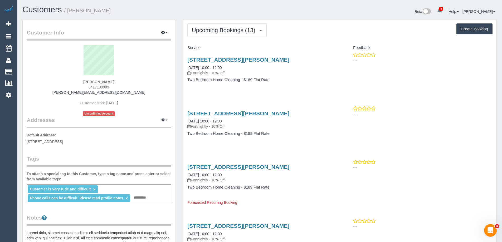
click at [300, 36] on div "Upcoming Bookings (13) Completed Bookings (36) Upcoming Bookings (13) Cancelled…" at bounding box center [339, 29] width 305 height 13
click at [266, 59] on link "2/34 Docker Street, Elwood, VIC 3184" at bounding box center [238, 60] width 102 height 6
click at [210, 24] on button "Upcoming Bookings (13)" at bounding box center [226, 29] width 79 height 13
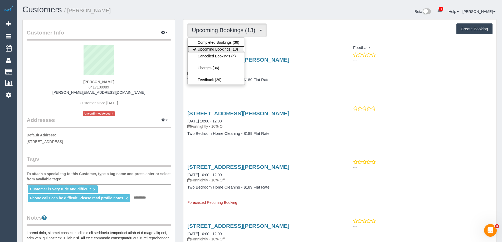
click at [213, 48] on link "Upcoming Bookings (13)" at bounding box center [215, 49] width 57 height 7
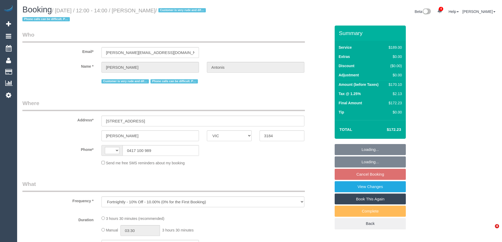
select select "VIC"
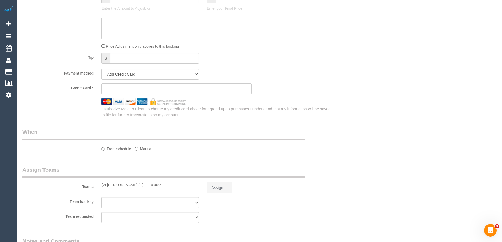
select select "string:stripe-pm_1P1f622GScqysDRVmXmLgAty"
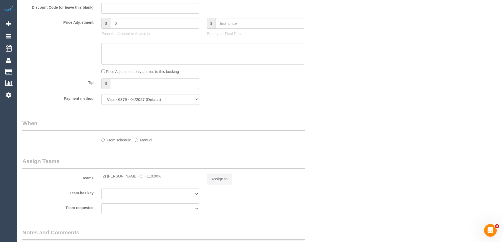
select select "object:810"
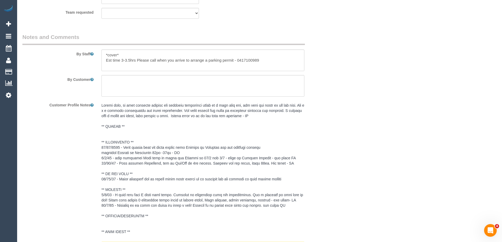
select select "string:AU"
select select "spot1"
select select "number:27"
select select "number:14"
select select "number:19"
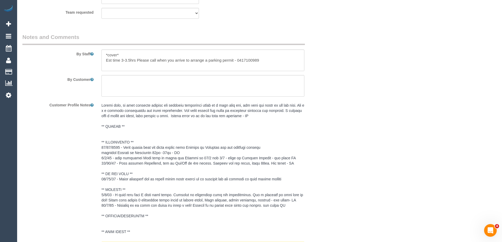
select select "number:36"
select select "number:35"
select select "number:12"
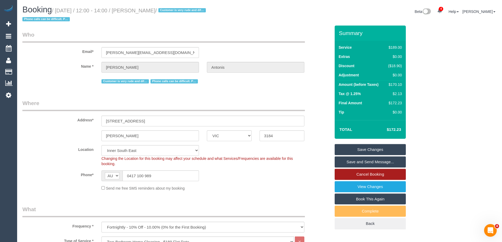
click at [358, 173] on link "Cancel Booking" at bounding box center [369, 174] width 71 height 11
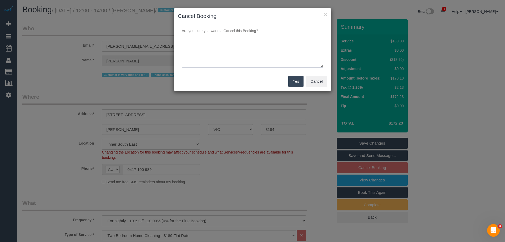
click at [213, 67] on textarea at bounding box center [253, 52] width 142 height 32
click at [297, 51] on textarea at bounding box center [253, 52] width 142 height 32
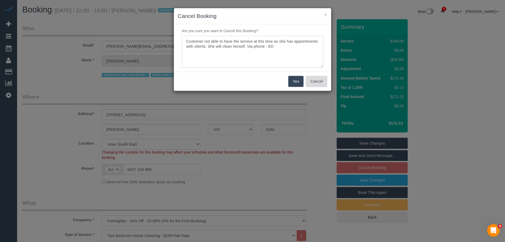
type textarea "Customer not able to have the service at this time as she has appointments with…"
click at [322, 76] on button "Cancel" at bounding box center [316, 81] width 21 height 11
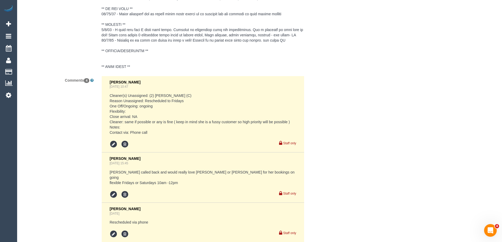
scroll to position [1095, 0]
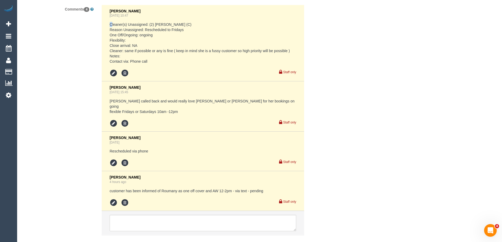
click at [111, 25] on pre "Cleaner(s) Unassigned: (2) Roumany Gergis (C) Reason Unassigned: Rescheduled to…" at bounding box center [203, 43] width 186 height 42
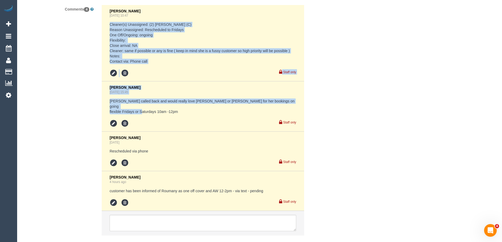
copy ul "Cleaner(s) Unassigned: (2) Roumany Gergis (C) Reason Unassigned: Rescheduled to…"
drag, startPoint x: 110, startPoint y: 24, endPoint x: 183, endPoint y: 107, distance: 111.1
click at [183, 107] on ul "Chellsea Espinosa Jul 31, 2025 10:47 Cleaner(s) Unassigned: (2) Roumany Gergis …" at bounding box center [203, 120] width 202 height 230
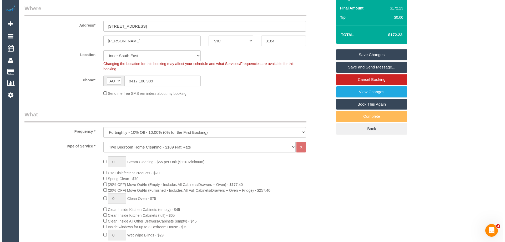
scroll to position [0, 0]
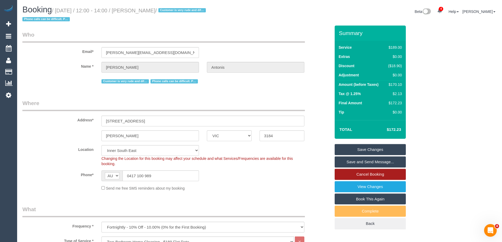
click at [370, 172] on link "Cancel Booking" at bounding box center [369, 174] width 71 height 11
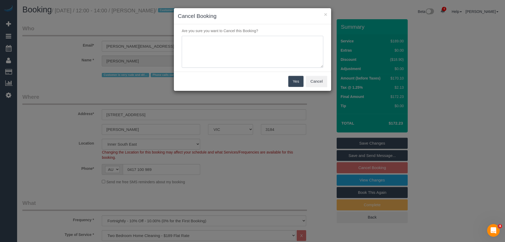
click at [260, 60] on textarea at bounding box center [253, 52] width 142 height 32
paste textarea "Customer not able to have the service at this time as she has appointments with…"
type textarea "Customer not able to have the service at this time as she has appointments with…"
click at [292, 81] on button "Yes" at bounding box center [296, 81] width 15 height 11
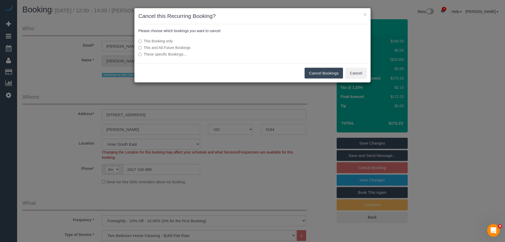
click at [313, 75] on button "Cancel Bookings" at bounding box center [324, 73] width 39 height 11
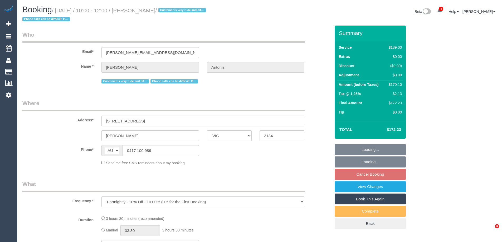
select select "VIC"
select select "string:stripe-pm_1P1f622GScqysDRVmXmLgAty"
select select "number:27"
select select "number:14"
select select "number:19"
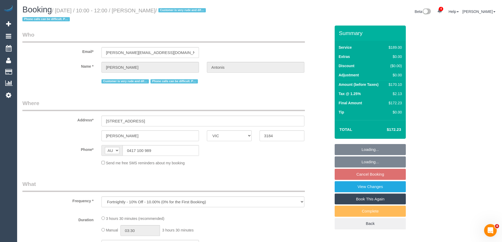
select select "number:36"
select select "number:35"
select select "number:12"
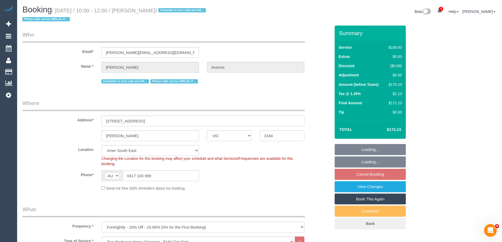
select select "object:841"
select select "spot3"
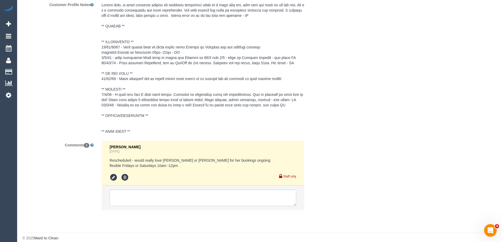
scroll to position [966, 0]
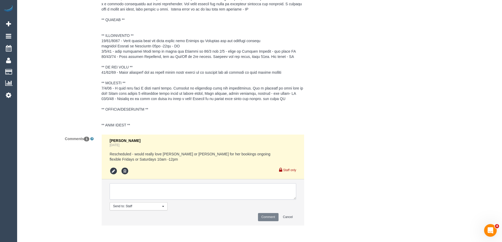
click at [158, 194] on textarea at bounding box center [203, 191] width 186 height 16
click at [224, 190] on textarea at bounding box center [203, 191] width 186 height 16
click at [276, 189] on textarea at bounding box center [203, 191] width 186 height 16
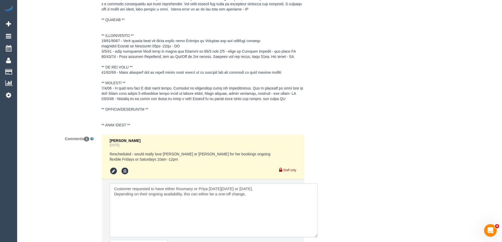
scroll to position [0, 0]
drag, startPoint x: 295, startPoint y: 197, endPoint x: 318, endPoint y: 239, distance: 47.6
click at [317, 237] on textarea at bounding box center [214, 210] width 208 height 54
click at [271, 187] on textarea at bounding box center [215, 212] width 210 height 58
click at [239, 213] on textarea at bounding box center [215, 212] width 210 height 58
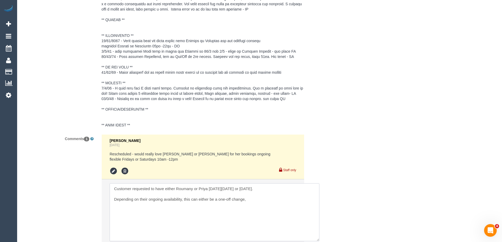
click at [257, 200] on textarea at bounding box center [215, 212] width 210 height 58
click at [147, 209] on textarea at bounding box center [215, 212] width 210 height 58
click at [211, 212] on textarea at bounding box center [215, 212] width 210 height 58
click at [178, 213] on textarea at bounding box center [215, 212] width 210 height 58
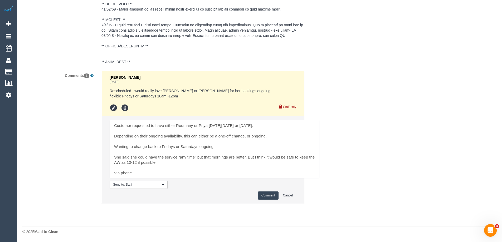
click at [115, 136] on textarea at bounding box center [215, 149] width 210 height 58
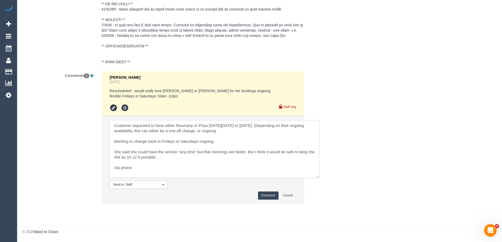
click at [229, 130] on textarea at bounding box center [215, 149] width 210 height 58
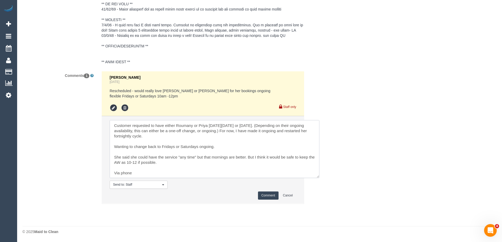
click at [153, 134] on textarea at bounding box center [215, 149] width 210 height 58
click at [197, 145] on textarea at bounding box center [215, 149] width 210 height 58
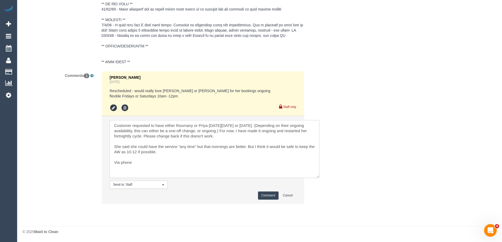
click at [131, 128] on textarea at bounding box center [215, 149] width 210 height 58
paste textarea "Wanting to change back to Fridays or Saturdays ongoing."
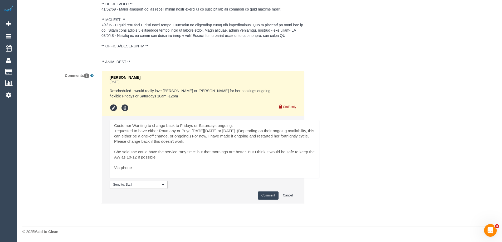
click at [133, 123] on textarea at bounding box center [215, 149] width 210 height 58
click at [264, 123] on textarea at bounding box center [215, 149] width 210 height 58
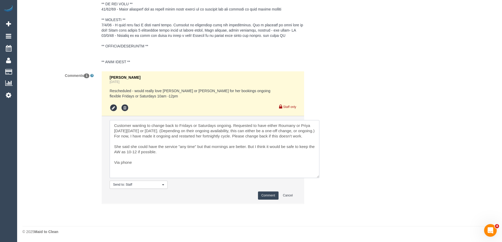
click at [152, 145] on textarea at bounding box center [215, 149] width 210 height 58
click at [183, 152] on textarea at bounding box center [215, 149] width 210 height 58
click at [184, 154] on textarea at bounding box center [215, 149] width 210 height 58
click at [185, 156] on textarea at bounding box center [215, 149] width 210 height 58
click at [181, 144] on textarea at bounding box center [215, 149] width 210 height 58
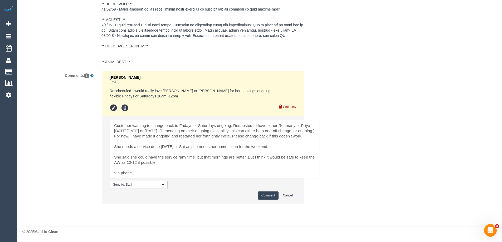
click at [309, 125] on textarea at bounding box center [215, 149] width 210 height 58
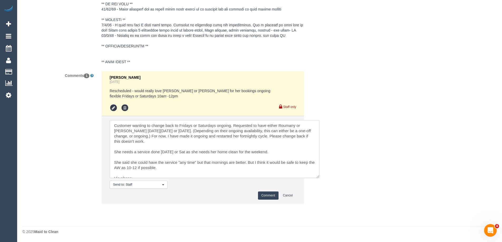
click at [230, 126] on textarea at bounding box center [215, 149] width 210 height 58
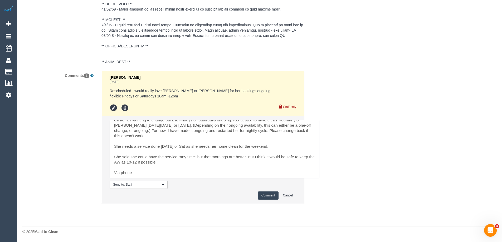
scroll to position [11, 0]
click at [124, 140] on textarea at bounding box center [215, 149] width 210 height 58
type textarea "Customer wanting to change back to Fridays or Saturdays ongoing. Requested to h…"
click at [256, 196] on div "Comment Cancel" at bounding box center [203, 195] width 186 height 8
click at [267, 196] on button "Comment" at bounding box center [268, 195] width 21 height 8
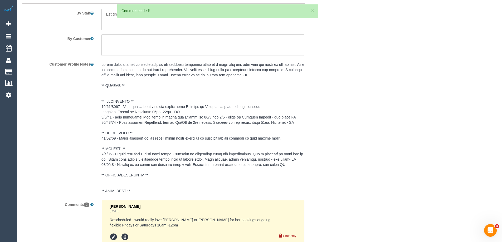
scroll to position [897, 0]
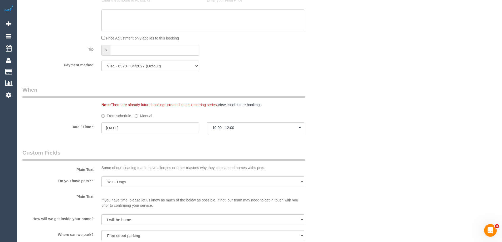
scroll to position [502, 0]
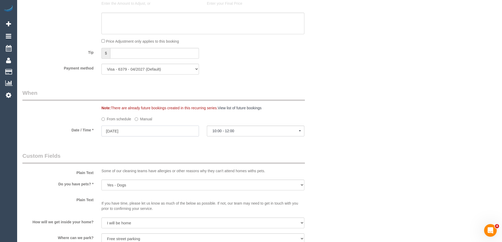
click at [128, 131] on input "29/08/2025" at bounding box center [149, 131] width 97 height 11
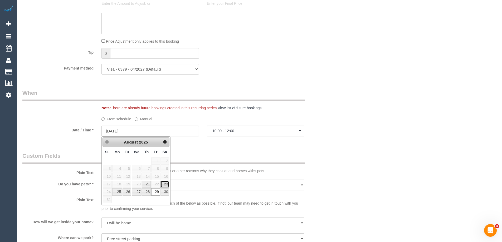
click at [167, 184] on link "23" at bounding box center [164, 184] width 9 height 7
type input "23/08/2025"
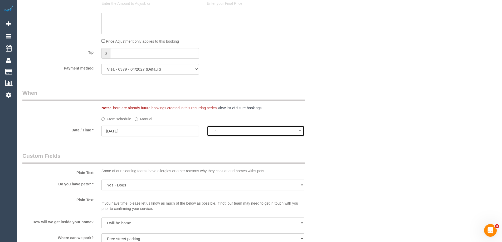
click at [228, 131] on span "--:--" at bounding box center [255, 131] width 86 height 4
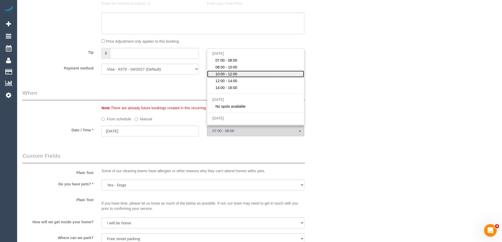
click at [230, 74] on span "10:00 - 12:00" at bounding box center [226, 73] width 22 height 5
select select "spot24"
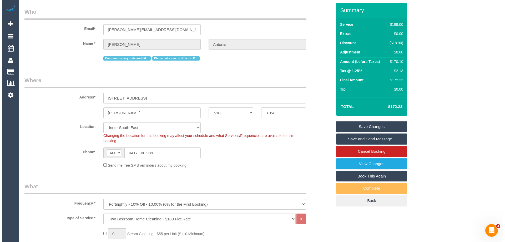
scroll to position [0, 0]
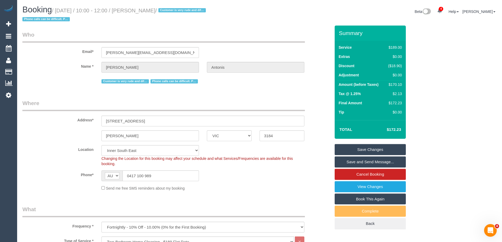
click at [360, 149] on link "Save Changes" at bounding box center [369, 149] width 71 height 11
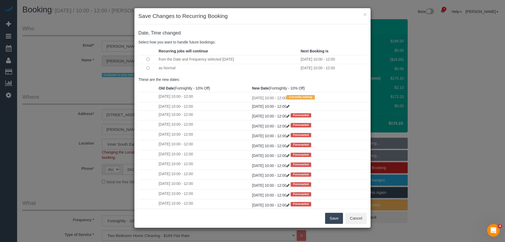
click at [331, 216] on button "Save" at bounding box center [334, 218] width 18 height 11
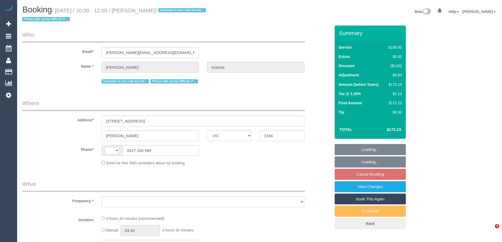
select select "VIC"
select select "string:AU"
select select "string:stripe-pm_1P1f622GScqysDRVmXmLgAty"
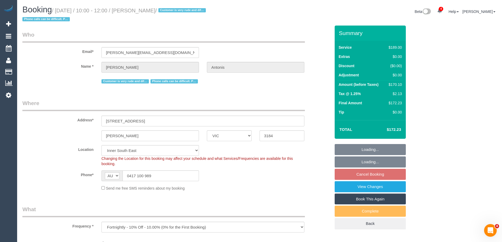
select select "object:621"
select select "number:27"
select select "number:14"
select select "number:19"
select select "number:36"
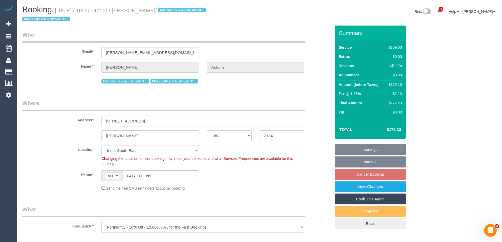
select select "number:35"
select select "number:12"
select select "spot3"
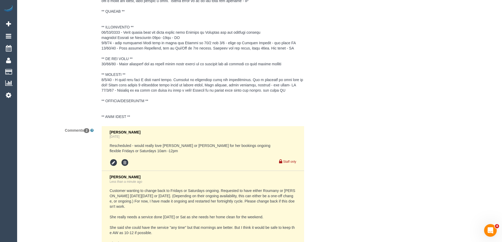
scroll to position [1053, 0]
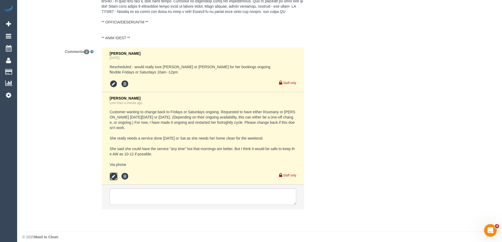
click at [113, 172] on icon at bounding box center [114, 176] width 8 height 8
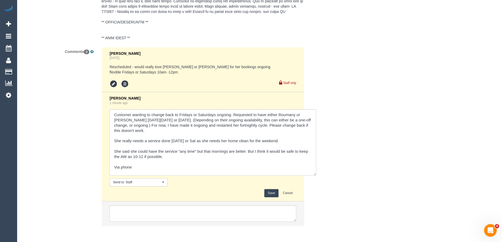
drag, startPoint x: 292, startPoint y: 151, endPoint x: 285, endPoint y: 163, distance: 13.7
click at [312, 201] on div "Comments 2 [PERSON_NAME] [DATE] Rescheduled - would really love [PERSON_NAME] o…" at bounding box center [176, 139] width 316 height 184
click at [306, 119] on textarea at bounding box center [213, 142] width 206 height 66
type textarea "Customer wanting to change back to Fridays or Saturdays ongoing. Requested to h…"
click at [271, 192] on button "Save" at bounding box center [271, 193] width 14 height 8
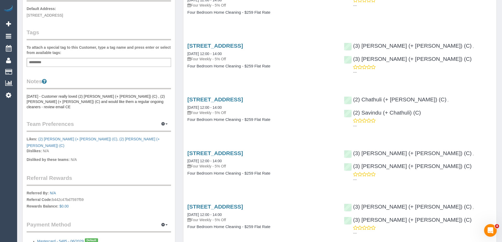
scroll to position [132, 0]
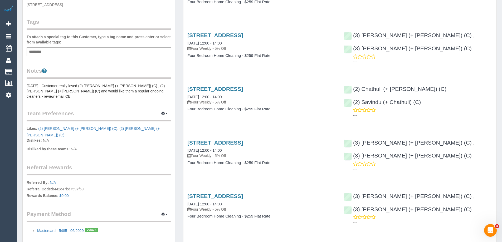
click at [25, 87] on div "Customer Info Edit Contact Info Send Message Email Preferences Special Sales Ta…" at bounding box center [99, 68] width 152 height 360
click at [27, 85] on pre "[DATE] - Customer really loved (2) [PERSON_NAME] (+ [PERSON_NAME]) (C) , (2) [P…" at bounding box center [99, 91] width 144 height 16
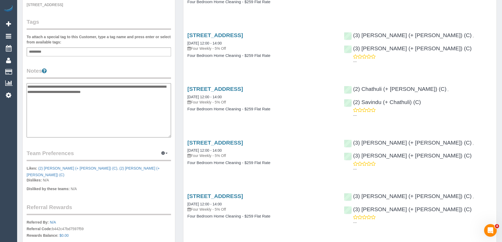
click at [27, 85] on textarea "**********" at bounding box center [99, 110] width 144 height 54
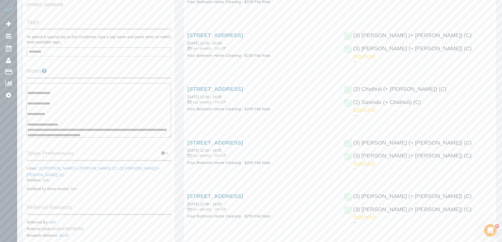
scroll to position [5, 0]
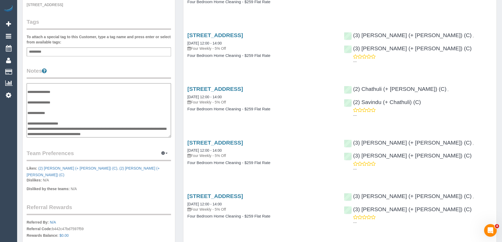
click at [98, 126] on textarea "**********" at bounding box center [99, 110] width 144 height 54
click at [98, 131] on textarea "**********" at bounding box center [99, 110] width 144 height 54
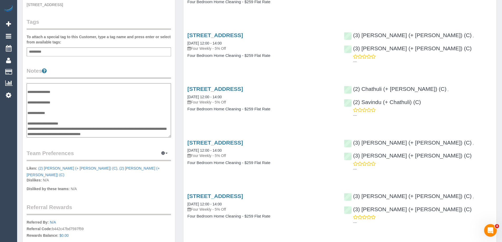
click at [98, 131] on textarea "**********" at bounding box center [99, 110] width 144 height 54
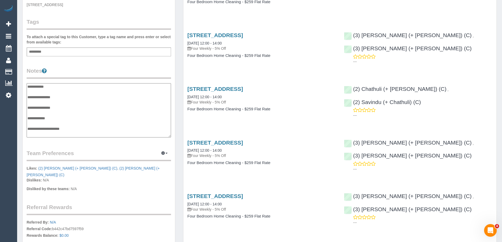
scroll to position [0, 0]
click at [56, 103] on textarea "**********" at bounding box center [99, 110] width 144 height 54
type textarea "**********"
click at [79, 71] on legend "Notes" at bounding box center [99, 73] width 144 height 12
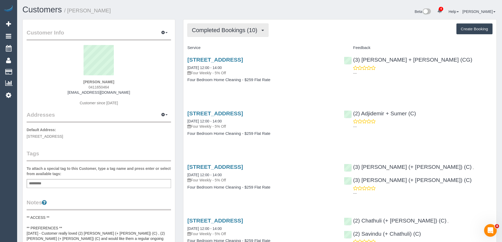
click at [202, 28] on span "Completed Bookings (10)" at bounding box center [226, 30] width 68 height 7
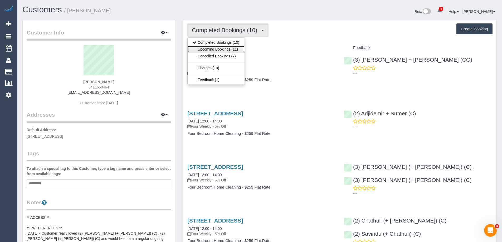
click at [211, 49] on link "Upcoming Bookings (11)" at bounding box center [215, 49] width 57 height 7
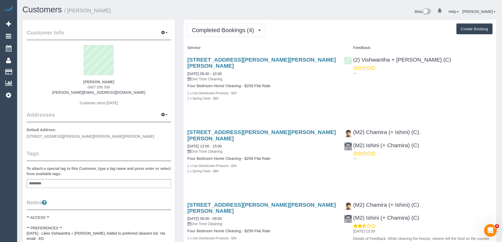
click at [224, 22] on div "Completed Bookings (4) Completed Bookings (4) Upcoming Bookings (1) Cancelled B…" at bounding box center [339, 189] width 313 height 340
click at [226, 32] on span "Completed Bookings (4)" at bounding box center [224, 30] width 65 height 7
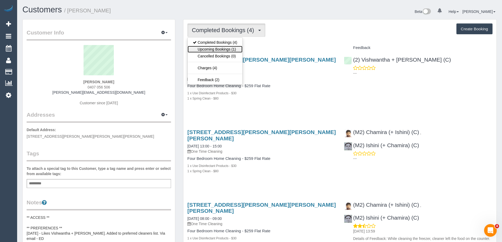
click at [225, 49] on link "Upcoming Bookings (1)" at bounding box center [214, 49] width 55 height 7
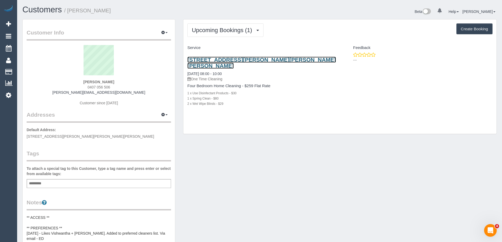
click at [242, 59] on link "[STREET_ADDRESS][PERSON_NAME][PERSON_NAME][PERSON_NAME]" at bounding box center [261, 63] width 148 height 12
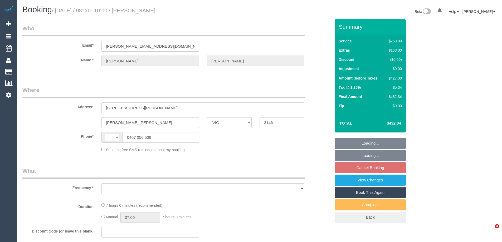
select select "VIC"
select select "string:stripe-pm_1RNq1C2GScqysDRVbOa3Y7xt"
select select "number:28"
select select "number:14"
select select "number:19"
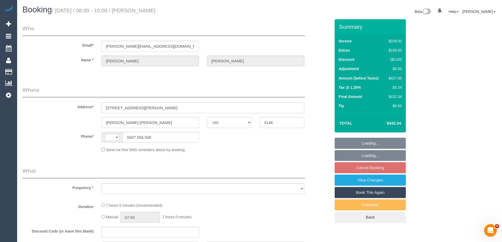
select select "number:36"
select select "number:13"
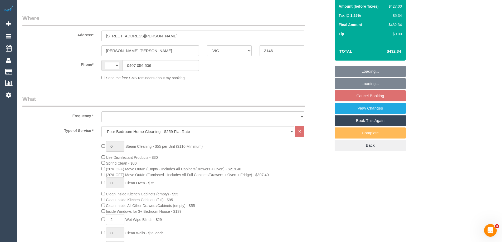
select select "string:AU"
select select "object:764"
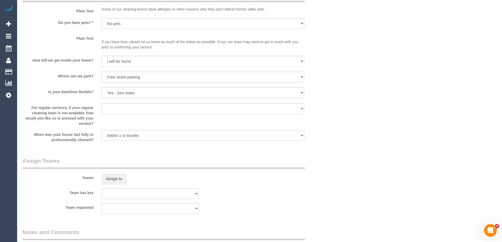
select select "spot2"
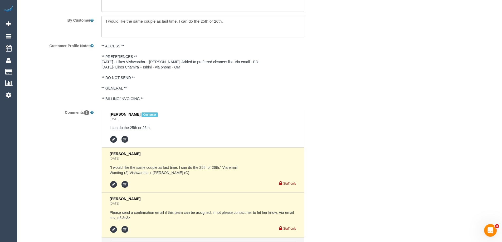
select select "object:1396"
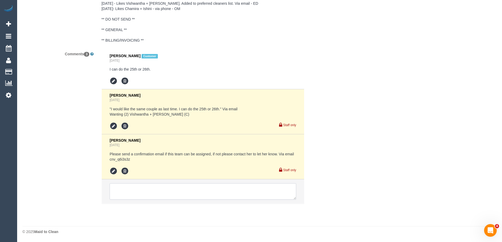
click at [151, 190] on textarea at bounding box center [203, 191] width 186 height 16
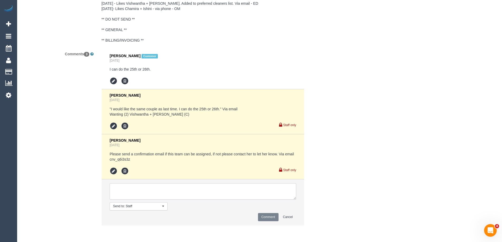
type textarea """
paste textarea "I could also do [DATE]. I strongly prefer the same team."
type textarea "Flex: "I could also do [DATE]. I strongly prefer the same team." Via email"
click at [270, 217] on button "Comment" at bounding box center [268, 217] width 21 height 8
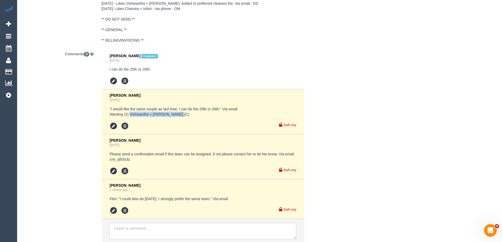
copy pre "Vishwantha + Madhushika (C)"
drag, startPoint x: 130, startPoint y: 112, endPoint x: 188, endPoint y: 114, distance: 57.7
click at [188, 114] on pre ""I would like the same couple as last time. I can do the 25th or 26th." Via ema…" at bounding box center [203, 111] width 186 height 11
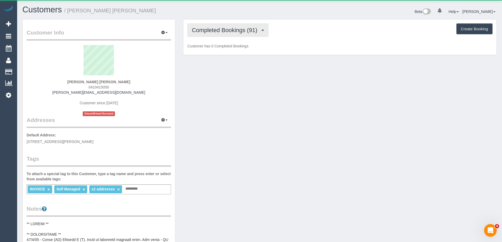
click at [215, 31] on span "Completed Bookings (91)" at bounding box center [226, 30] width 68 height 7
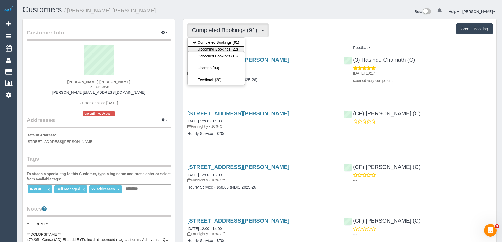
click at [217, 48] on link "Upcoming Bookings (22)" at bounding box center [215, 49] width 57 height 7
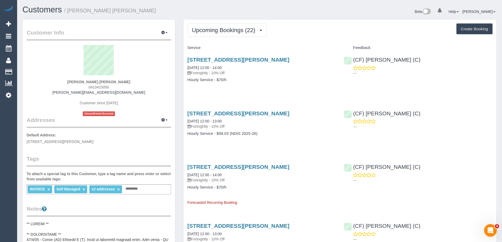
click at [101, 87] on span "0410415050" at bounding box center [98, 87] width 21 height 4
copy span "0410415050"
drag, startPoint x: 131, startPoint y: 86, endPoint x: 108, endPoint y: 87, distance: 23.4
click at [132, 86] on div "Deborah Jan Harrison 0410415050 dorrah@bigpond.com Customer since 2023 Unconfir…" at bounding box center [99, 80] width 144 height 71
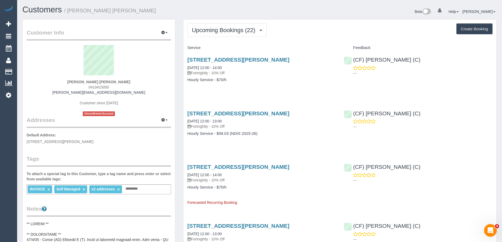
click at [100, 87] on span "0410415050" at bounding box center [98, 87] width 21 height 4
click at [214, 30] on span "Upcoming Bookings (22)" at bounding box center [225, 30] width 66 height 7
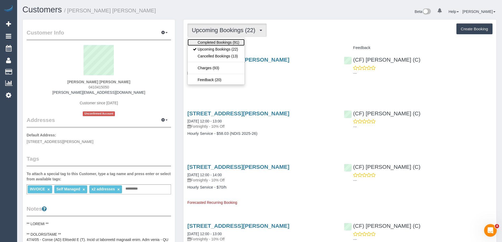
click at [211, 43] on link "Completed Bookings (91)" at bounding box center [215, 42] width 57 height 7
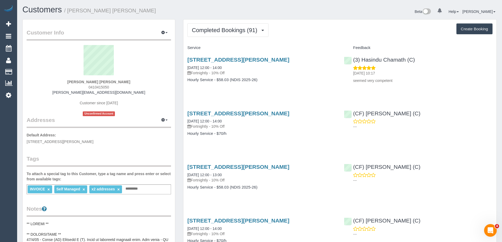
drag, startPoint x: 353, startPoint y: 81, endPoint x: 399, endPoint y: 82, distance: 46.1
click at [399, 82] on p "seemed very competent" at bounding box center [422, 80] width 139 height 5
click at [421, 76] on div "16/08/2025 10:17 seemed very competent" at bounding box center [418, 74] width 148 height 18
click at [239, 30] on span "Completed Bookings (91)" at bounding box center [226, 30] width 68 height 7
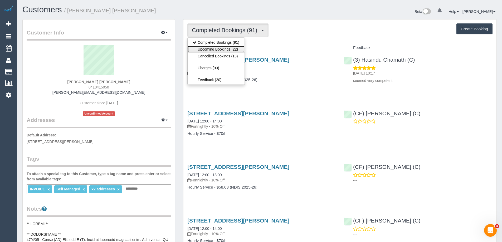
click at [237, 48] on link "Upcoming Bookings (22)" at bounding box center [215, 49] width 57 height 7
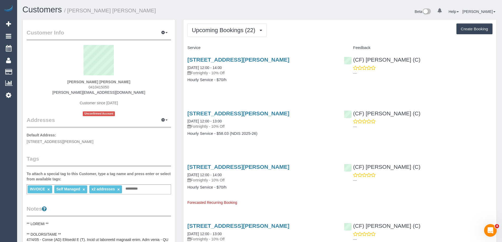
click at [347, 27] on div "Upcoming Bookings (22) Completed Bookings (91) Upcoming Bookings (22) Cancelled…" at bounding box center [339, 29] width 305 height 13
click at [228, 32] on span "Upcoming Bookings (22)" at bounding box center [225, 30] width 66 height 7
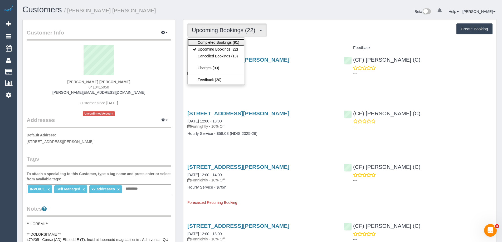
click at [224, 42] on link "Completed Bookings (91)" at bounding box center [215, 42] width 57 height 7
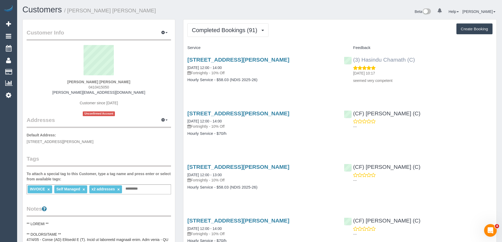
copy link "(3) Hasindu Chamath (C)"
drag, startPoint x: 421, startPoint y: 60, endPoint x: 329, endPoint y: 72, distance: 92.6
click at [353, 60] on div "(3) Hasindu Chamath (C) 16/08/2025 10:17 seemed very competent" at bounding box center [418, 68] width 156 height 33
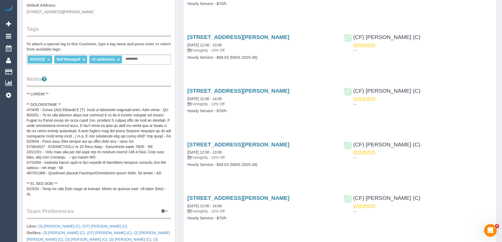
scroll to position [132, 0]
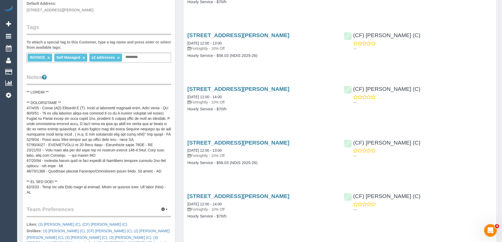
click at [79, 102] on pre at bounding box center [99, 142] width 144 height 105
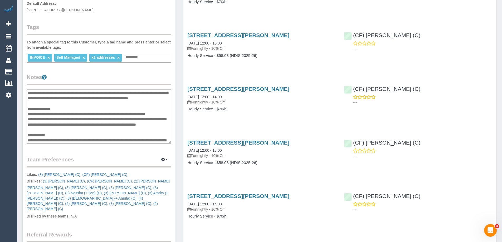
scroll to position [0, 0]
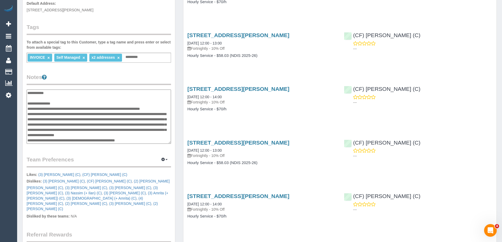
click at [79, 104] on textarea at bounding box center [99, 117] width 144 height 54
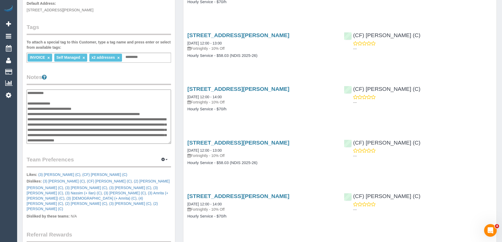
click at [49, 109] on textarea at bounding box center [99, 117] width 144 height 54
click at [114, 108] on textarea at bounding box center [99, 117] width 144 height 54
click at [102, 108] on textarea at bounding box center [99, 117] width 144 height 54
click at [101, 108] on textarea at bounding box center [99, 117] width 144 height 54
click at [72, 108] on textarea at bounding box center [99, 117] width 144 height 54
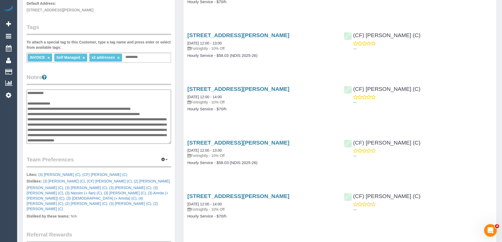
click at [72, 108] on textarea at bounding box center [99, 117] width 144 height 54
click at [98, 109] on textarea at bounding box center [99, 117] width 144 height 54
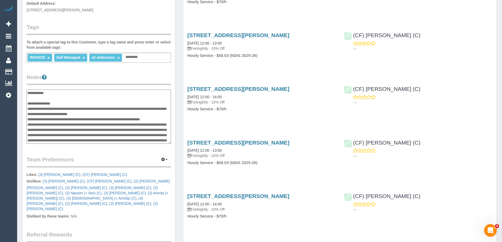
click at [131, 117] on textarea at bounding box center [99, 117] width 144 height 54
click at [132, 114] on textarea at bounding box center [99, 117] width 144 height 54
type textarea "**********"
click at [116, 84] on legend "Notes" at bounding box center [99, 79] width 144 height 12
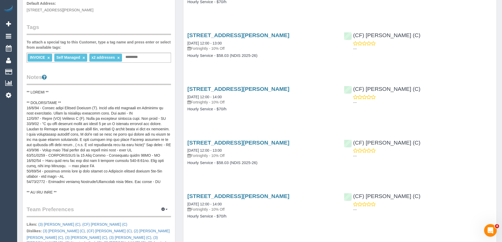
click at [88, 124] on pre at bounding box center [99, 142] width 144 height 105
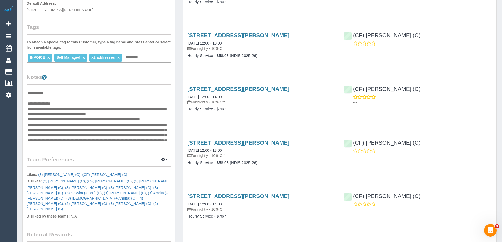
click at [94, 107] on textarea at bounding box center [99, 117] width 144 height 54
type textarea "**********"
click at [117, 76] on legend "Notes" at bounding box center [99, 79] width 144 height 12
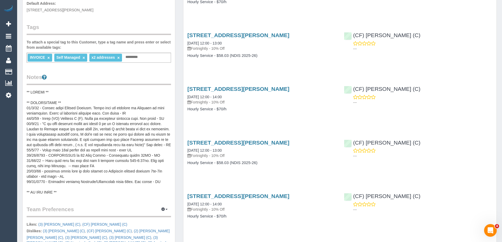
scroll to position [26, 0]
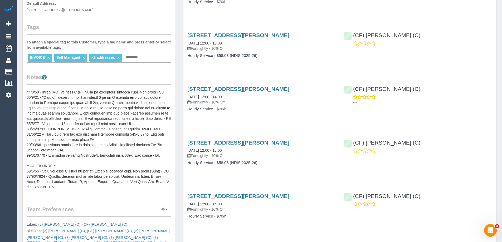
click at [166, 211] on button "button" at bounding box center [164, 209] width 13 height 8
click at [152, 218] on link "Manage Preferences" at bounding box center [148, 219] width 45 height 7
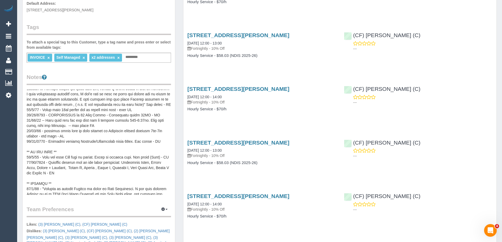
scroll to position [53, 0]
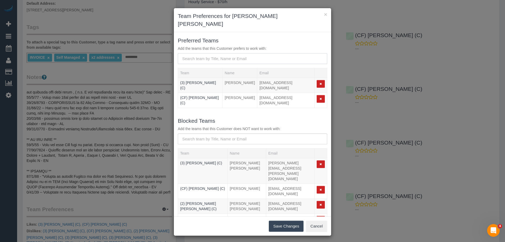
click at [216, 53] on input "text" at bounding box center [253, 58] width 150 height 11
paste input "Hasindu"
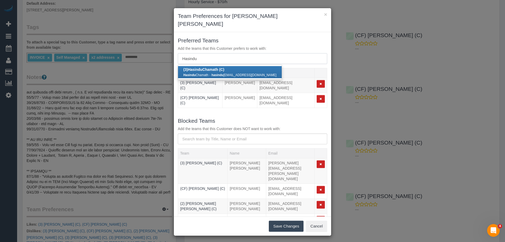
type input "Hasindu"
click at [211, 67] on b "(3) Hasindu Chamath (C)" at bounding box center [203, 69] width 41 height 4
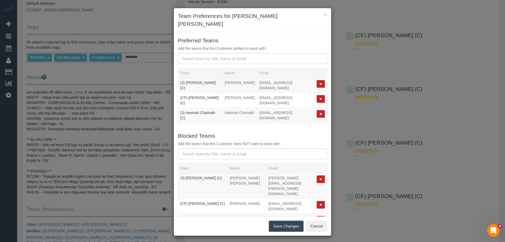
click at [277, 221] on button "Save Changes" at bounding box center [286, 226] width 35 height 11
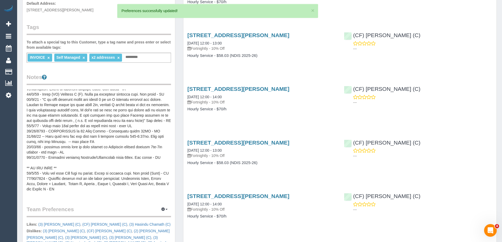
scroll to position [0, 0]
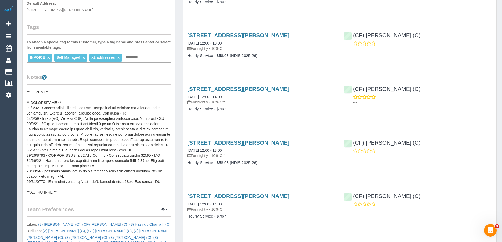
click at [178, 106] on div "Customer Info Edit Contact Info Send Message Email Preferences Special Sales Ta…" at bounding box center [98, 129] width 161 height 483
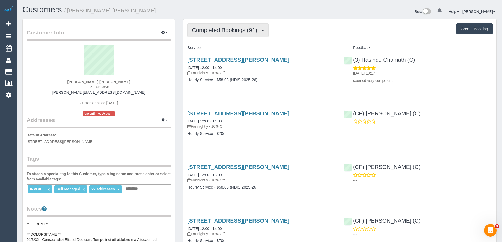
click at [215, 31] on span "Completed Bookings (91)" at bounding box center [226, 30] width 68 height 7
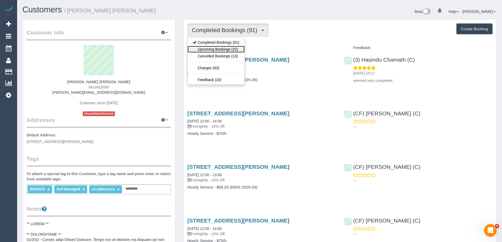
click at [214, 47] on link "Upcoming Bookings (22)" at bounding box center [215, 49] width 57 height 7
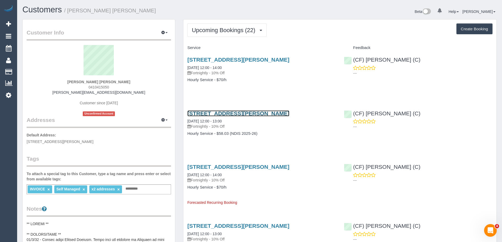
click at [265, 112] on link "18 Mount Eccles Way, South Morang, VIC 3752" at bounding box center [238, 113] width 102 height 6
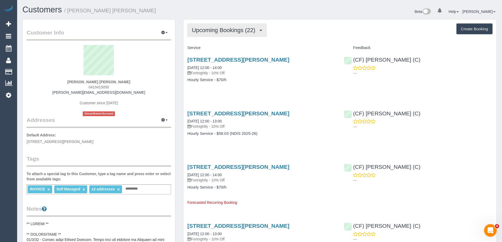
click at [242, 27] on button "Upcoming Bookings (22)" at bounding box center [226, 29] width 79 height 13
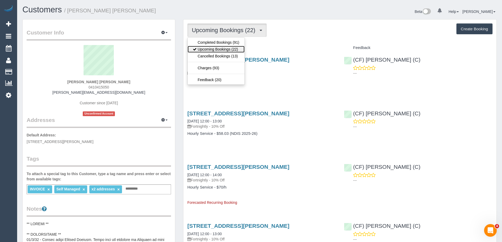
click at [225, 49] on link "Upcoming Bookings (22)" at bounding box center [215, 49] width 57 height 7
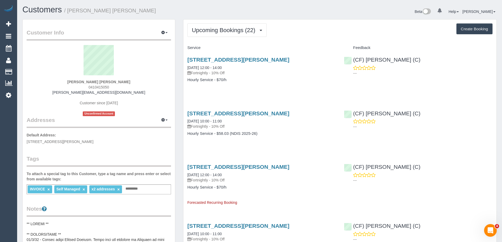
click at [351, 24] on div "Upcoming Bookings (22) Completed Bookings (91) Upcoming Bookings (22) Cancelled…" at bounding box center [339, 29] width 305 height 13
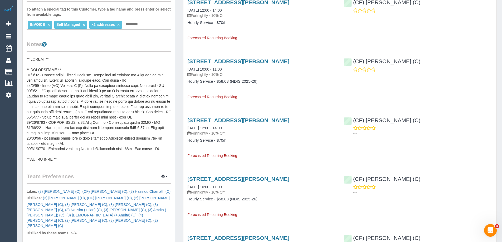
scroll to position [184, 0]
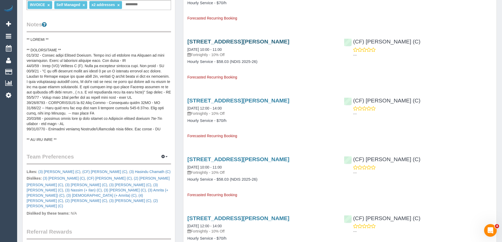
copy link "Mount Eccles Way, South Morang, VIC 3752"
drag, startPoint x: 315, startPoint y: 40, endPoint x: 197, endPoint y: 42, distance: 117.9
click at [197, 42] on h3 "18 Mount Eccles Way, South Morang, VIC 3752" at bounding box center [261, 41] width 148 height 6
click at [72, 49] on pre at bounding box center [99, 89] width 144 height 105
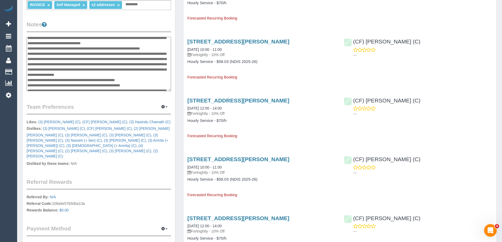
scroll to position [0, 0]
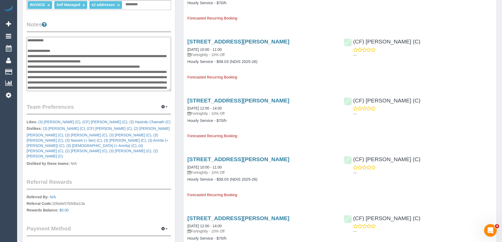
click at [142, 61] on textarea at bounding box center [99, 64] width 144 height 54
click at [86, 66] on textarea at bounding box center [99, 64] width 144 height 54
type textarea "**********"
click at [131, 22] on legend "Notes" at bounding box center [99, 27] width 144 height 12
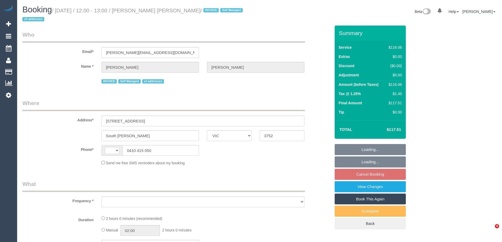
select select "VIC"
select select "object:287"
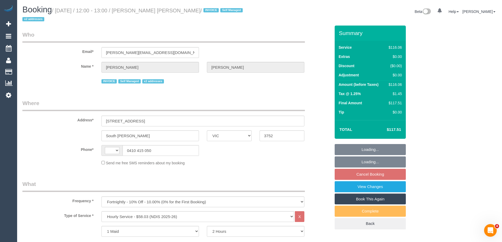
select select "string:AU"
select select "number:28"
select select "number:14"
select select "number:19"
select select "number:36"
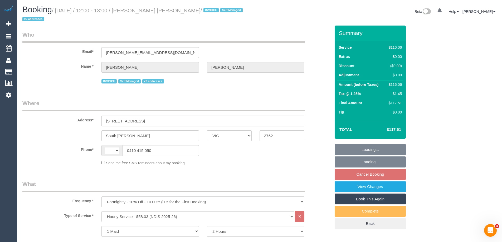
select select "number:35"
select select "number:11"
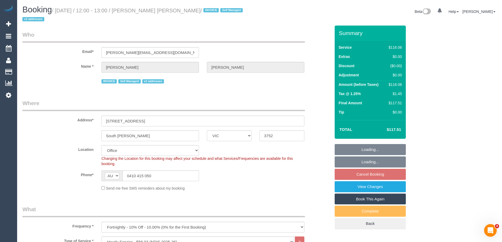
select select "34298"
select select "object:2043"
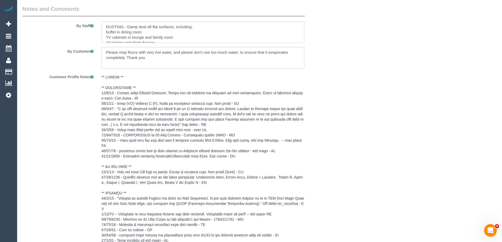
scroll to position [913, 0]
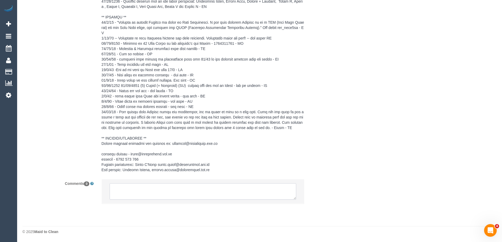
click at [156, 191] on textarea at bounding box center [203, 191] width 186 height 16
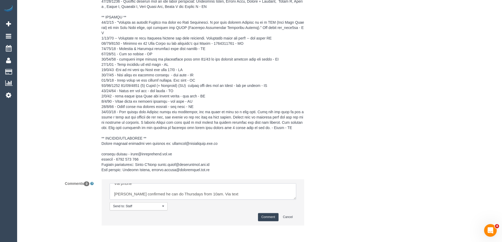
scroll to position [18, 0]
type textarea "Customer requested to change from Tuesdays to either Wednesdays, Thursdays or F…"
click at [275, 217] on button "Comment" at bounding box center [268, 217] width 21 height 8
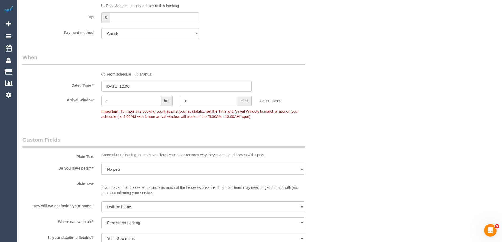
scroll to position [342, 0]
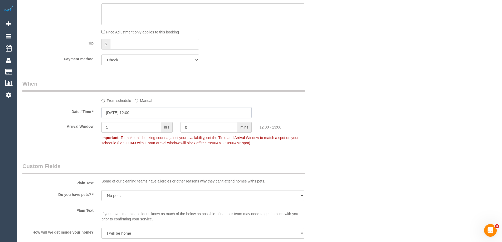
click at [132, 111] on input "26/08/2025 12:00" at bounding box center [176, 112] width 150 height 11
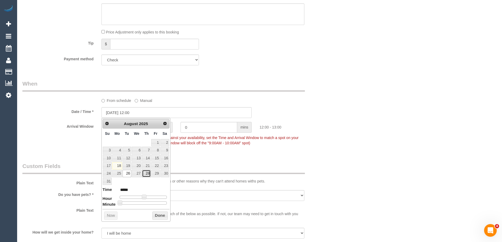
click at [149, 173] on link "28" at bounding box center [146, 173] width 9 height 7
type input "28/08/2025 11:00"
type input "*****"
type input "28/08/2025 10:00"
type input "*****"
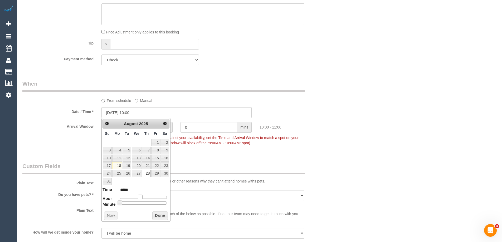
drag, startPoint x: 143, startPoint y: 197, endPoint x: 140, endPoint y: 197, distance: 3.7
click at [140, 197] on span at bounding box center [140, 197] width 5 height 5
click at [160, 216] on button "Done" at bounding box center [160, 215] width 16 height 8
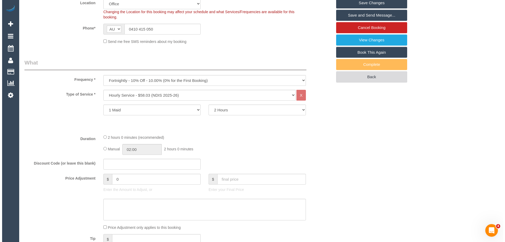
scroll to position [0, 0]
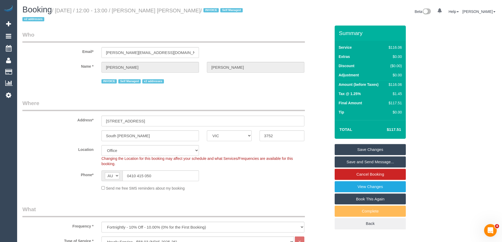
click at [363, 148] on link "Save Changes" at bounding box center [369, 149] width 71 height 11
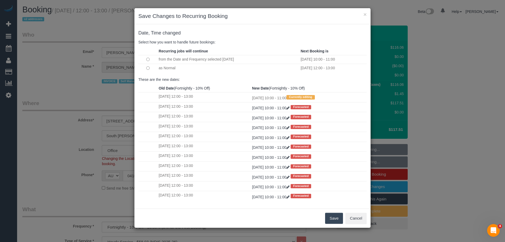
click at [335, 216] on button "Save" at bounding box center [334, 218] width 18 height 11
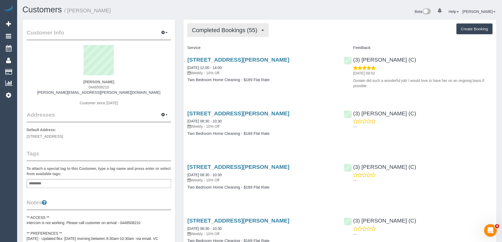
click at [226, 30] on span "Completed Bookings (55)" at bounding box center [226, 30] width 68 height 7
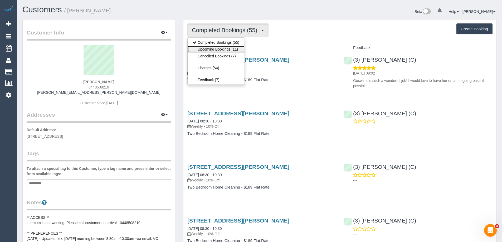
click at [225, 49] on link "Upcoming Bookings (11)" at bounding box center [215, 49] width 57 height 7
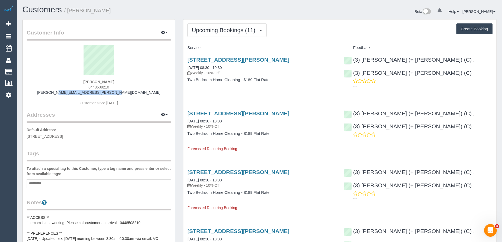
drag, startPoint x: 131, startPoint y: 93, endPoint x: 60, endPoint y: 92, distance: 70.8
click at [60, 92] on div "[PERSON_NAME] 0448508210 [PERSON_NAME][EMAIL_ADDRESS][PERSON_NAME][DOMAIN_NAME]…" at bounding box center [99, 78] width 144 height 66
copy link "[PERSON_NAME][EMAIL_ADDRESS][PERSON_NAME][DOMAIN_NAME]"
click at [224, 33] on span "Upcoming Bookings (11)" at bounding box center [225, 30] width 66 height 7
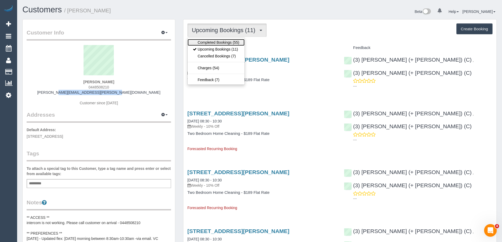
click at [222, 41] on link "Completed Bookings (55)" at bounding box center [215, 42] width 57 height 7
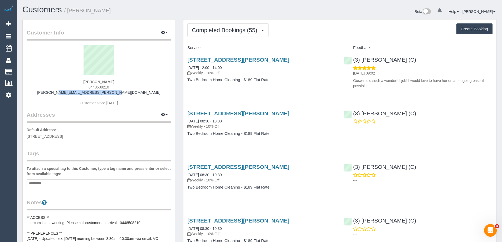
copy link "[PERSON_NAME] (C)"
drag, startPoint x: 424, startPoint y: 61, endPoint x: 361, endPoint y: 63, distance: 62.7
click at [361, 63] on div "(3) [PERSON_NAME] (C) [DATE] 09:02 [PERSON_NAME] did such a wonderful job! I wo…" at bounding box center [418, 71] width 156 height 39
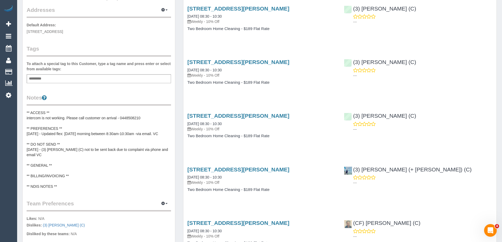
scroll to position [105, 0]
click at [59, 131] on pre "** ACCESS ** intercom is not working. Please call customer on arrival - 0448508…" at bounding box center [99, 149] width 144 height 79
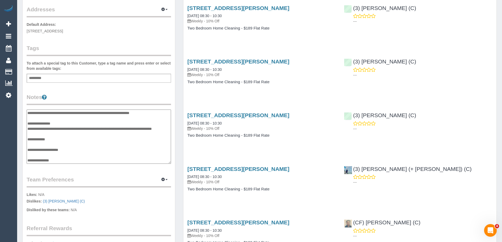
scroll to position [0, 0]
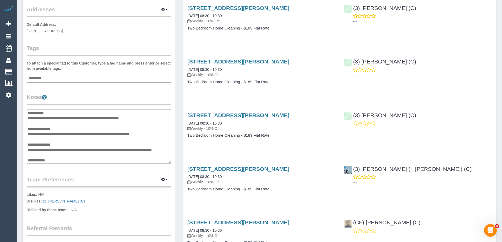
click at [75, 127] on textarea "**********" at bounding box center [99, 137] width 144 height 54
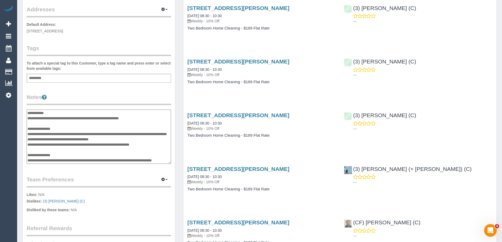
type textarea "**********"
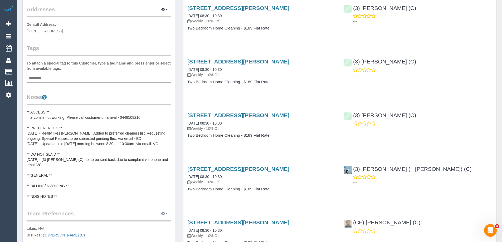
click at [163, 215] on icon "button" at bounding box center [163, 213] width 4 height 3
click at [159, 222] on link "Manage Preferences" at bounding box center [148, 223] width 45 height 7
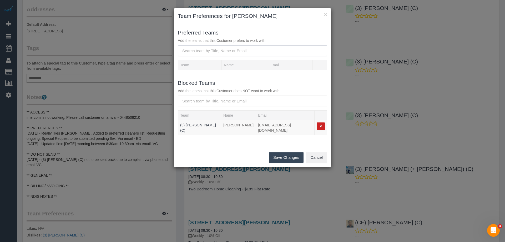
click at [204, 51] on input "text" at bounding box center [253, 50] width 150 height 11
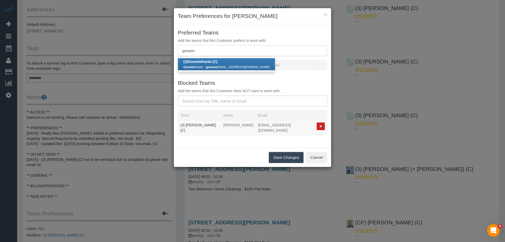
type input "goswin"
click at [213, 64] on link "(3) [PERSON_NAME] (C) [PERSON_NAME] - goswin [EMAIL_ADDRESS][DOMAIN_NAME]" at bounding box center [226, 64] width 97 height 12
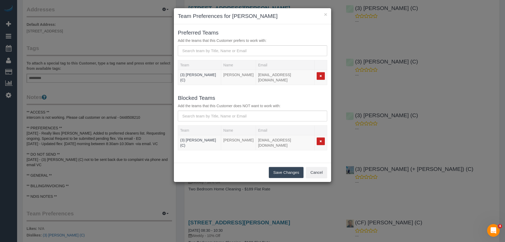
click at [281, 167] on button "Save Changes" at bounding box center [286, 172] width 35 height 11
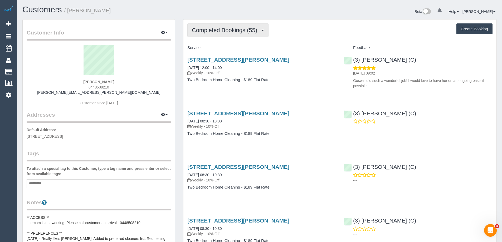
click at [204, 26] on button "Completed Bookings (55)" at bounding box center [227, 29] width 81 height 13
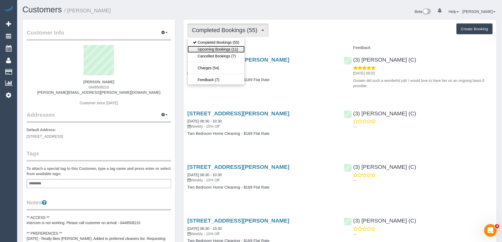
click at [210, 47] on link "Upcoming Bookings (11)" at bounding box center [215, 49] width 57 height 7
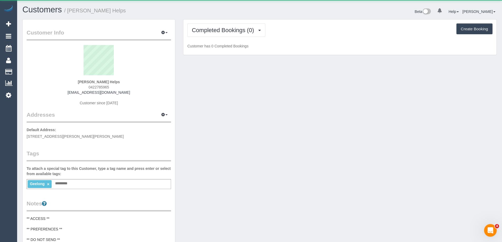
scroll to position [428, 502]
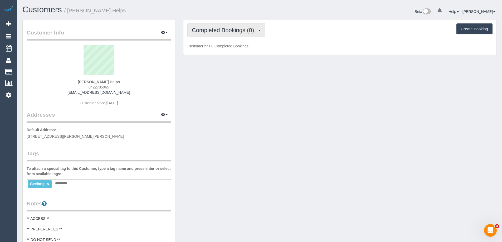
drag, startPoint x: 201, startPoint y: 35, endPoint x: 204, endPoint y: 47, distance: 12.6
click at [201, 35] on button "Completed Bookings (0)" at bounding box center [226, 29] width 78 height 13
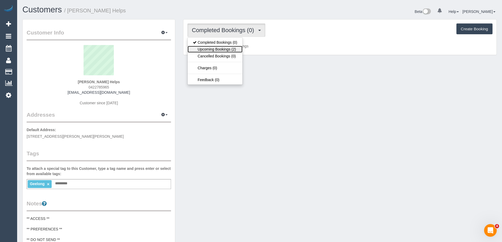
click at [207, 47] on link "Upcoming Bookings (2)" at bounding box center [214, 49] width 55 height 7
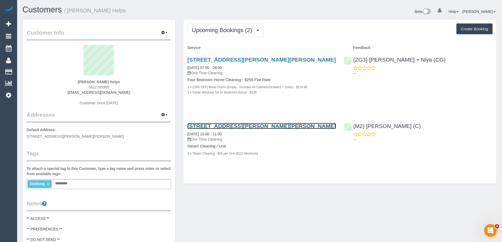
click at [241, 127] on link "[STREET_ADDRESS][PERSON_NAME][PERSON_NAME]" at bounding box center [261, 126] width 148 height 6
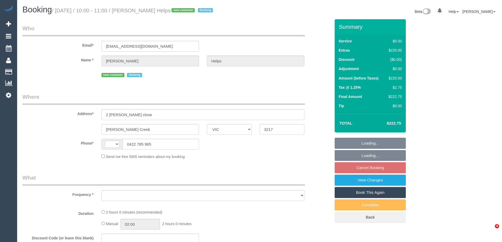
select select "VIC"
select select "string:stripe-pm_1RuRpc2GScqysDRVkztFHtLl"
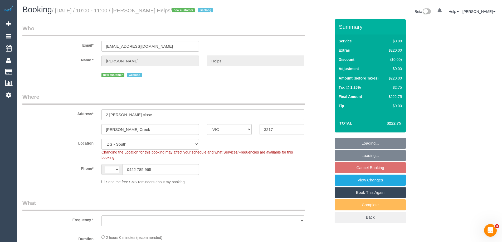
select select "string:AU"
select select "object:747"
select select "number:28"
select select "number:14"
select select "number:18"
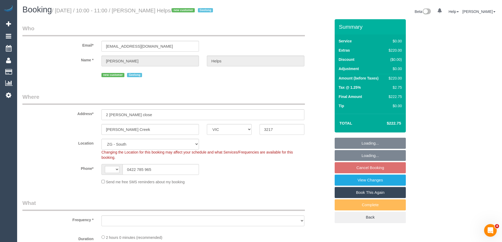
select select "number:24"
select select "number:26"
select select "object:805"
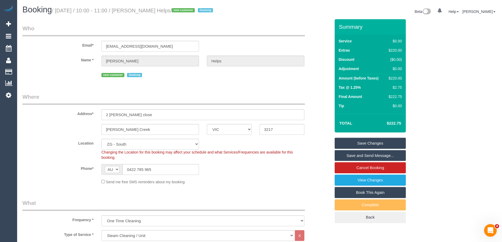
click at [319, 79] on fieldset "Who Email* laurarose3189@gmail.com Name * Laura Helps new customer Geelong" at bounding box center [176, 53] width 308 height 58
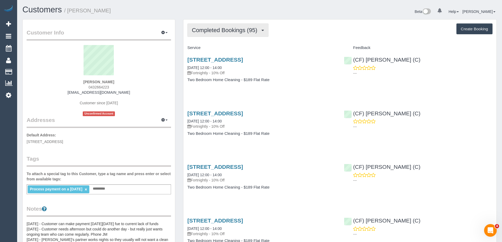
click at [197, 30] on span "Completed Bookings (95)" at bounding box center [226, 30] width 68 height 7
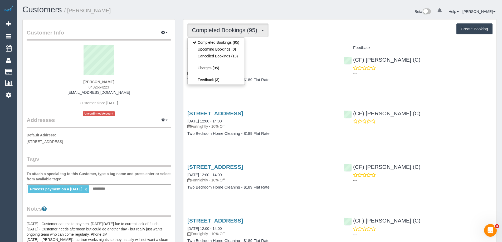
click at [322, 29] on div "Completed Bookings (95) Completed Bookings (95) Upcoming Bookings (0) Cancelled…" at bounding box center [339, 29] width 305 height 13
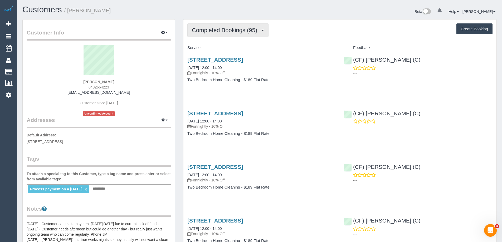
click at [221, 35] on button "Completed Bookings (95)" at bounding box center [227, 29] width 81 height 13
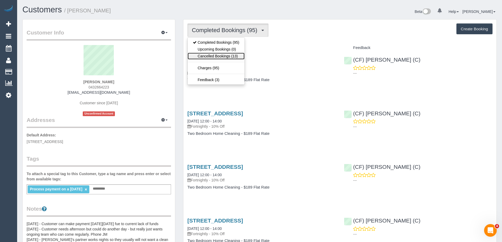
click at [219, 57] on link "Cancelled Bookings (13)" at bounding box center [215, 56] width 57 height 7
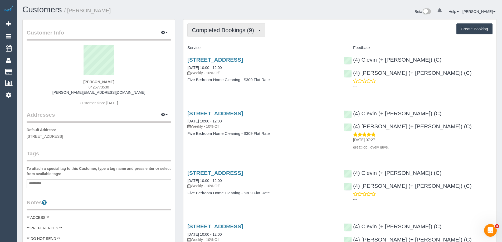
click at [210, 35] on button "Completed Bookings (9)" at bounding box center [226, 29] width 78 height 13
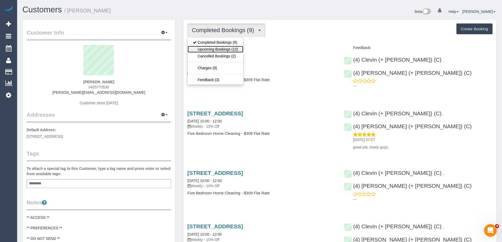
click at [212, 48] on link "Upcoming Bookings (12)" at bounding box center [215, 49] width 56 height 7
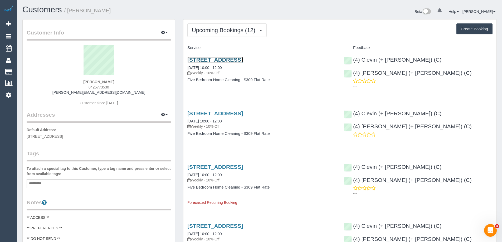
click at [243, 59] on link "15 Frater Street, Kew East, VIC 3102" at bounding box center [215, 60] width 56 height 6
click at [243, 166] on link "15 Frater Street, Kew East, VIC 3102" at bounding box center [215, 167] width 56 height 6
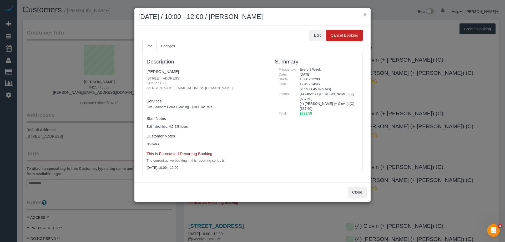
click at [367, 12] on button "×" at bounding box center [365, 15] width 3 height 6
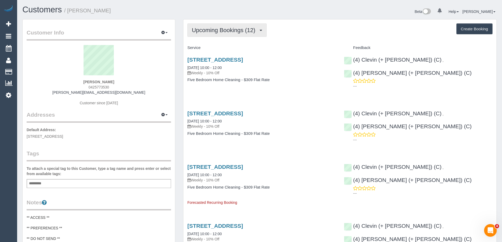
click at [236, 29] on span "Upcoming Bookings (12)" at bounding box center [225, 30] width 66 height 7
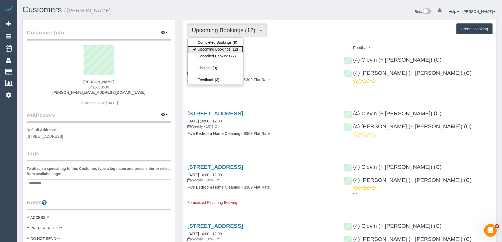
click at [225, 48] on link "Upcoming Bookings (12)" at bounding box center [215, 49] width 56 height 7
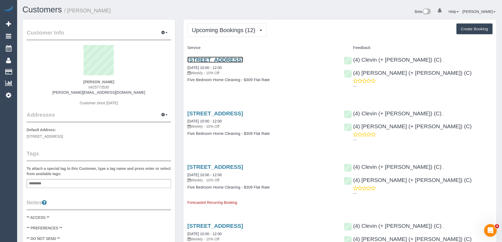
click at [225, 59] on link "15 Frater Street, Kew East, VIC 3102" at bounding box center [215, 60] width 56 height 6
click at [60, 217] on pre "** ACCESS ** ** PREFERENCES ** ** DO NOT SEND ** ** GENERAL ** ** BILLING/INVOI…" at bounding box center [99, 238] width 144 height 47
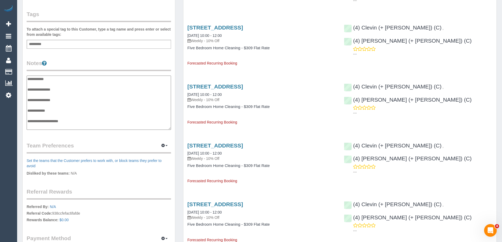
click at [42, 81] on textarea "**********" at bounding box center [99, 103] width 144 height 54
click at [59, 83] on textarea "**********" at bounding box center [99, 103] width 144 height 54
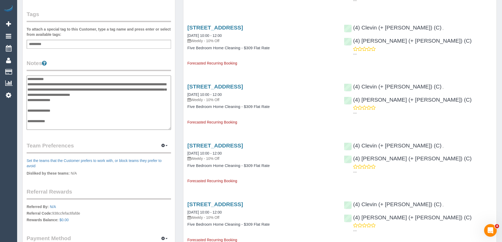
type textarea "**********"
click at [126, 70] on legend "Notes" at bounding box center [99, 65] width 144 height 12
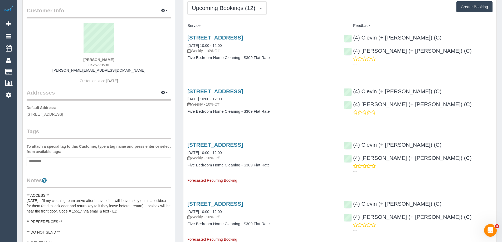
scroll to position [0, 0]
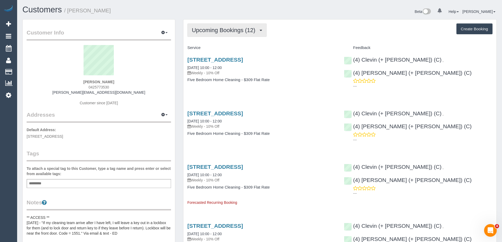
click at [242, 24] on button "Upcoming Bookings (12)" at bounding box center [226, 29] width 79 height 13
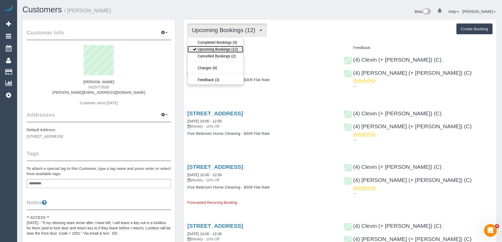
click at [224, 47] on link "Upcoming Bookings (12)" at bounding box center [215, 49] width 56 height 7
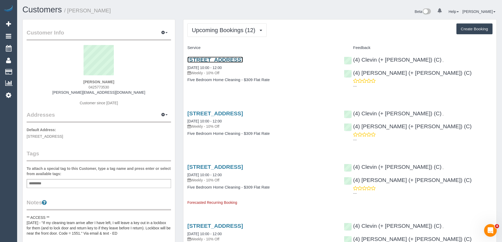
click at [228, 63] on link "15 Frater Street, Kew East, VIC 3102" at bounding box center [215, 60] width 56 height 6
click at [294, 13] on div "Beta 0 Your Notifications You have 0 alerts Help Help Docs Take a Tour Contact …" at bounding box center [379, 12] width 241 height 14
drag, startPoint x: 306, startPoint y: 9, endPoint x: 318, endPoint y: 42, distance: 34.8
click at [306, 9] on div "Beta 0 Your Notifications You have 0 alerts Help Help Docs Take a Tour Contact …" at bounding box center [379, 12] width 241 height 14
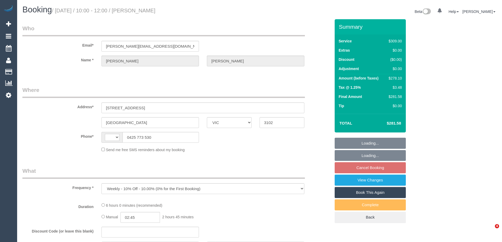
select select "VIC"
select select "string:stripe-pm_1RTa5x2GScqysDRVX2Np95wZ"
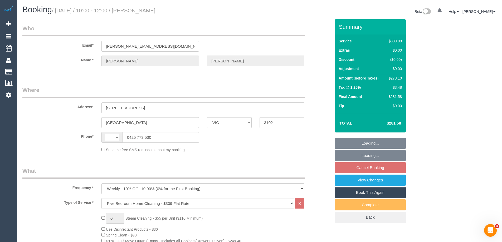
select select "string:AU"
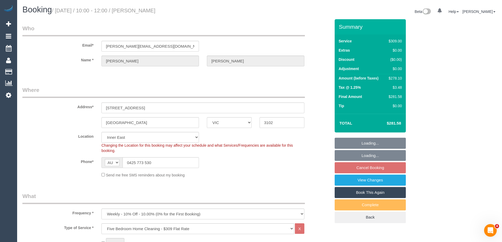
select select "number:28"
select select "number:14"
select select "number:19"
select select "number:22"
select select "number:34"
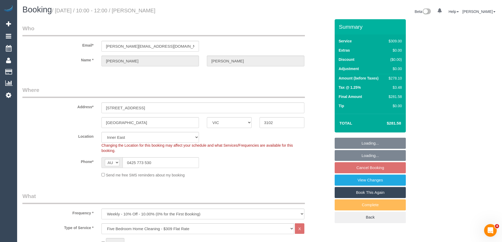
select select "number:12"
select select "object:802"
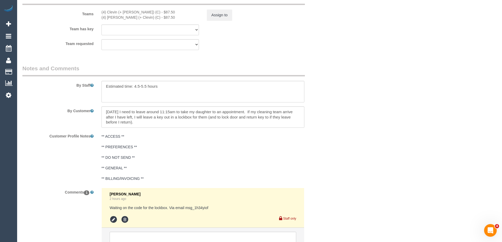
scroll to position [892, 0]
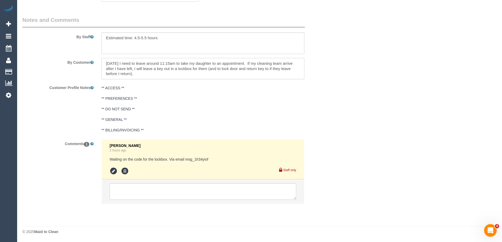
click at [156, 75] on textarea at bounding box center [202, 69] width 203 height 22
type textarea "[DATE] I need to leave around 11:15am to take my daughter to an appointment. If…"
click at [161, 192] on textarea at bounding box center [203, 191] width 186 height 16
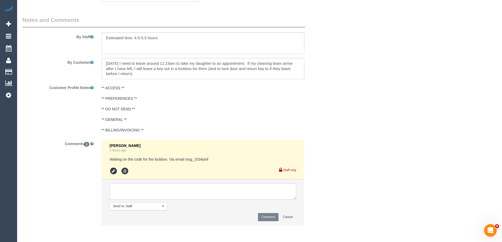
paste textarea "Sorry the lockbox I got [DATE] was faulty, I need to get another one [DATE]. Th…"
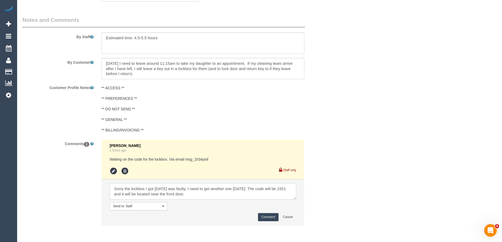
scroll to position [0, 0]
drag, startPoint x: 256, startPoint y: 186, endPoint x: 268, endPoint y: 194, distance: 14.2
click at [268, 194] on textarea at bounding box center [203, 191] width 186 height 16
type textarea "Sorry the lockbox I got [DATE] was faulty, I need to get another one [DATE]. Th…"
click at [180, 76] on textarea at bounding box center [202, 69] width 203 height 22
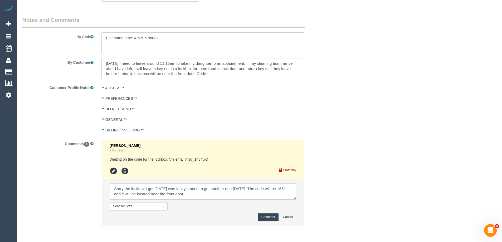
click at [282, 188] on textarea at bounding box center [203, 191] width 186 height 16
click at [241, 76] on textarea at bounding box center [202, 69] width 203 height 22
paste textarea "1551"
type textarea "[DATE] I need to leave around 11:15am to take my daughter to an appointment. If…"
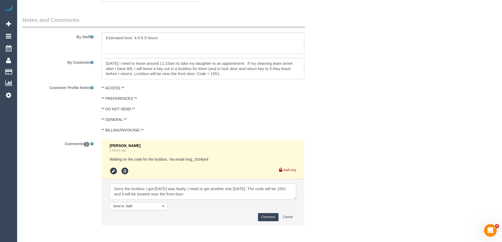
click at [208, 193] on textarea at bounding box center [203, 191] width 186 height 16
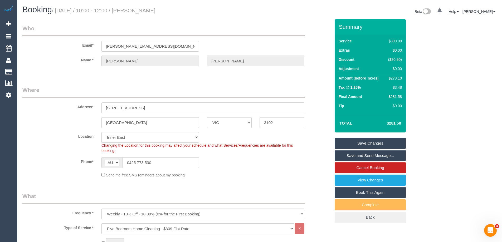
click at [372, 144] on link "Save Changes" at bounding box center [369, 143] width 71 height 11
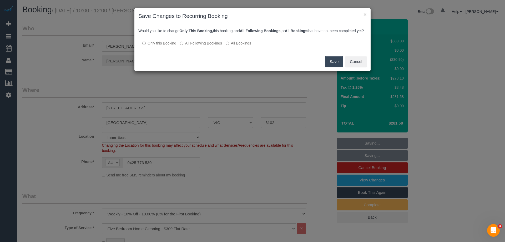
click at [333, 66] on button "Save" at bounding box center [334, 61] width 18 height 11
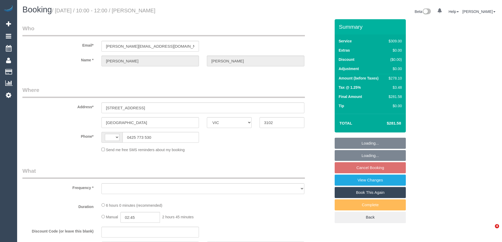
select select "VIC"
select select "string:AU"
select select "string:stripe-pm_1RTa5x2GScqysDRVX2Np95wZ"
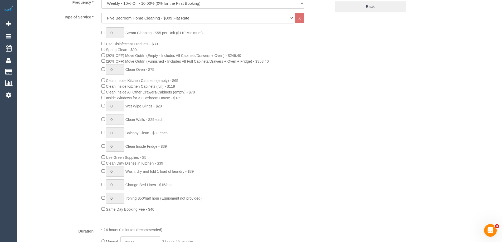
select select "object:656"
select select "number:28"
select select "number:14"
select select "number:19"
select select "number:22"
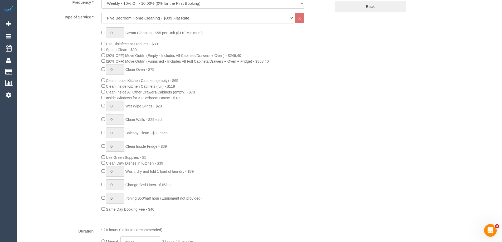
select select "number:34"
select select "number:12"
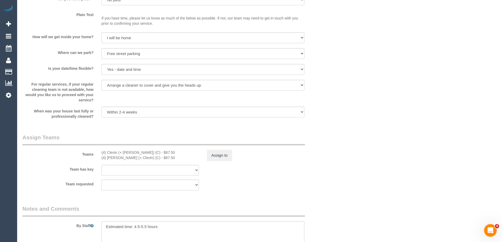
scroll to position [892, 0]
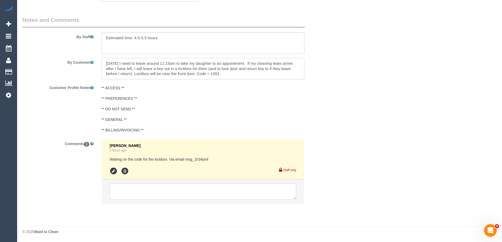
click at [167, 68] on textarea at bounding box center [202, 69] width 203 height 22
drag, startPoint x: 242, startPoint y: 67, endPoint x: 252, endPoint y: 69, distance: 9.5
click at [242, 67] on textarea at bounding box center [202, 69] width 203 height 22
drag, startPoint x: 258, startPoint y: 63, endPoint x: 259, endPoint y: 74, distance: 10.6
click at [259, 74] on textarea at bounding box center [202, 69] width 203 height 22
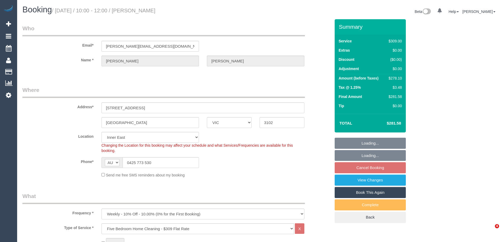
select select "VIC"
select select "object:816"
select select "string:stripe-pm_1RTa5x2GScqysDRVX2Np95wZ"
select select "number:28"
select select "number:14"
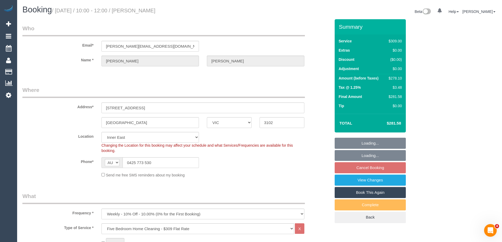
select select "number:19"
select select "number:22"
select select "number:34"
select select "number:12"
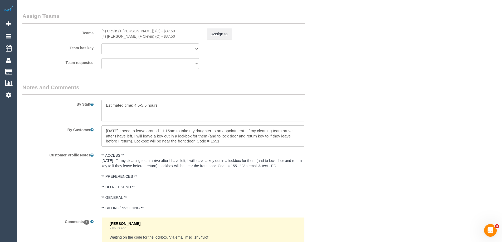
scroll to position [895, 0]
